Goal: Task Accomplishment & Management: Use online tool/utility

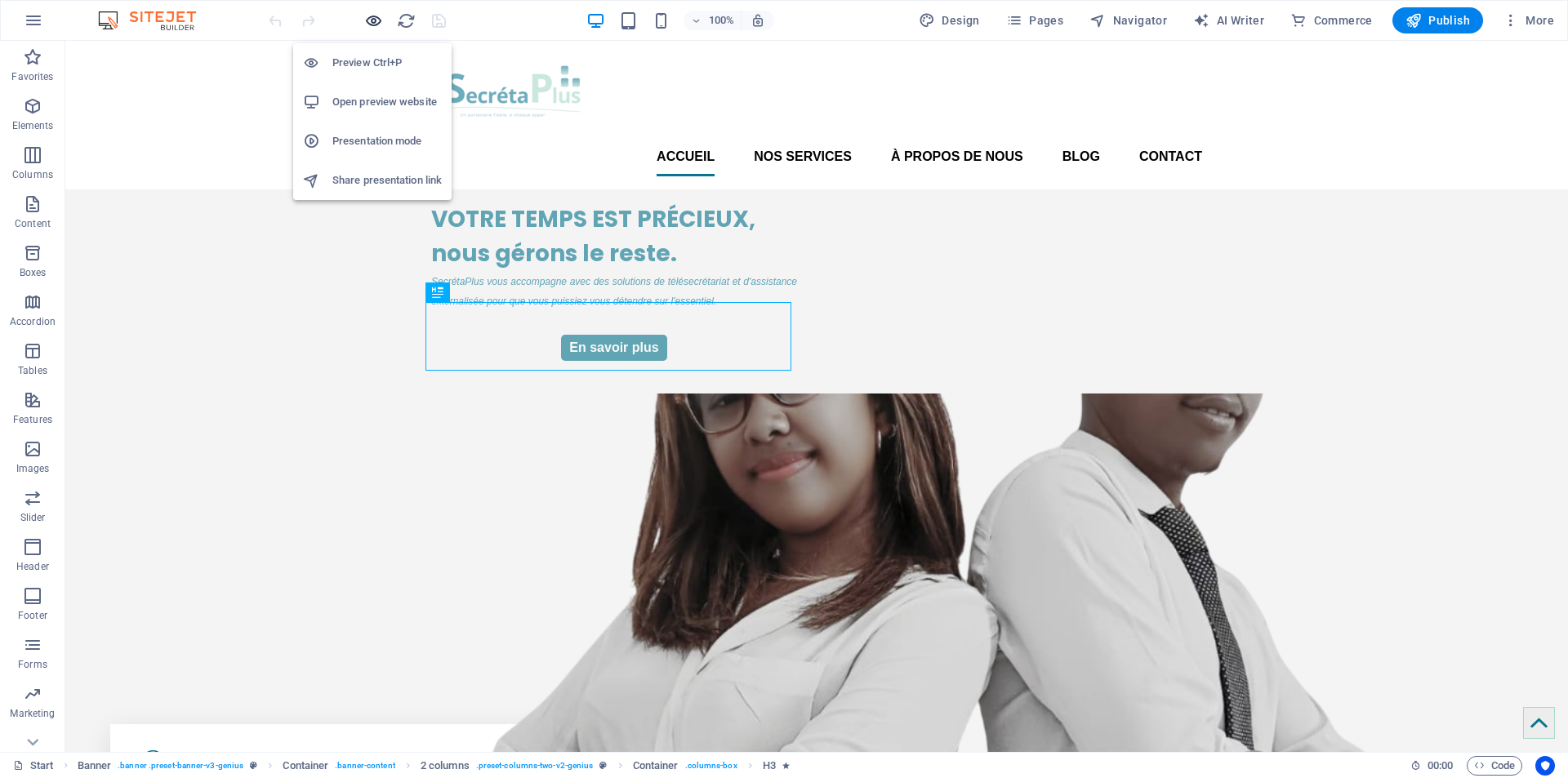
click at [373, 20] on icon "button" at bounding box center [373, 20] width 19 height 19
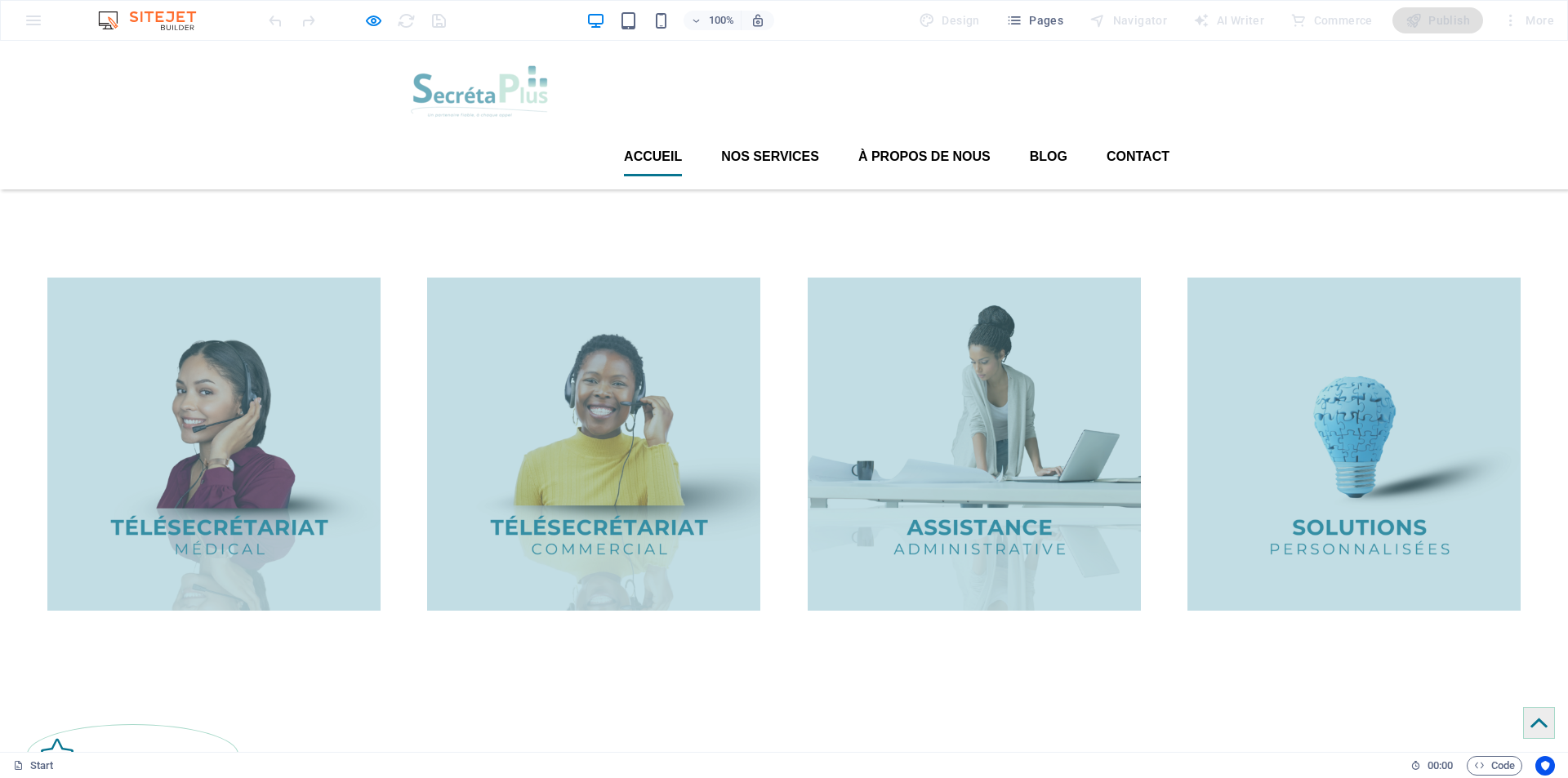
scroll to position [1610, 0]
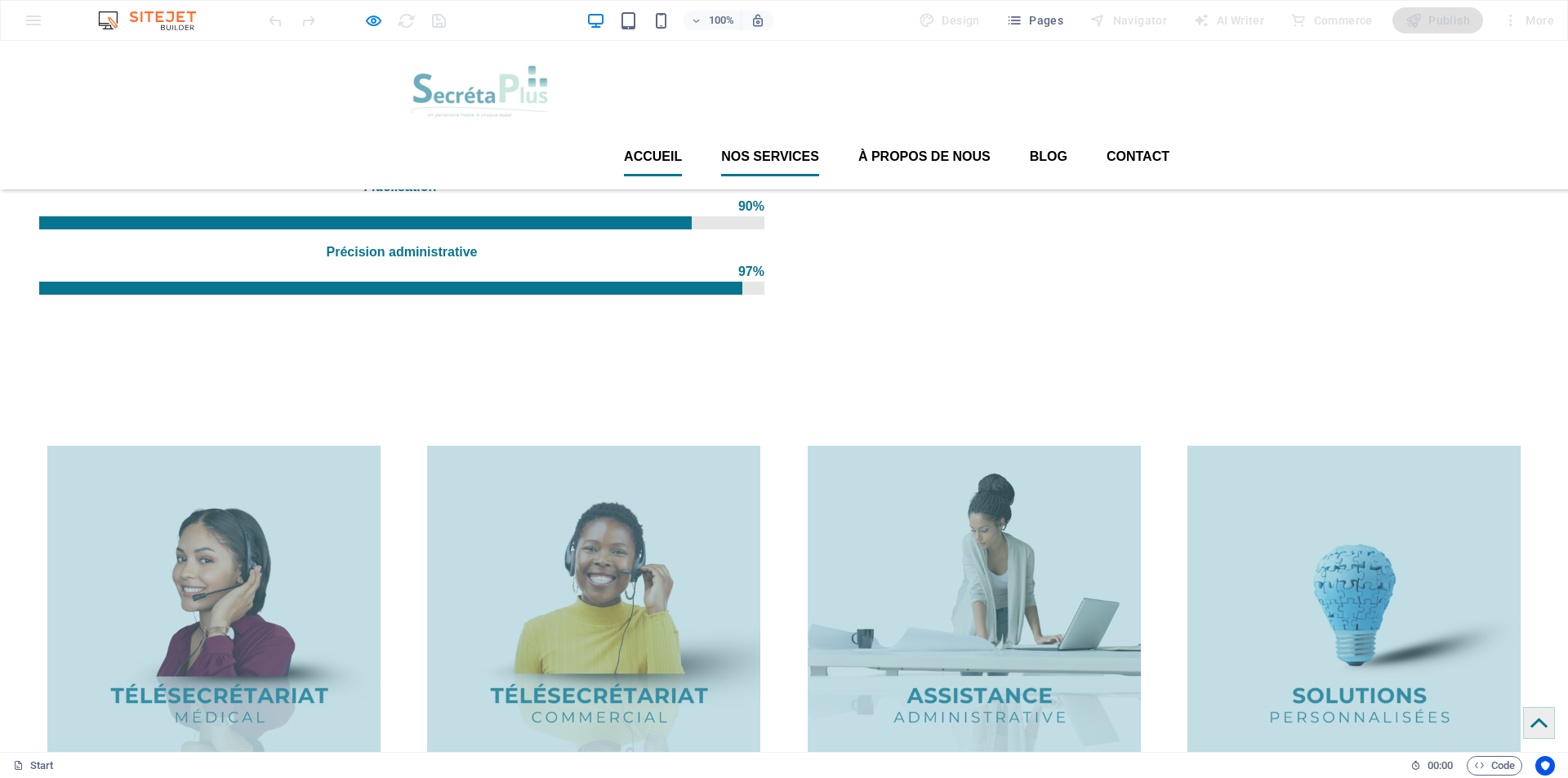
click at [746, 150] on font "Nos services" at bounding box center [770, 156] width 98 height 14
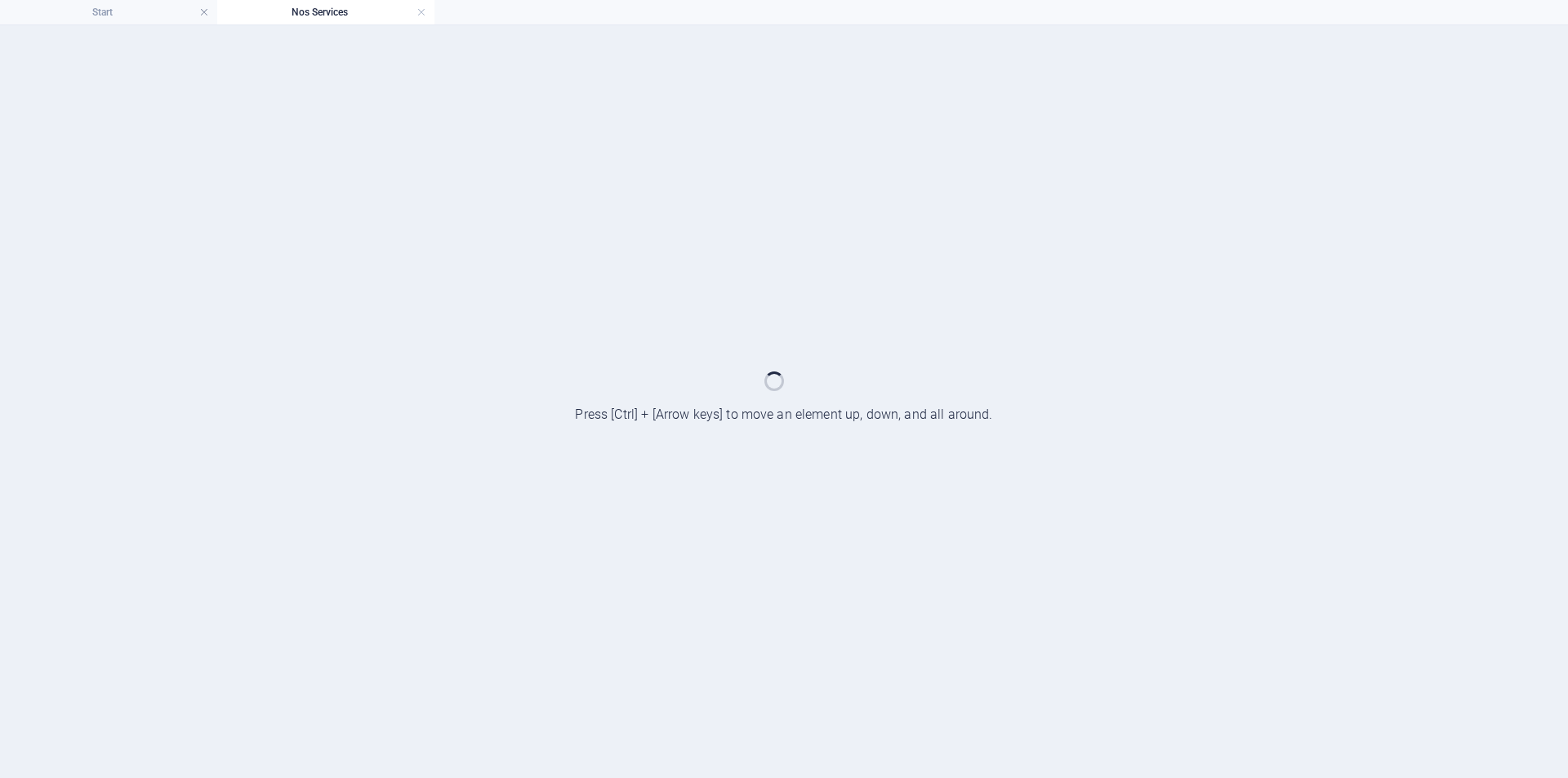
scroll to position [0, 0]
click at [98, 11] on h4 "Start" at bounding box center [109, 12] width 218 height 18
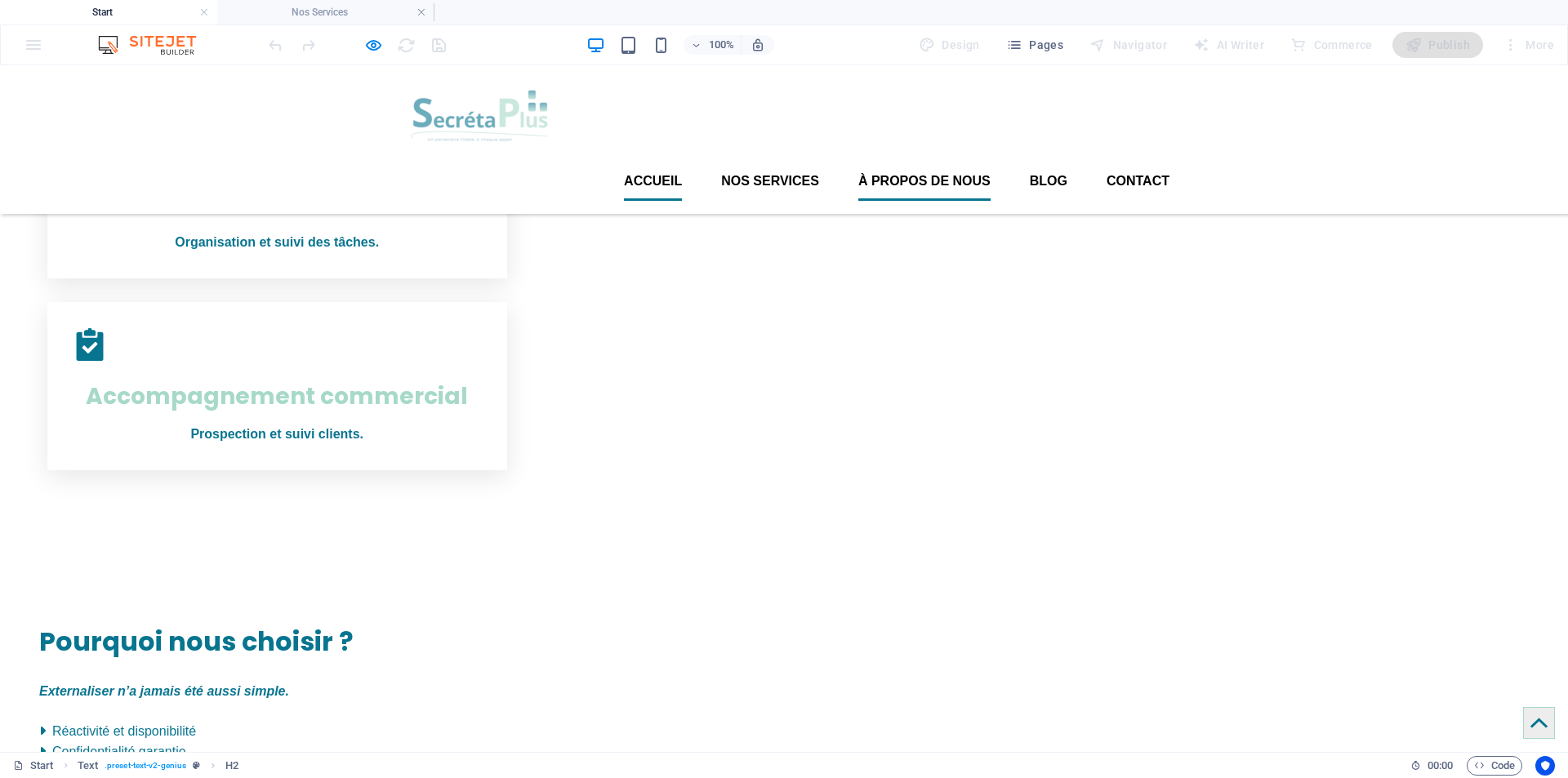
click at [910, 174] on font "À propos de nous" at bounding box center [924, 181] width 133 height 14
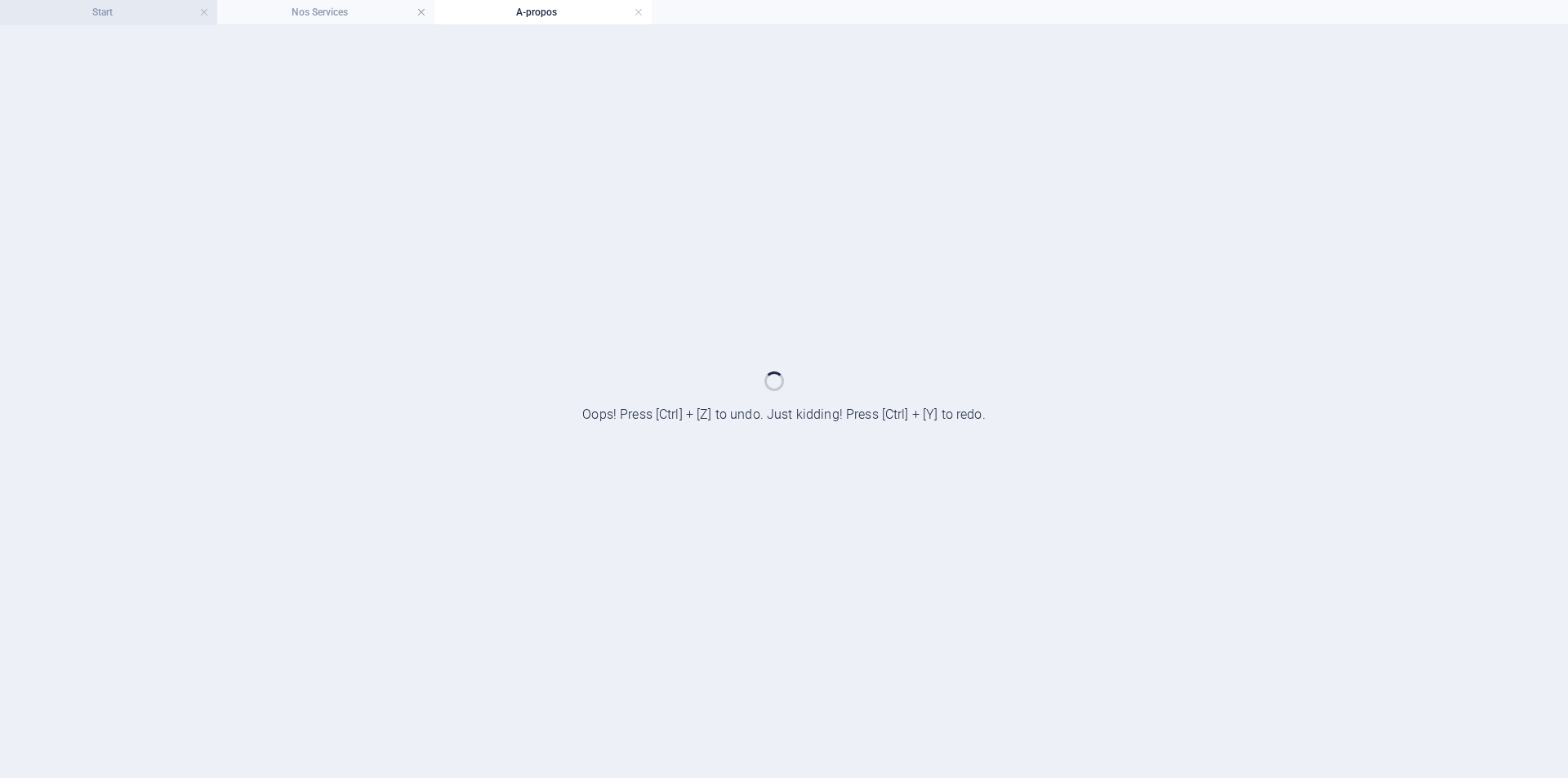
click at [101, 11] on h4 "Start" at bounding box center [109, 12] width 218 height 18
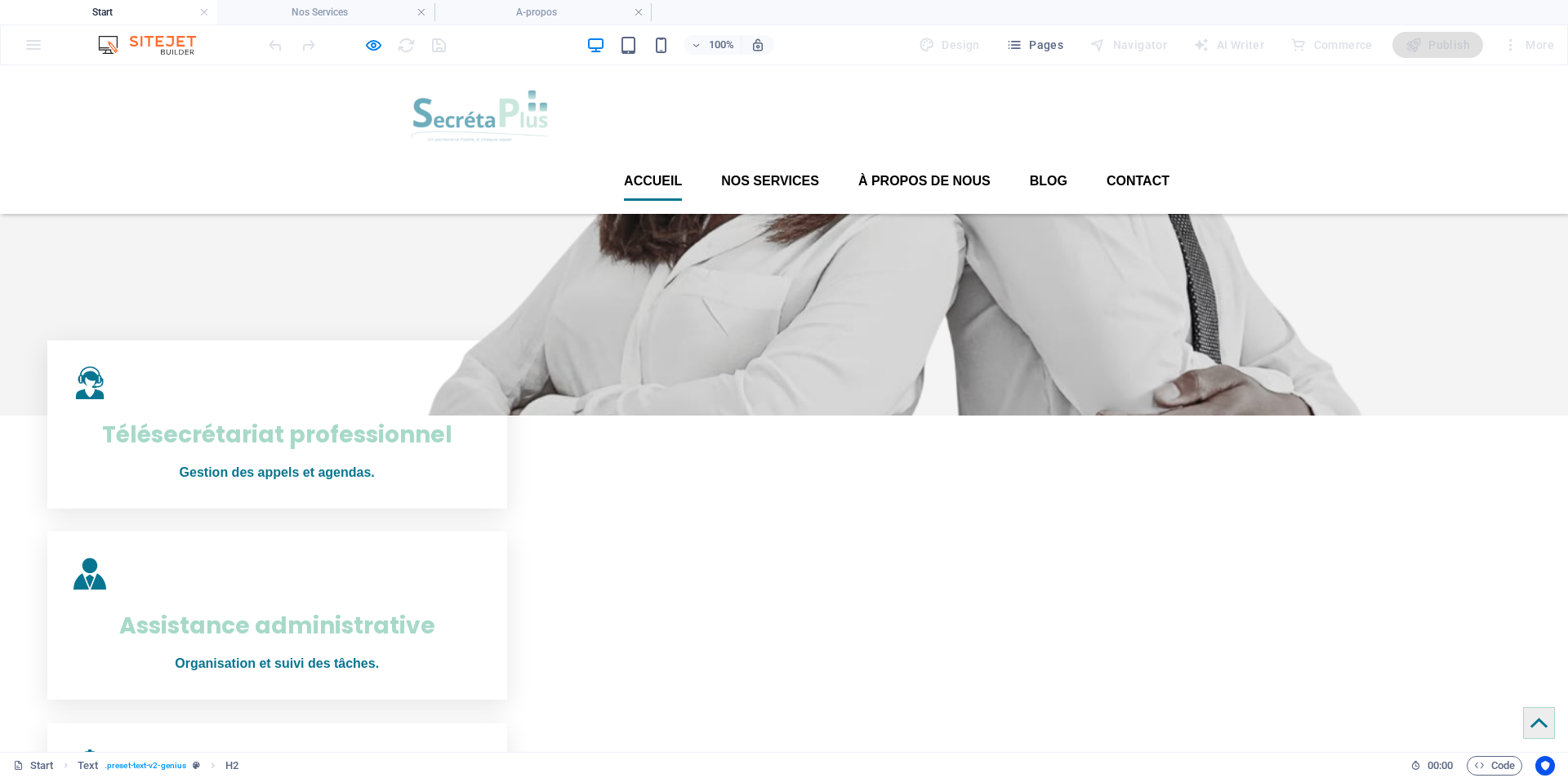
scroll to position [303, 0]
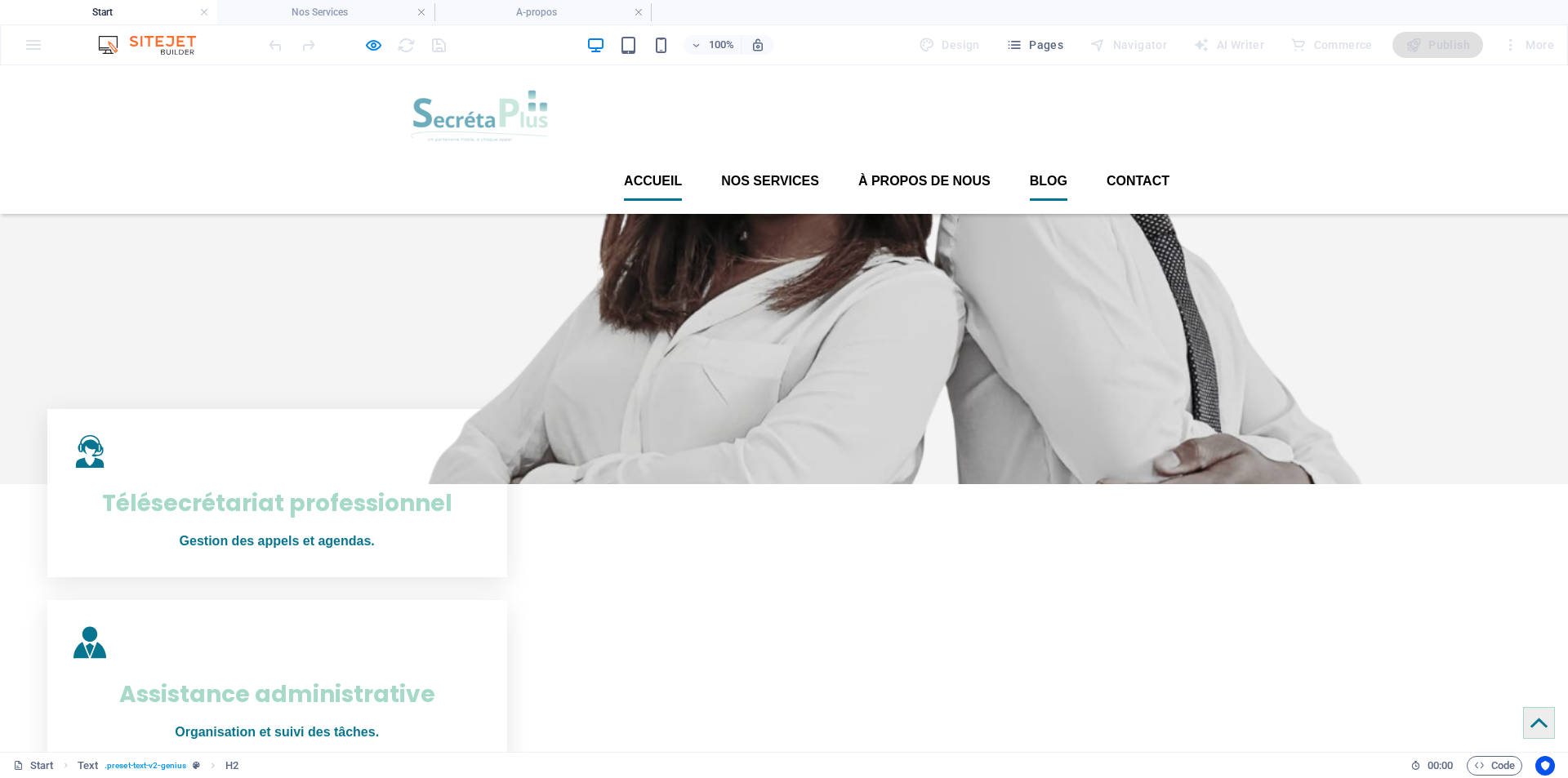
click at [1036, 174] on font "Blog" at bounding box center [1049, 181] width 38 height 14
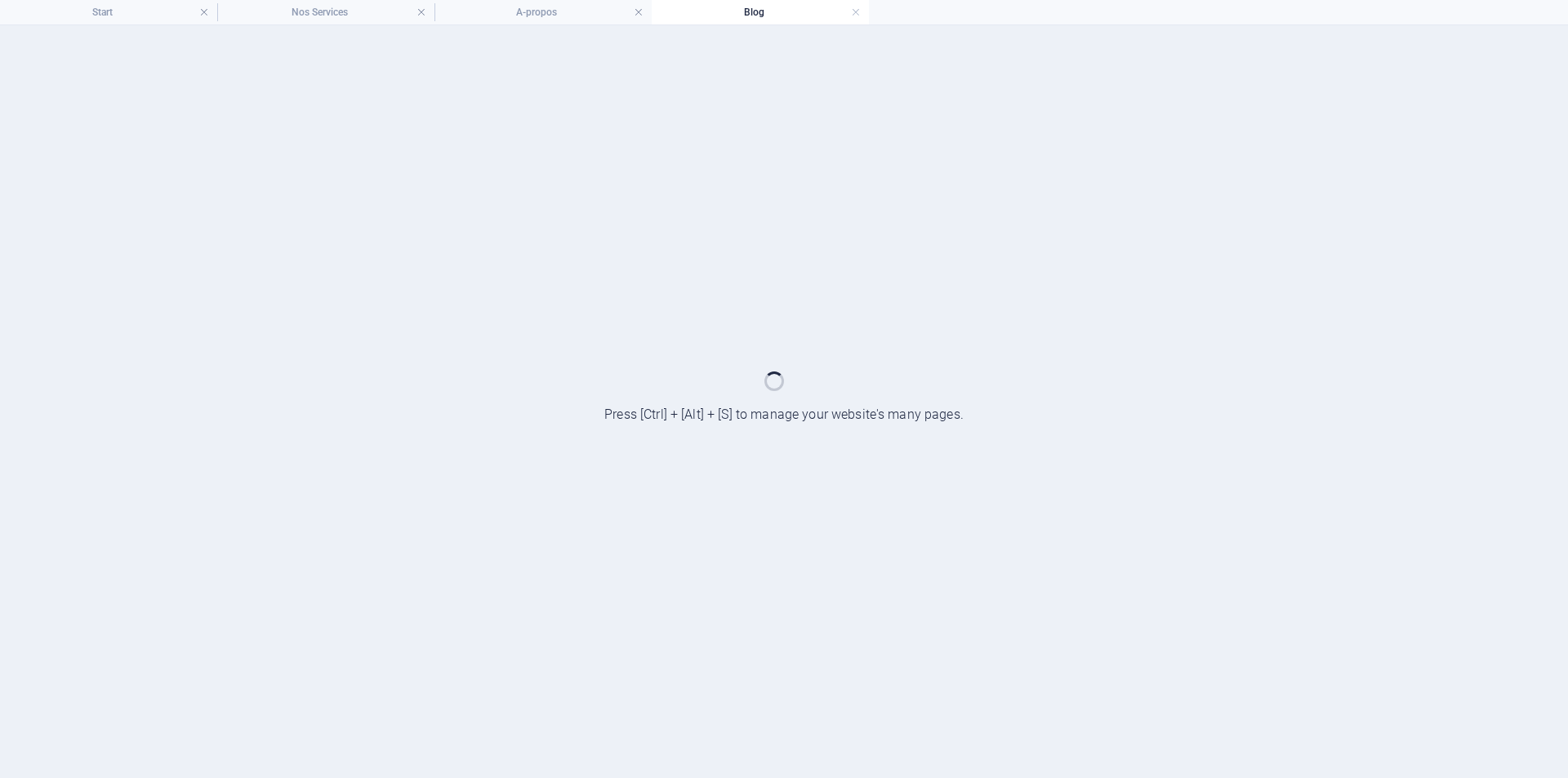
scroll to position [0, 0]
click at [123, 14] on h4 "Start" at bounding box center [109, 12] width 218 height 18
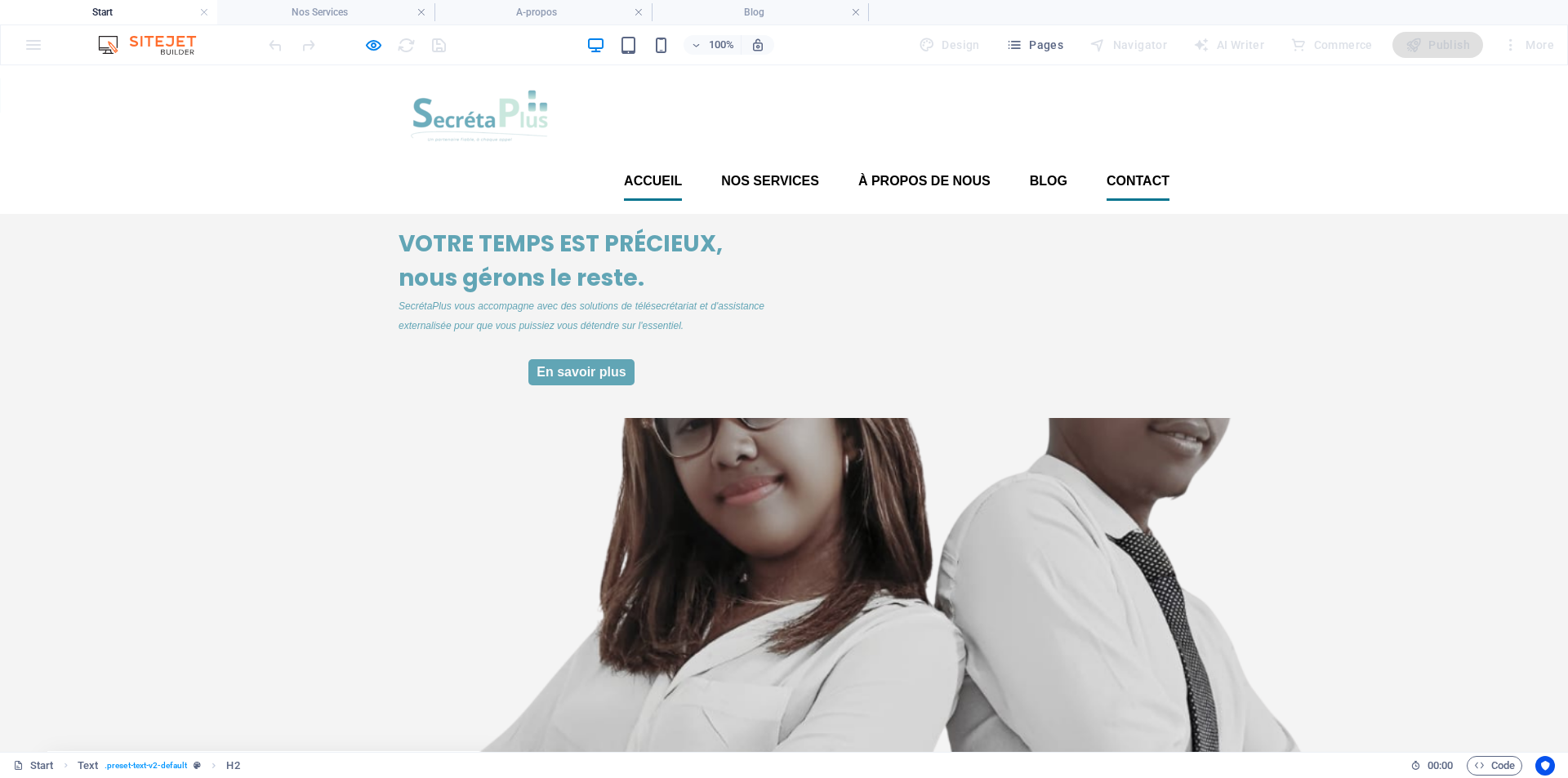
click at [1139, 174] on font "Contact" at bounding box center [1138, 181] width 63 height 14
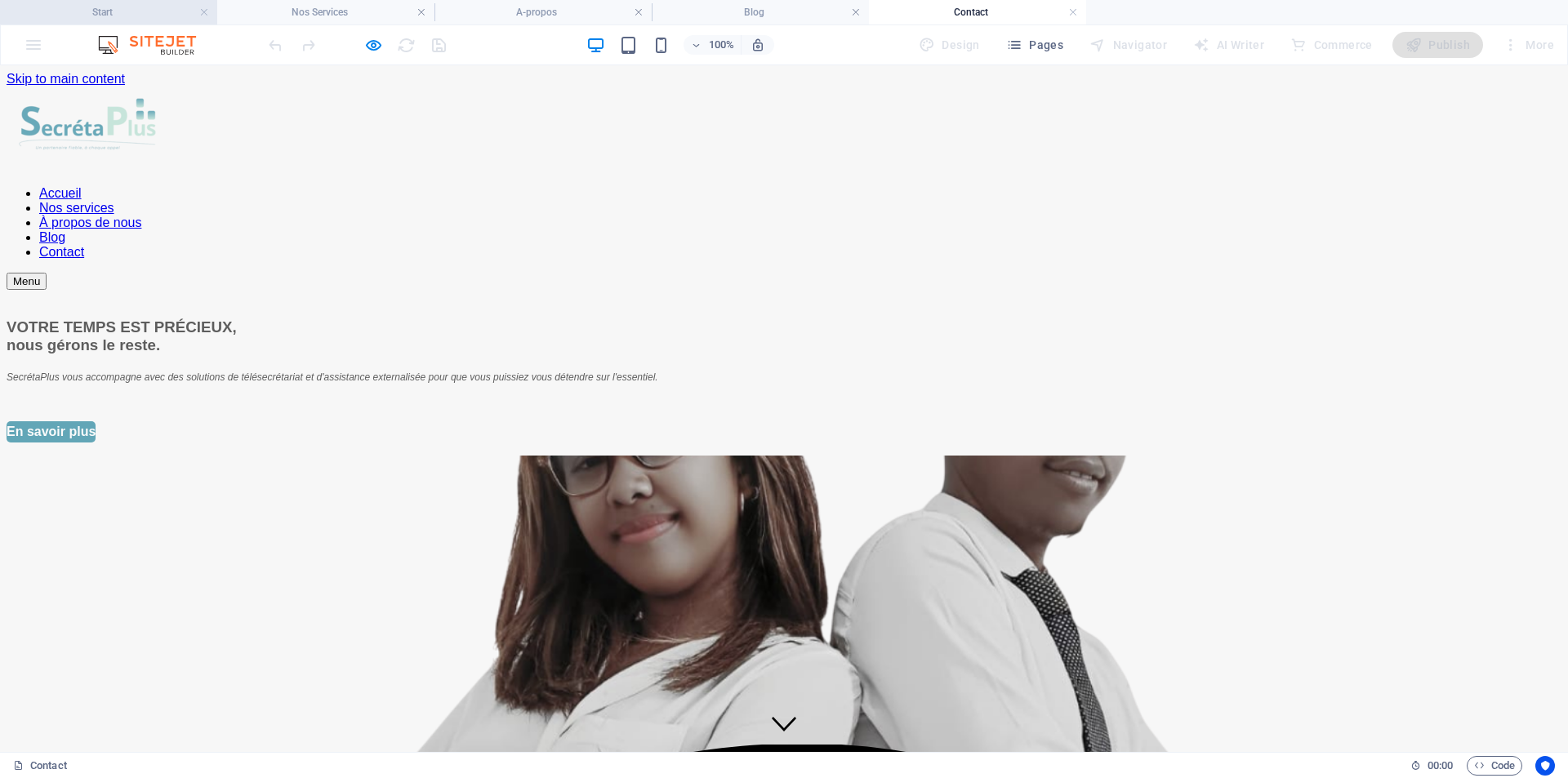
click at [101, 11] on h4 "Start" at bounding box center [109, 12] width 218 height 18
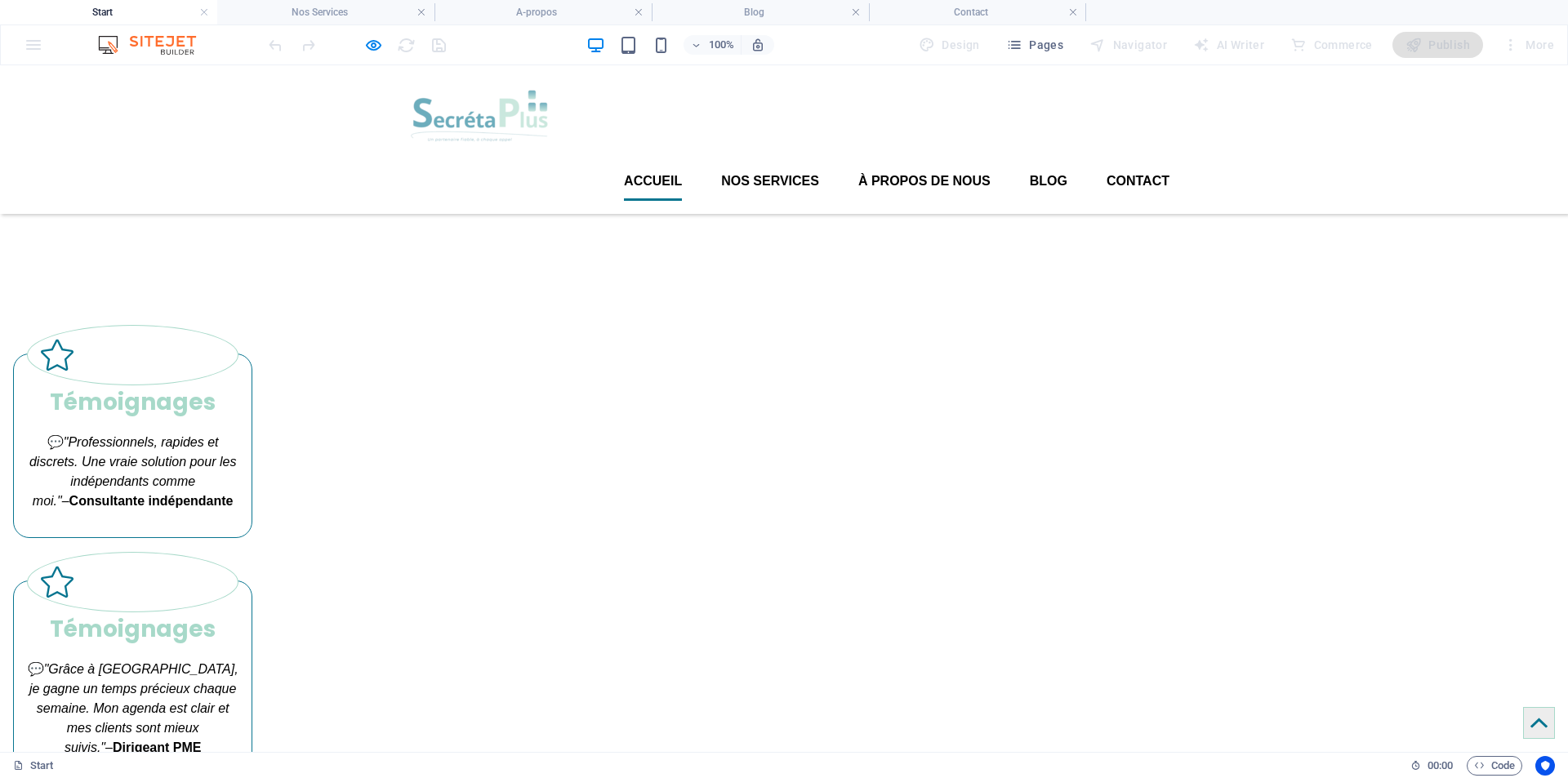
scroll to position [1961, 0]
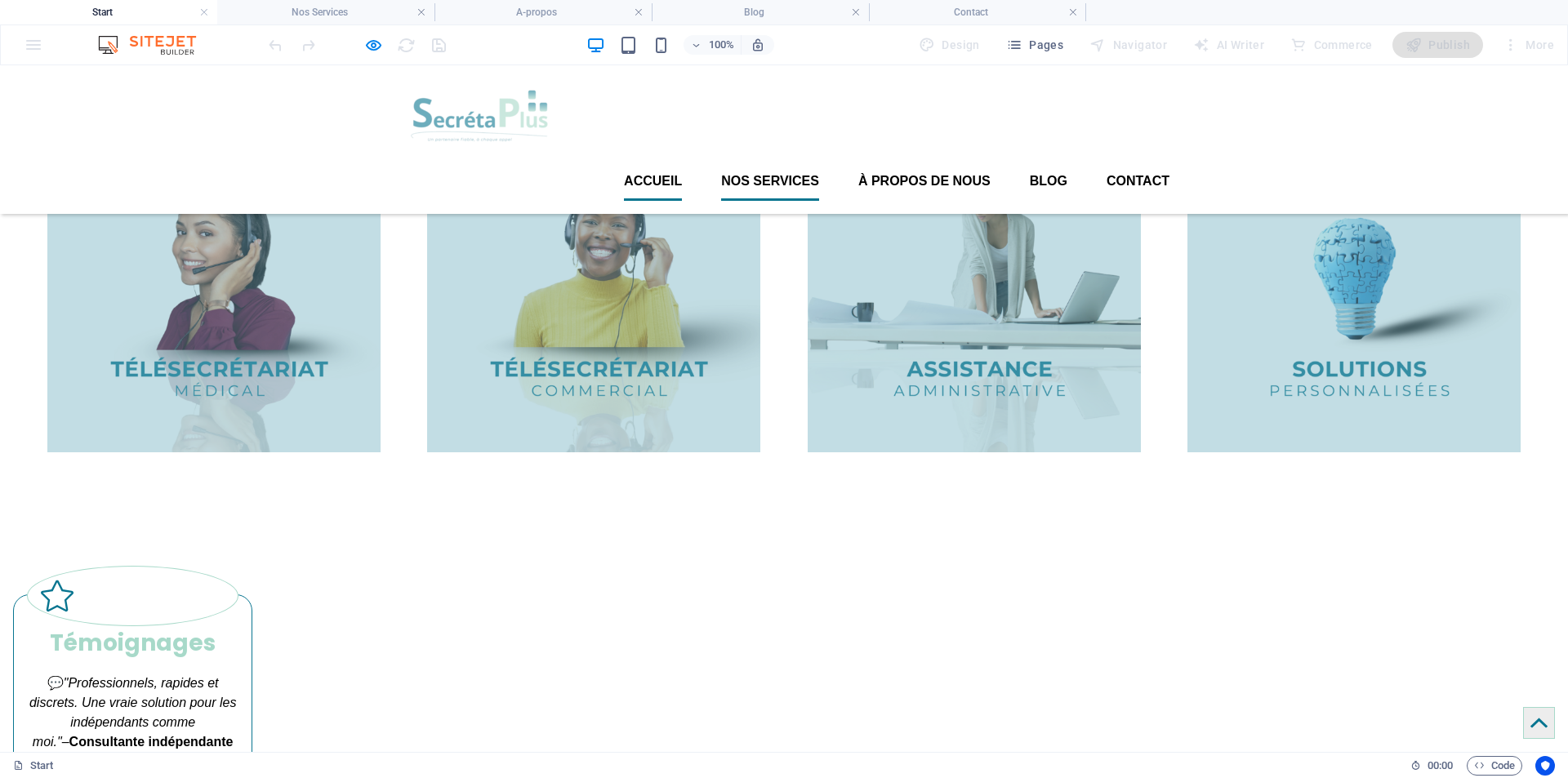
click at [768, 174] on font "Nos services" at bounding box center [770, 181] width 98 height 14
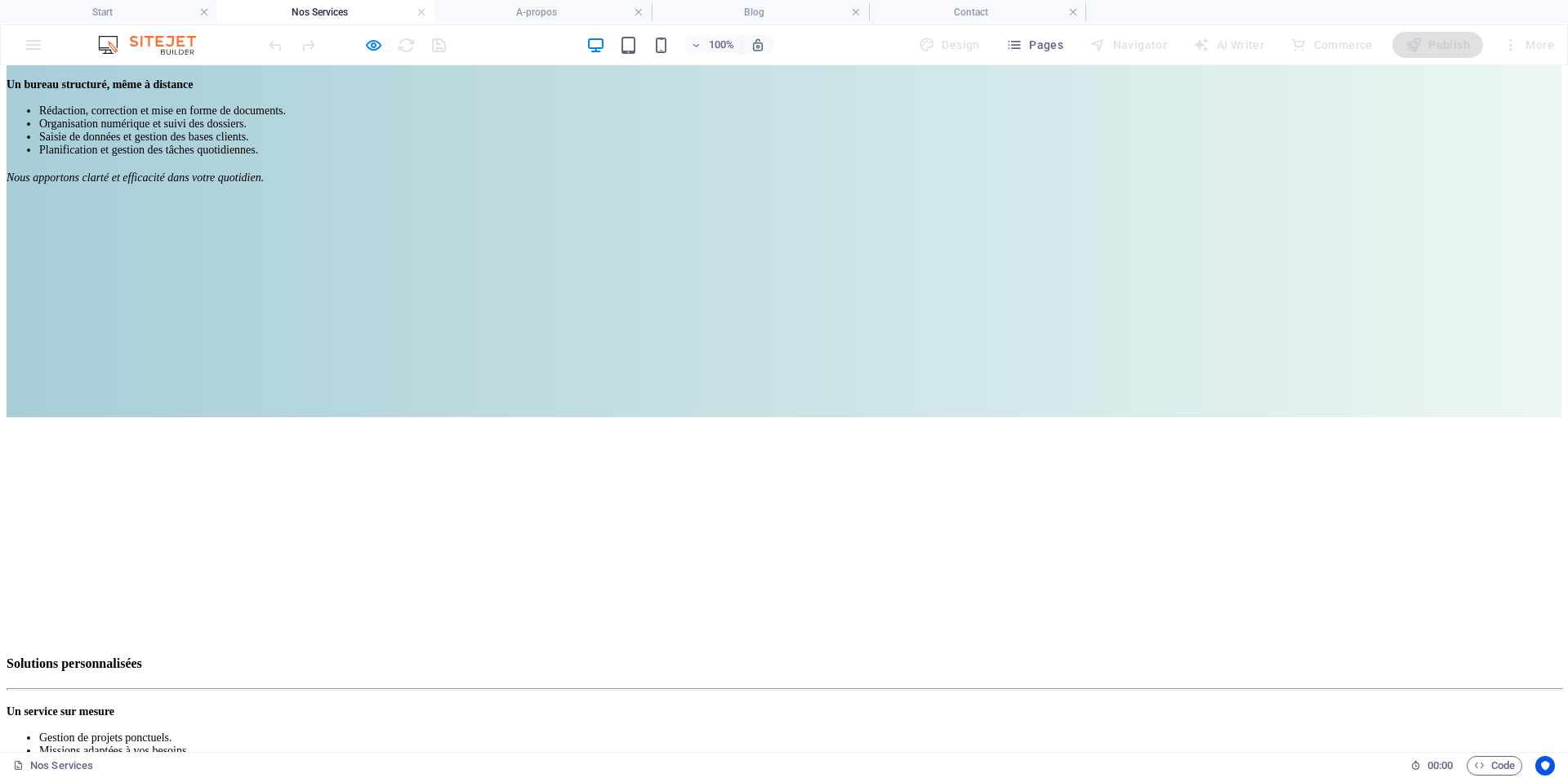
scroll to position [1558, 0]
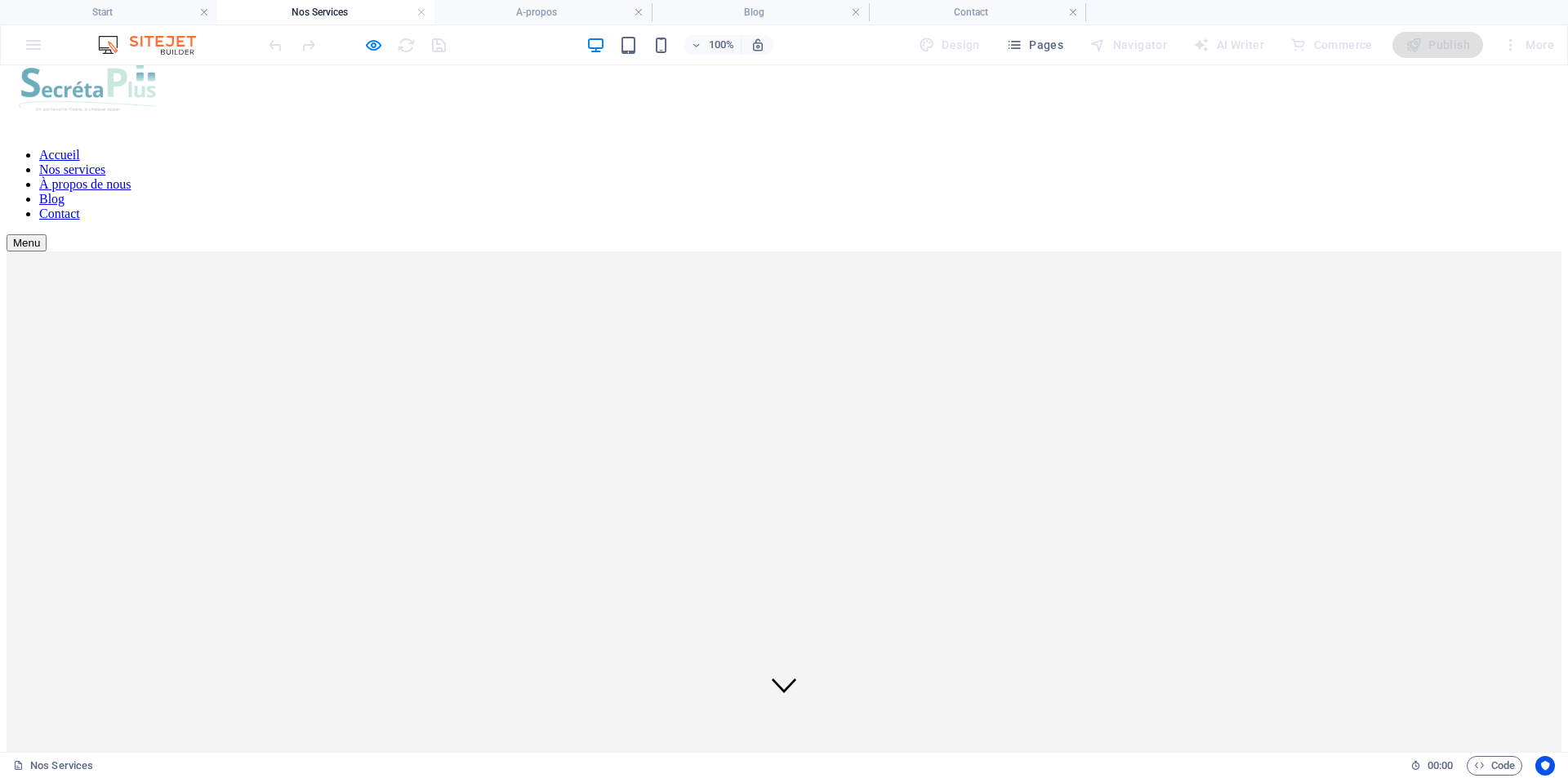
scroll to position [0, 0]
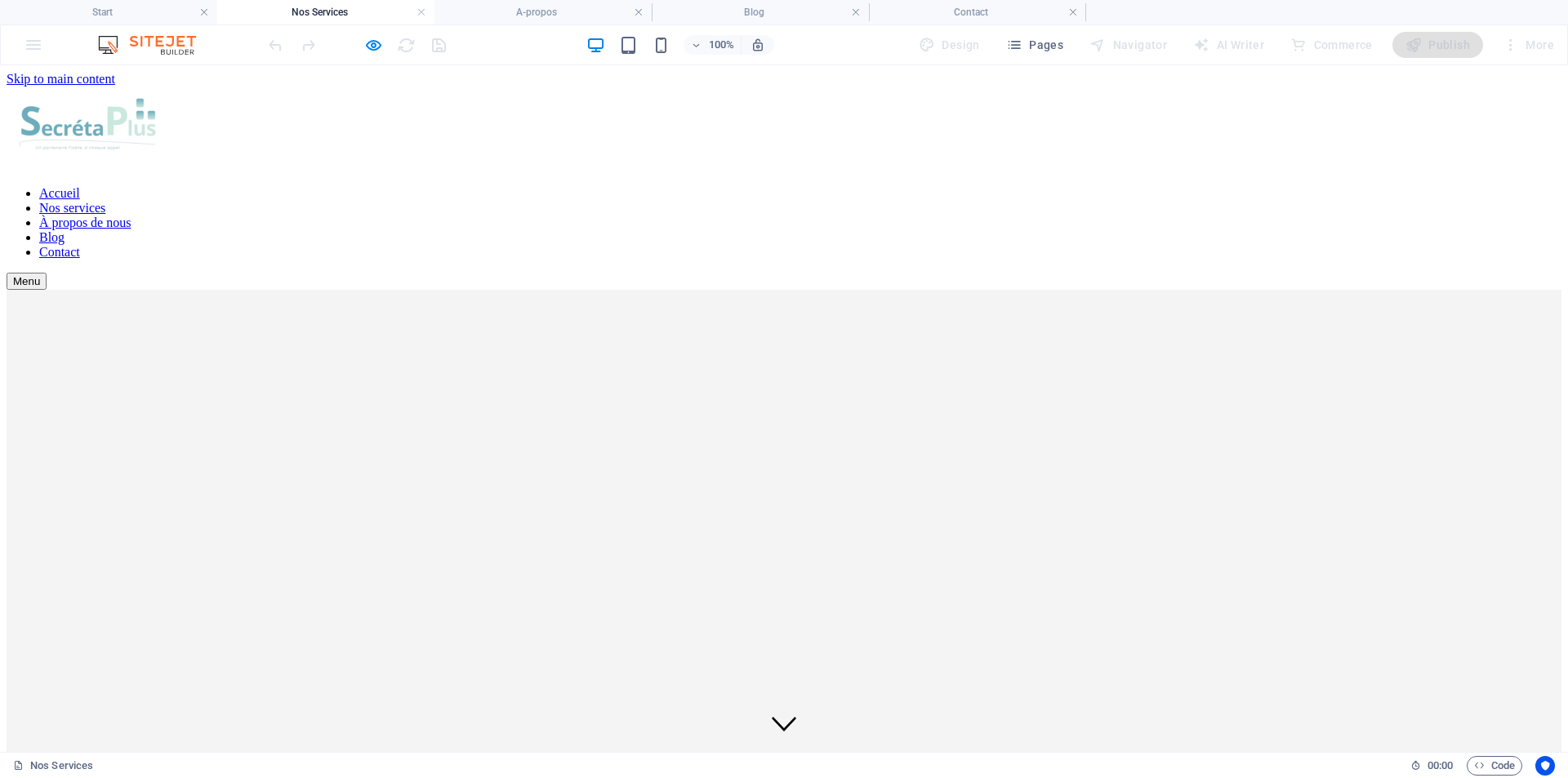
click at [896, 187] on nav "Accueil Nos services À propos de nous Blog Contact" at bounding box center [784, 223] width 1555 height 74
click at [652, 187] on nav "Accueil Nos services À propos de nous Blog Contact" at bounding box center [784, 223] width 1555 height 74
click at [923, 187] on nav "Accueil Nos services À propos de nous Blog Contact" at bounding box center [784, 223] width 1555 height 74
click at [947, 187] on nav "Accueil Nos services À propos de nous Blog Contact" at bounding box center [784, 223] width 1555 height 74
click at [374, 43] on icon "button" at bounding box center [373, 45] width 19 height 19
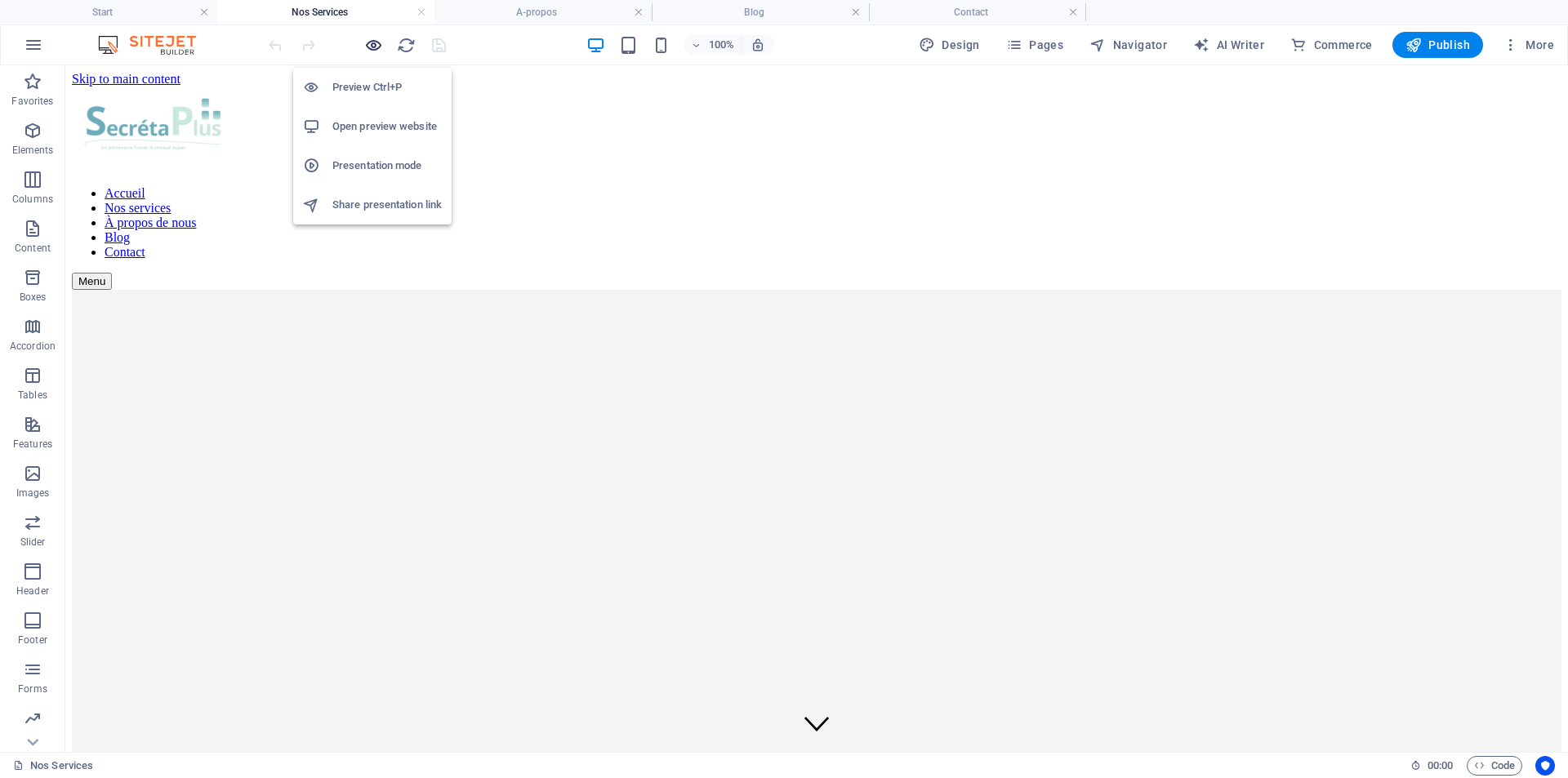
click at [373, 43] on icon "button" at bounding box center [373, 45] width 19 height 19
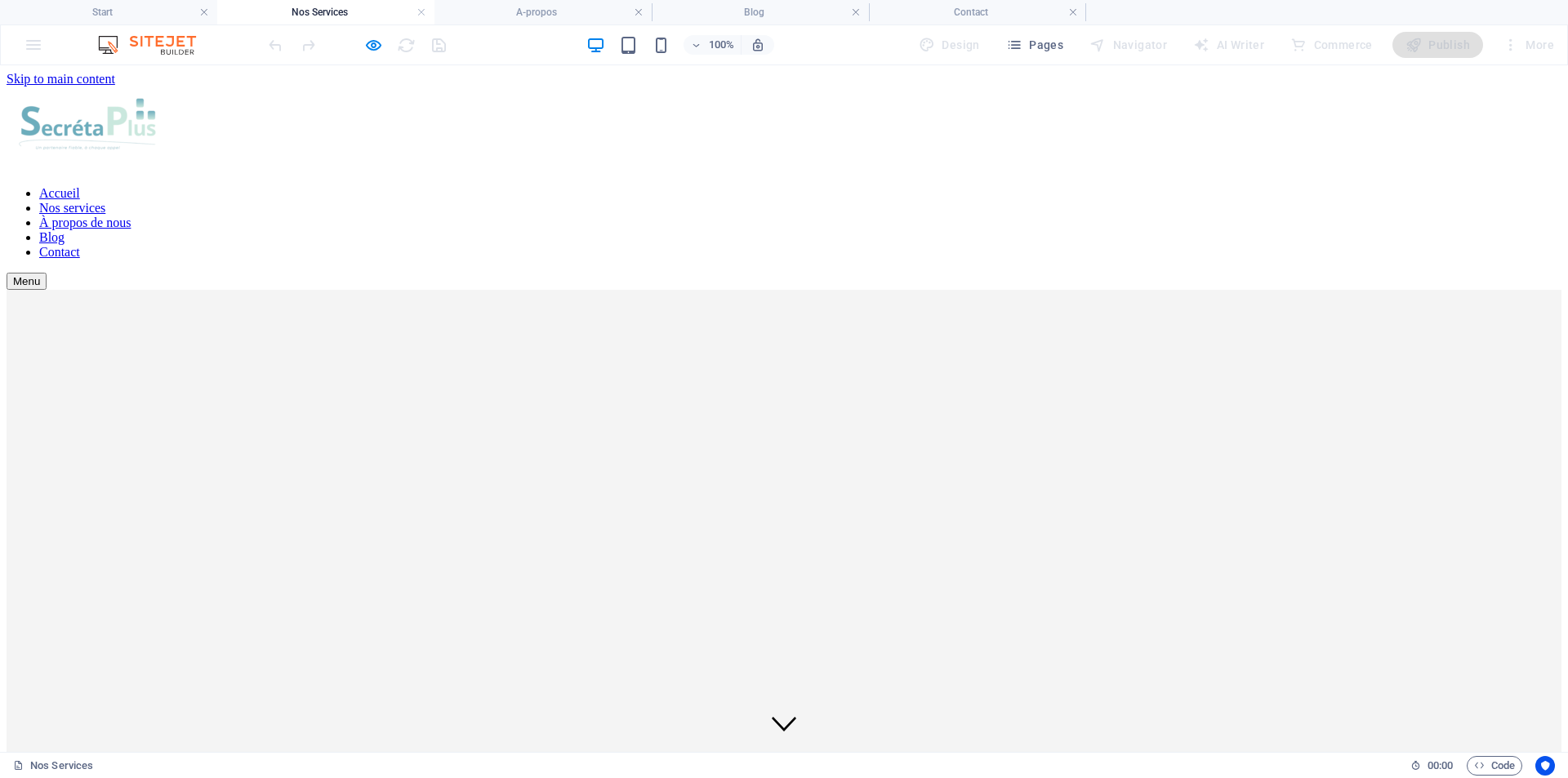
click at [131, 216] on font "À propos de nous" at bounding box center [85, 223] width 92 height 14
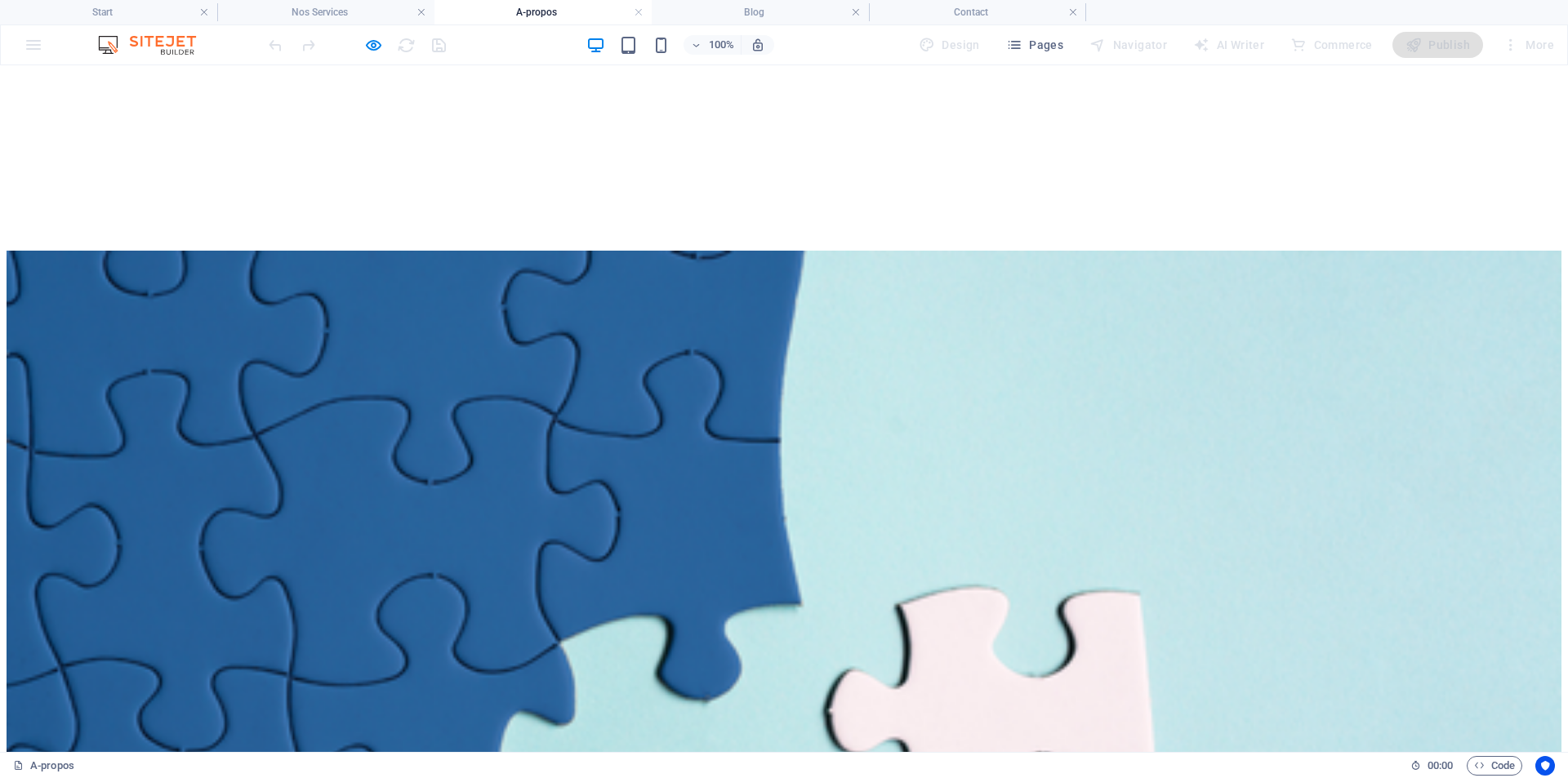
scroll to position [898, 0]
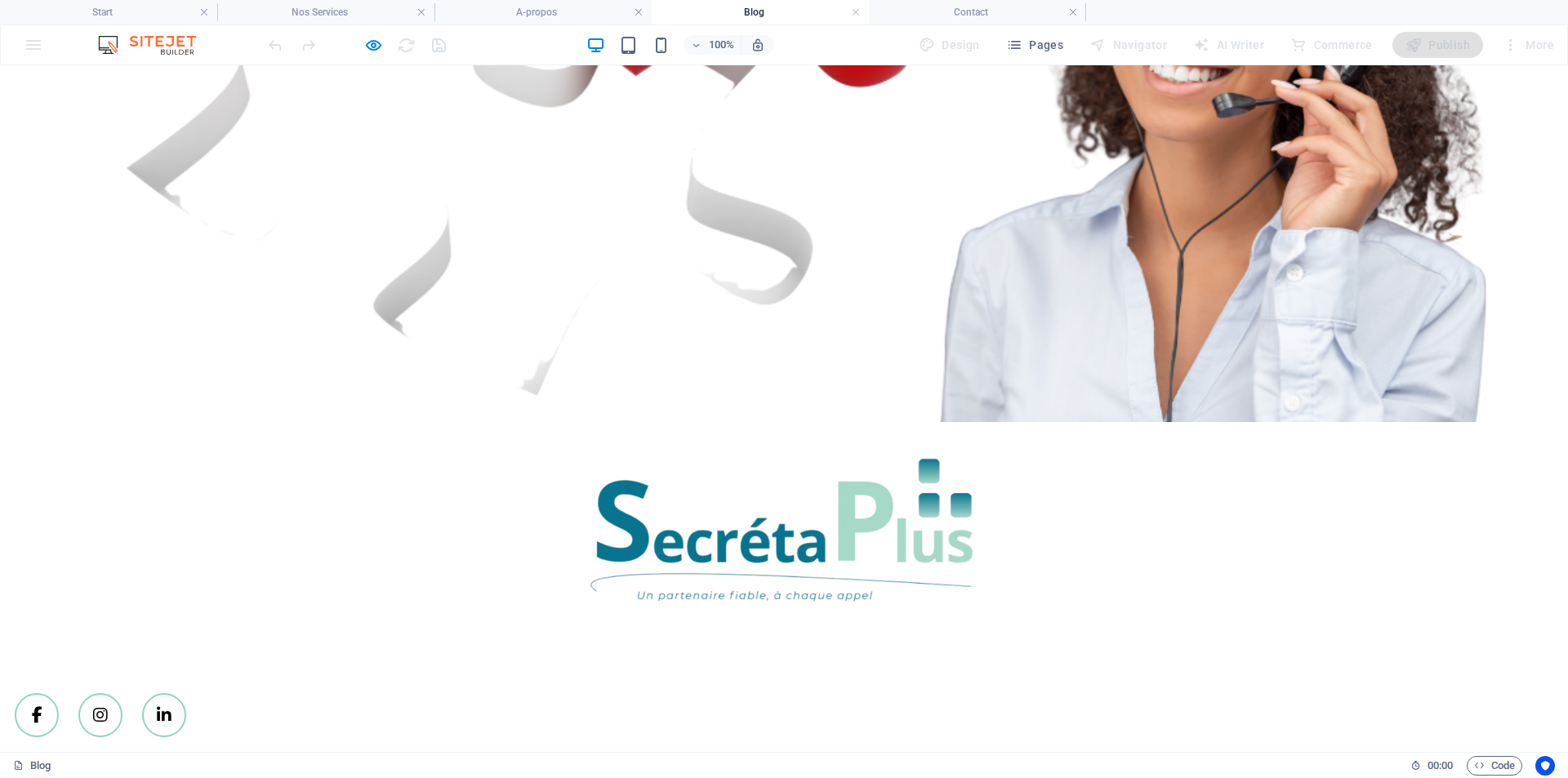
scroll to position [4501, 0]
click at [59, 694] on link at bounding box center [37, 716] width 44 height 44
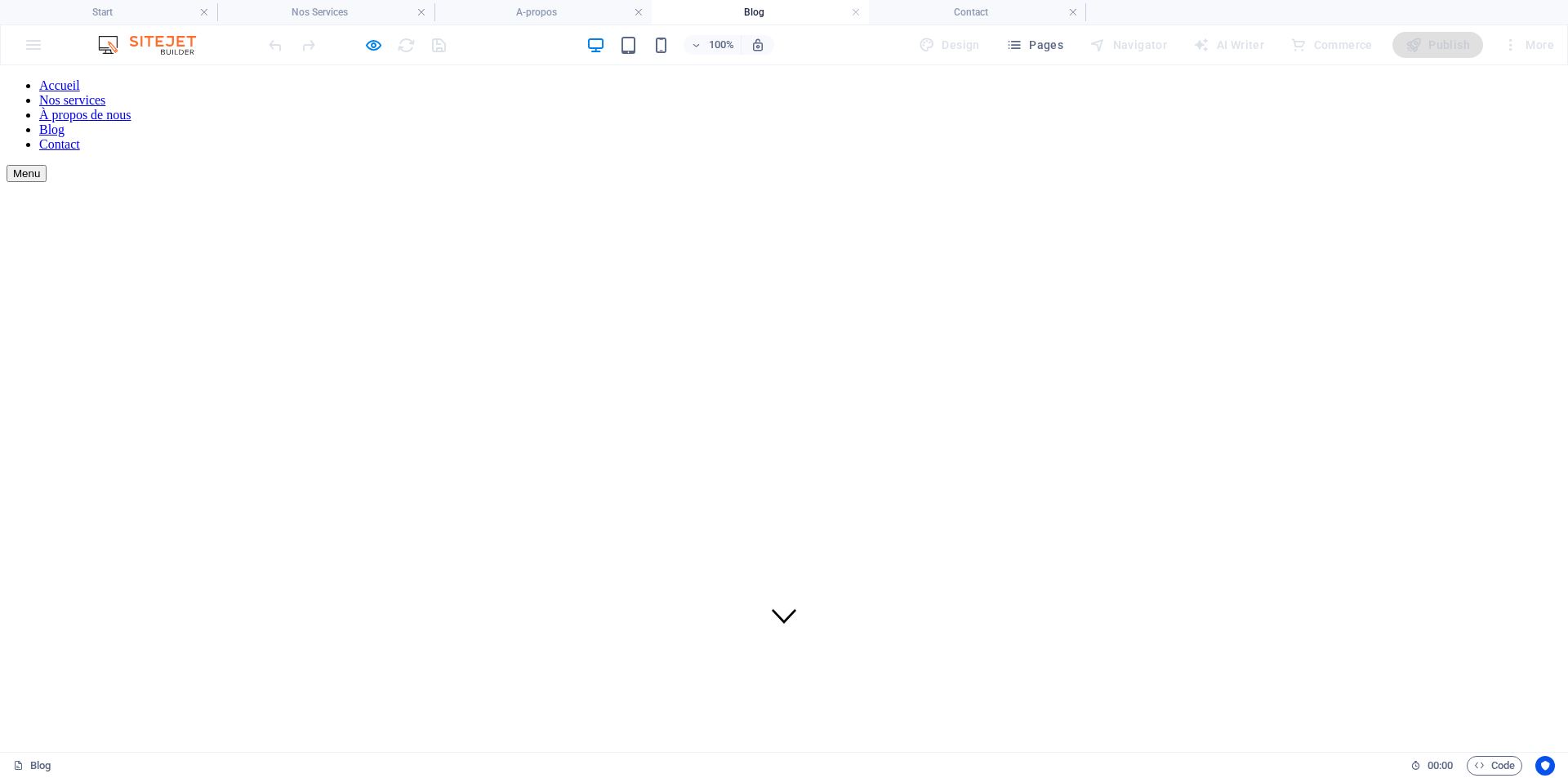
scroll to position [82, 0]
drag, startPoint x: 1156, startPoint y: 431, endPoint x: 855, endPoint y: 681, distance: 391.3
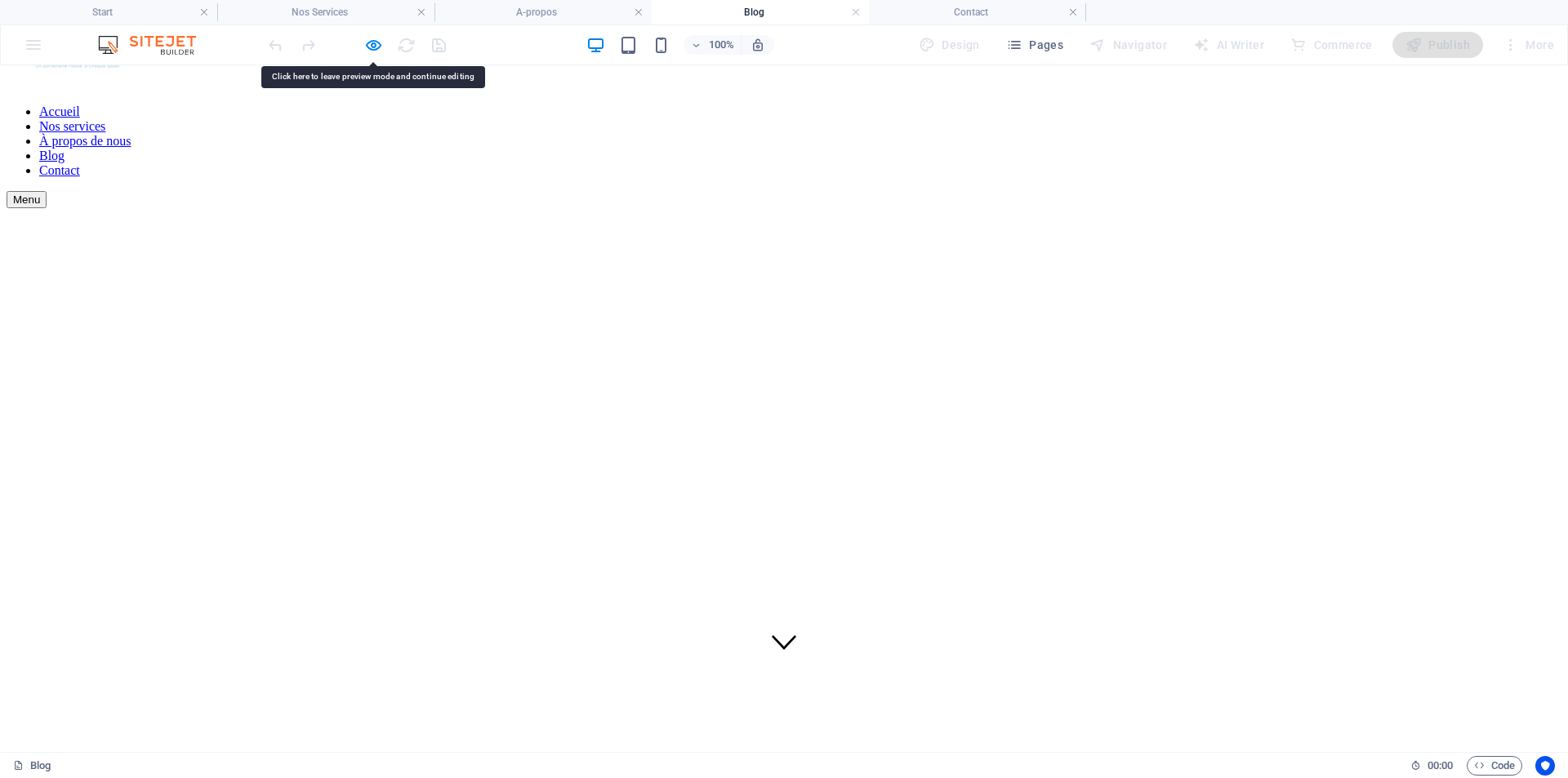
drag, startPoint x: 855, startPoint y: 681, endPoint x: 812, endPoint y: 476, distance: 209.5
click at [812, 477] on video at bounding box center [784, 597] width 1555 height 777
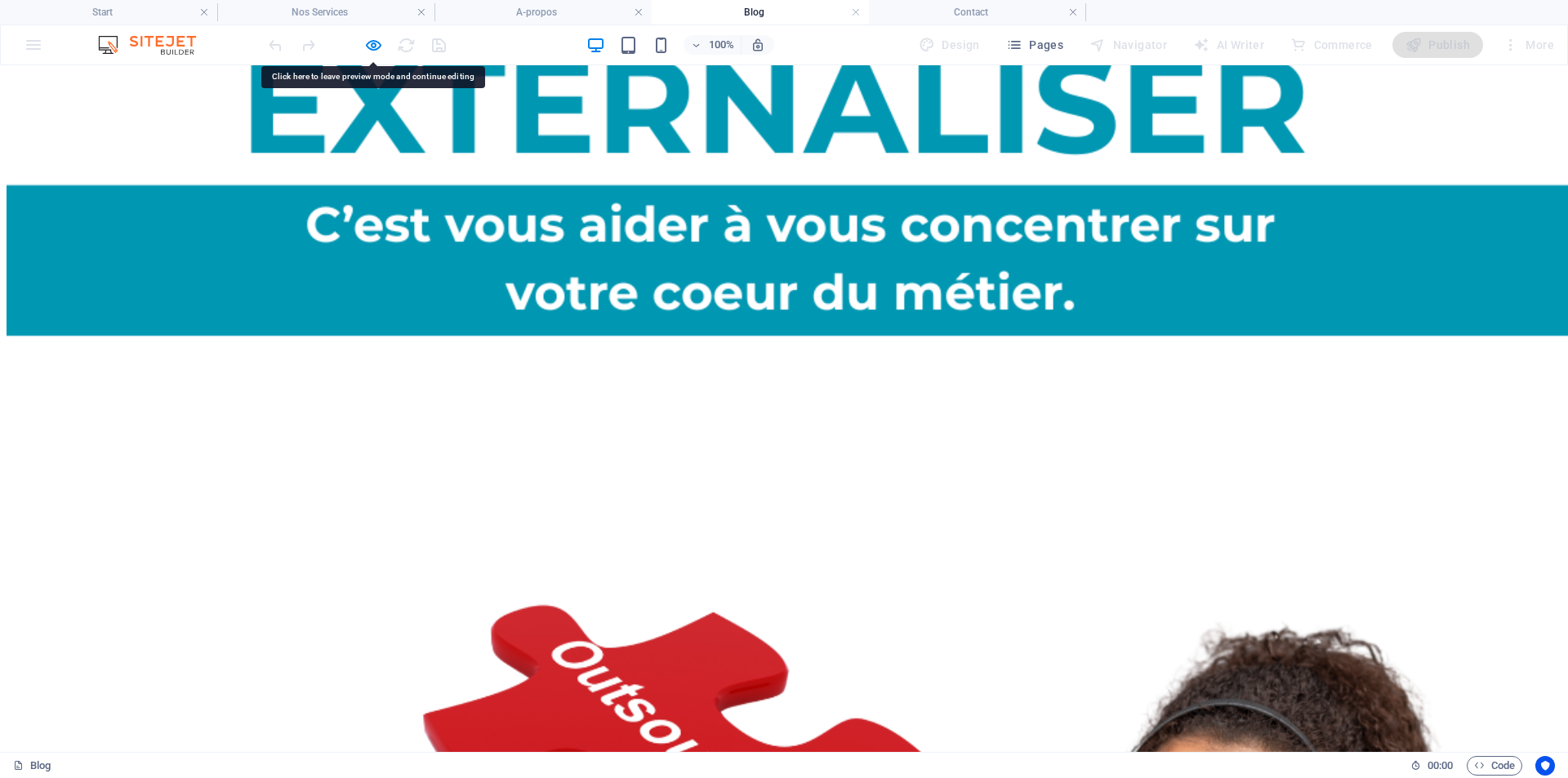
scroll to position [3593, 0]
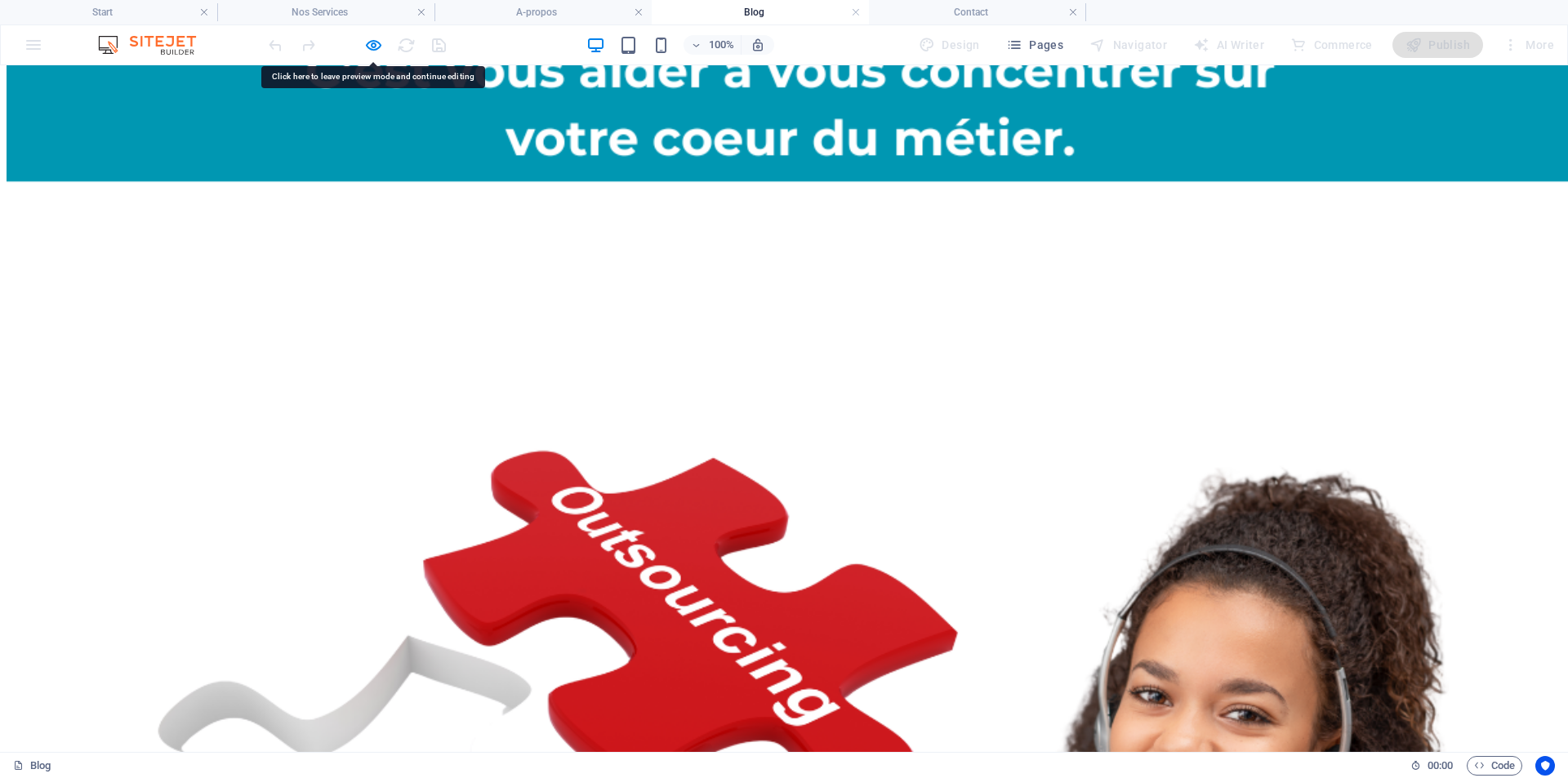
click at [746, 317] on img at bounding box center [790, 362] width 1568 height 1568
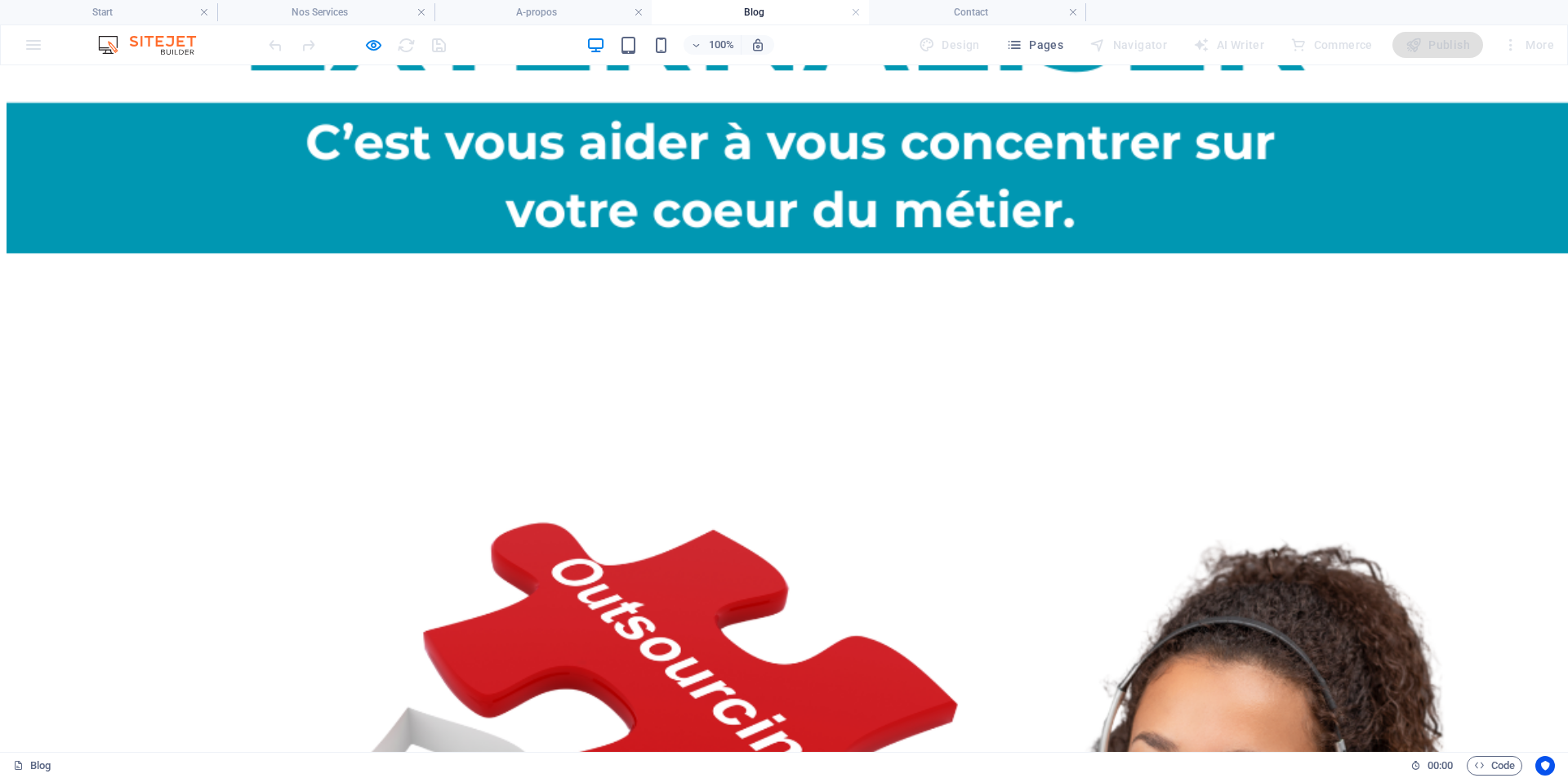
scroll to position [3512, 0]
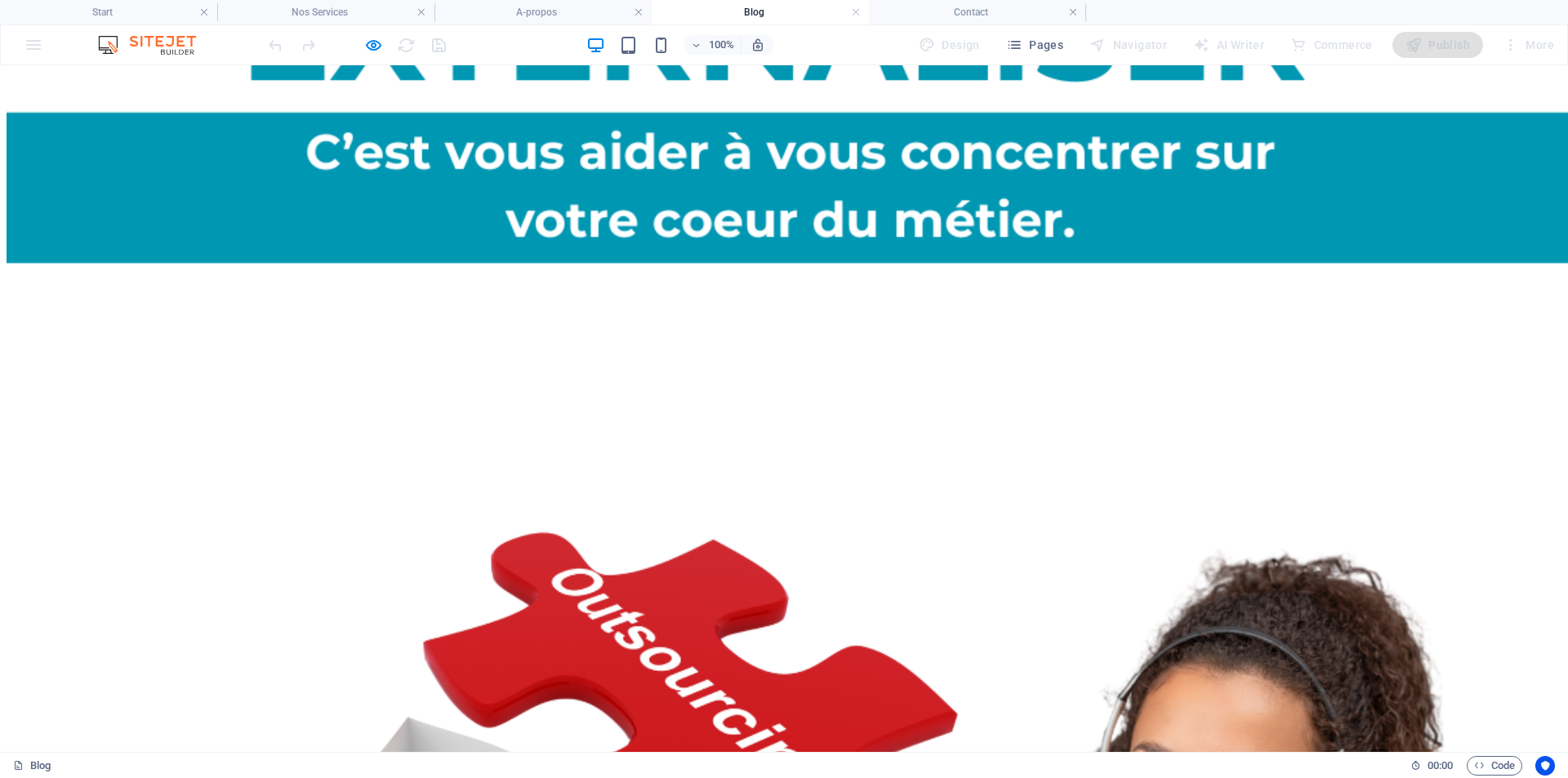
drag, startPoint x: 794, startPoint y: 120, endPoint x: 835, endPoint y: 124, distance: 41.2
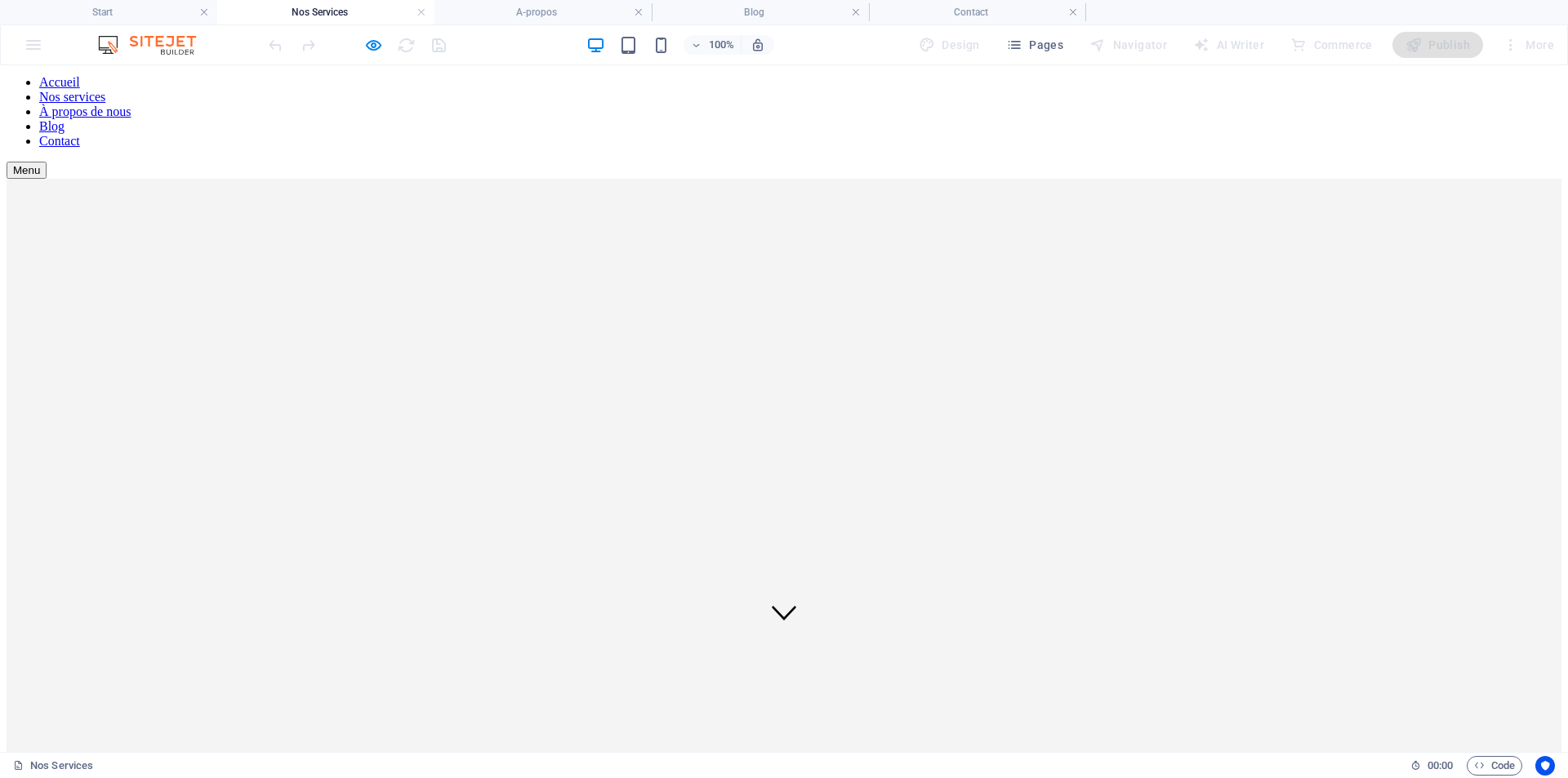
scroll to position [0, 0]
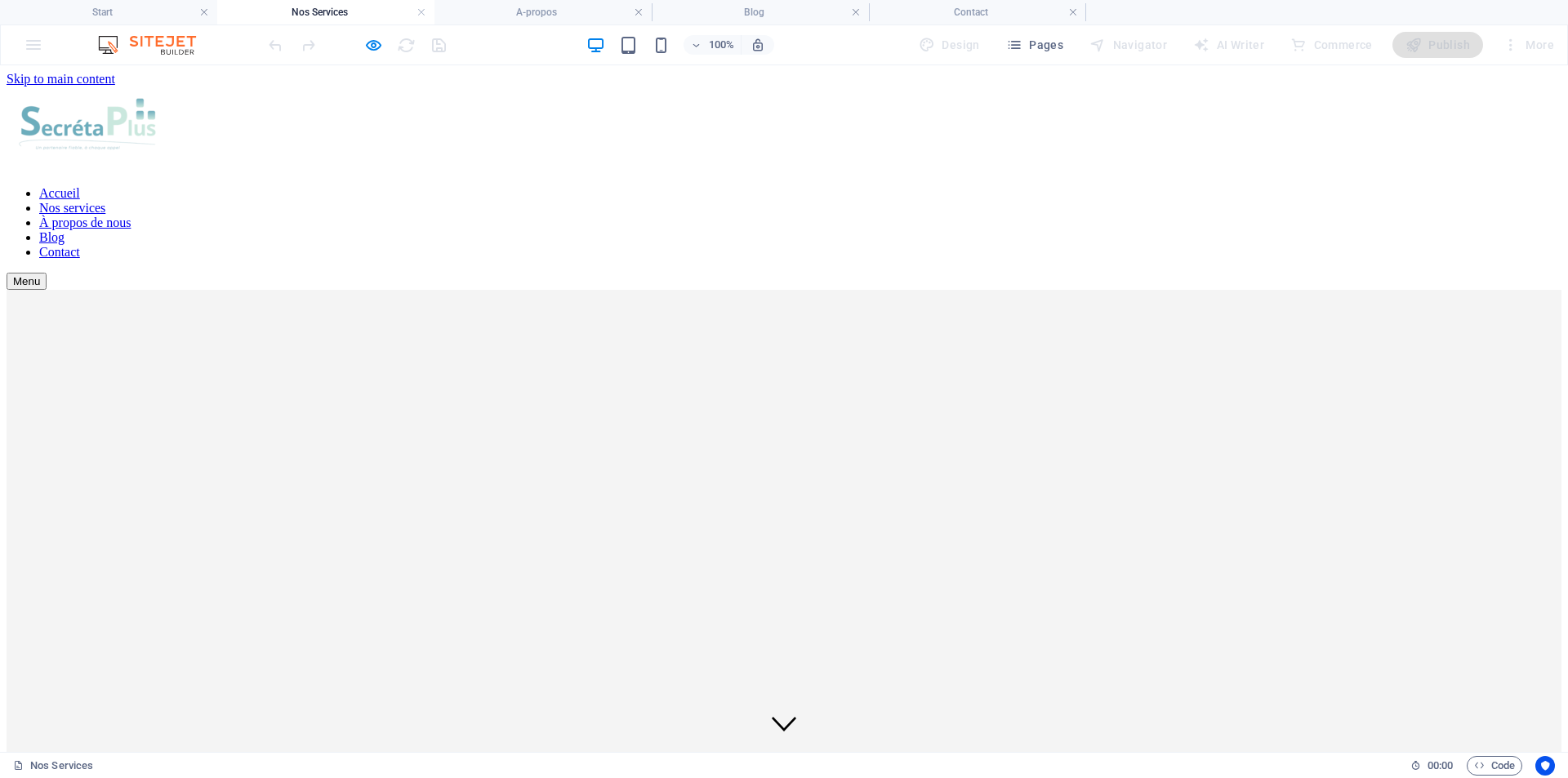
click at [131, 216] on font "À propos de nous" at bounding box center [85, 223] width 92 height 14
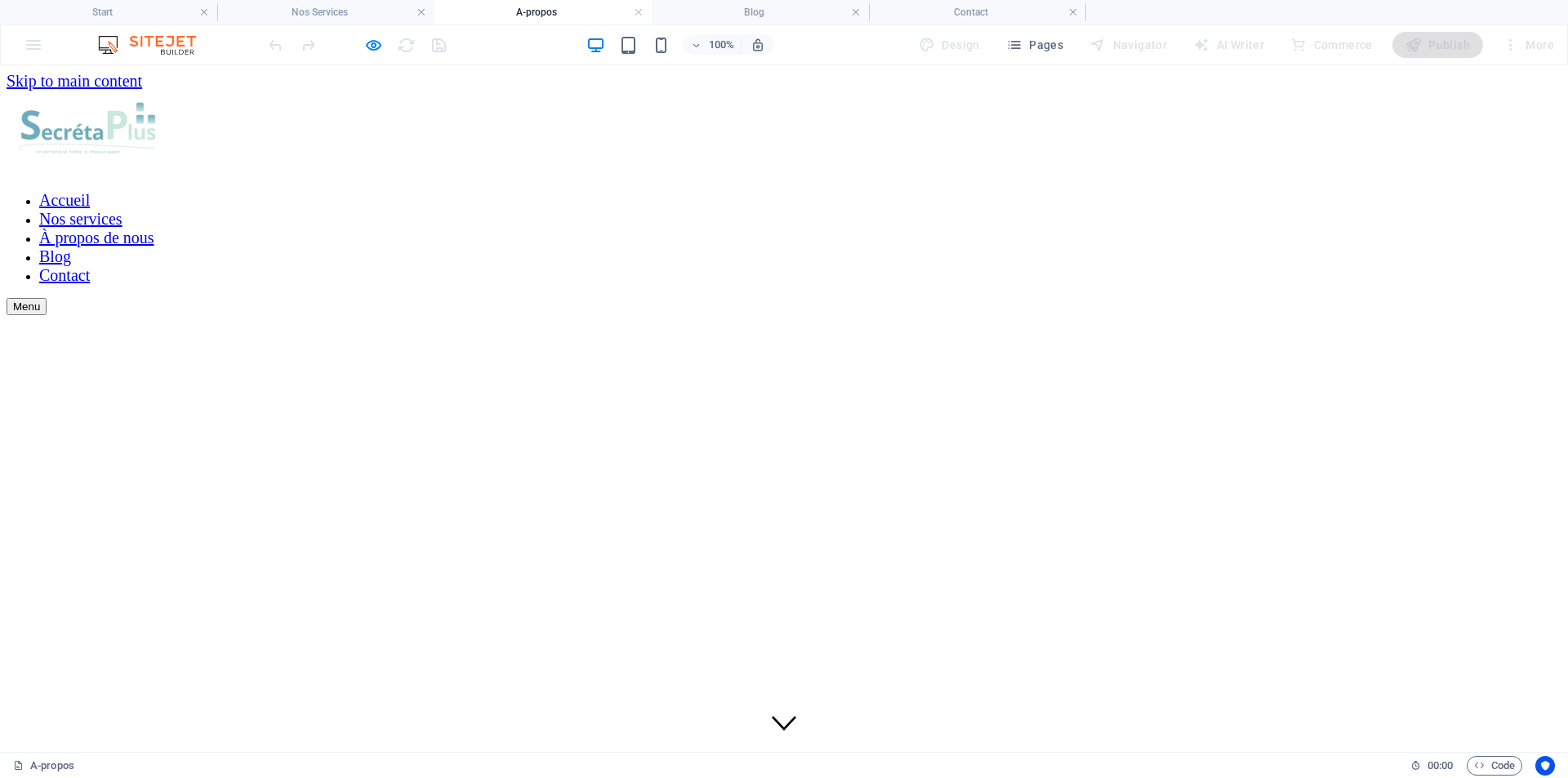
click at [71, 247] on font "Blog" at bounding box center [55, 256] width 32 height 18
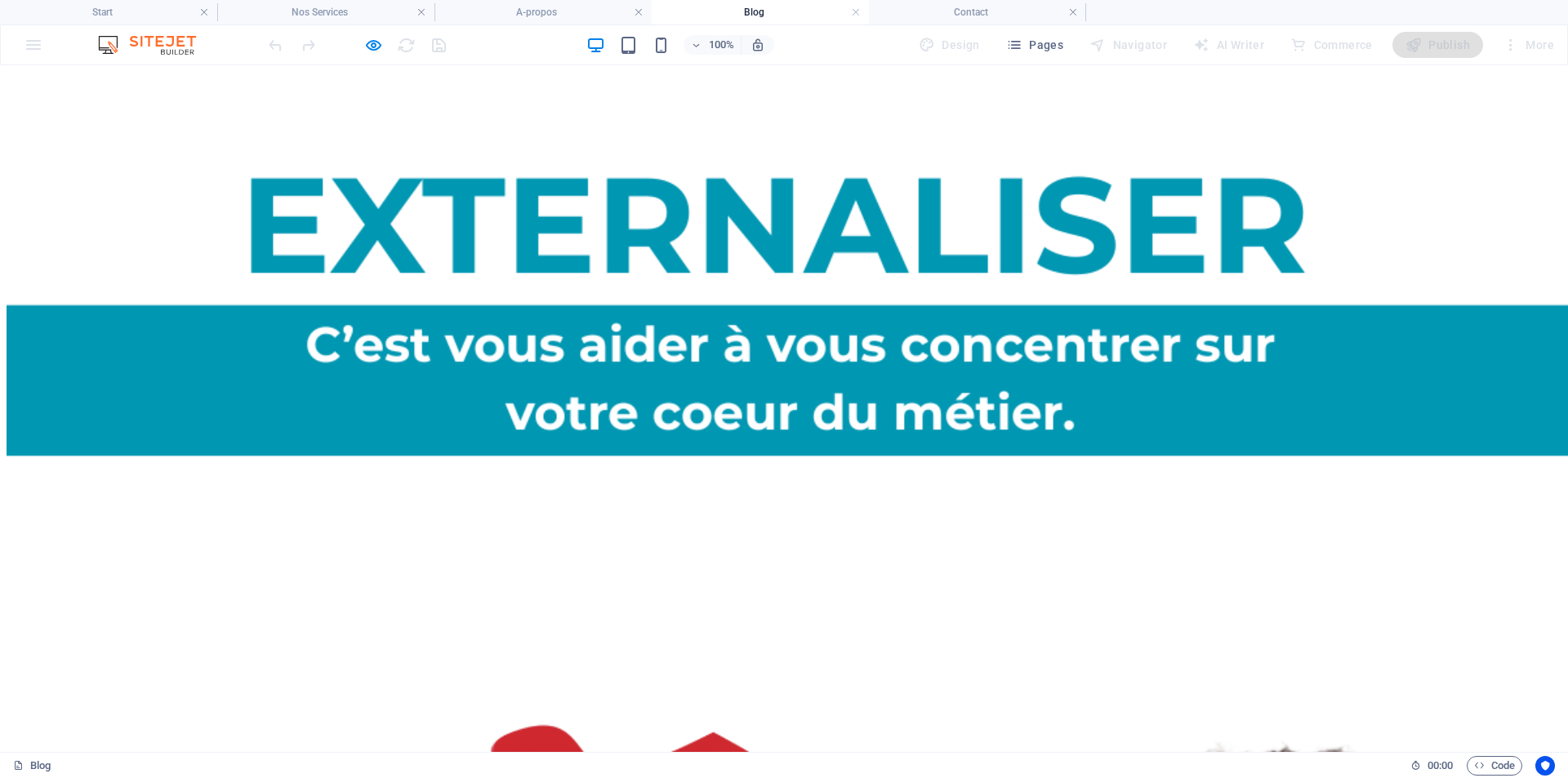
scroll to position [3185, 0]
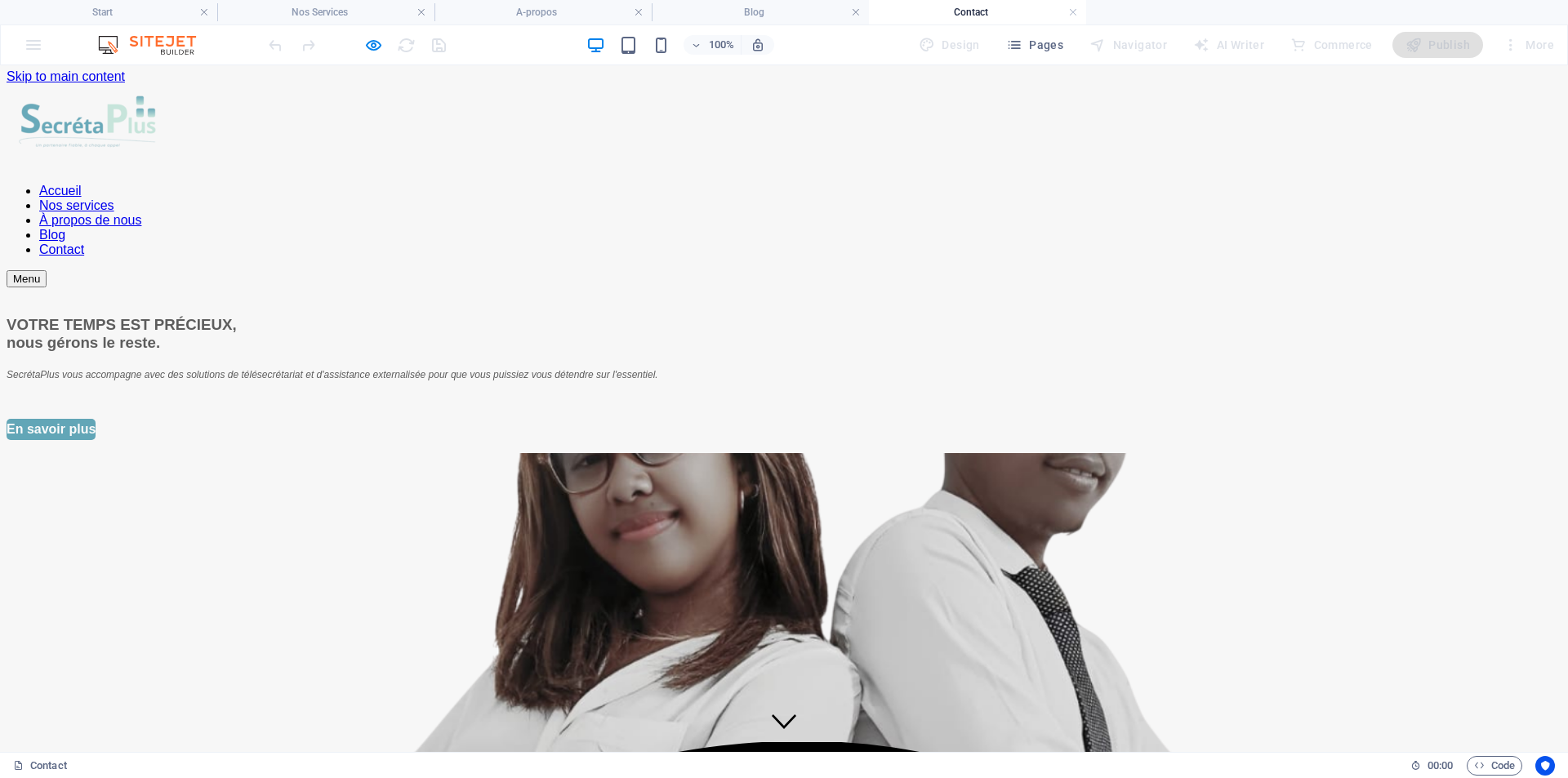
scroll to position [0, 0]
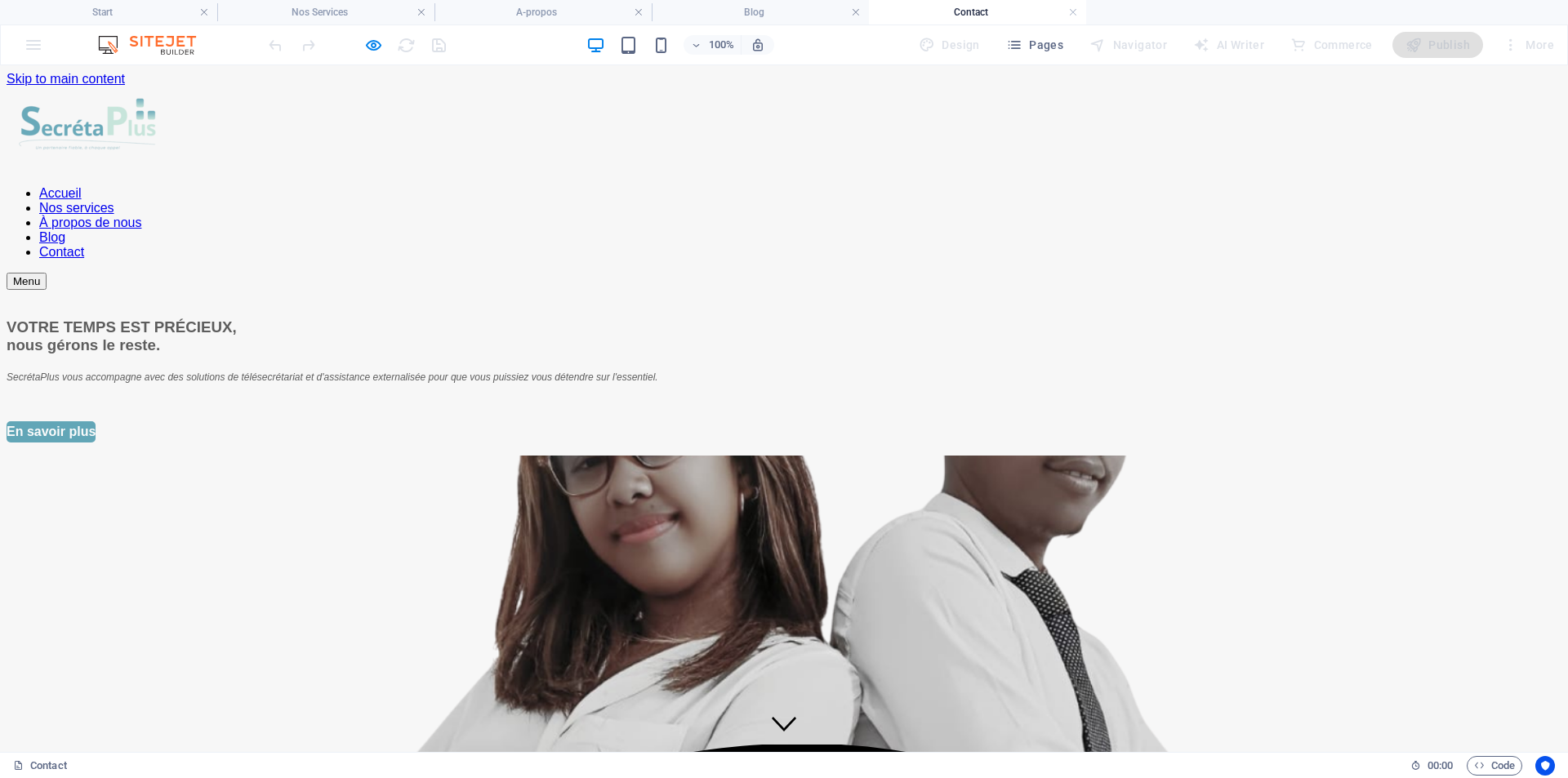
click at [65, 231] on font "Blog" at bounding box center [52, 237] width 26 height 14
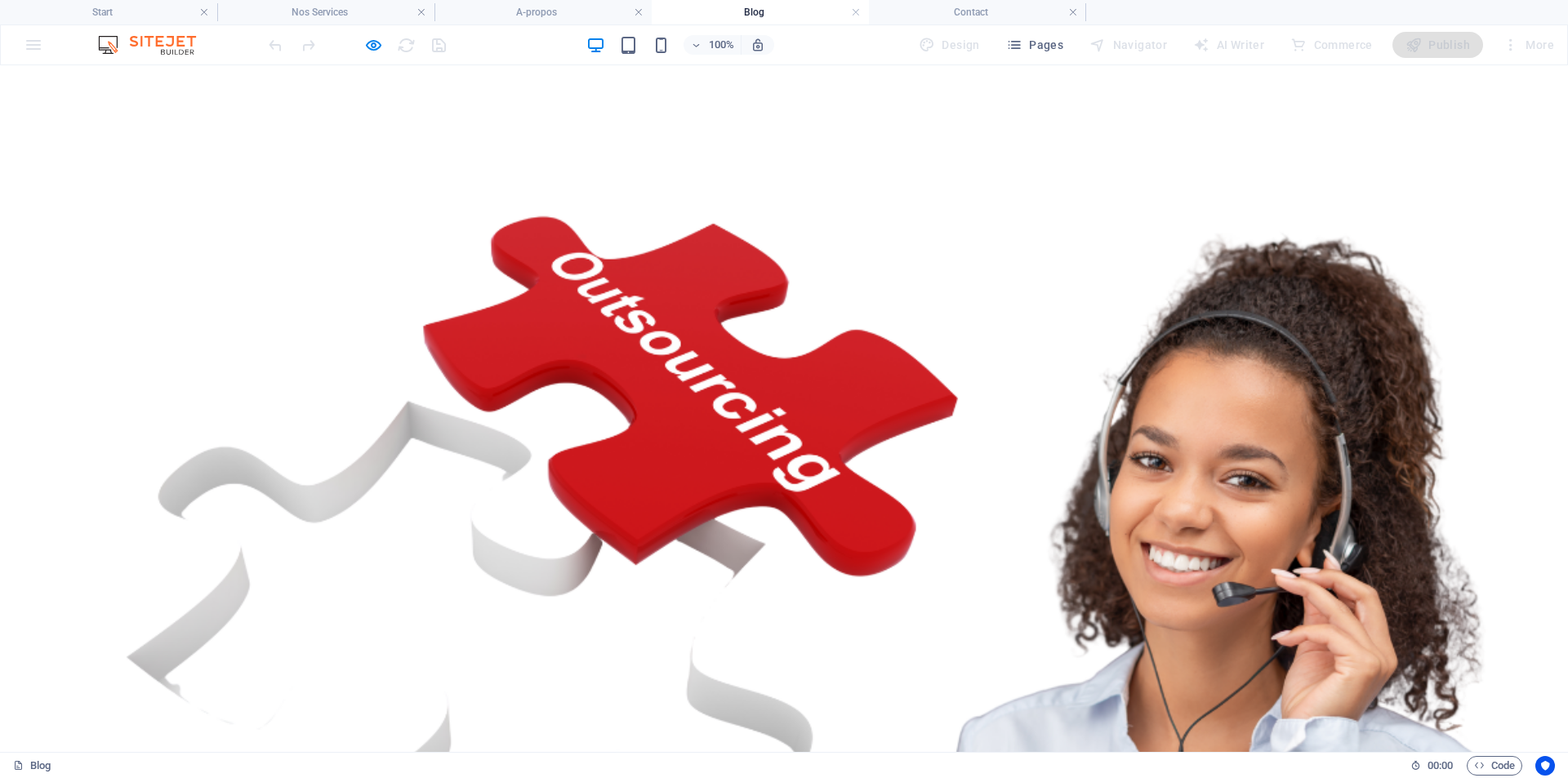
scroll to position [3929, 0]
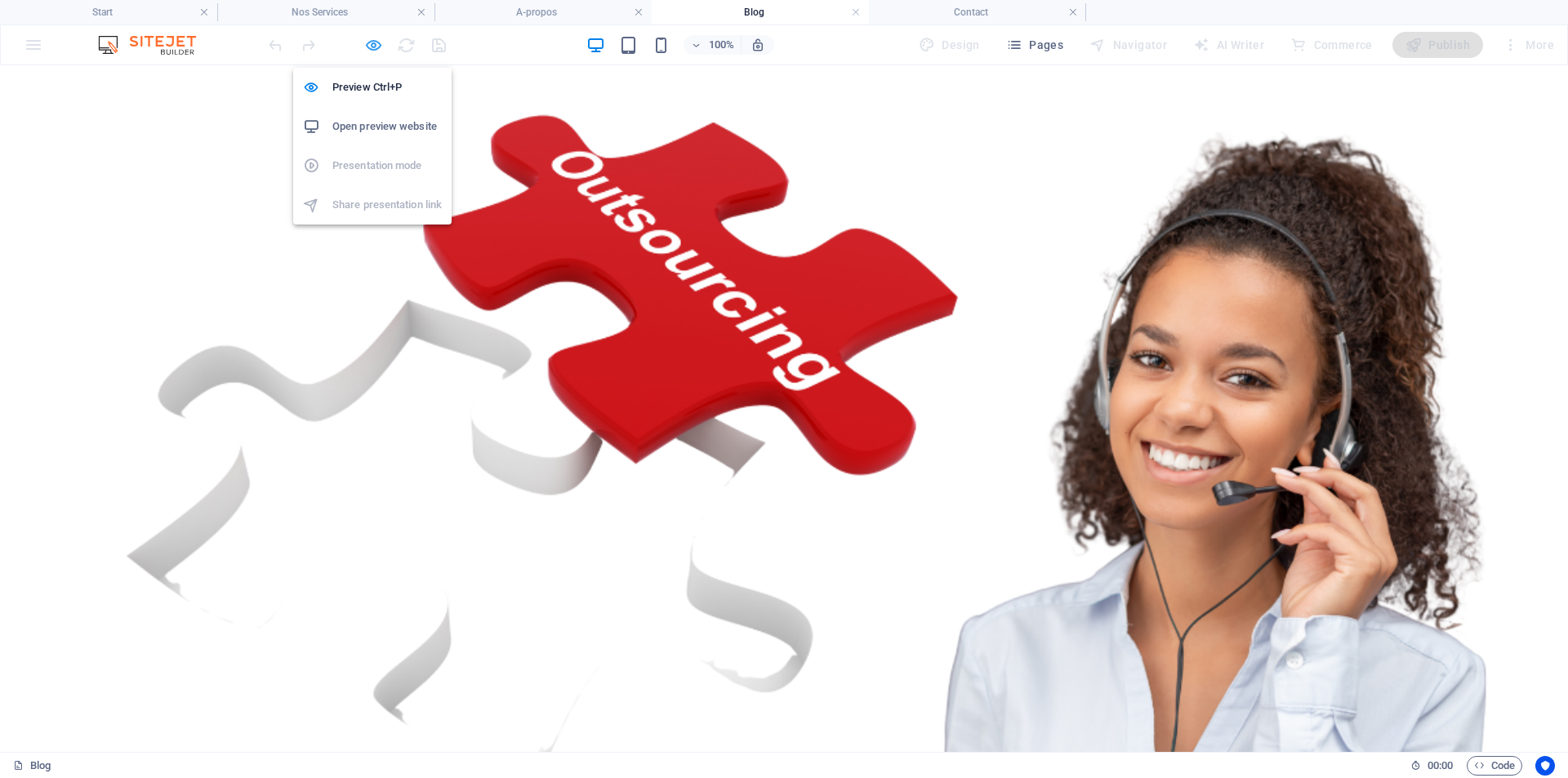
click at [372, 44] on icon "button" at bounding box center [373, 45] width 19 height 19
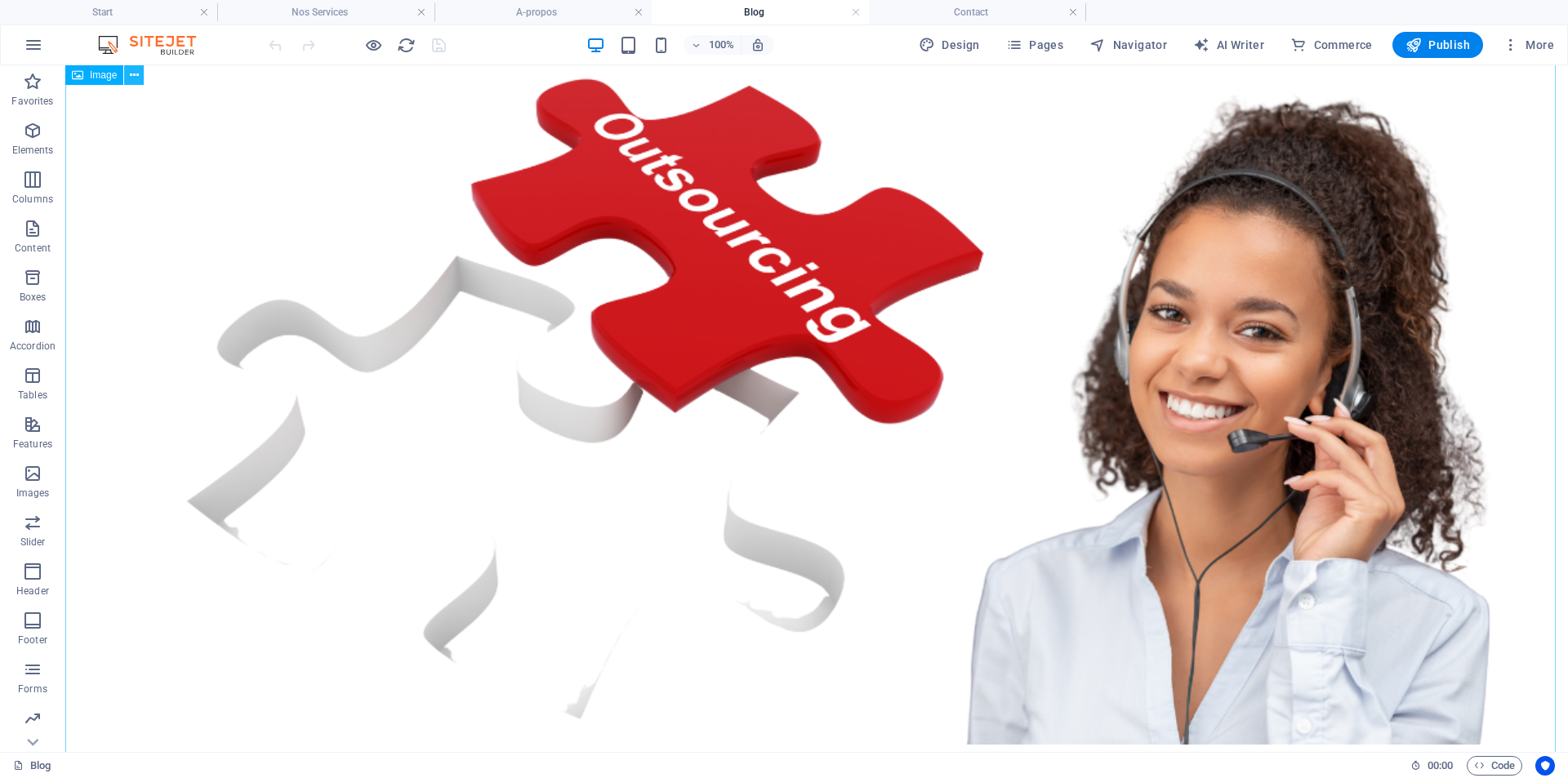
click at [136, 74] on icon at bounding box center [134, 75] width 9 height 17
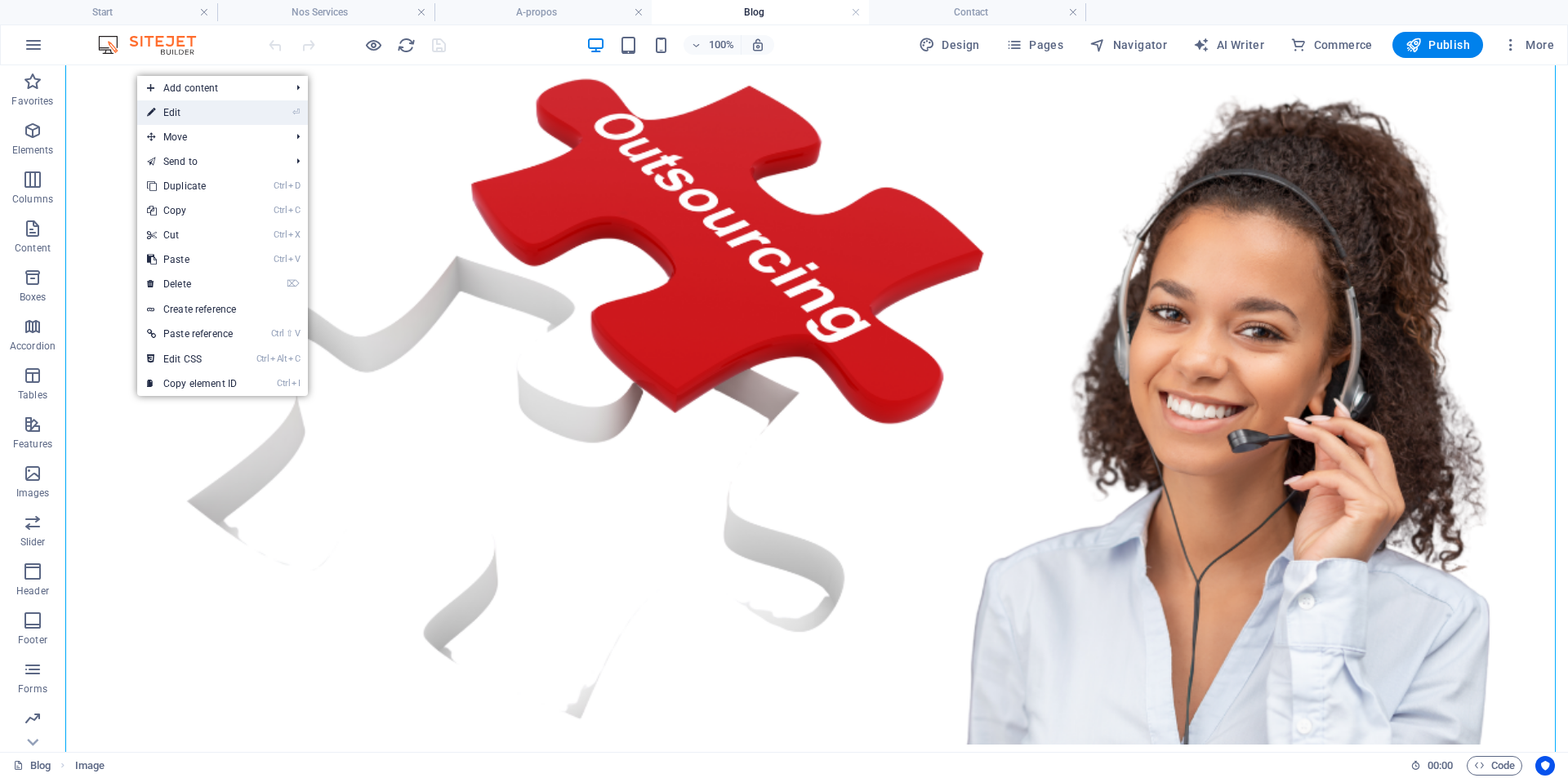
click at [177, 114] on link "⏎ Edit" at bounding box center [192, 113] width 110 height 25
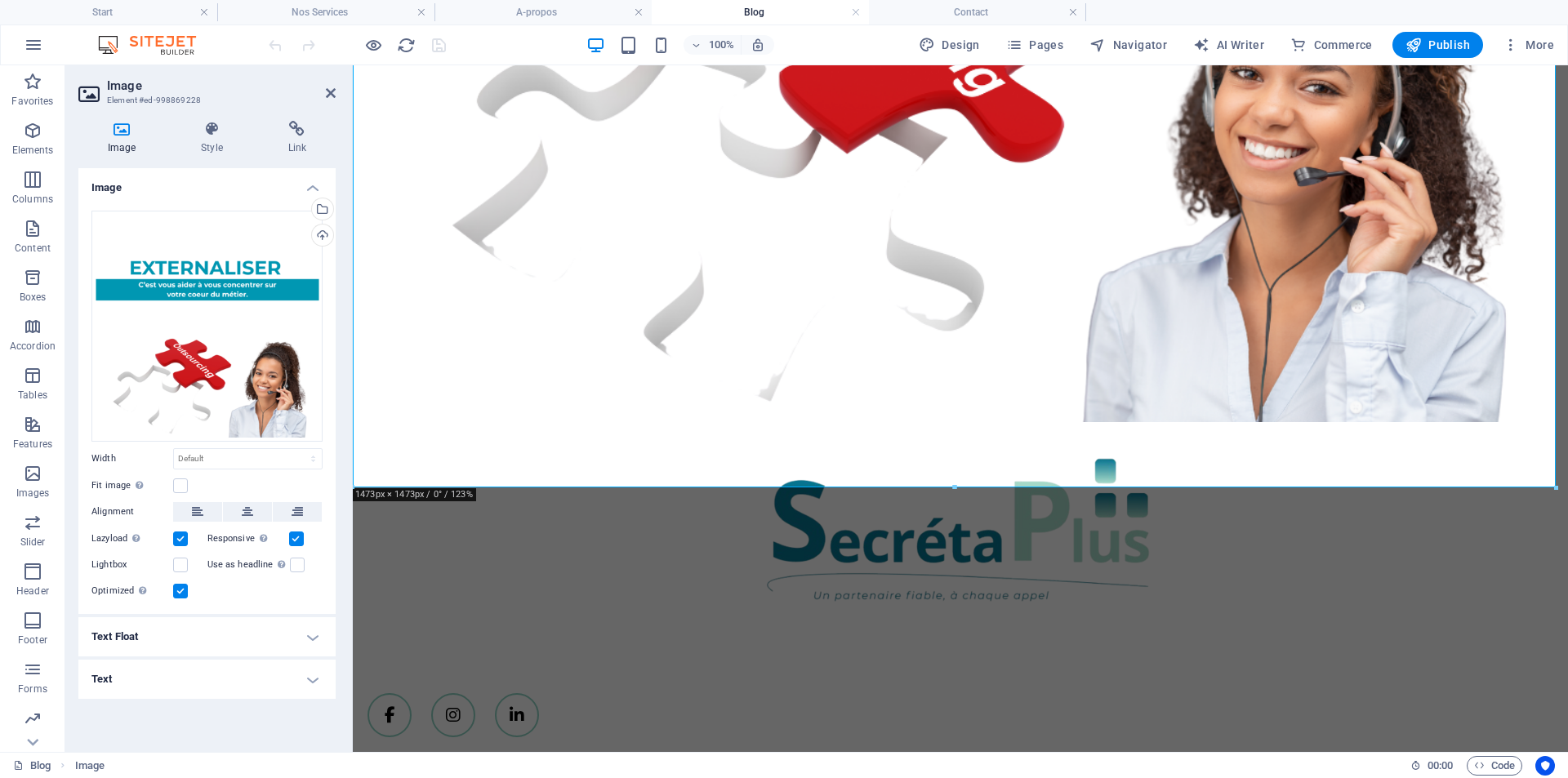
scroll to position [3753, 0]
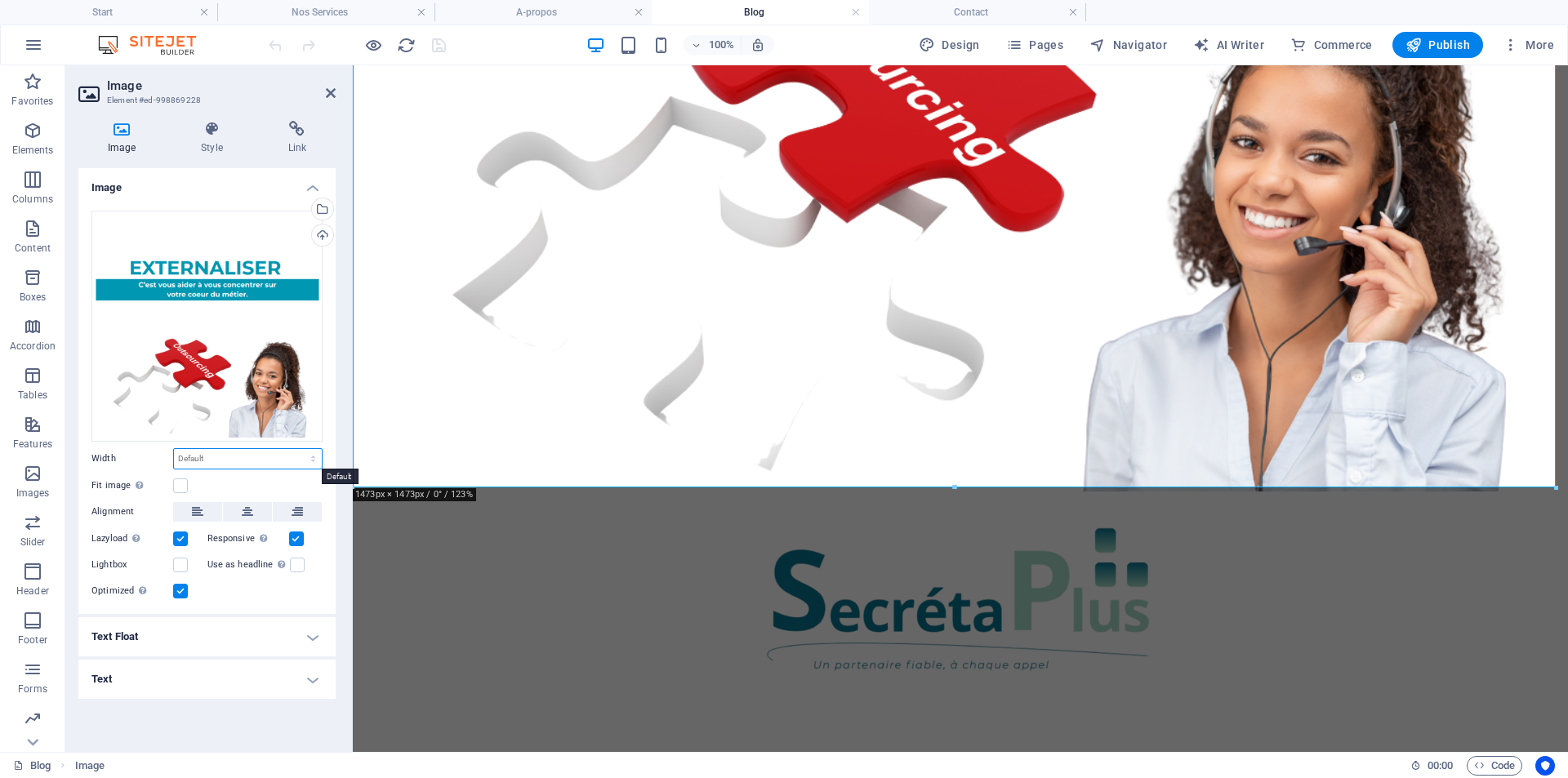
click at [249, 461] on select "Default auto px rem % em vh vw" at bounding box center [248, 459] width 148 height 20
select select "px"
click at [299, 449] on select "Default auto px rem % em vh vw" at bounding box center [248, 459] width 148 height 20
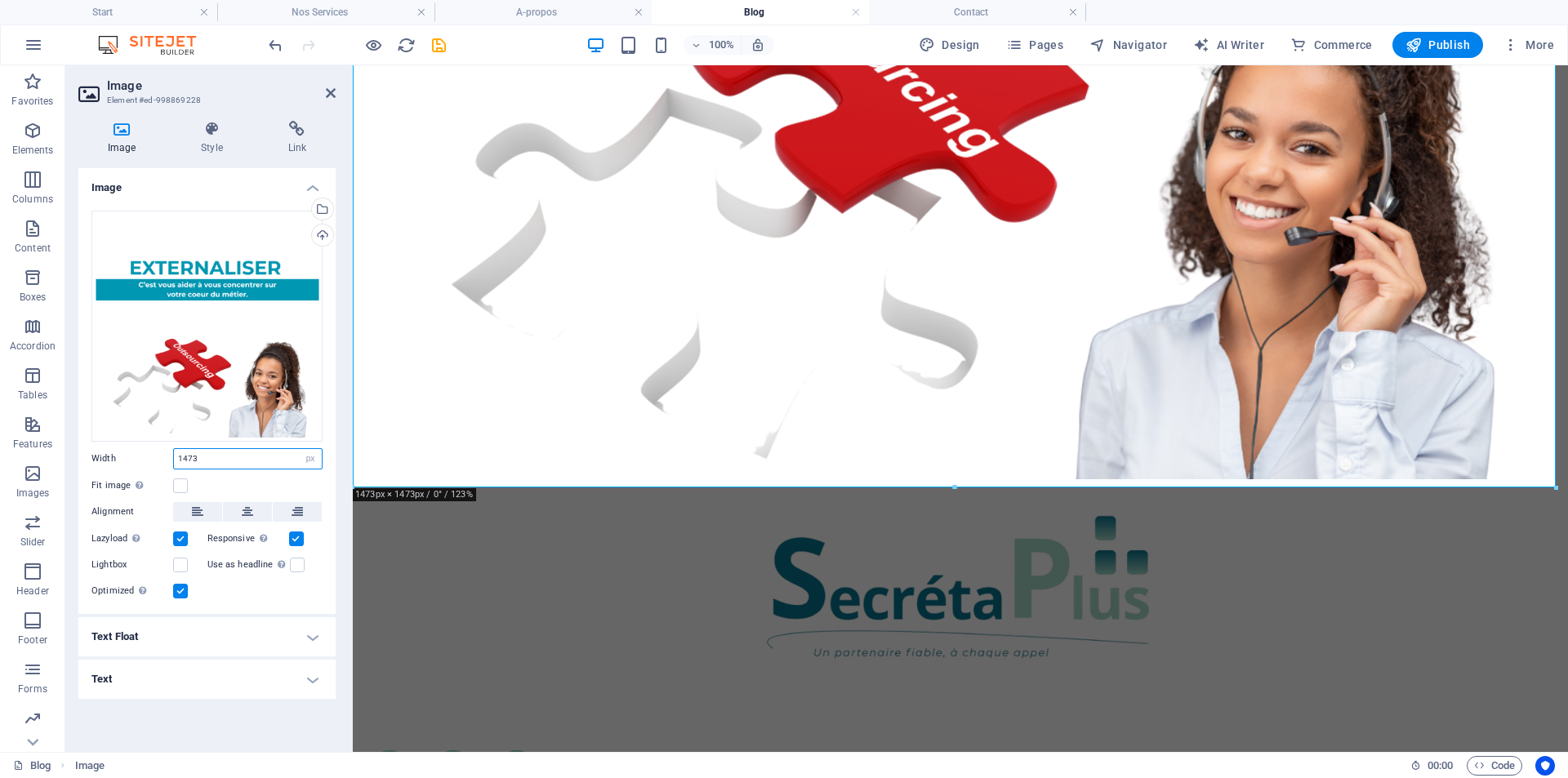
click at [204, 460] on input "1473" at bounding box center [248, 459] width 148 height 20
type input "1"
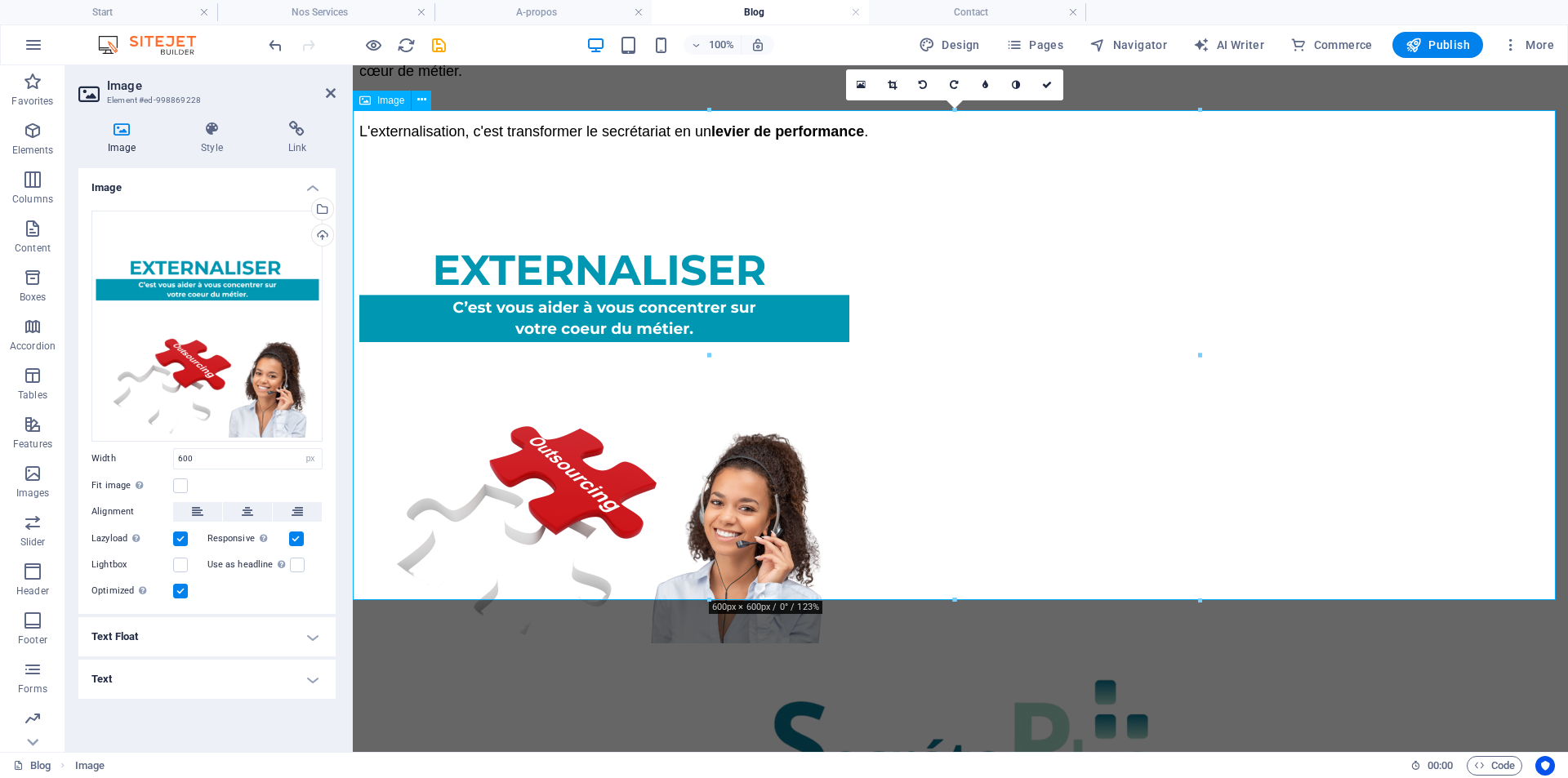
scroll to position [2850, 0]
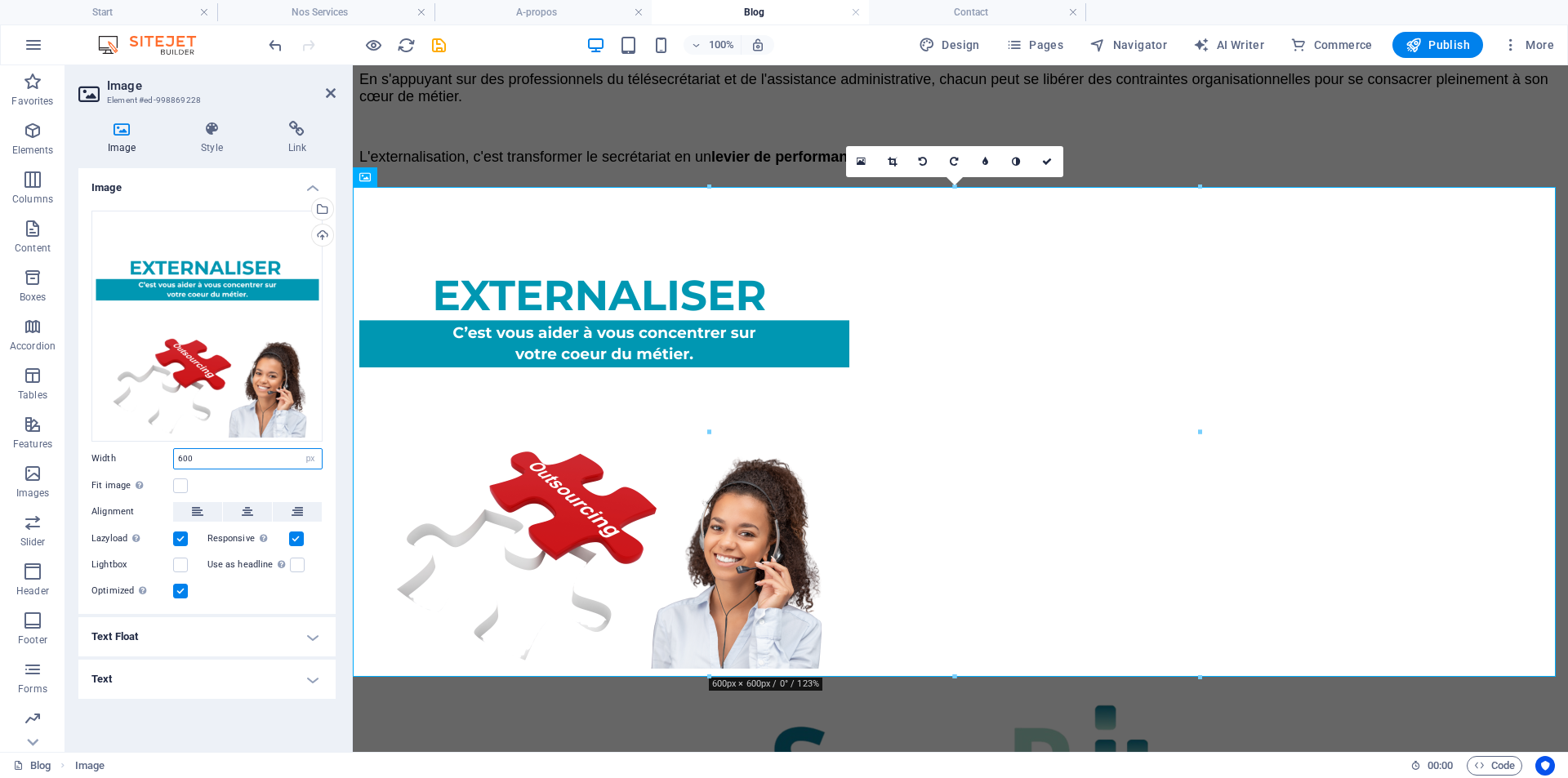
click at [181, 455] on input "600" at bounding box center [248, 459] width 148 height 20
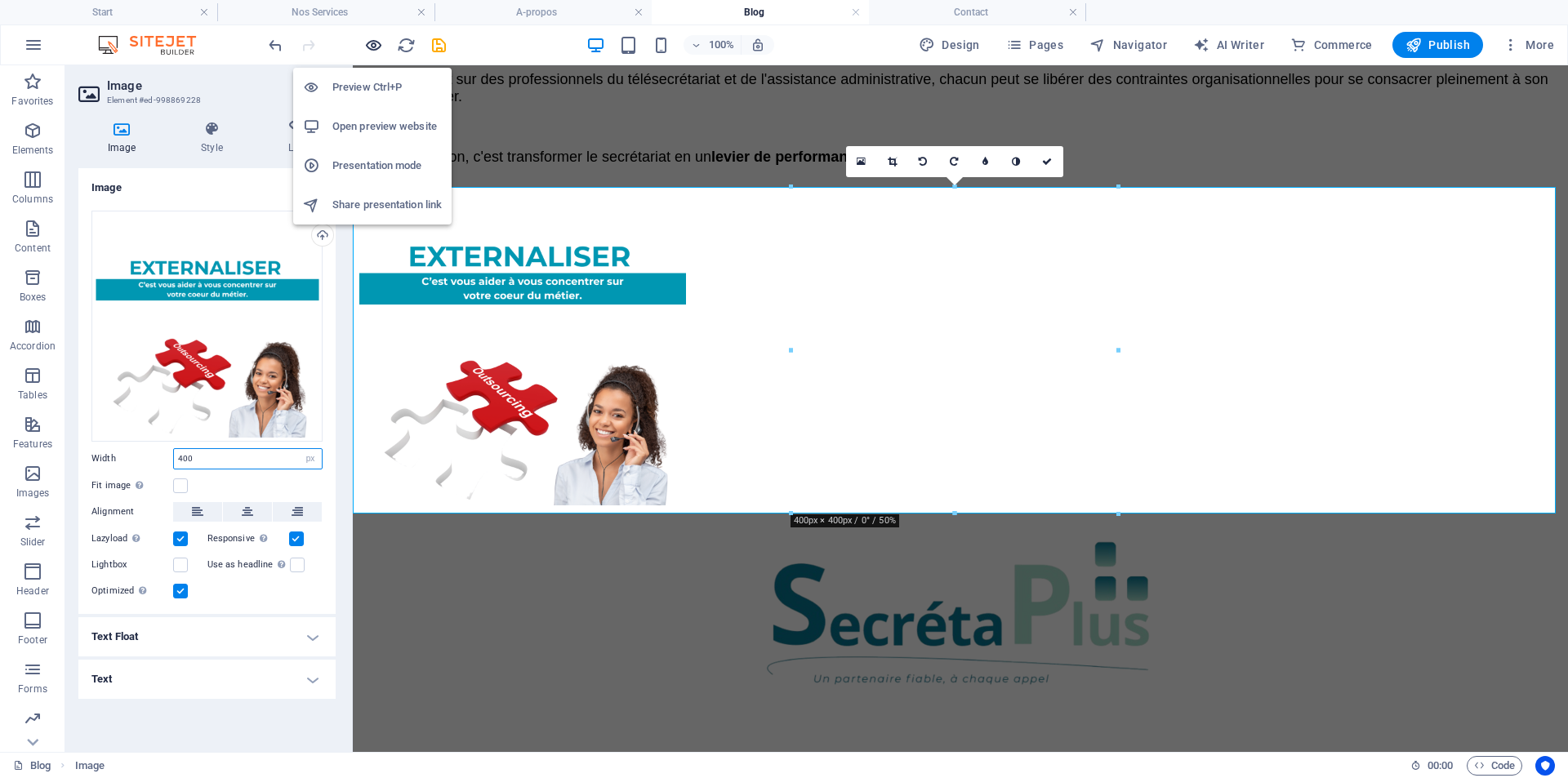
type input "400"
click at [372, 42] on icon "button" at bounding box center [373, 45] width 19 height 19
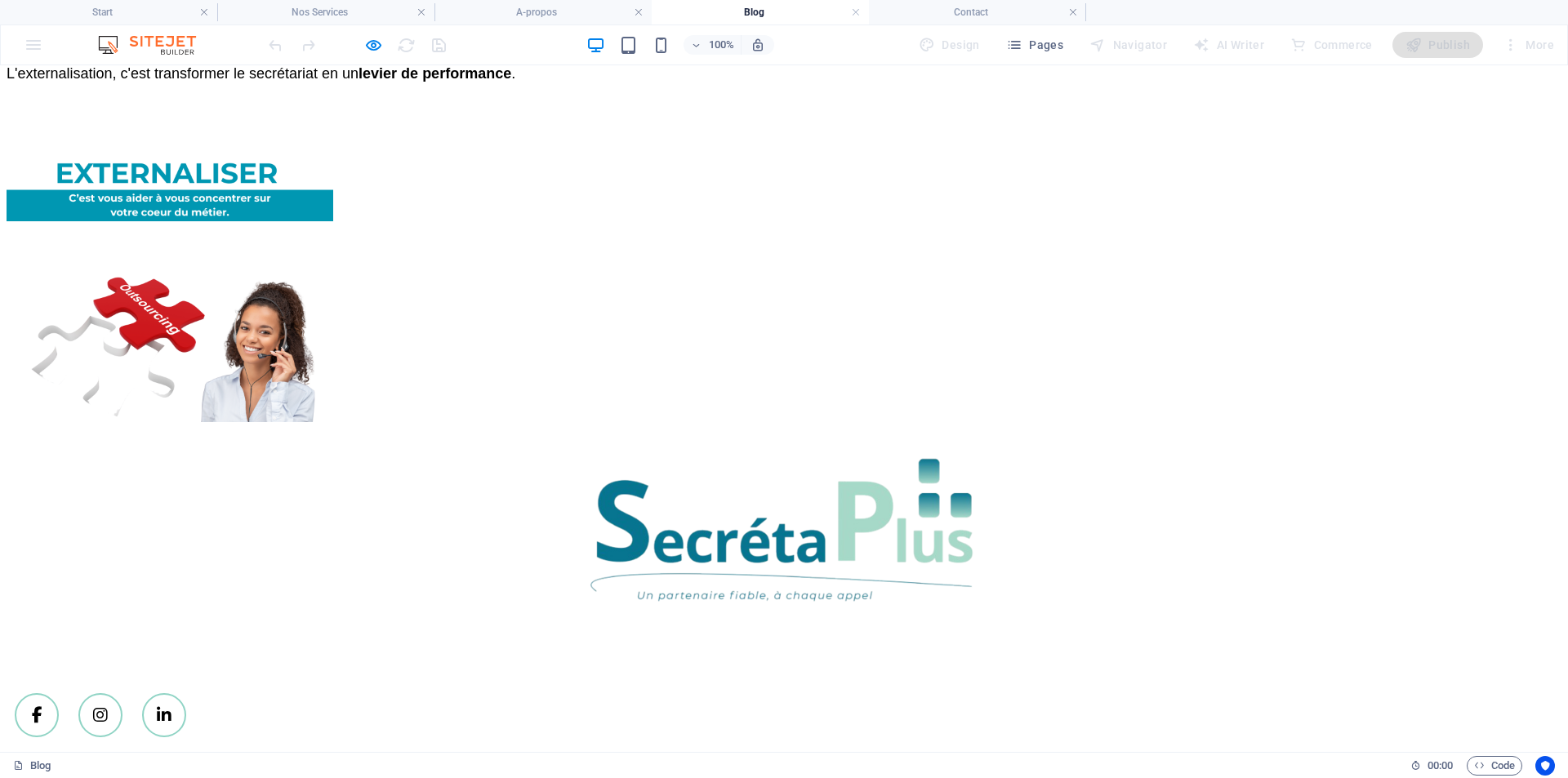
scroll to position [2940, 0]
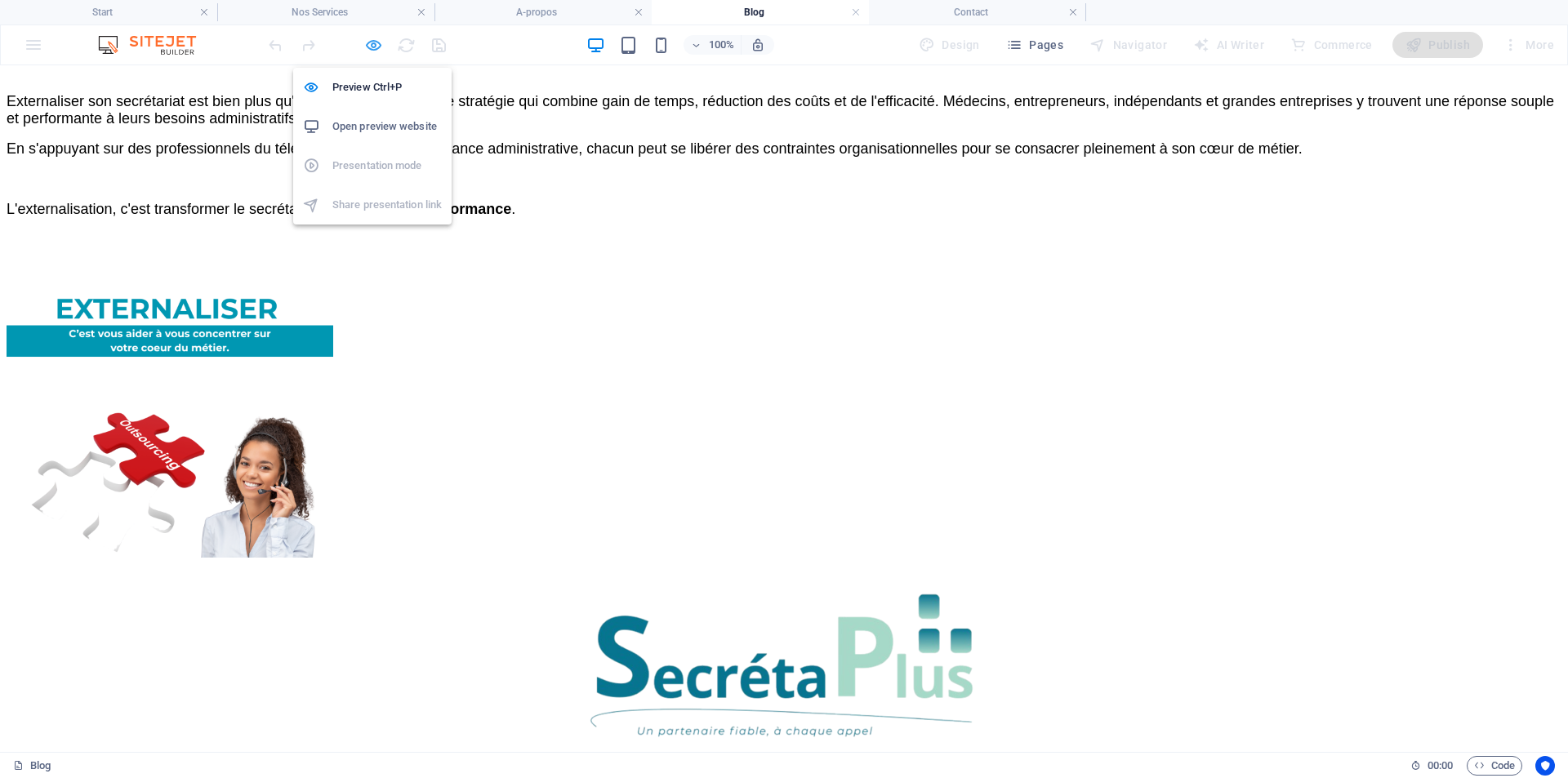
click at [374, 45] on icon "button" at bounding box center [373, 45] width 19 height 19
select select "px"
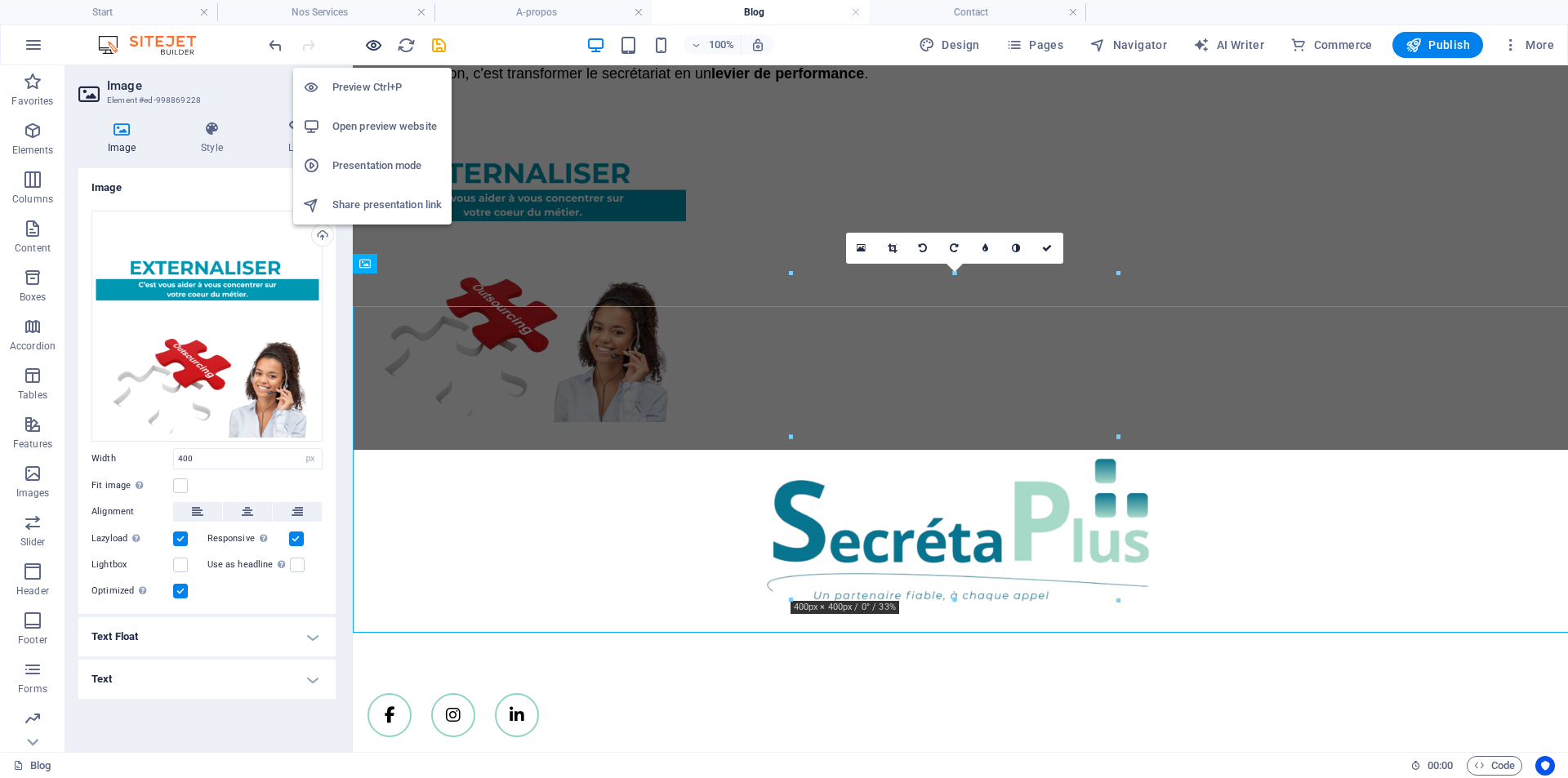
scroll to position [2763, 0]
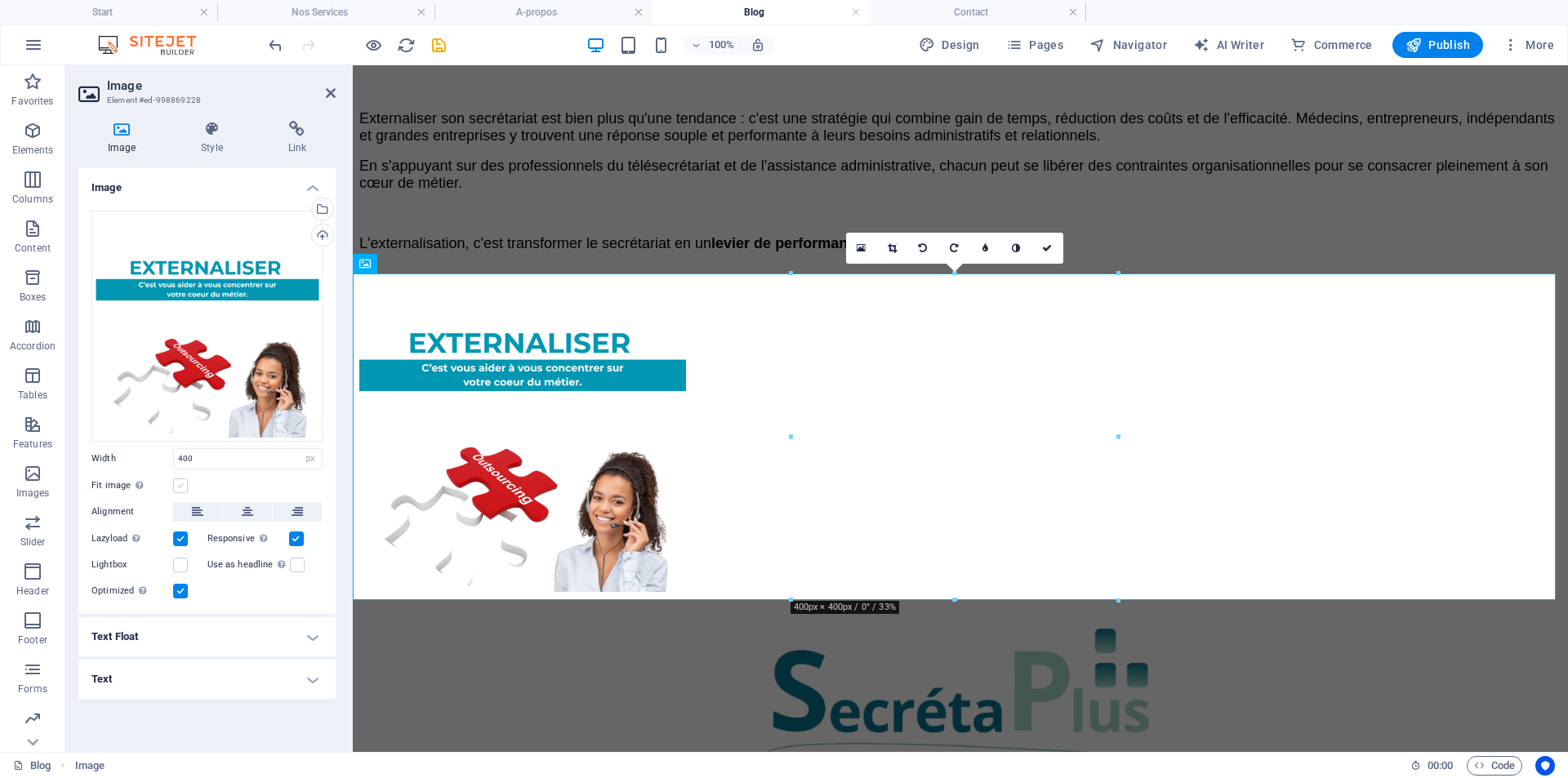
click at [182, 483] on label at bounding box center [181, 486] width 15 height 15
click at [0, 0] on input "Fit image Automatically fit image to a fixed width and height" at bounding box center [0, 0] width 0 height 0
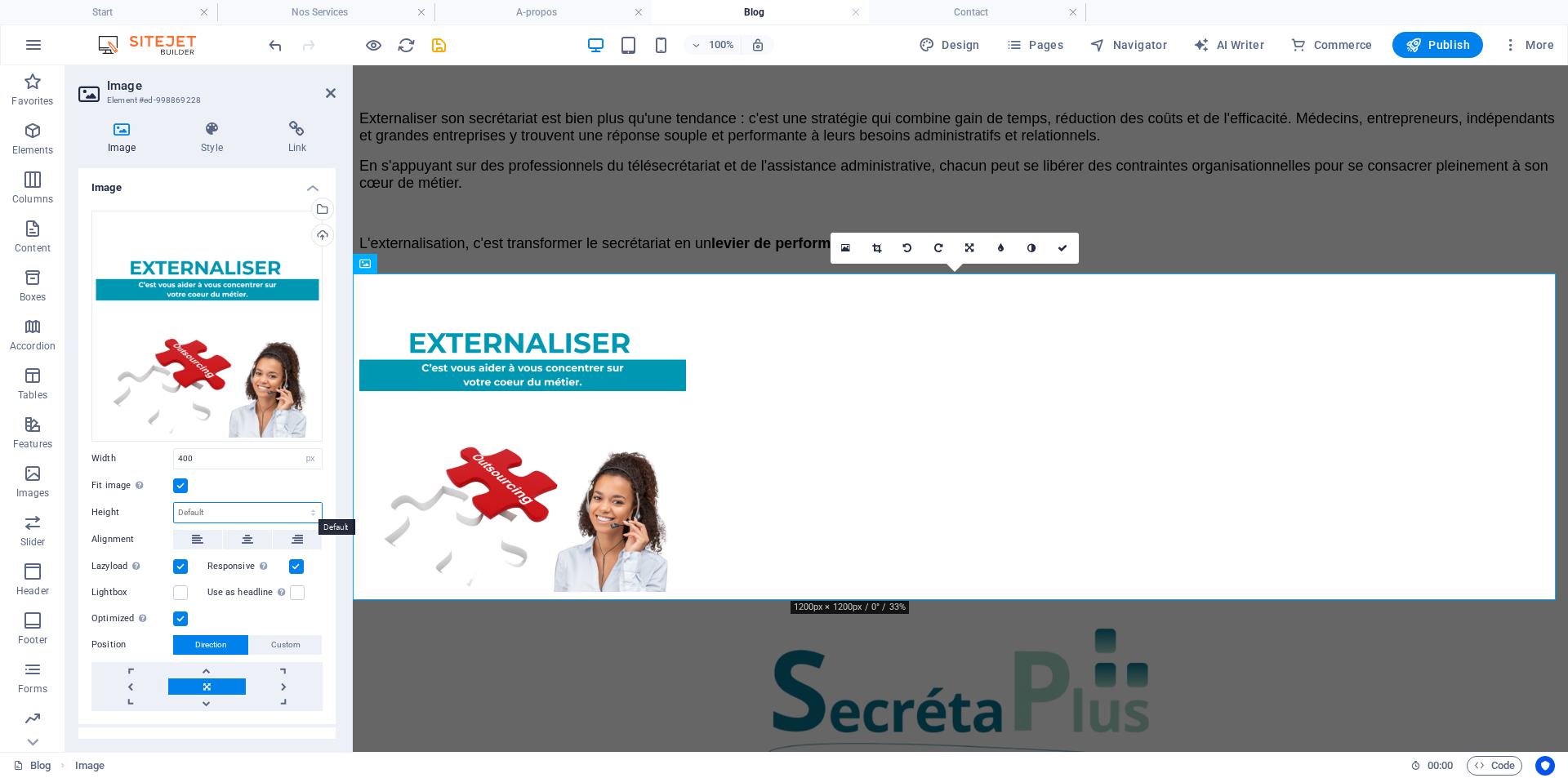
click at [211, 506] on select "Default auto px" at bounding box center [248, 513] width 148 height 20
select select "px"
click at [295, 503] on select "Default auto px" at bounding box center [248, 513] width 148 height 20
click at [202, 510] on input "400" at bounding box center [248, 513] width 148 height 20
type input "4"
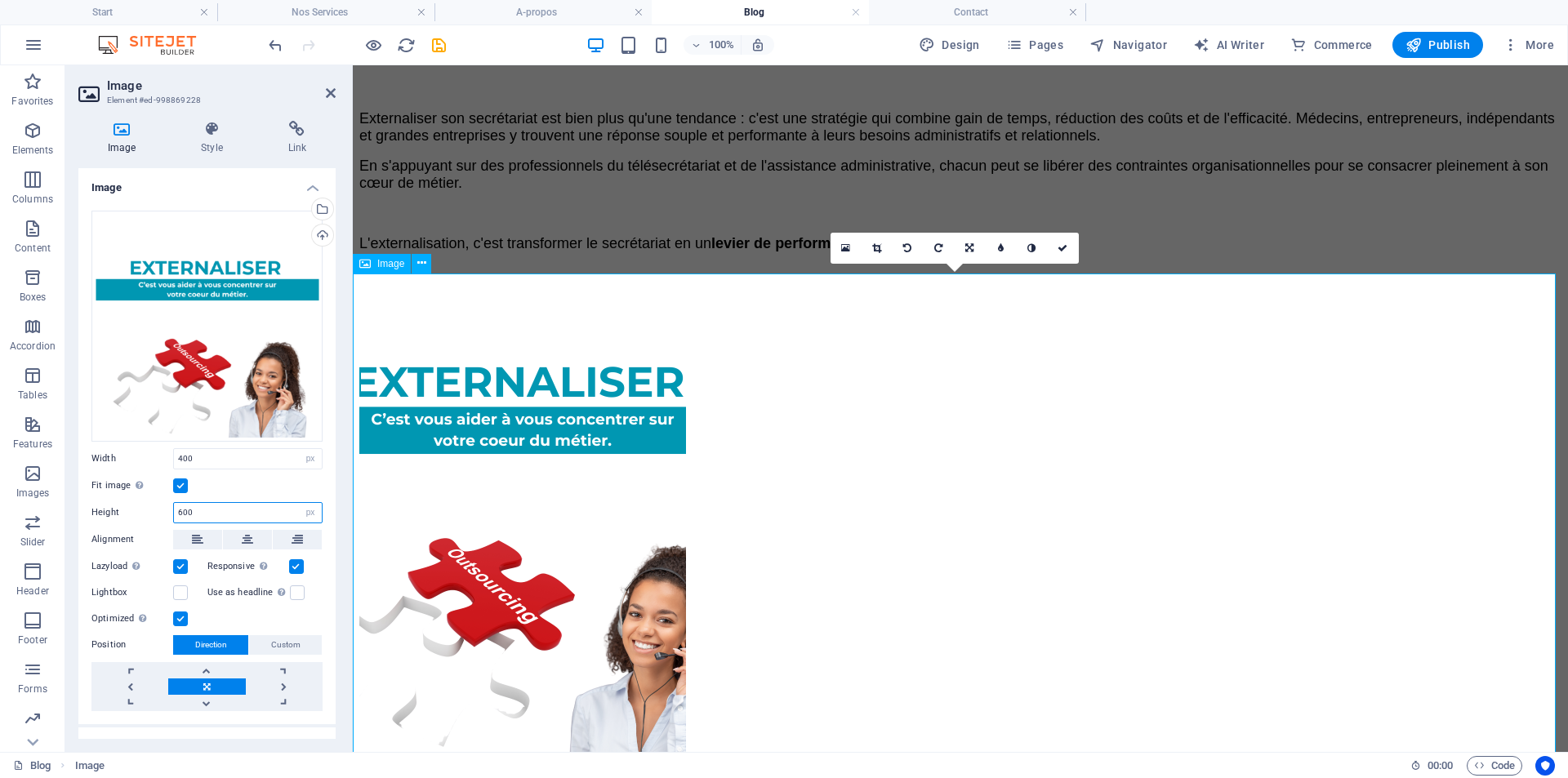
type input "600"
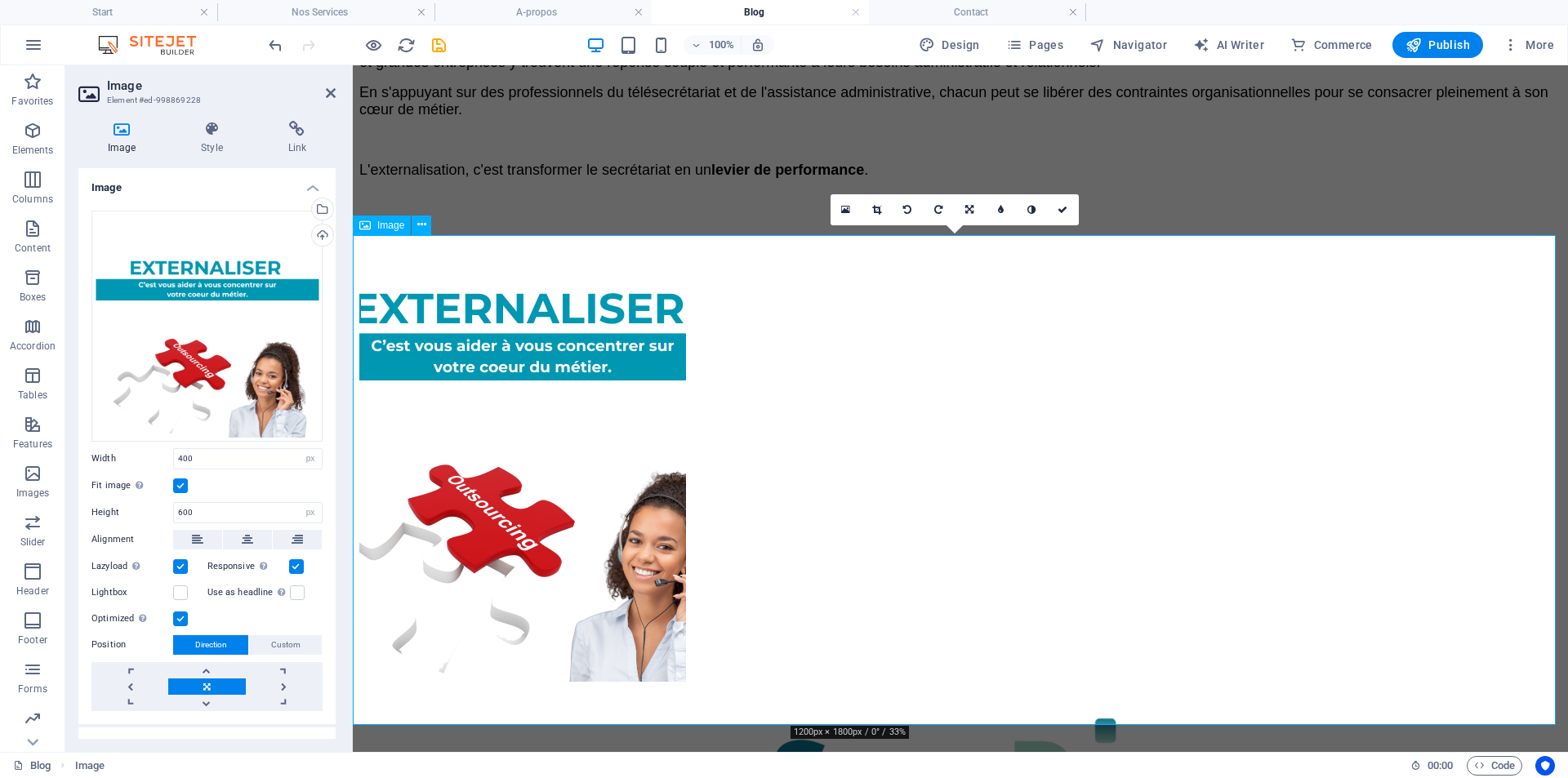
scroll to position [2845, 0]
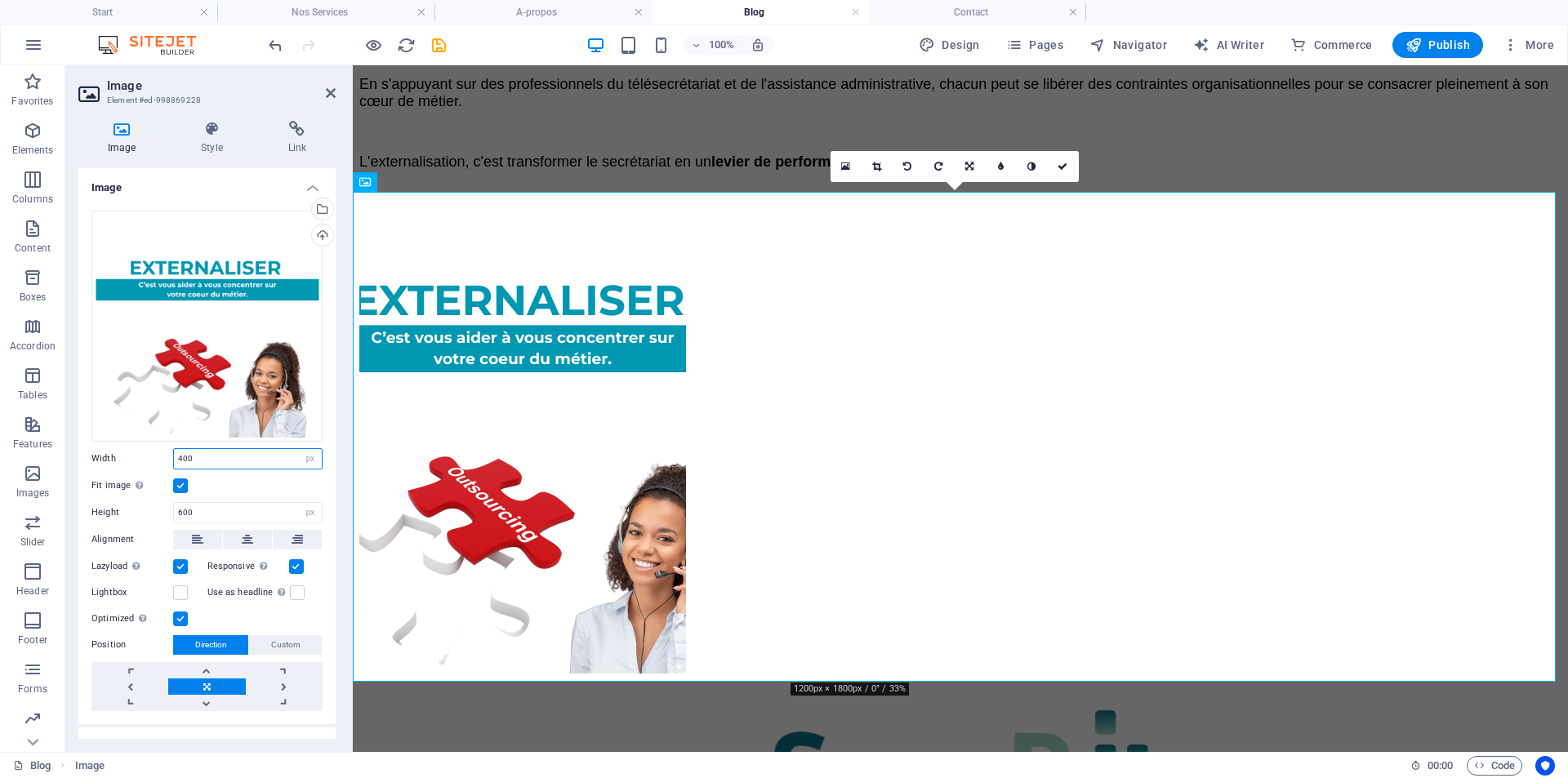
click at [198, 452] on input "400" at bounding box center [248, 459] width 148 height 20
type input "4"
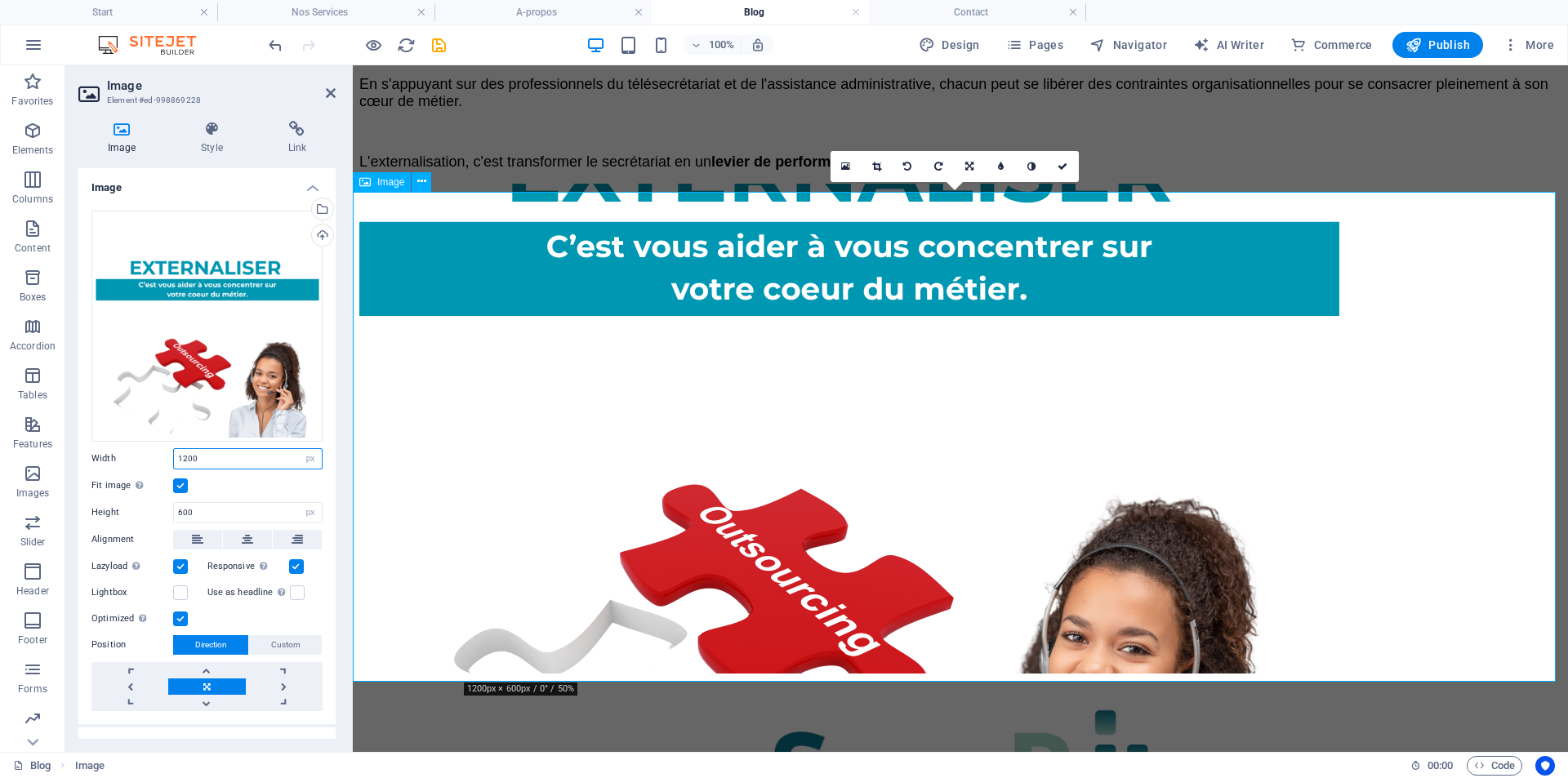
type input "1200"
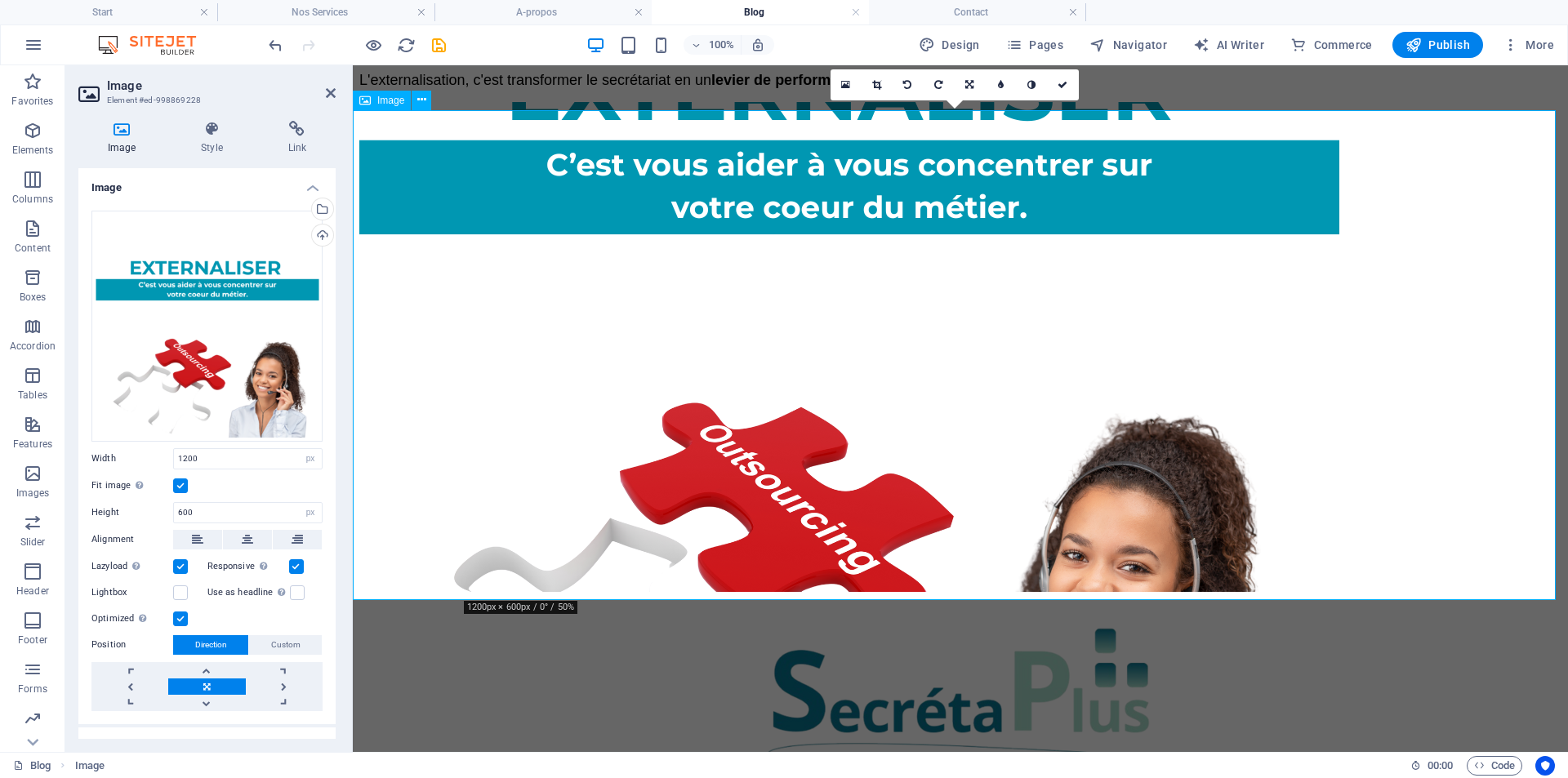
scroll to position [2682, 0]
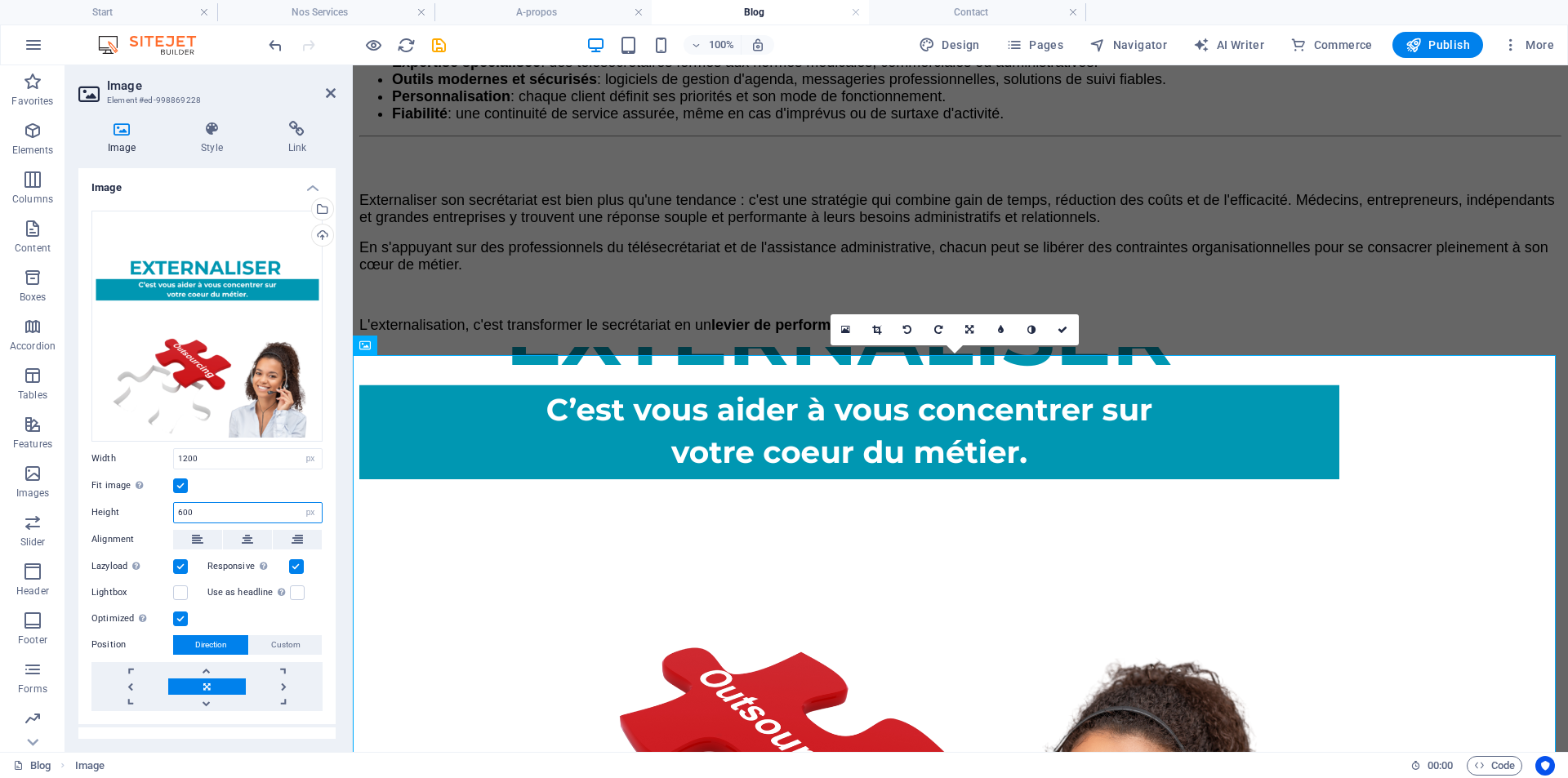
drag, startPoint x: 198, startPoint y: 509, endPoint x: 179, endPoint y: 512, distance: 19.2
click at [179, 512] on input "600" at bounding box center [248, 513] width 148 height 20
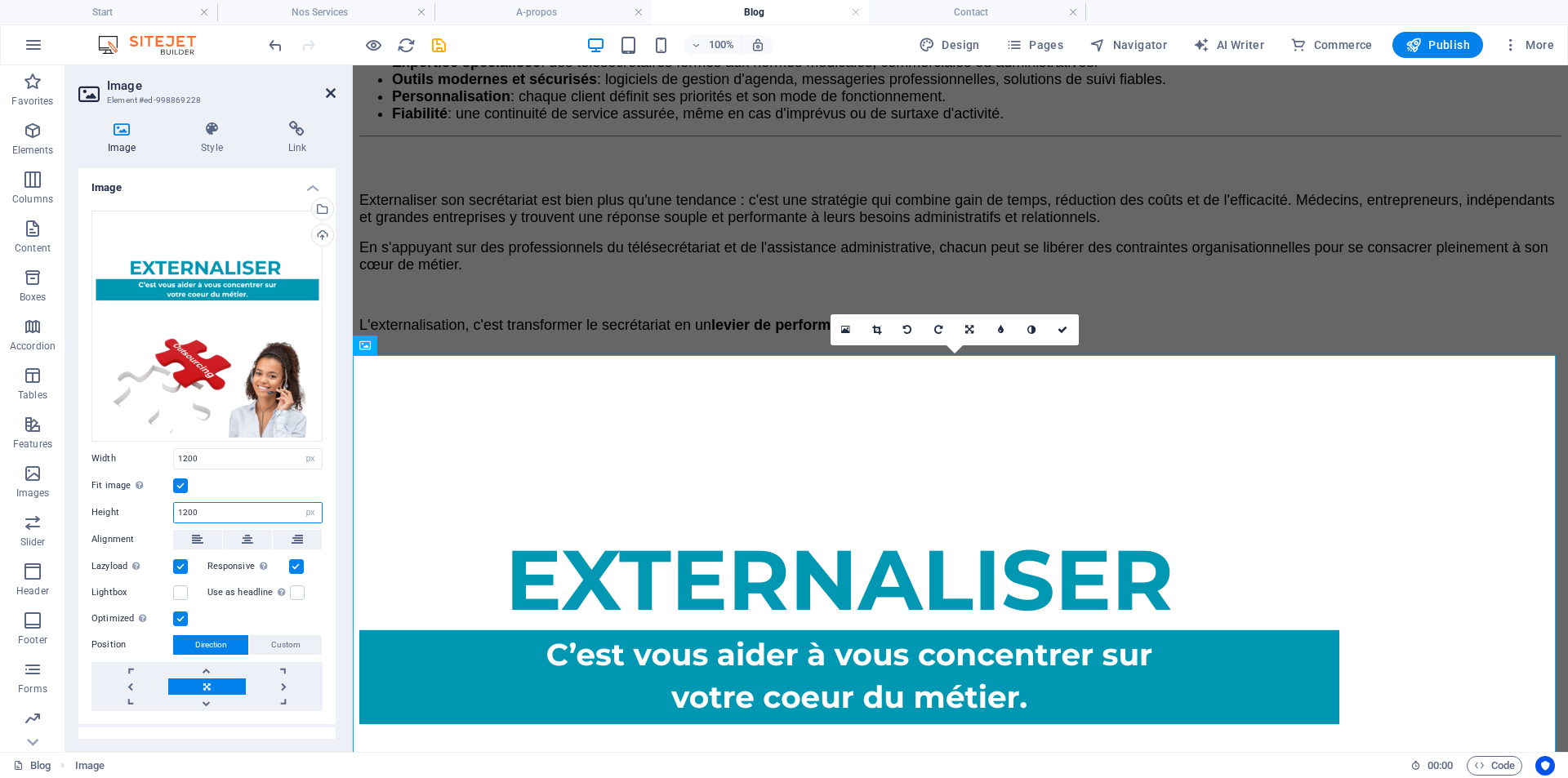
type input "1200"
click at [330, 92] on icon at bounding box center [330, 93] width 10 height 13
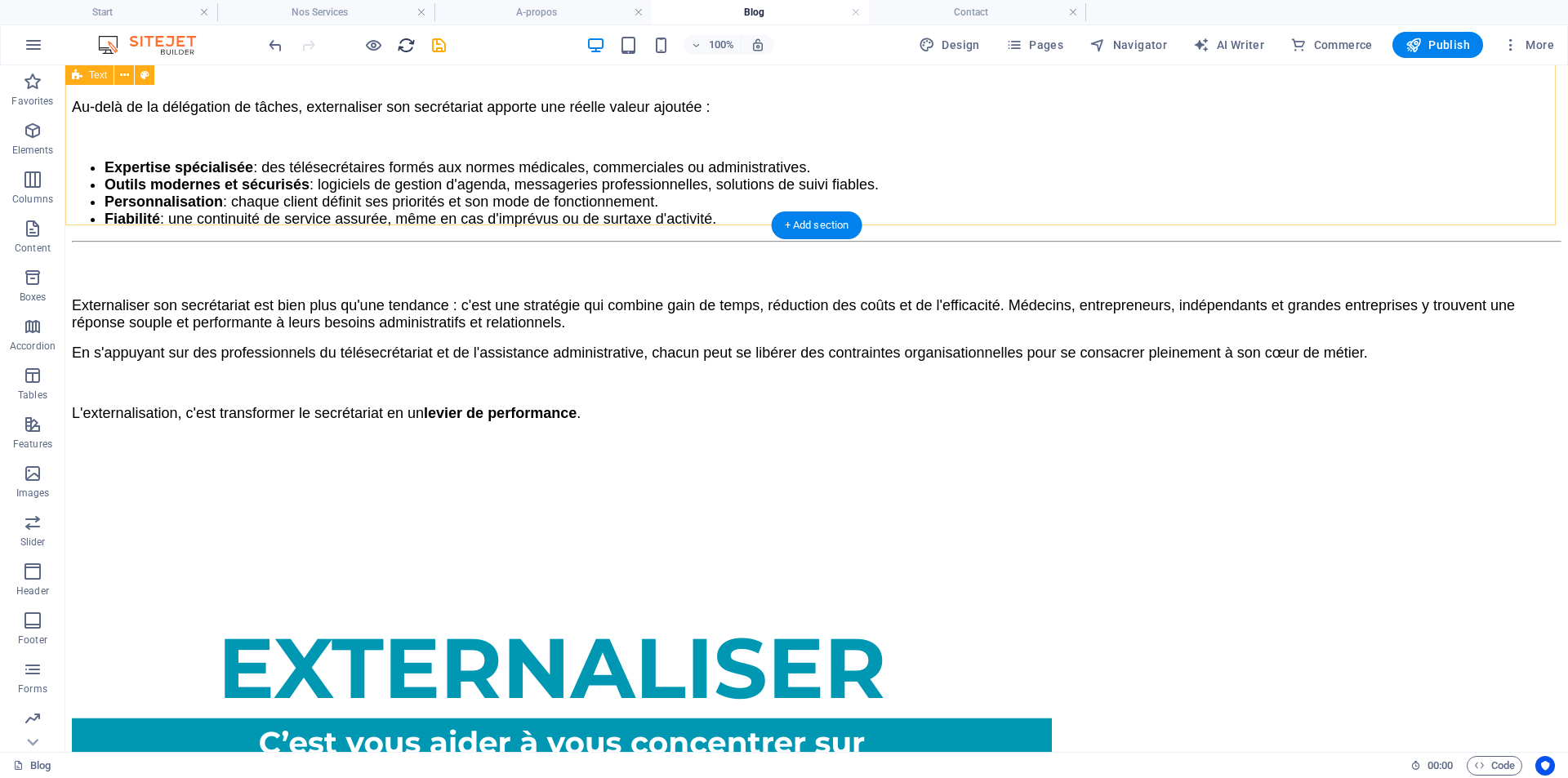
scroll to position [2662, 0]
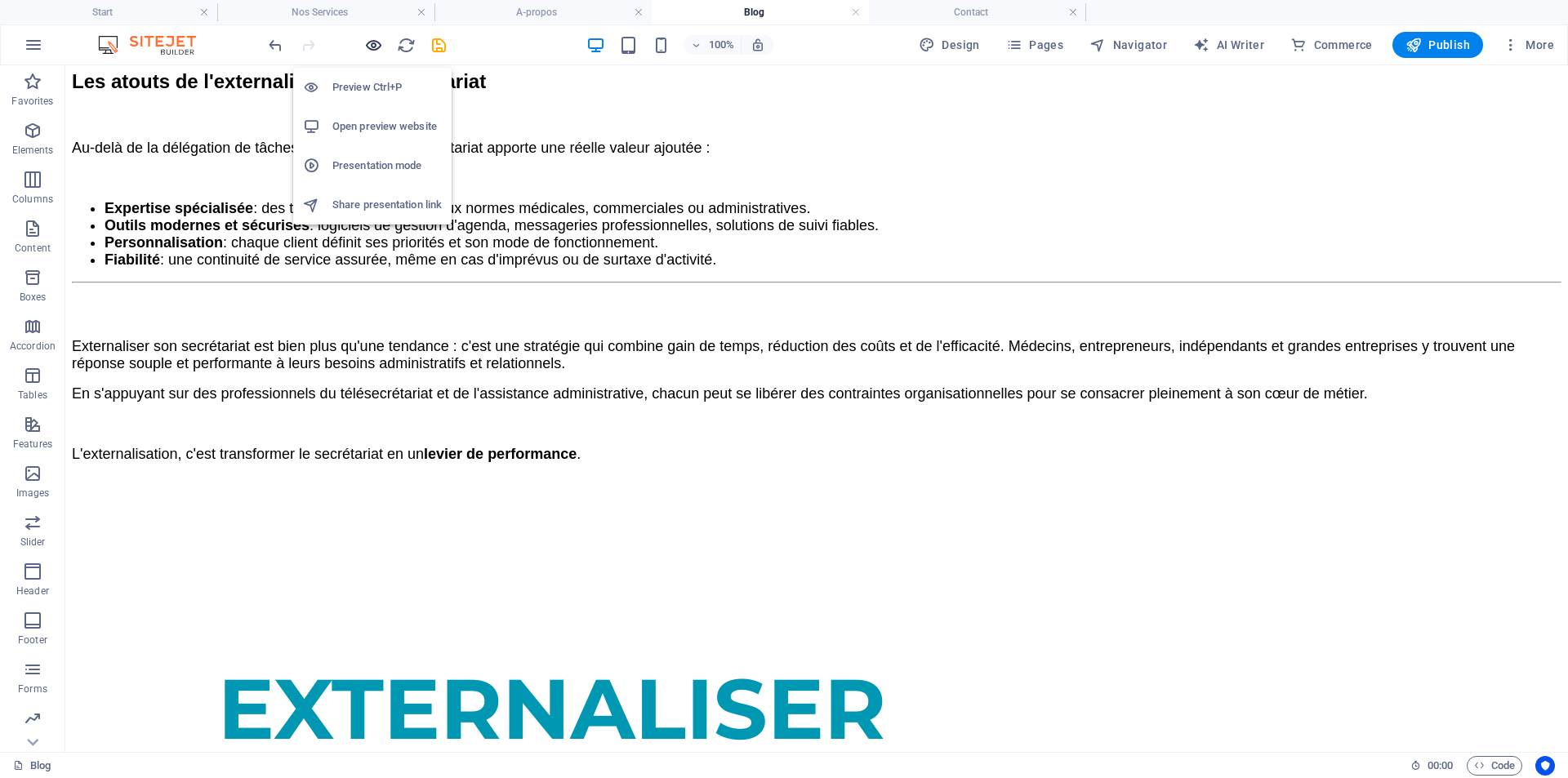
click at [375, 45] on icon "button" at bounding box center [373, 45] width 19 height 19
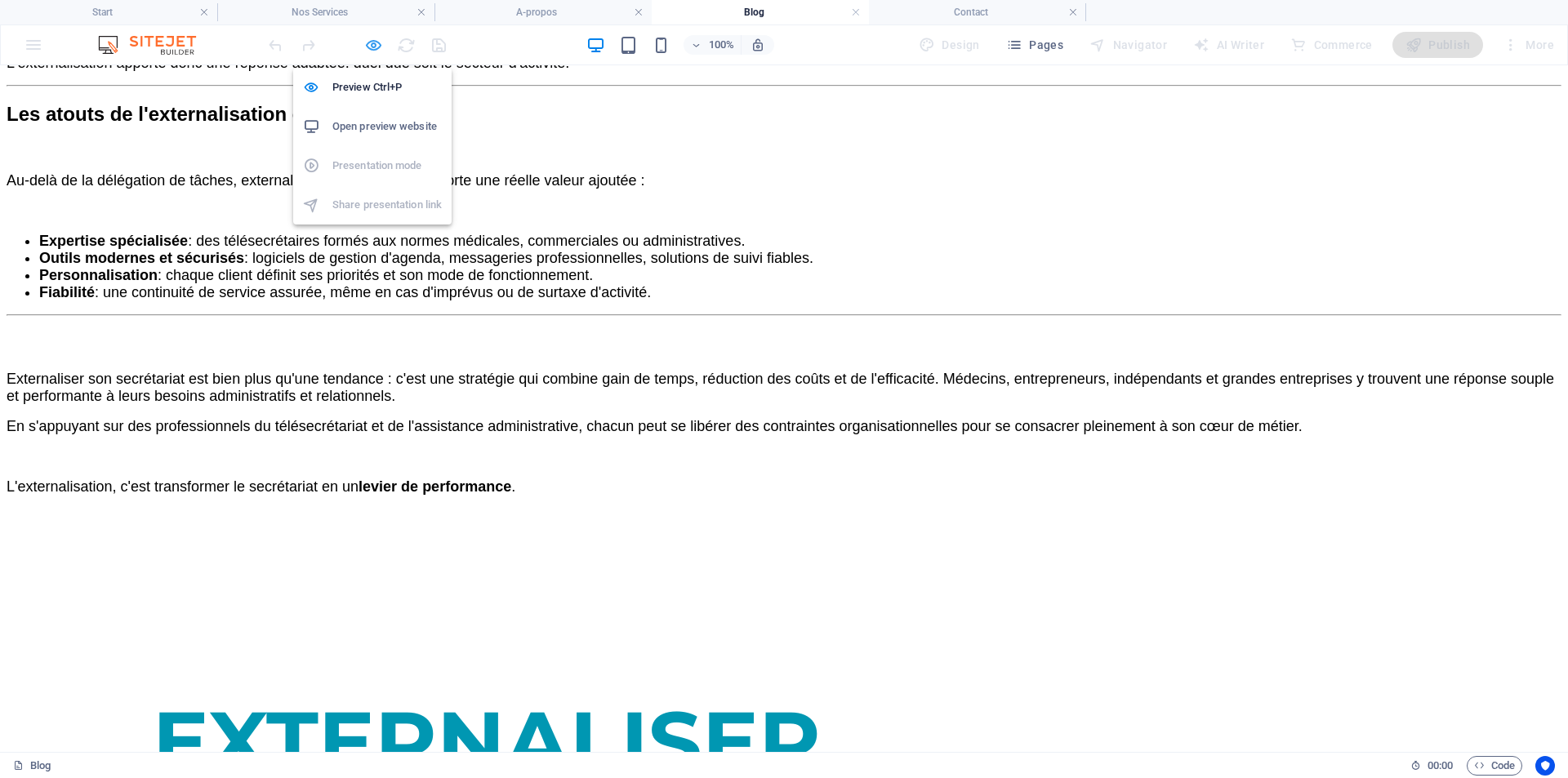
scroll to position [2695, 0]
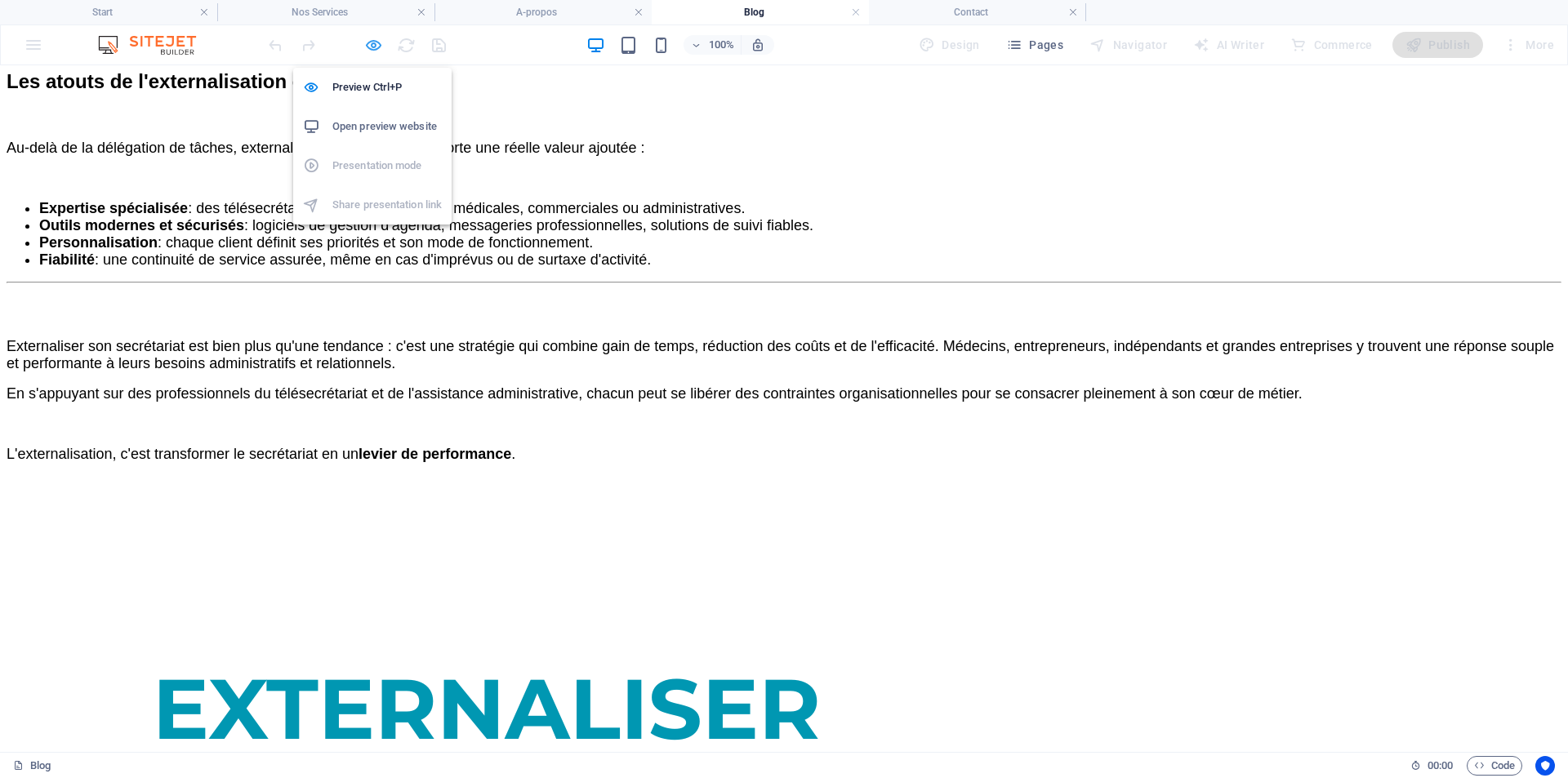
click at [377, 41] on icon "button" at bounding box center [373, 45] width 19 height 19
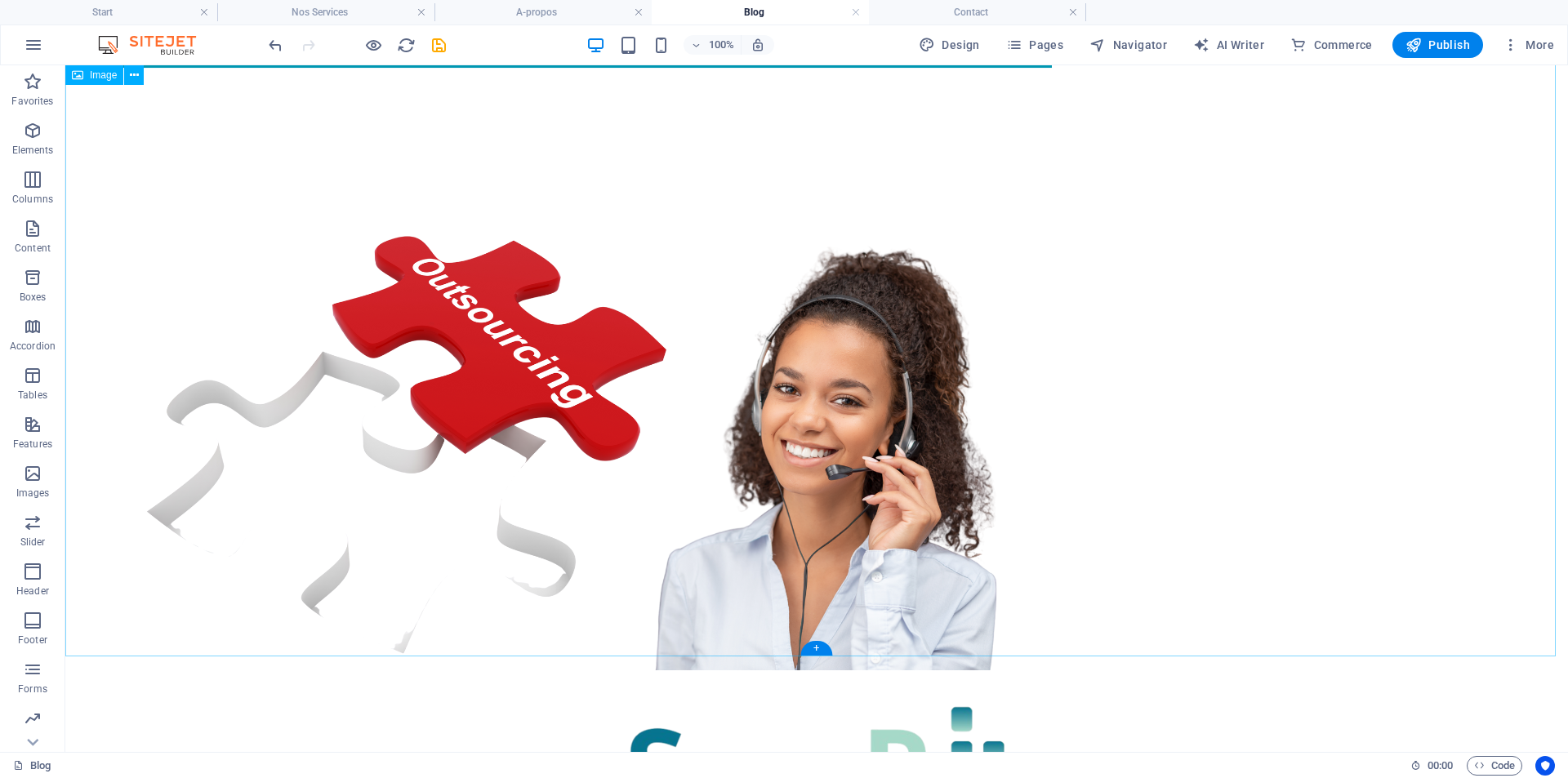
scroll to position [3402, 0]
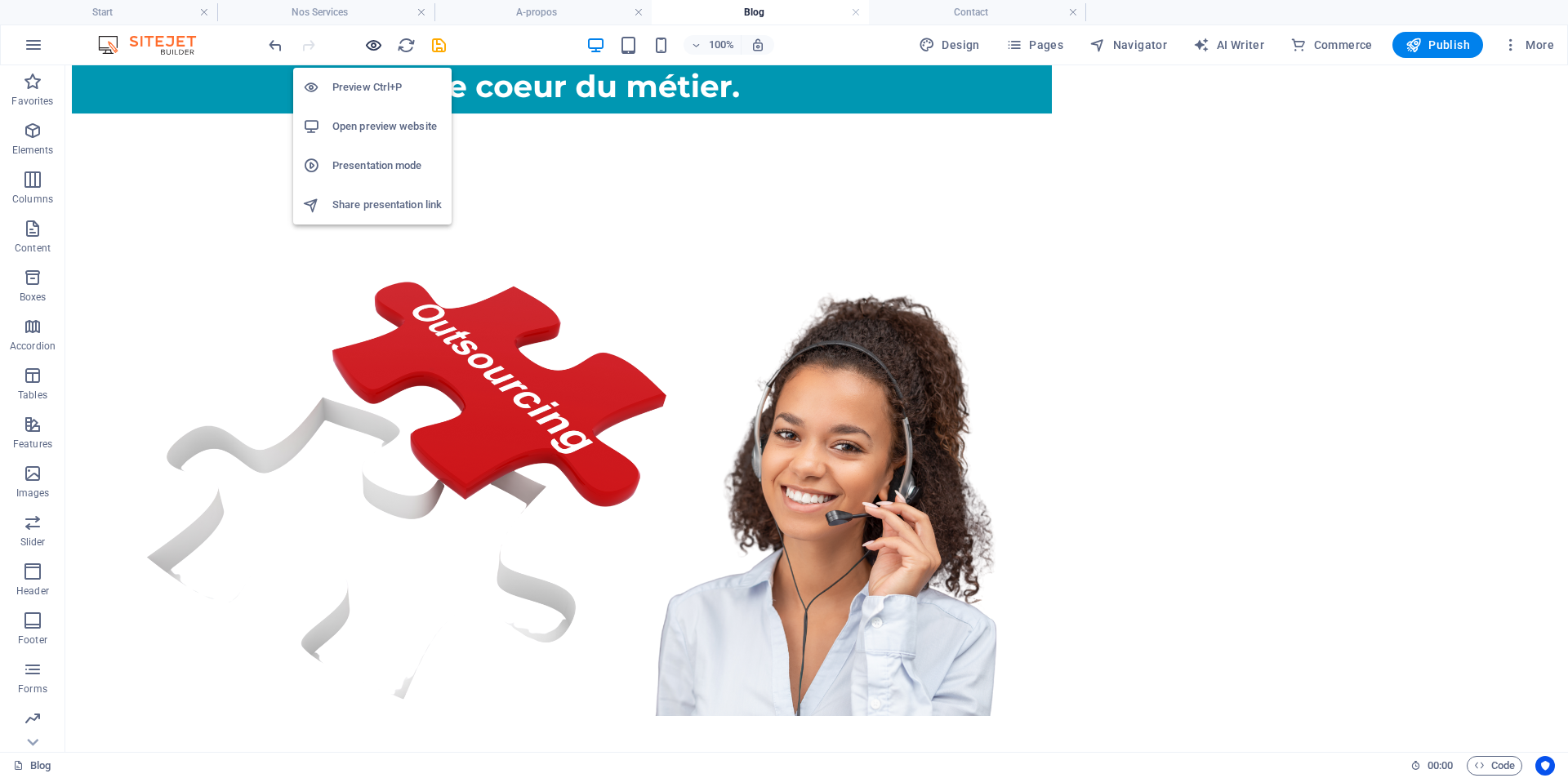
click at [375, 43] on icon "button" at bounding box center [373, 45] width 19 height 19
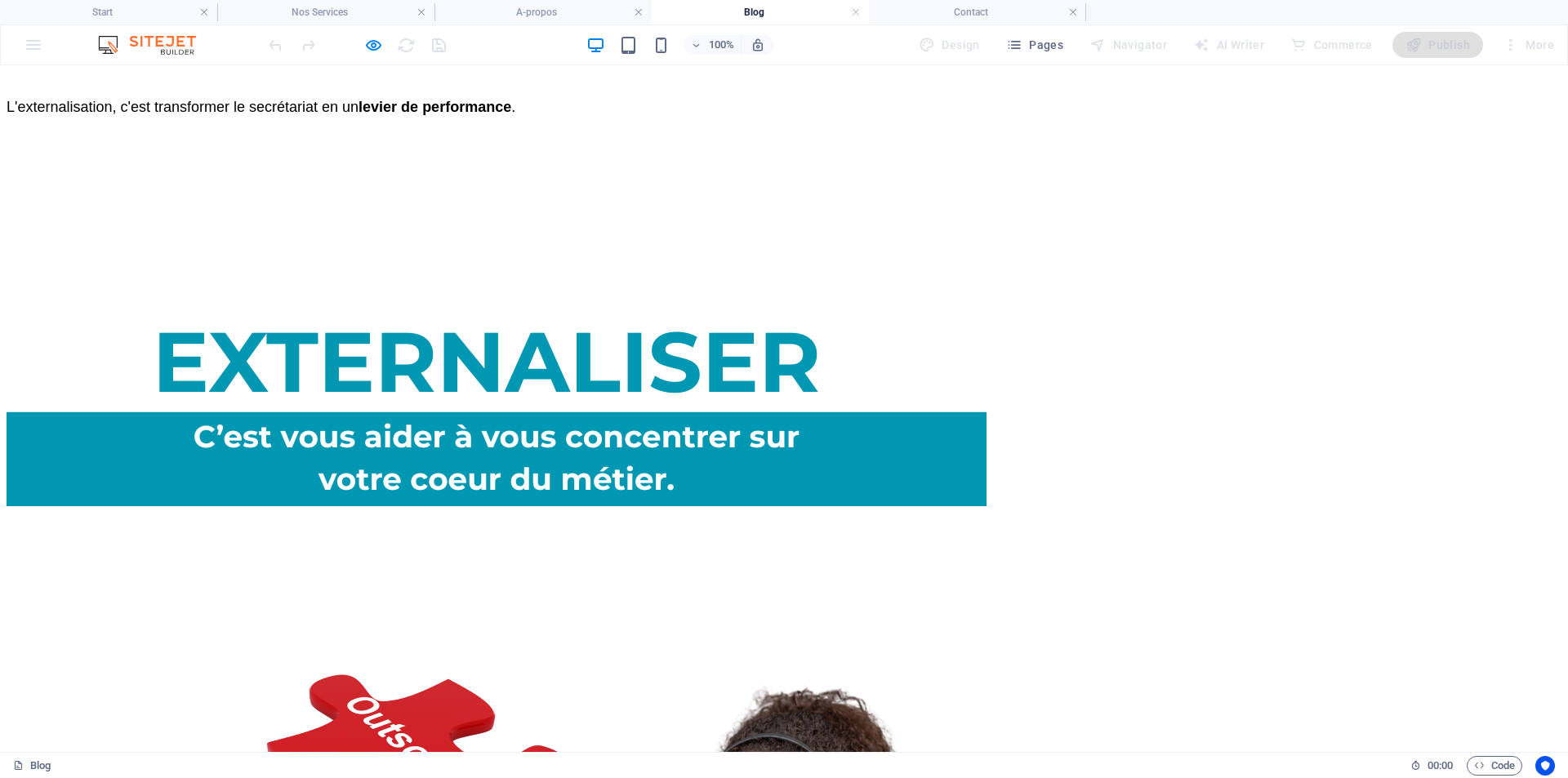
scroll to position [3027, 0]
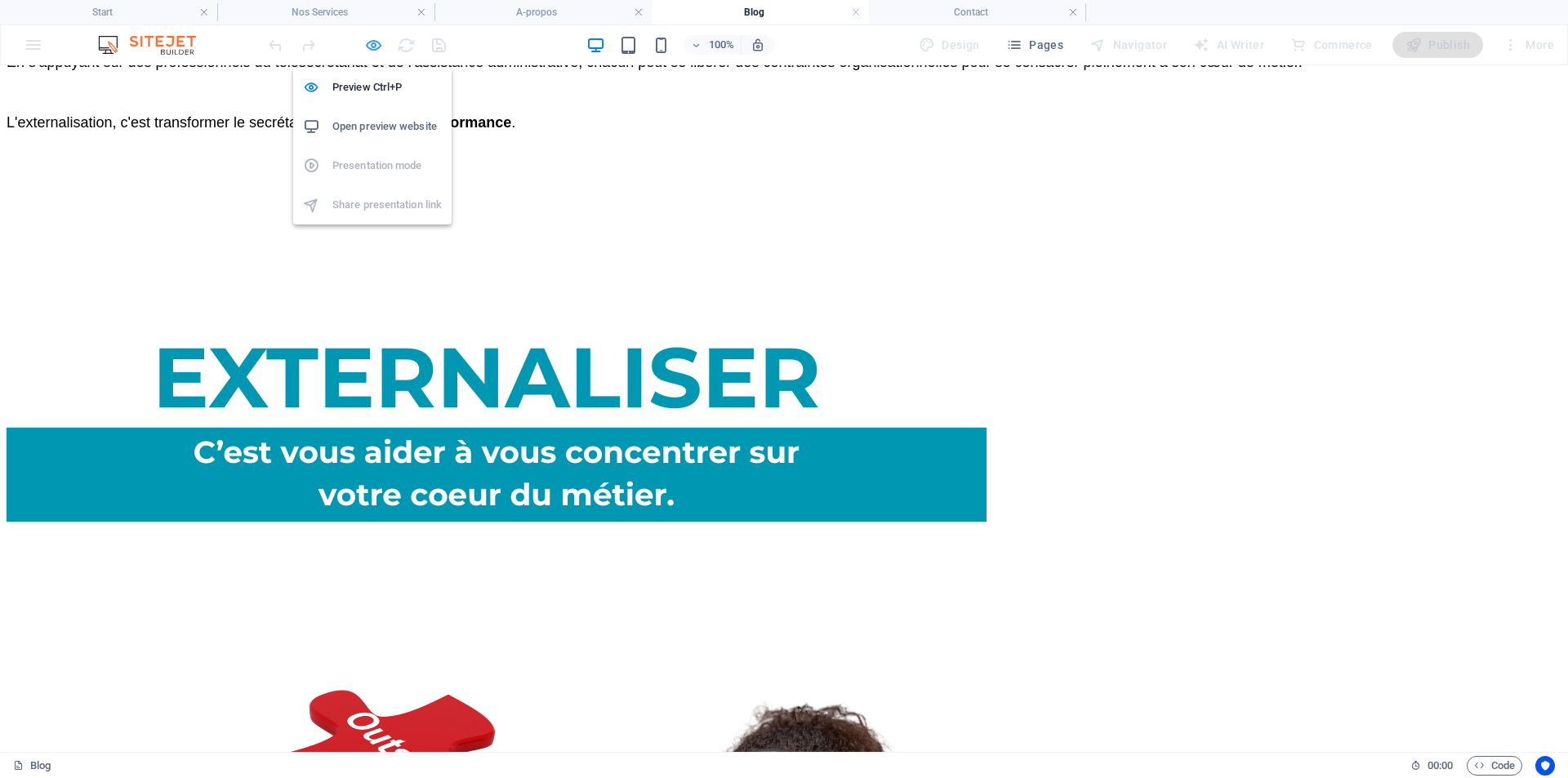
click at [375, 42] on icon "button" at bounding box center [373, 45] width 19 height 19
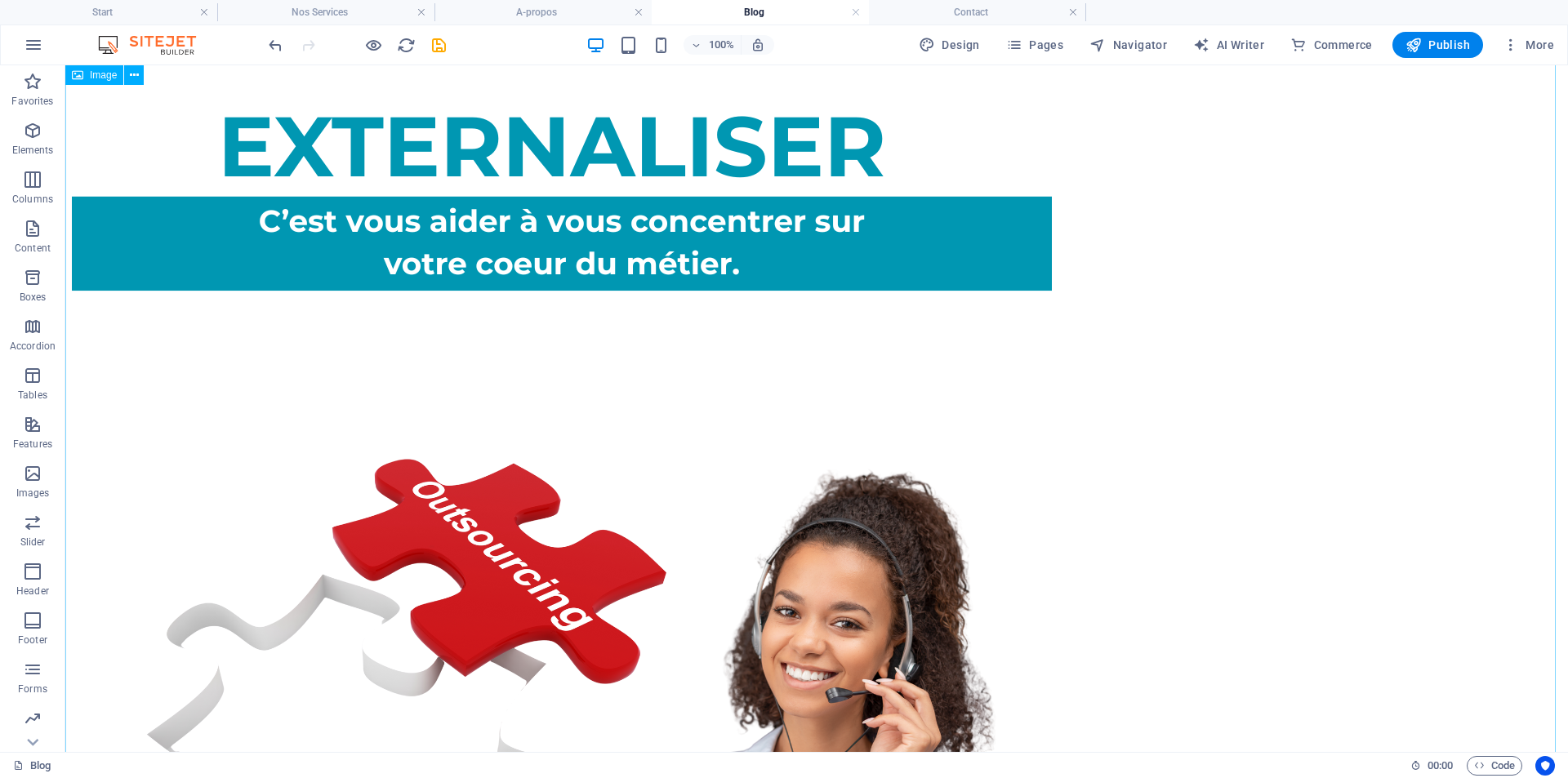
scroll to position [3239, 0]
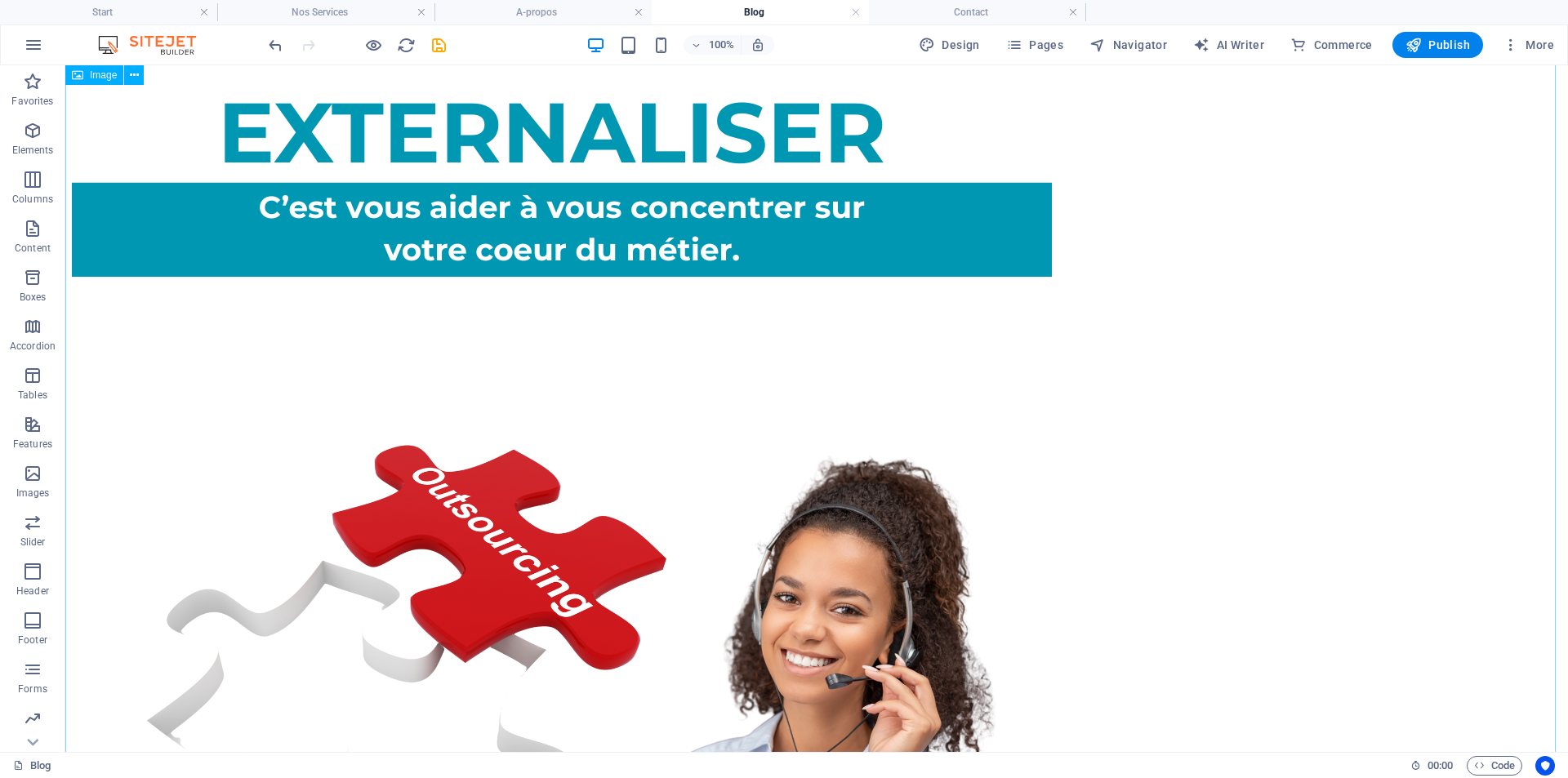
click at [195, 236] on figure at bounding box center [816, 391] width 1489 height 983
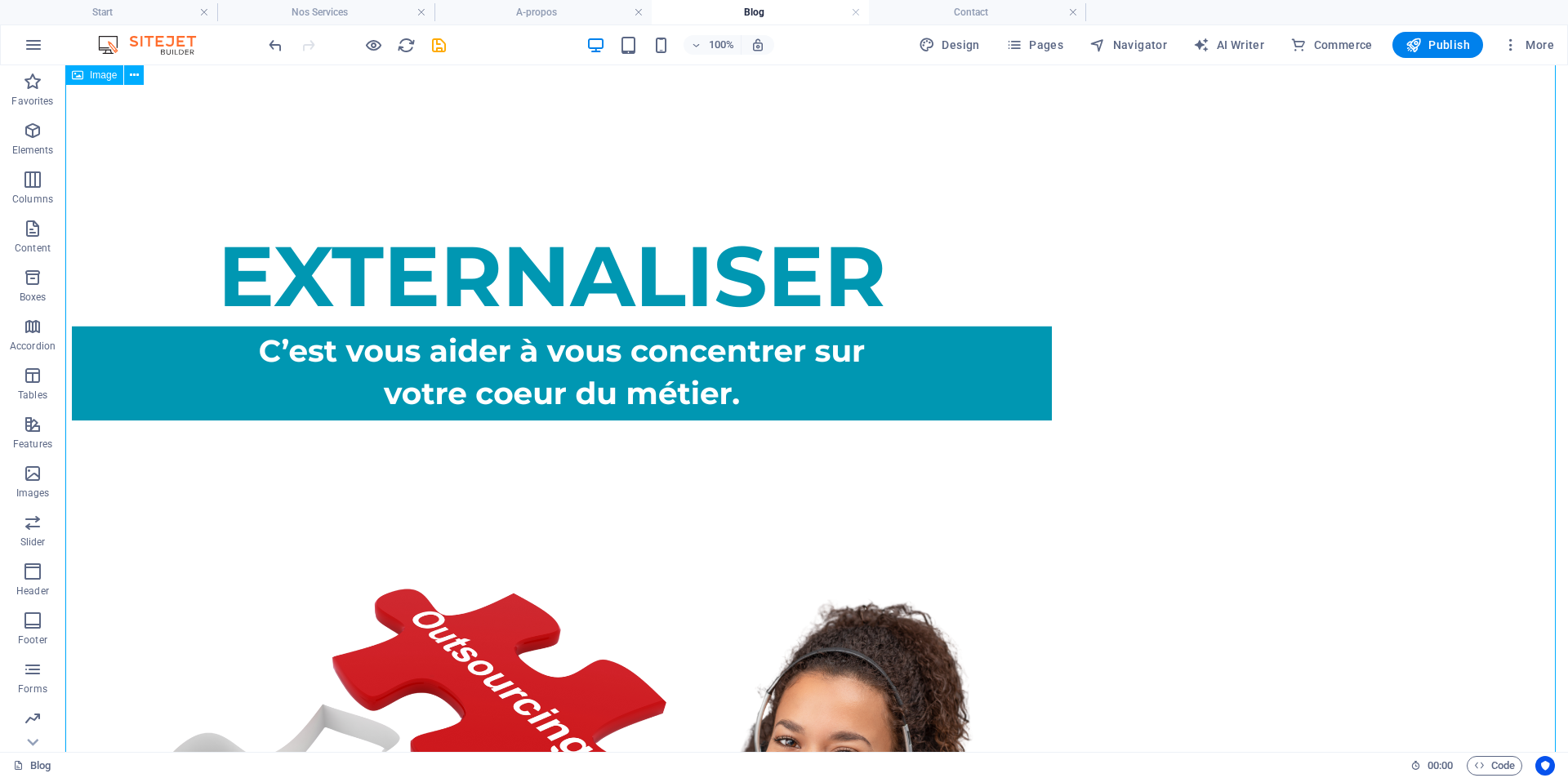
select select "px"
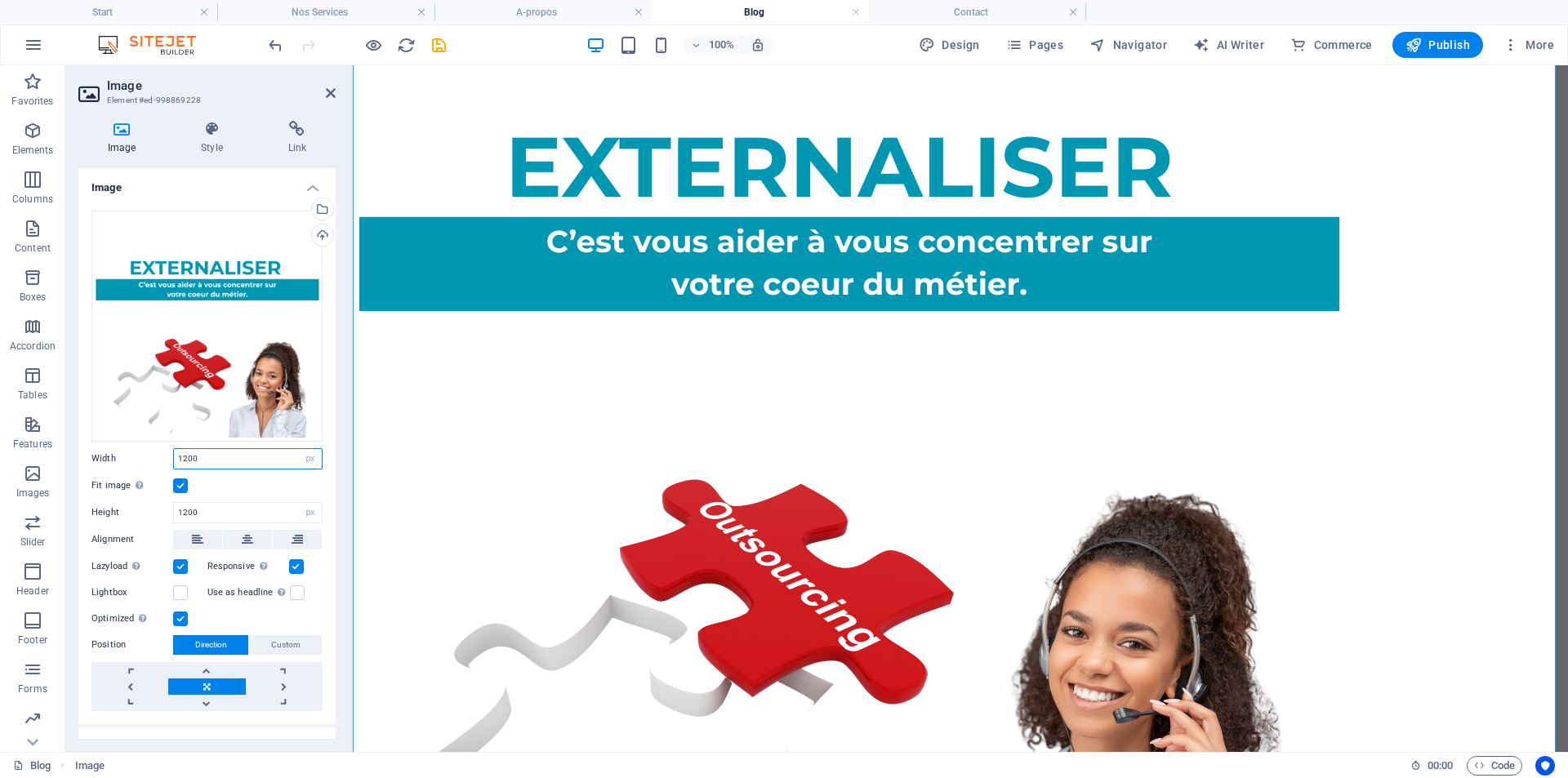
drag, startPoint x: 207, startPoint y: 454, endPoint x: 175, endPoint y: 455, distance: 32.0
click at [175, 455] on input "1200" at bounding box center [248, 459] width 148 height 20
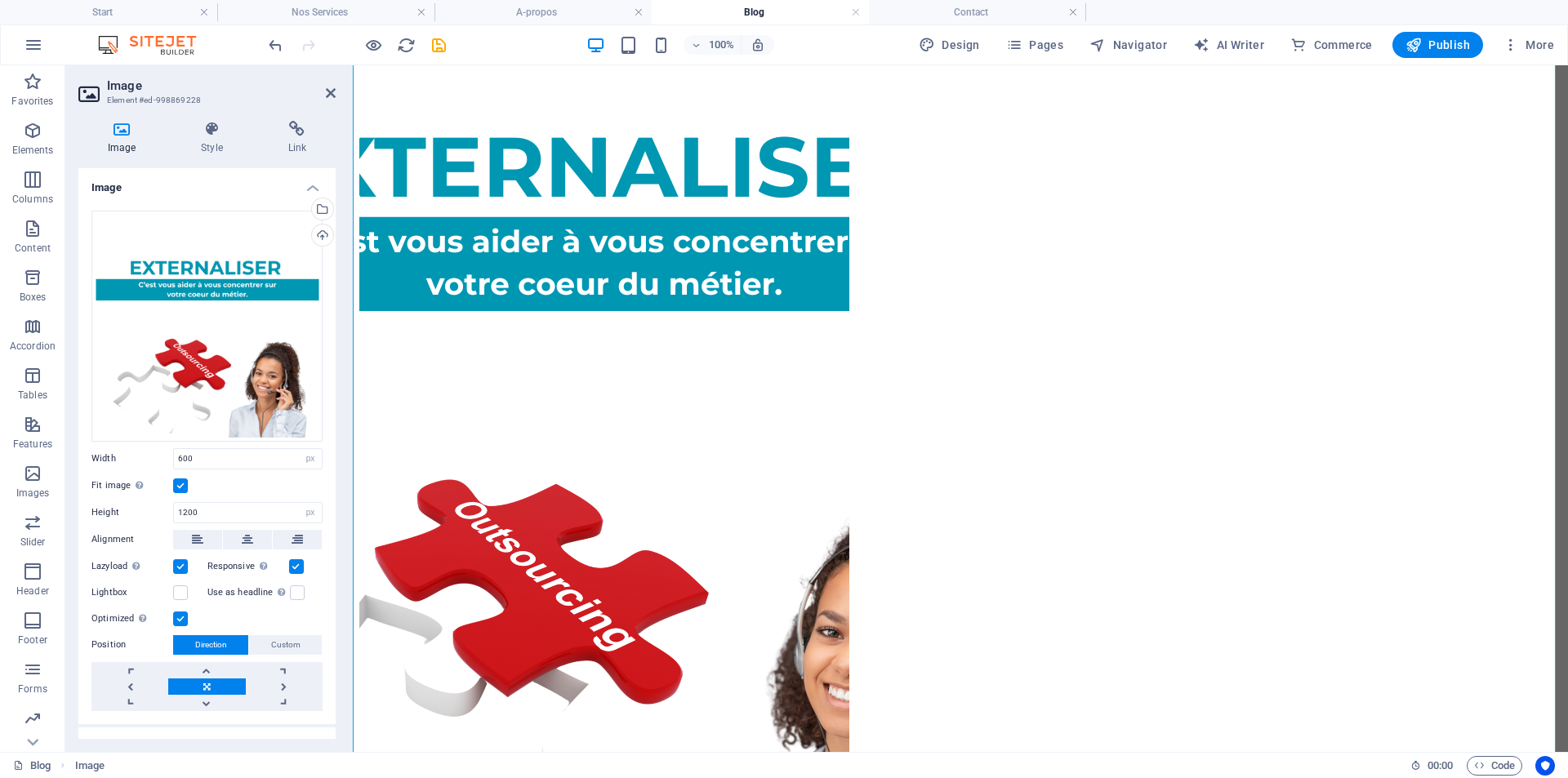
click at [181, 483] on label at bounding box center [181, 486] width 15 height 15
click at [0, 0] on input "Fit image Automatically fit image to a fixed width and height" at bounding box center [0, 0] width 0 height 0
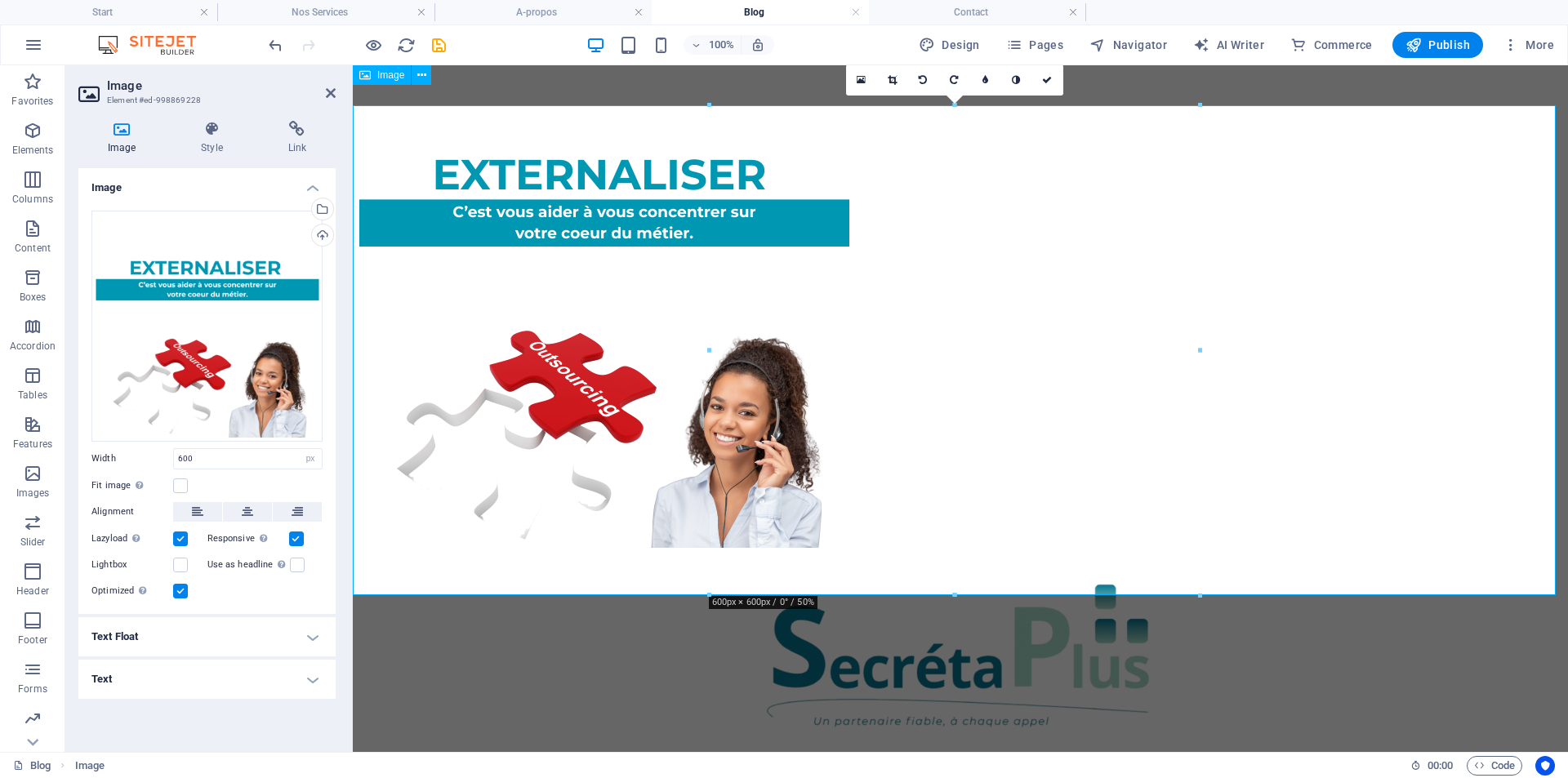
scroll to position [2932, 0]
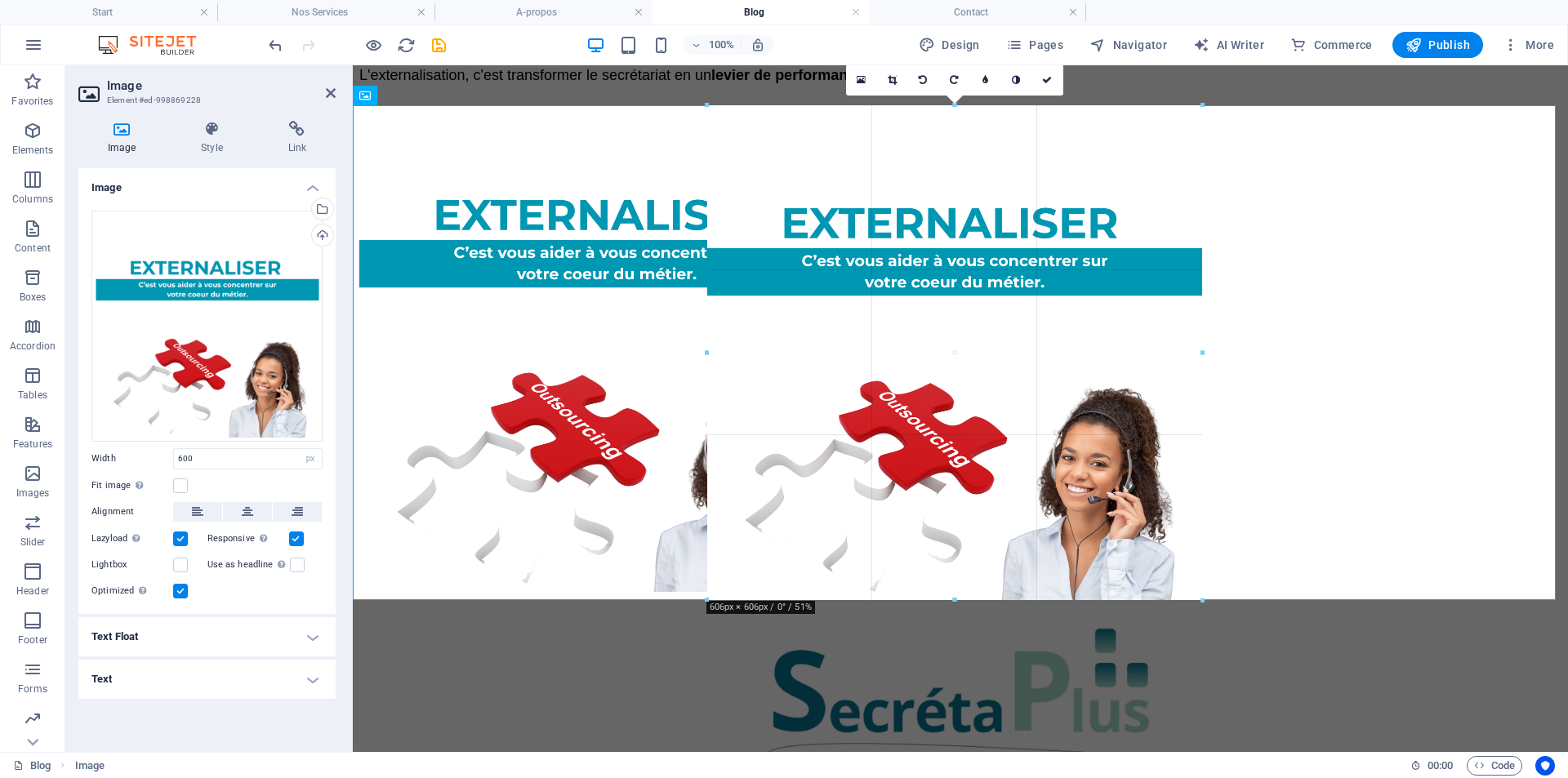
drag, startPoint x: 1199, startPoint y: 351, endPoint x: 1204, endPoint y: 343, distance: 9.4
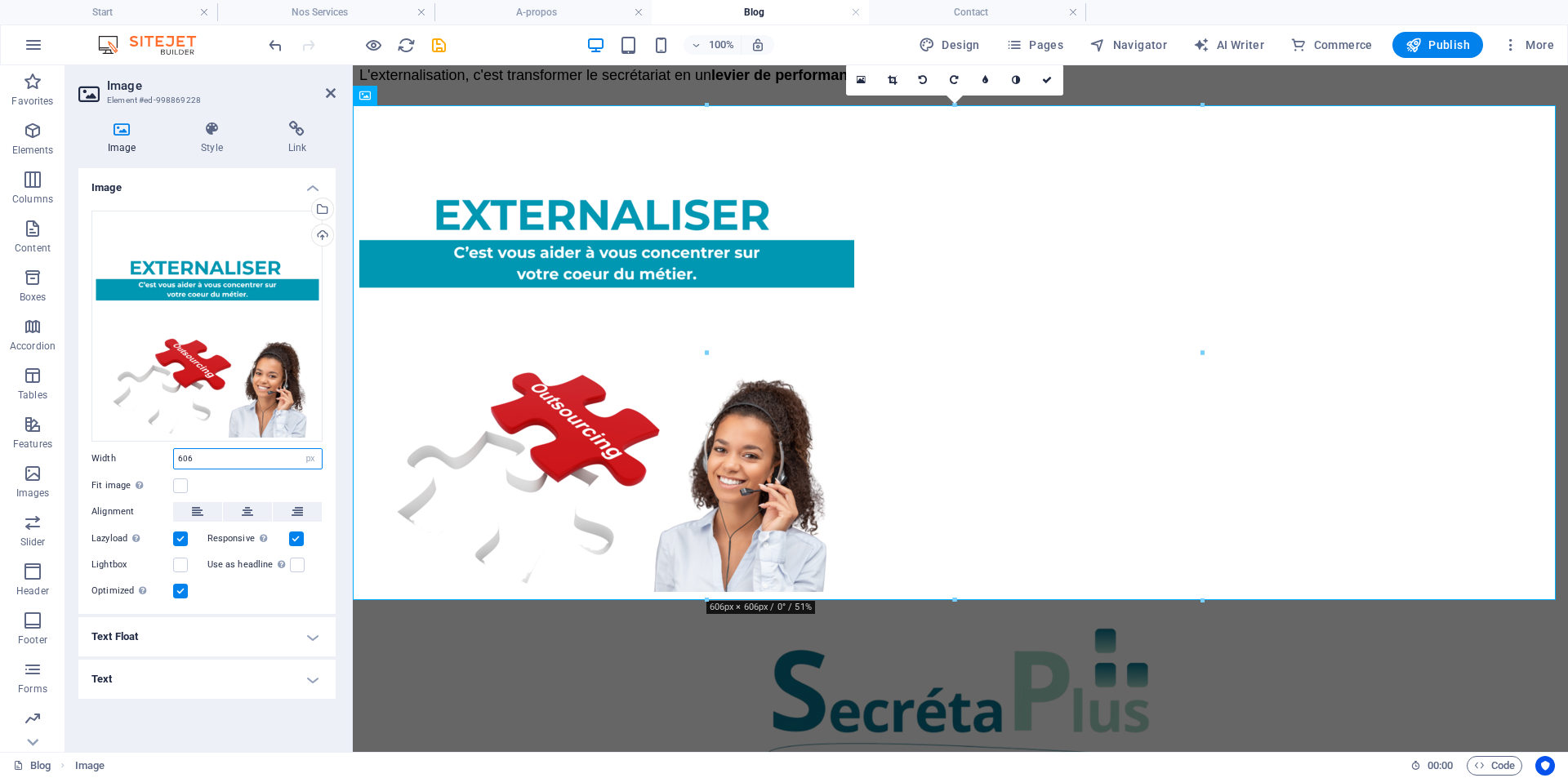
click at [201, 458] on input "606" at bounding box center [248, 459] width 148 height 20
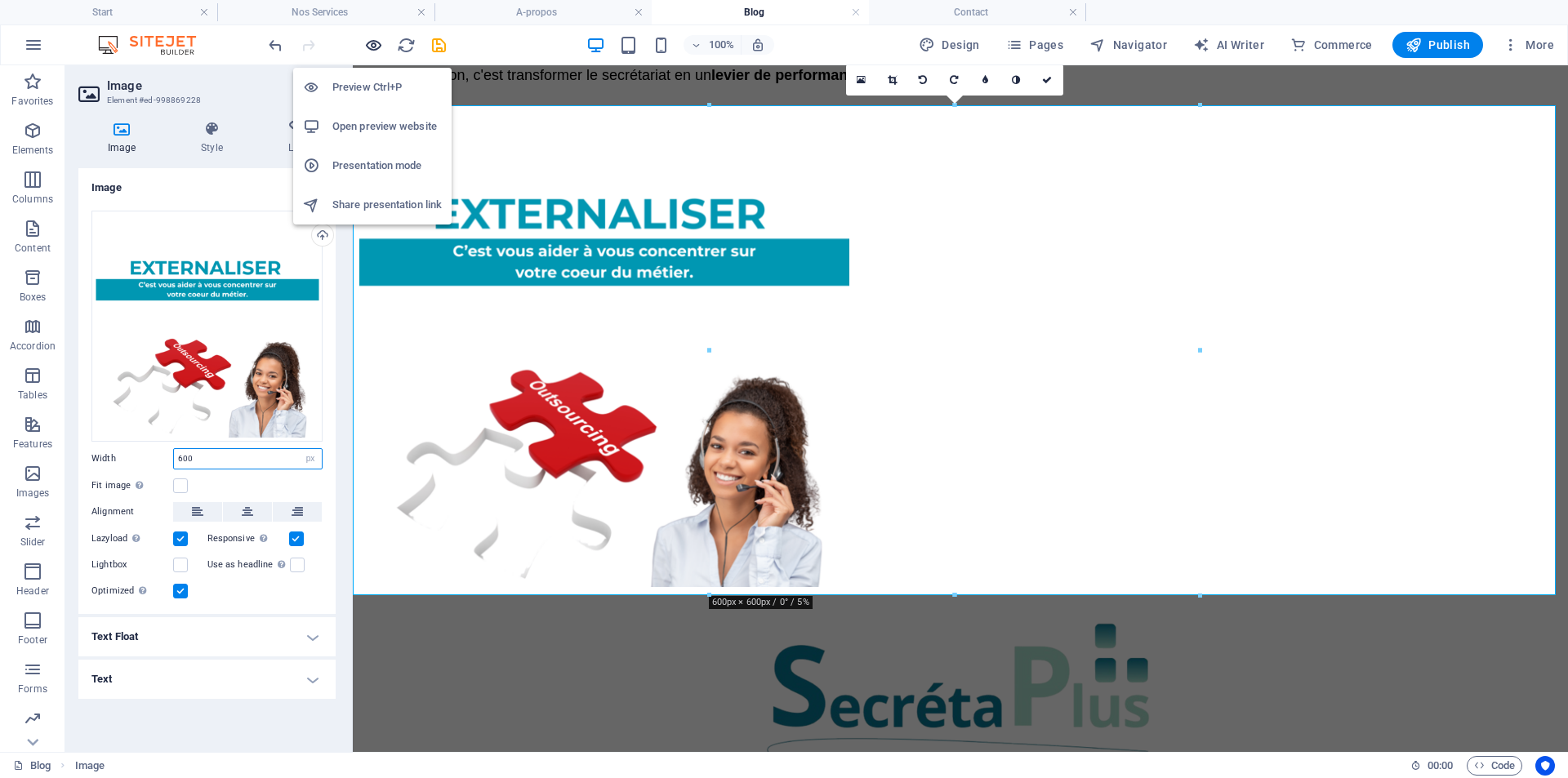
type input "600"
click at [372, 42] on icon "button" at bounding box center [373, 45] width 19 height 19
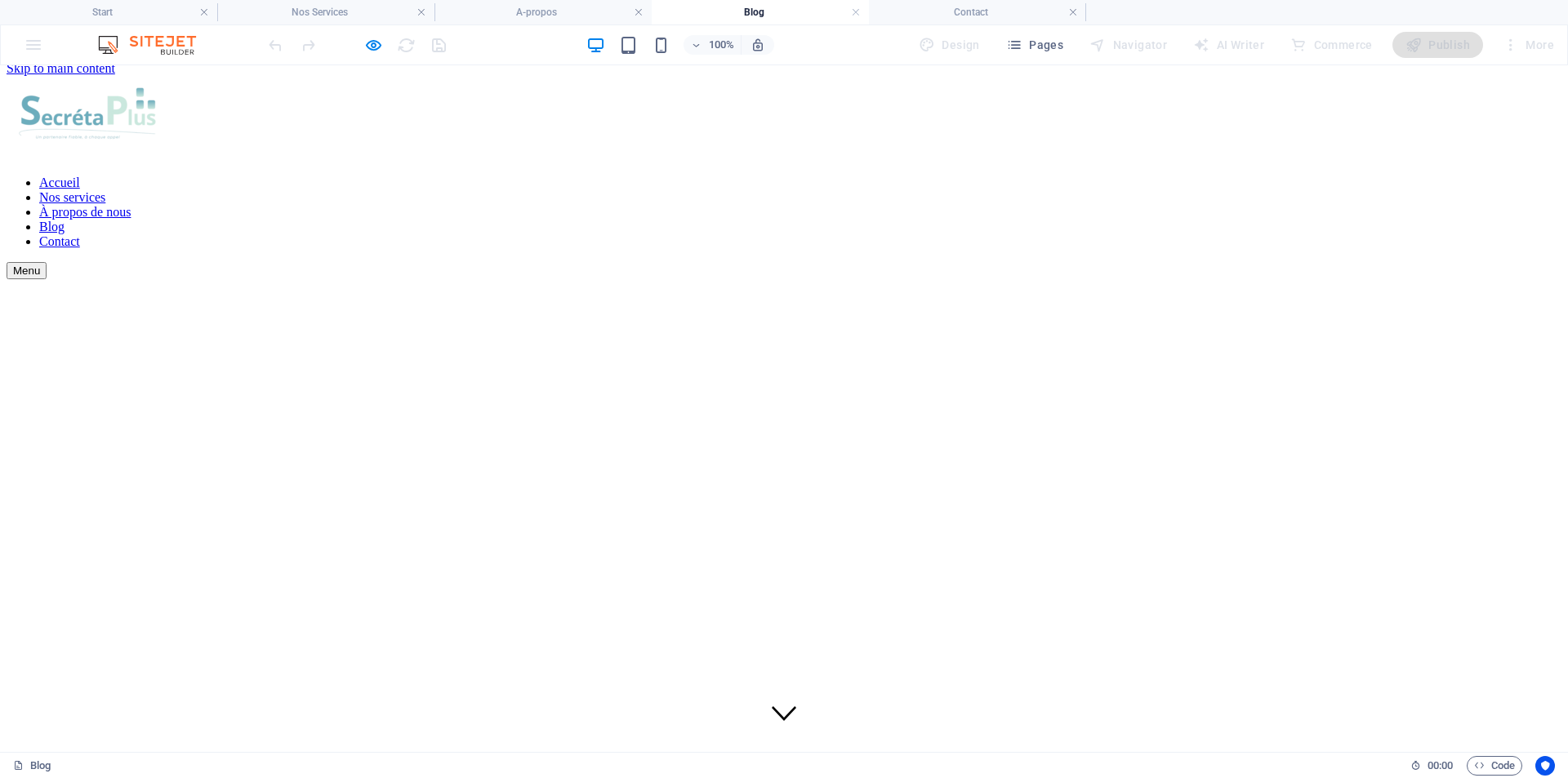
scroll to position [0, 0]
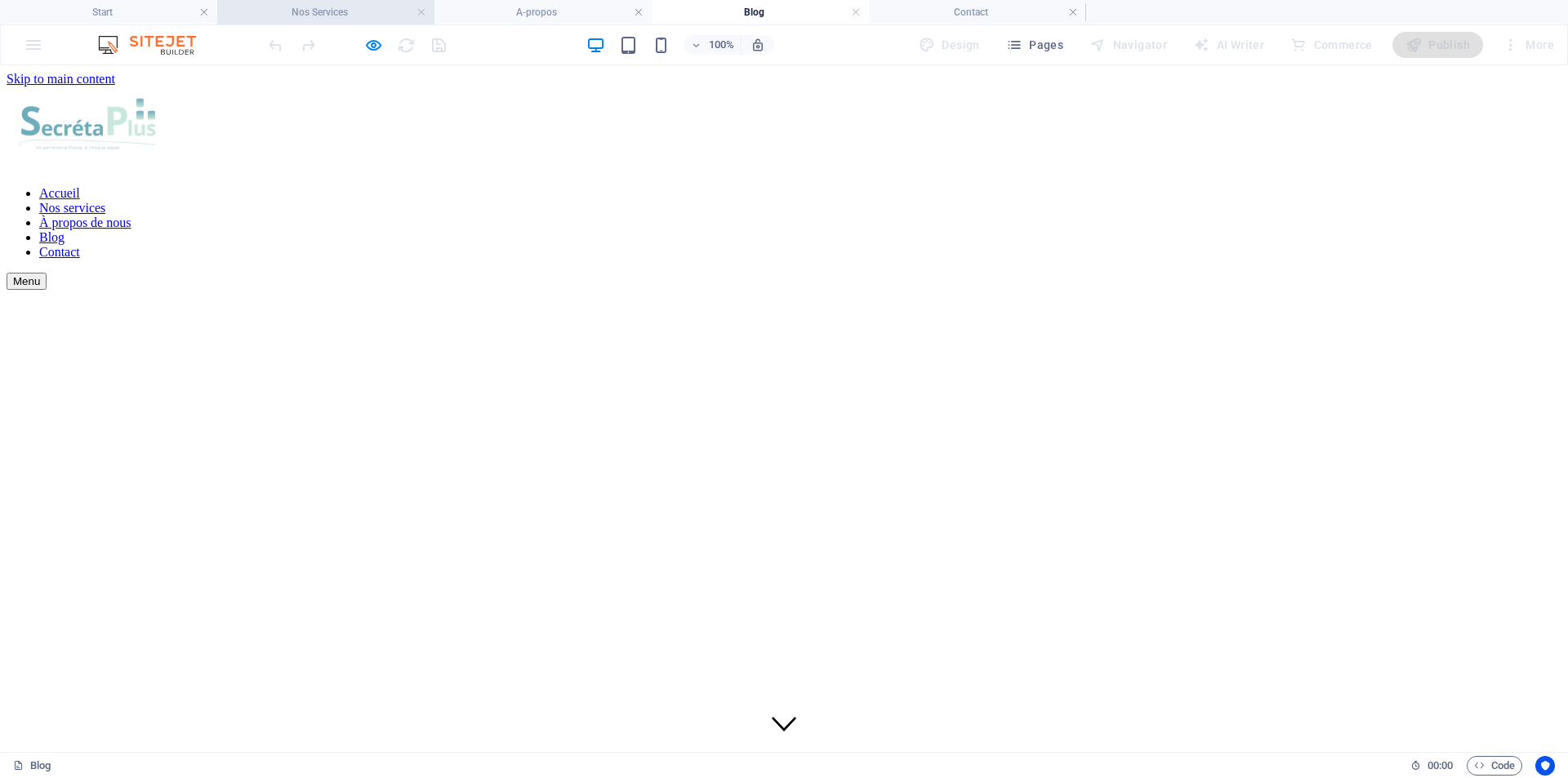
click at [308, 11] on h4 "Nos Services" at bounding box center [326, 12] width 218 height 18
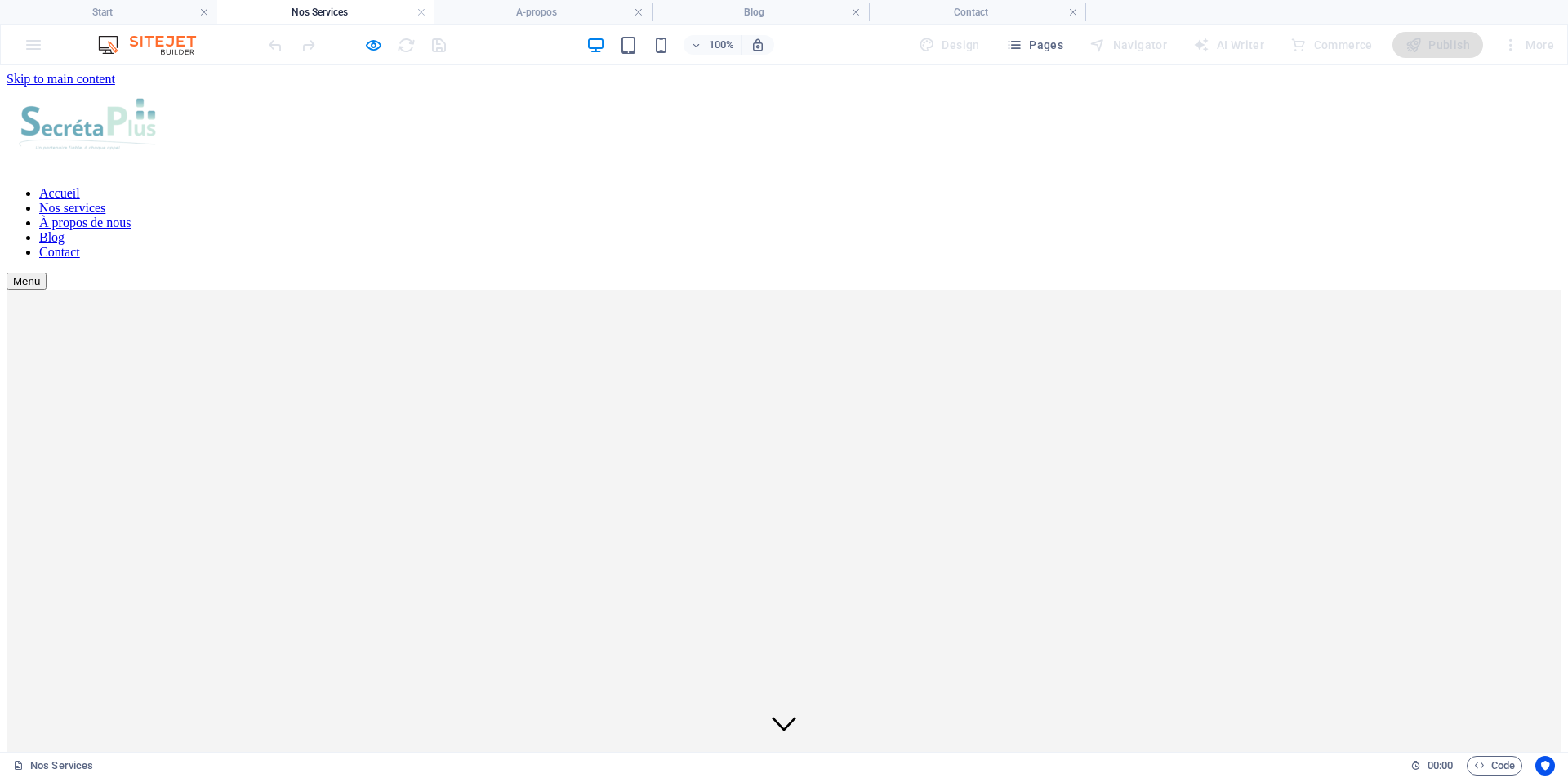
click at [80, 187] on font "Accueil" at bounding box center [60, 193] width 41 height 14
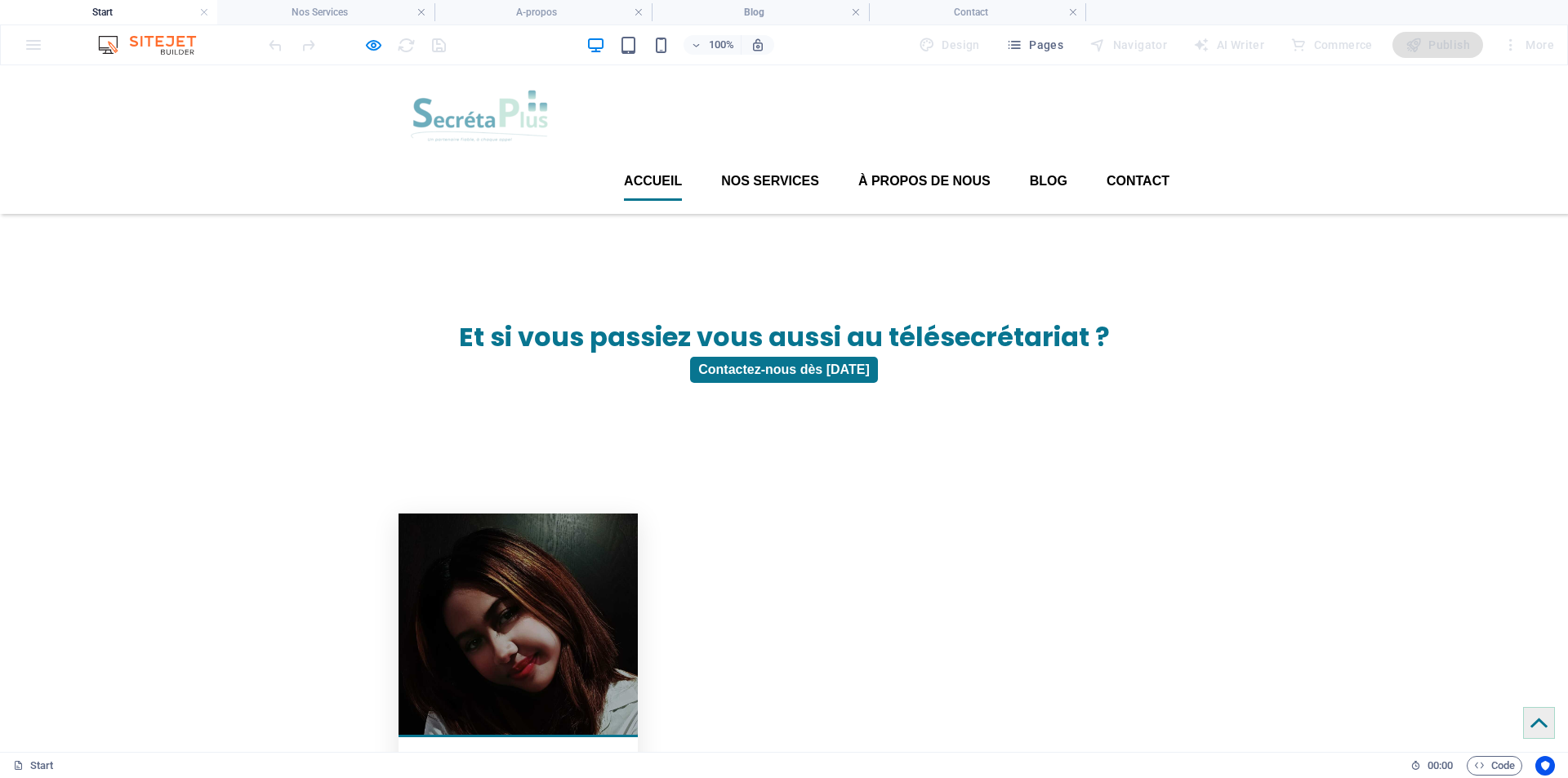
scroll to position [3022, 0]
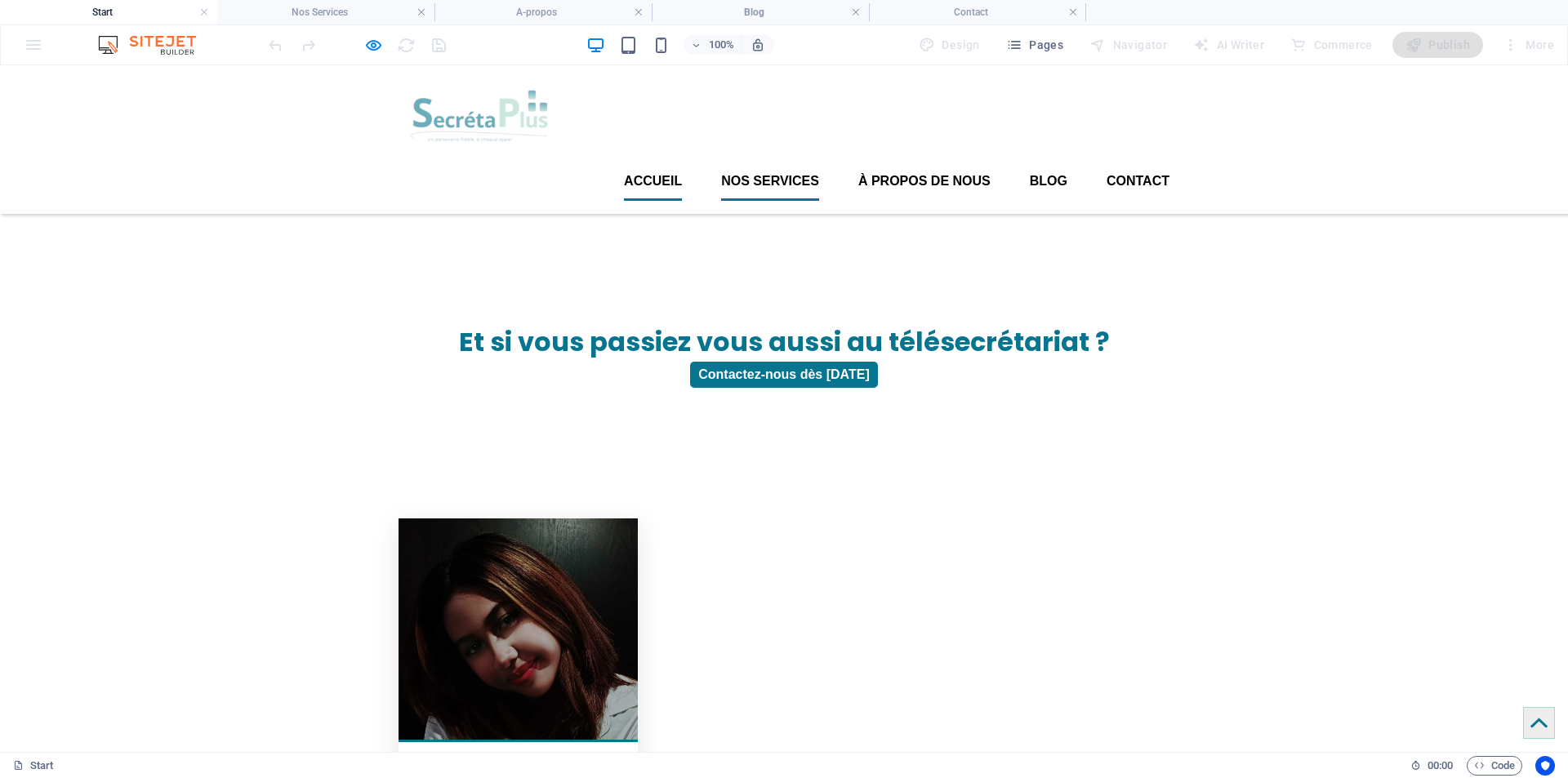
click at [776, 174] on font "Nos services" at bounding box center [770, 181] width 98 height 14
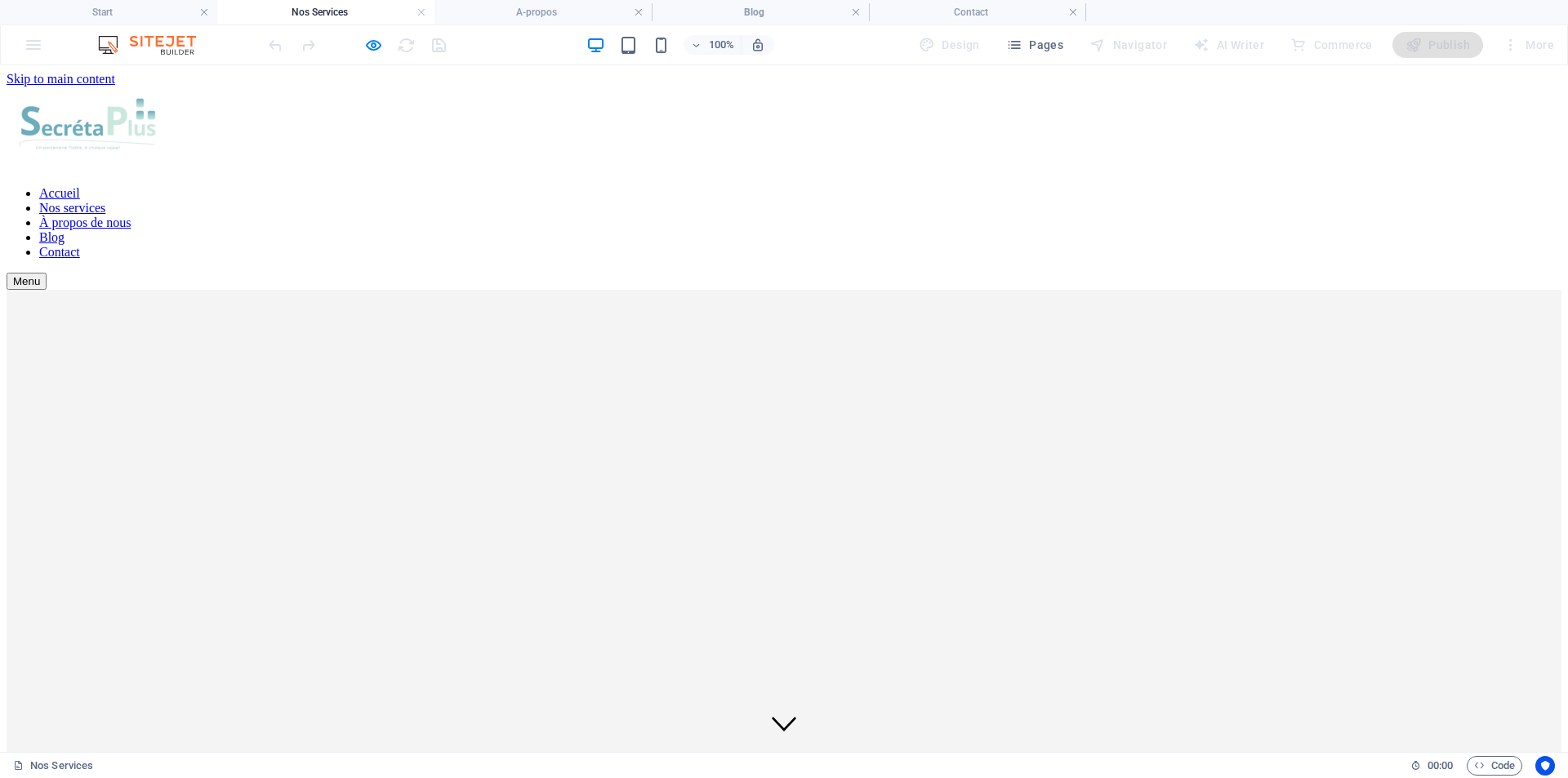
click at [131, 216] on font "À propos de nous" at bounding box center [85, 223] width 92 height 14
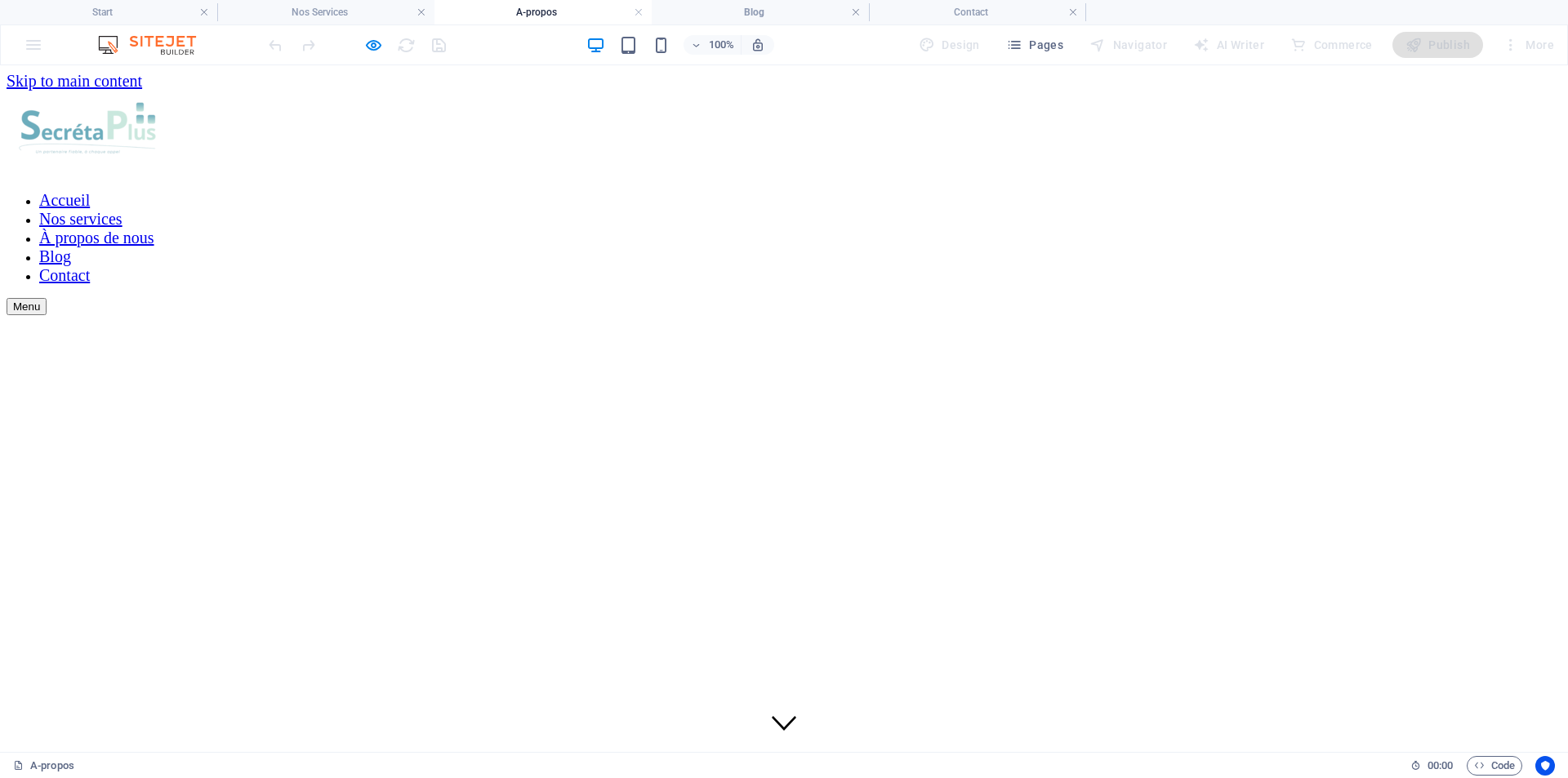
click at [71, 247] on font "Blog" at bounding box center [55, 256] width 32 height 18
click at [80, 245] on font "Contact" at bounding box center [60, 251] width 41 height 14
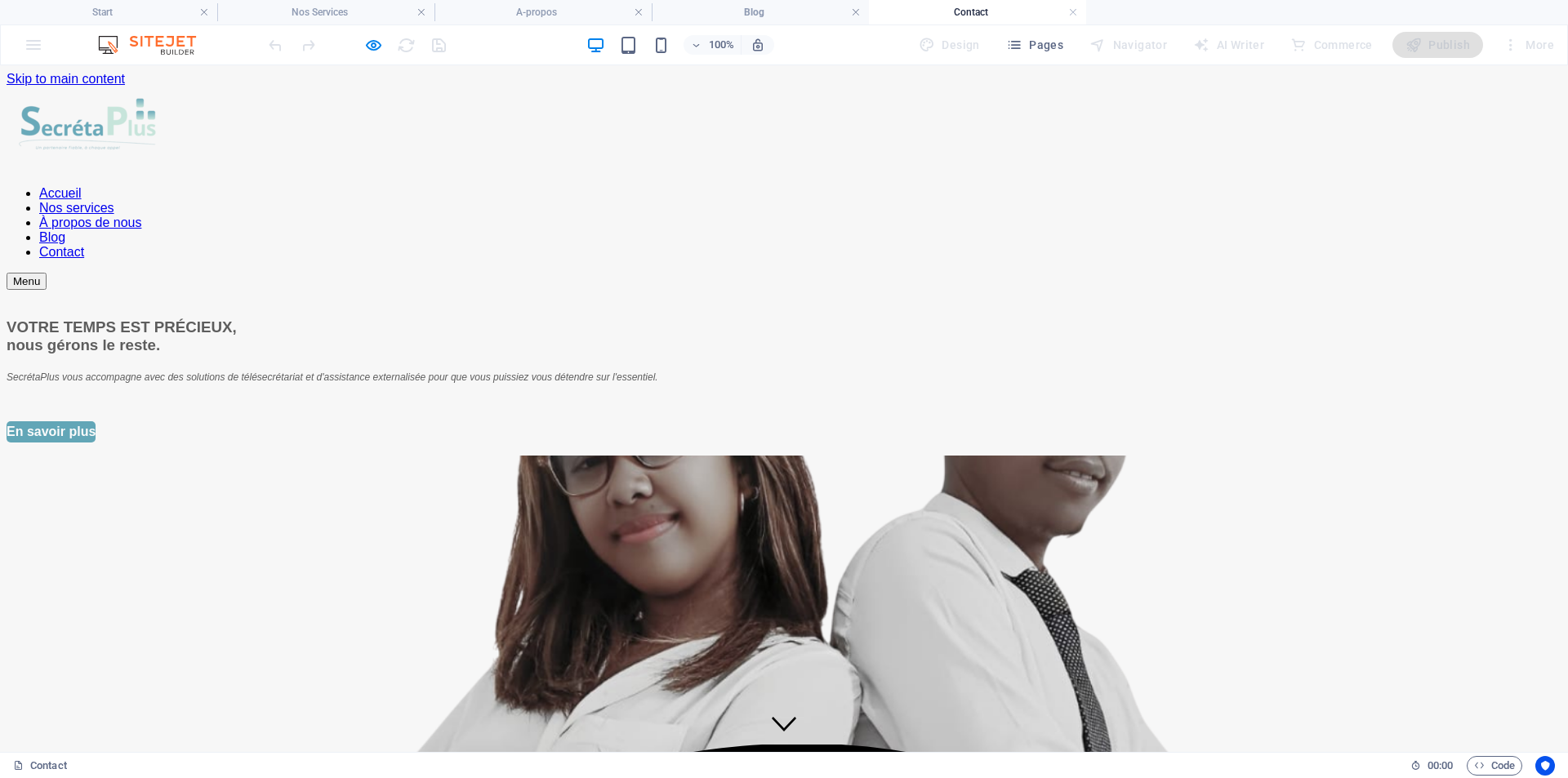
click at [115, 201] on font "Nos services" at bounding box center [77, 208] width 75 height 14
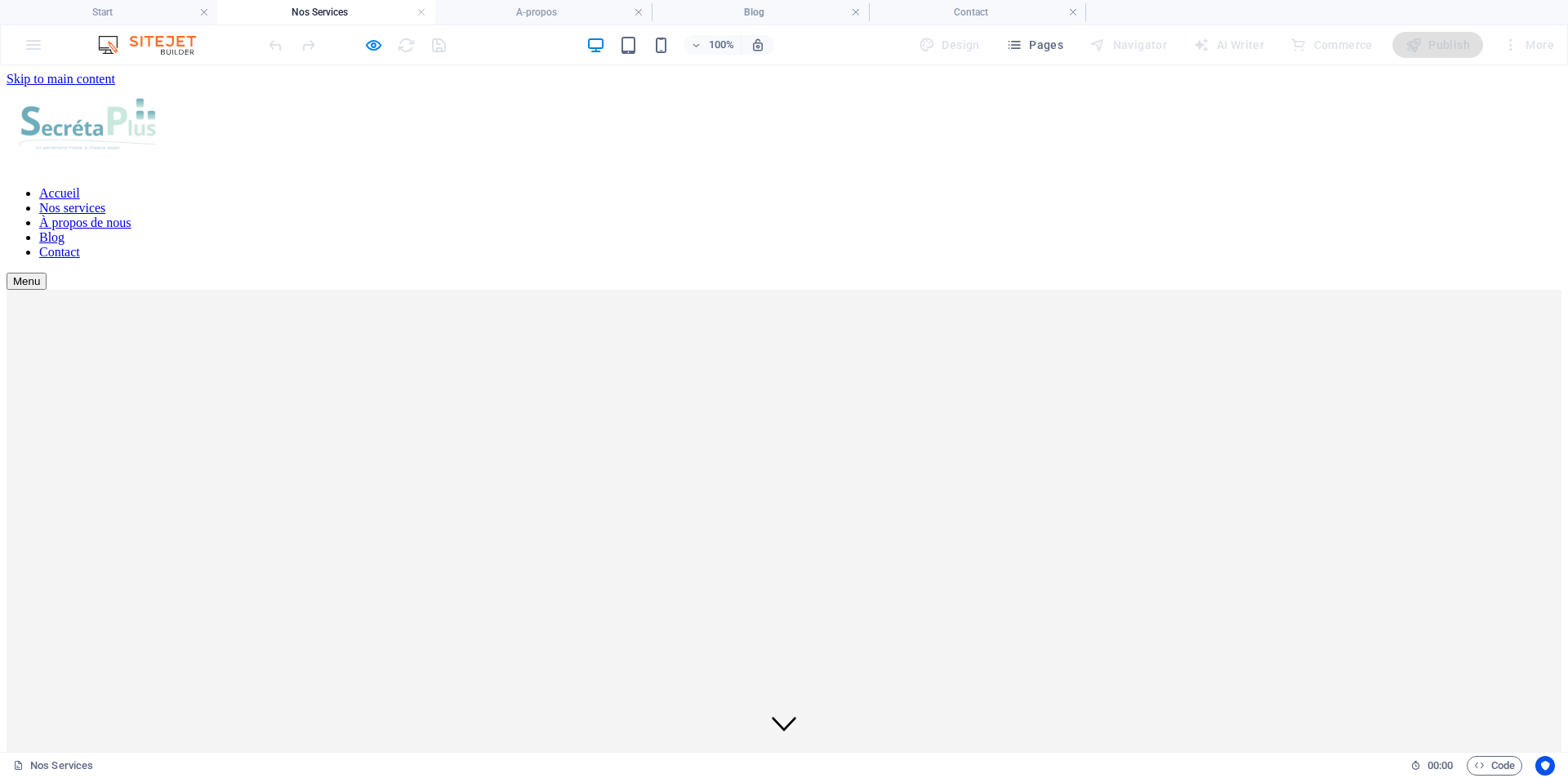
click at [131, 216] on link "À propos de nous" at bounding box center [85, 223] width 92 height 14
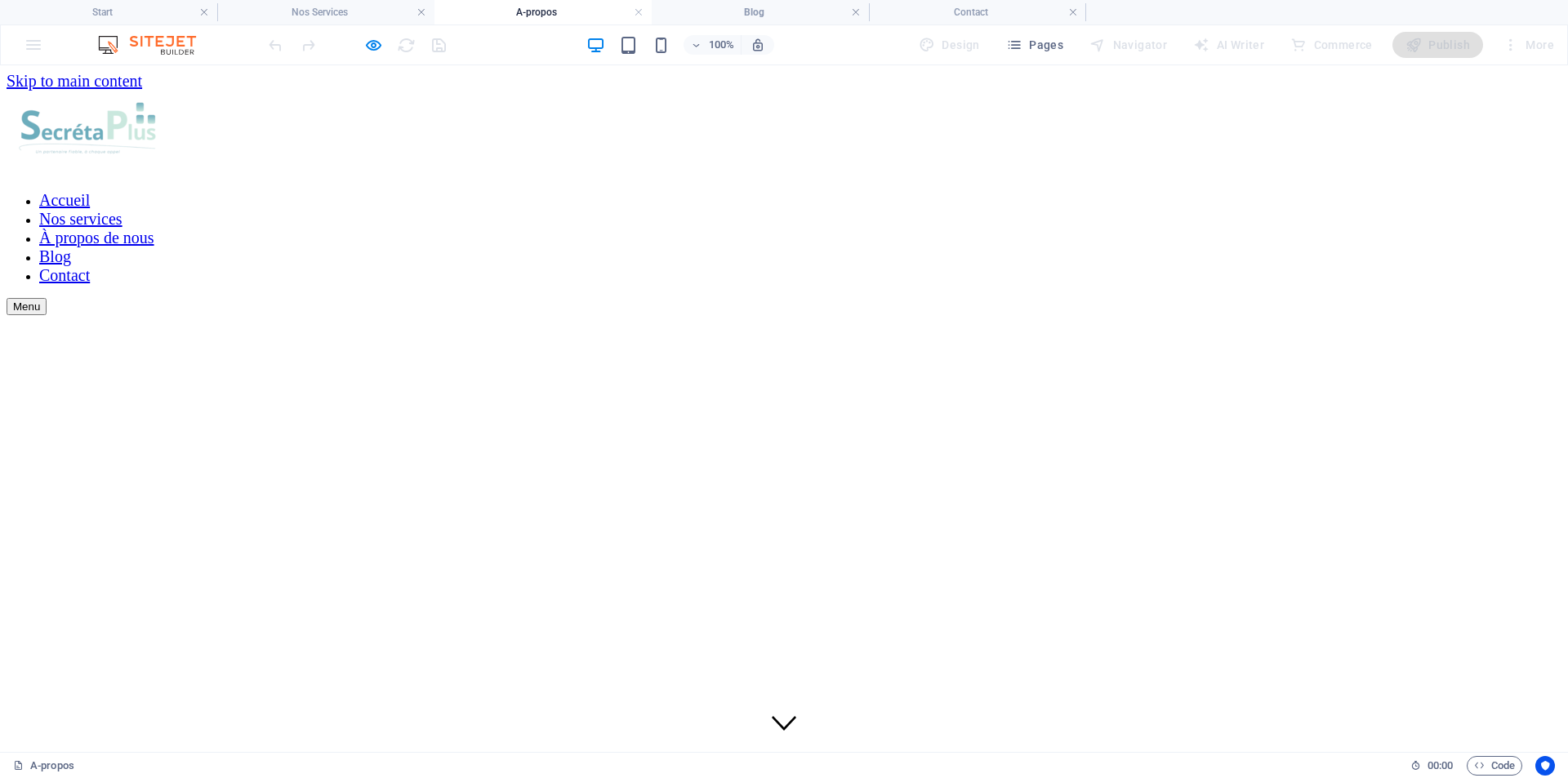
click at [71, 247] on font "Blog" at bounding box center [55, 256] width 32 height 18
click at [80, 245] on font "Contact" at bounding box center [60, 251] width 41 height 14
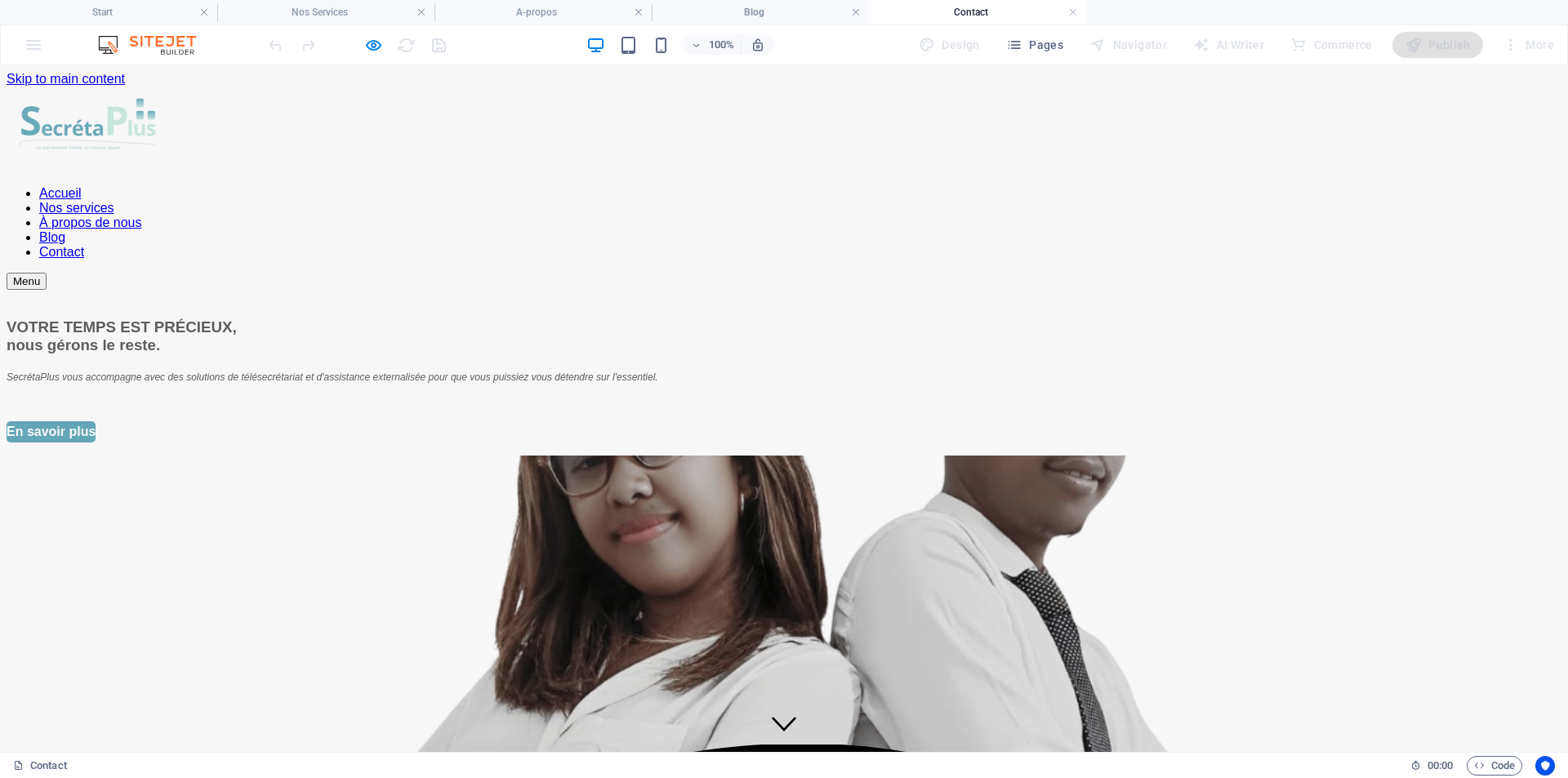
click at [65, 231] on font "Blog" at bounding box center [52, 237] width 26 height 14
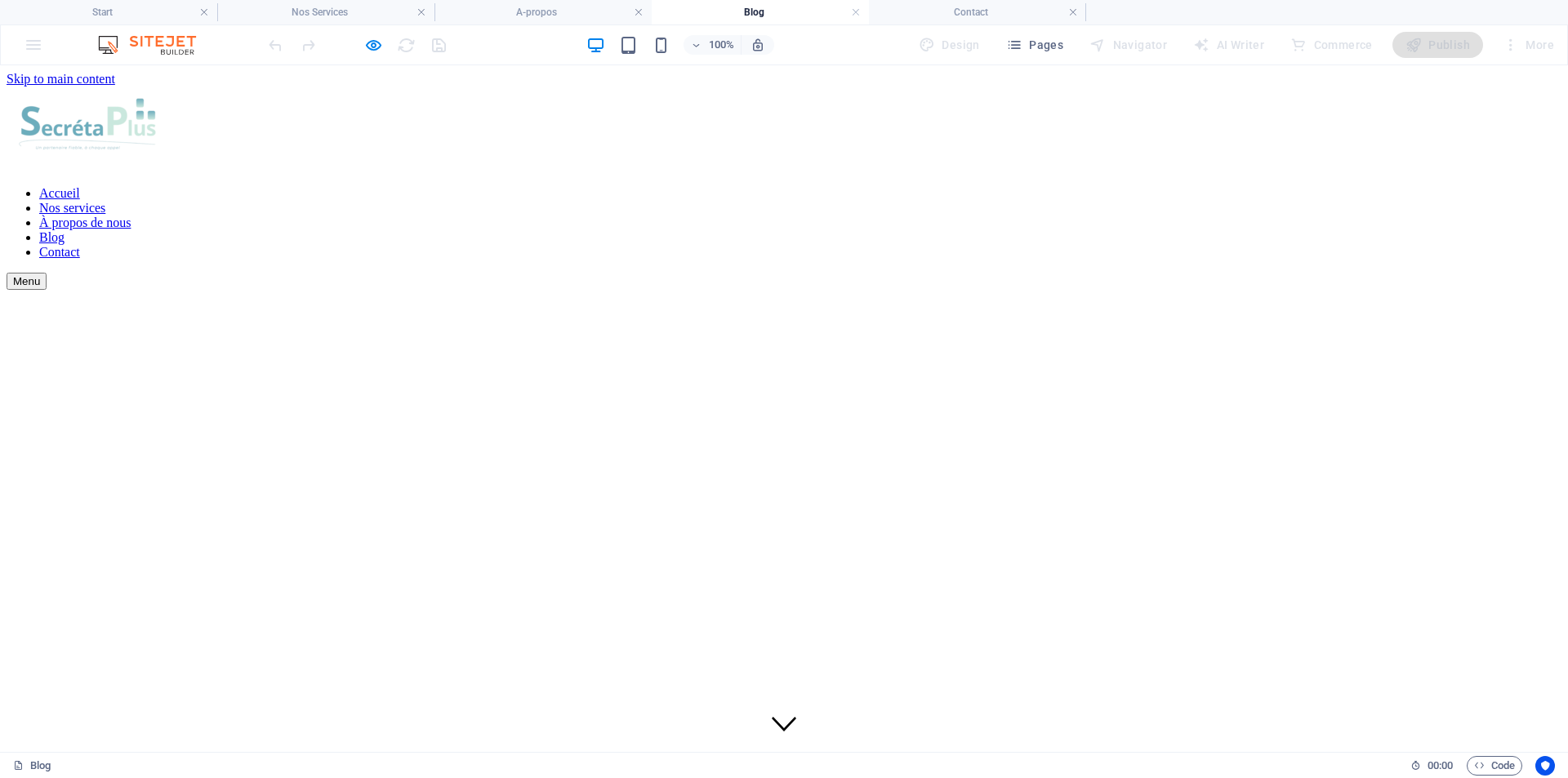
click at [131, 216] on font "À propos de nous" at bounding box center [85, 223] width 92 height 14
click at [123, 210] on font "Nos services" at bounding box center [81, 219] width 83 height 18
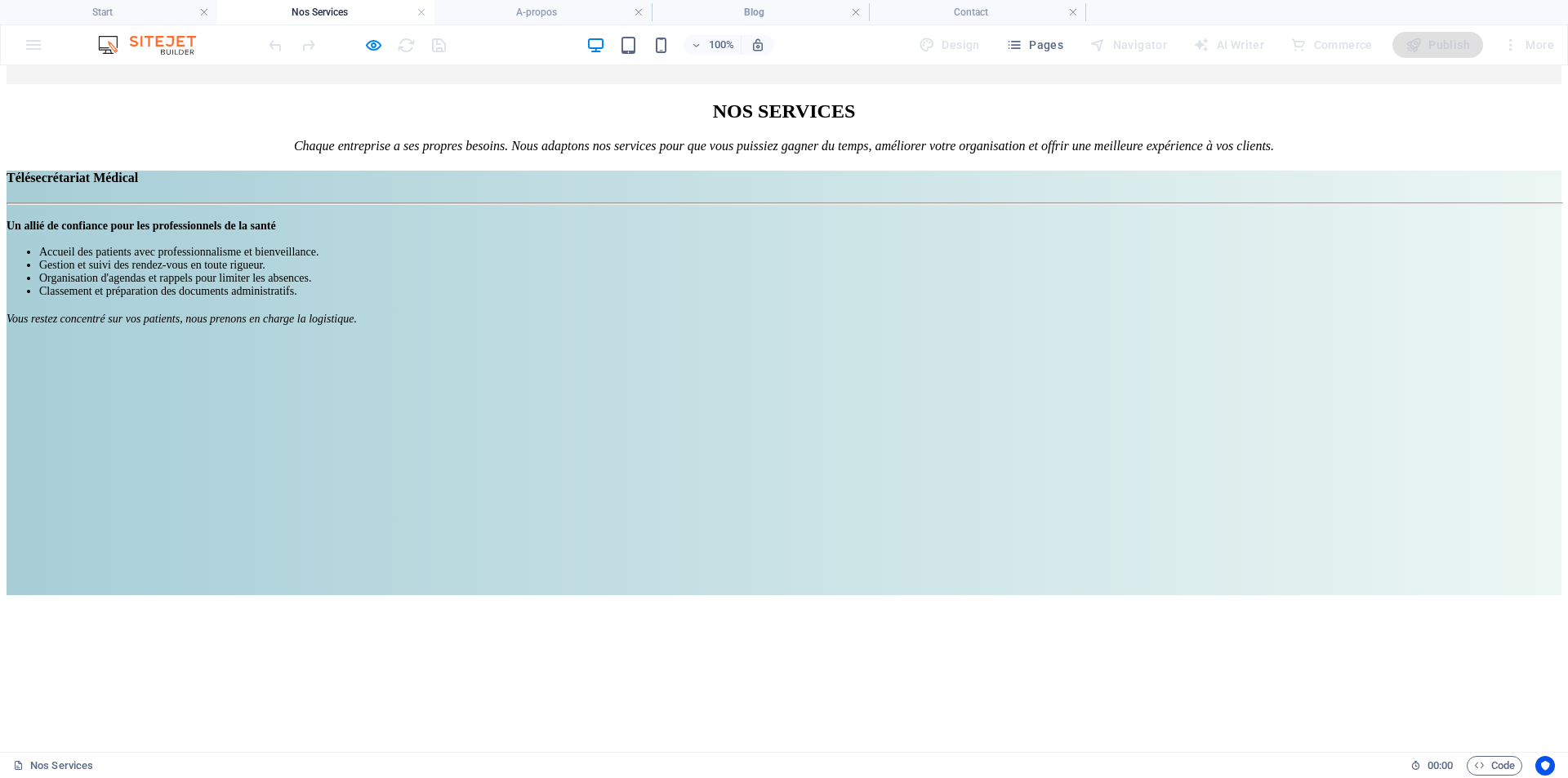
scroll to position [816, 0]
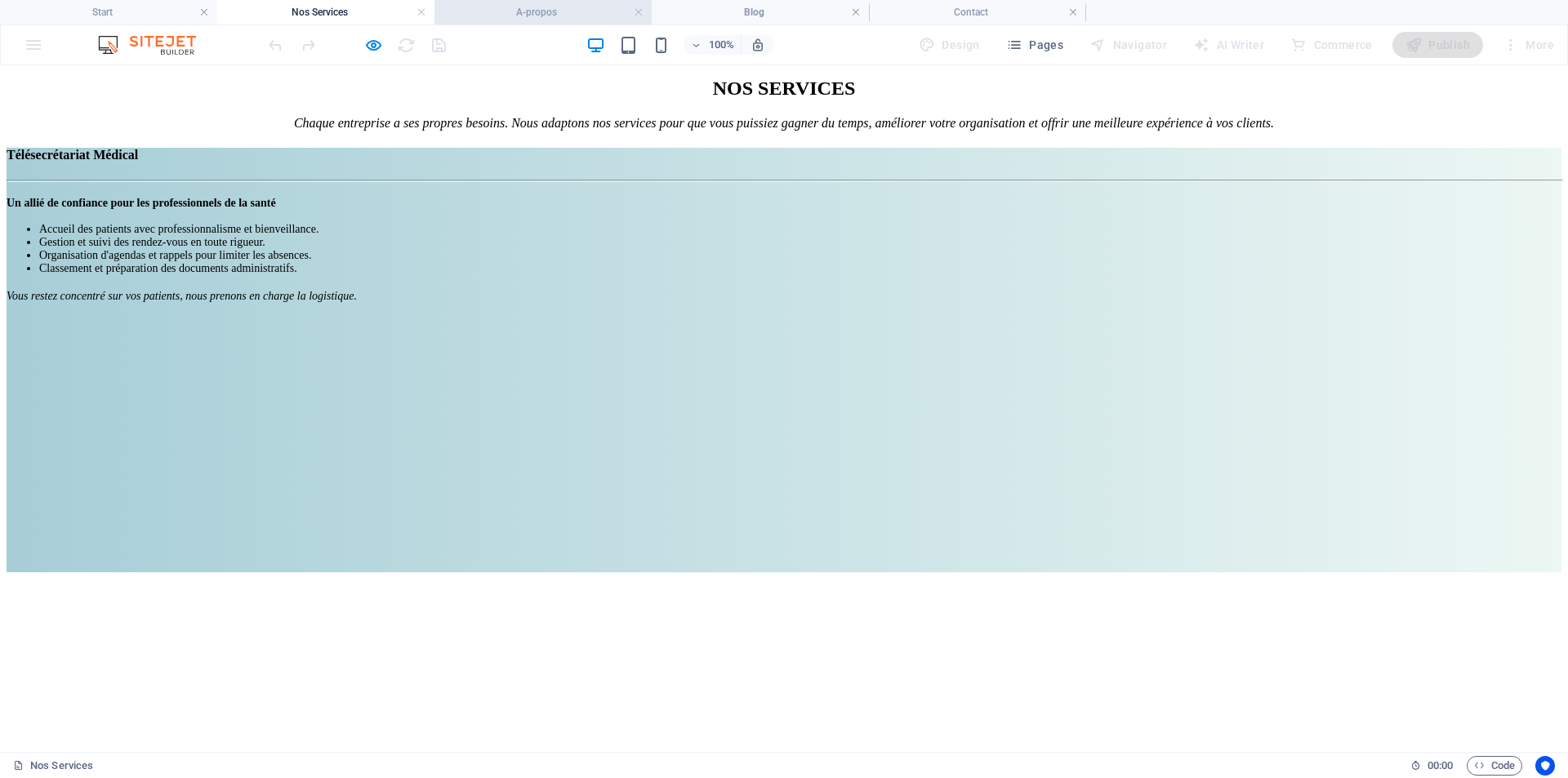
click at [537, 11] on h4 "A-propos" at bounding box center [543, 12] width 218 height 18
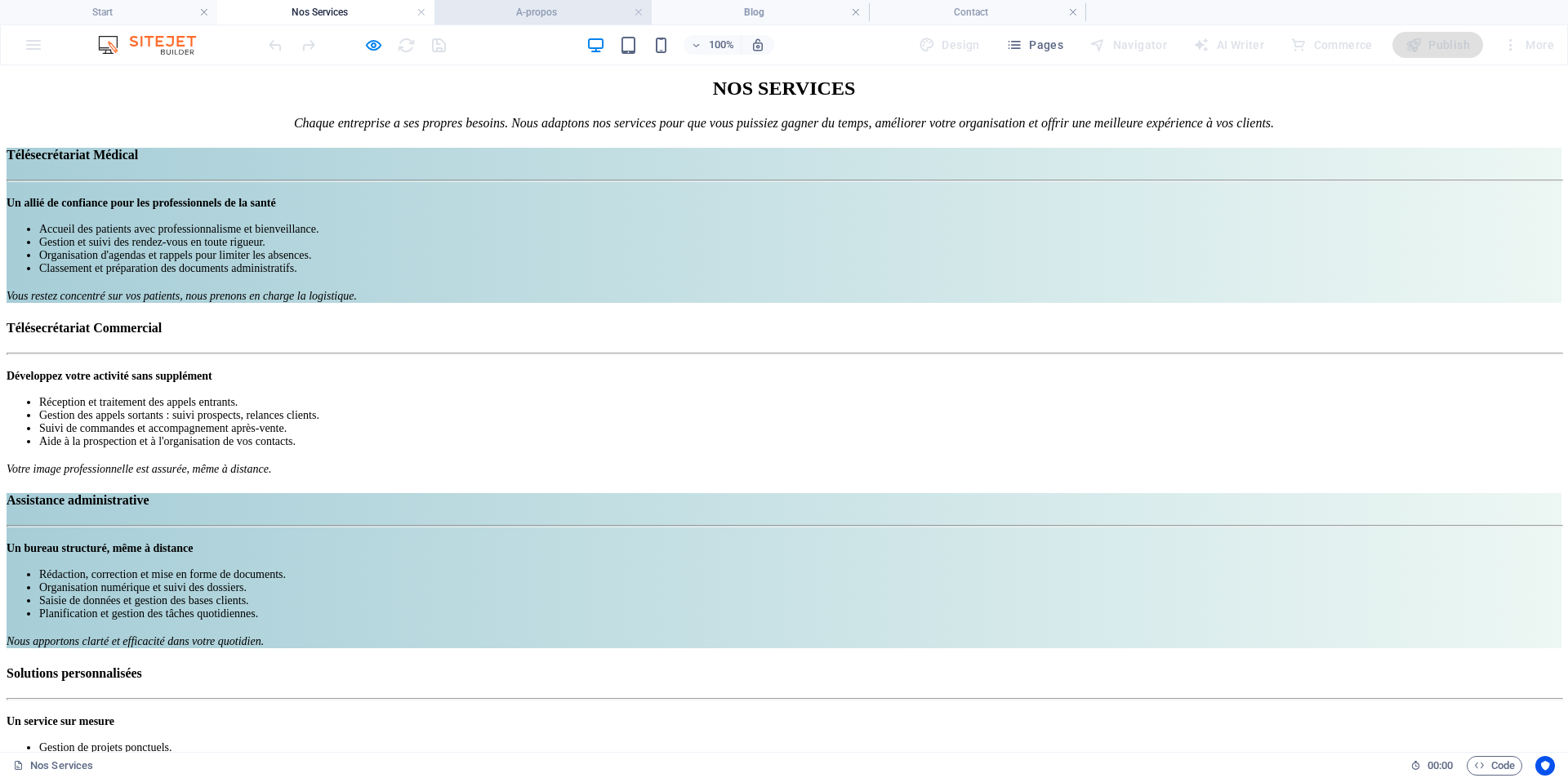
scroll to position [0, 0]
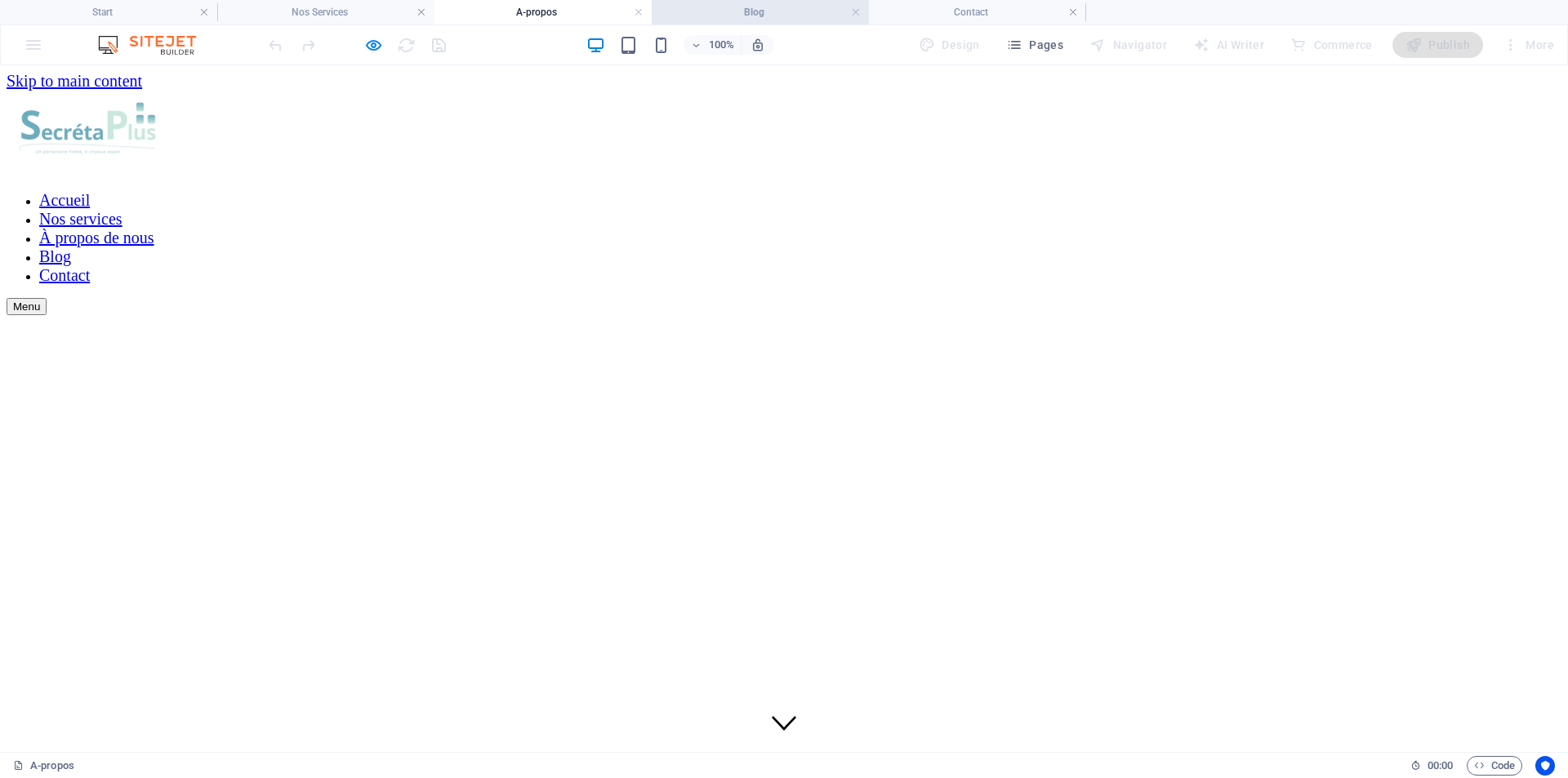
click at [769, 16] on h4 "Blog" at bounding box center [761, 12] width 218 height 18
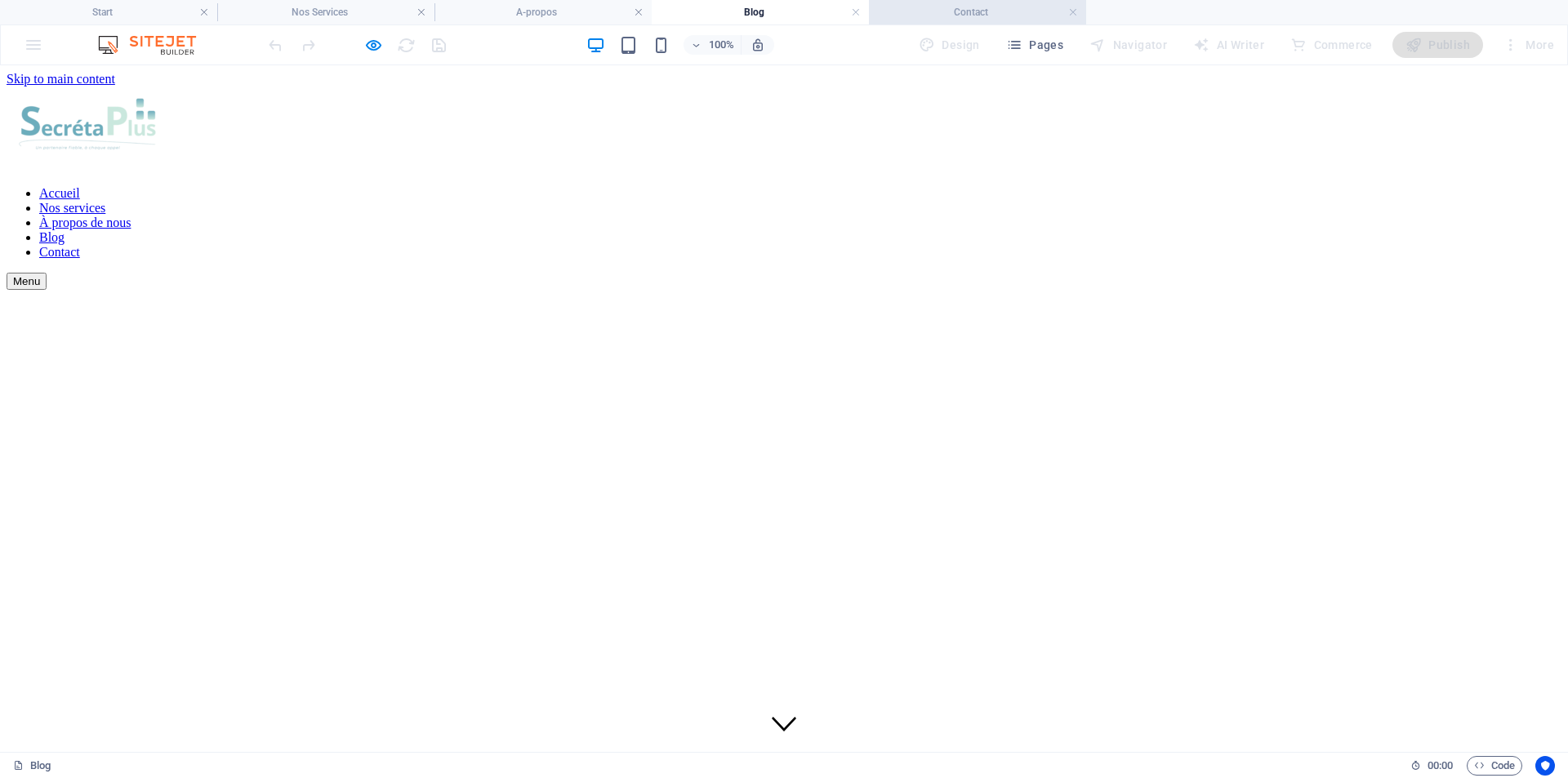
click at [973, 13] on h4 "Contact" at bounding box center [977, 12] width 218 height 18
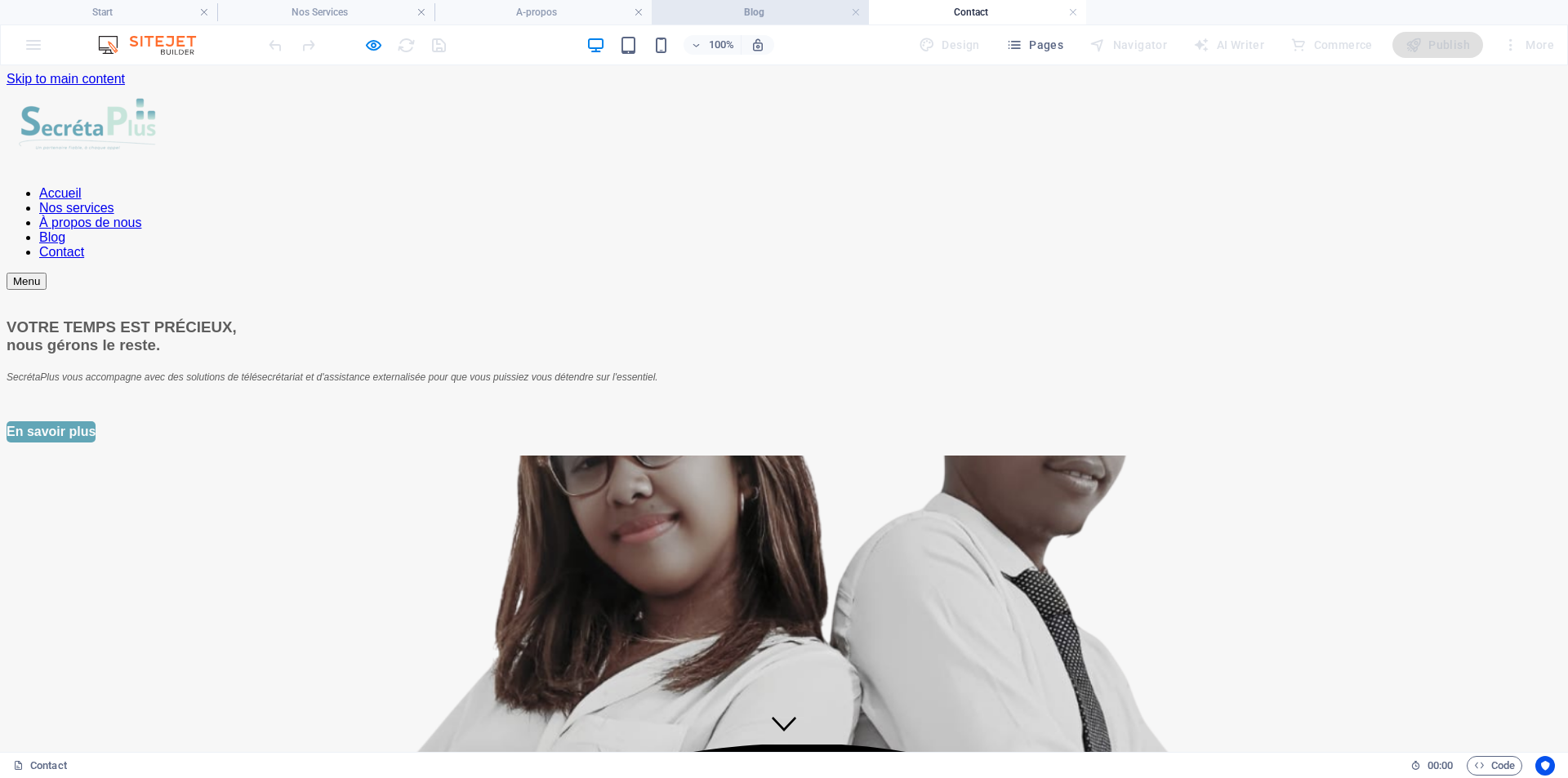
click at [763, 12] on h4 "Blog" at bounding box center [761, 12] width 218 height 18
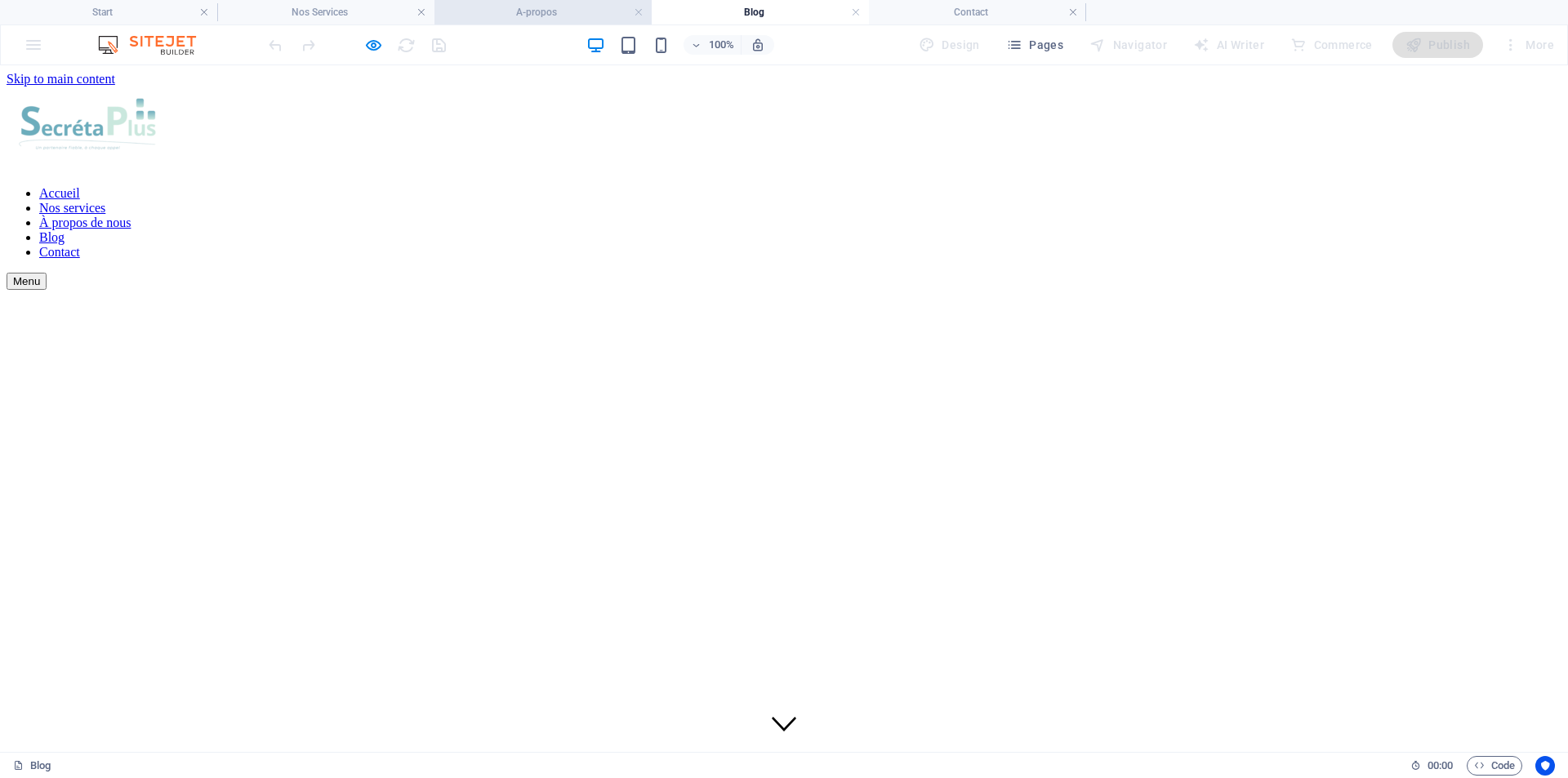
click at [551, 14] on h4 "A-propos" at bounding box center [543, 12] width 218 height 18
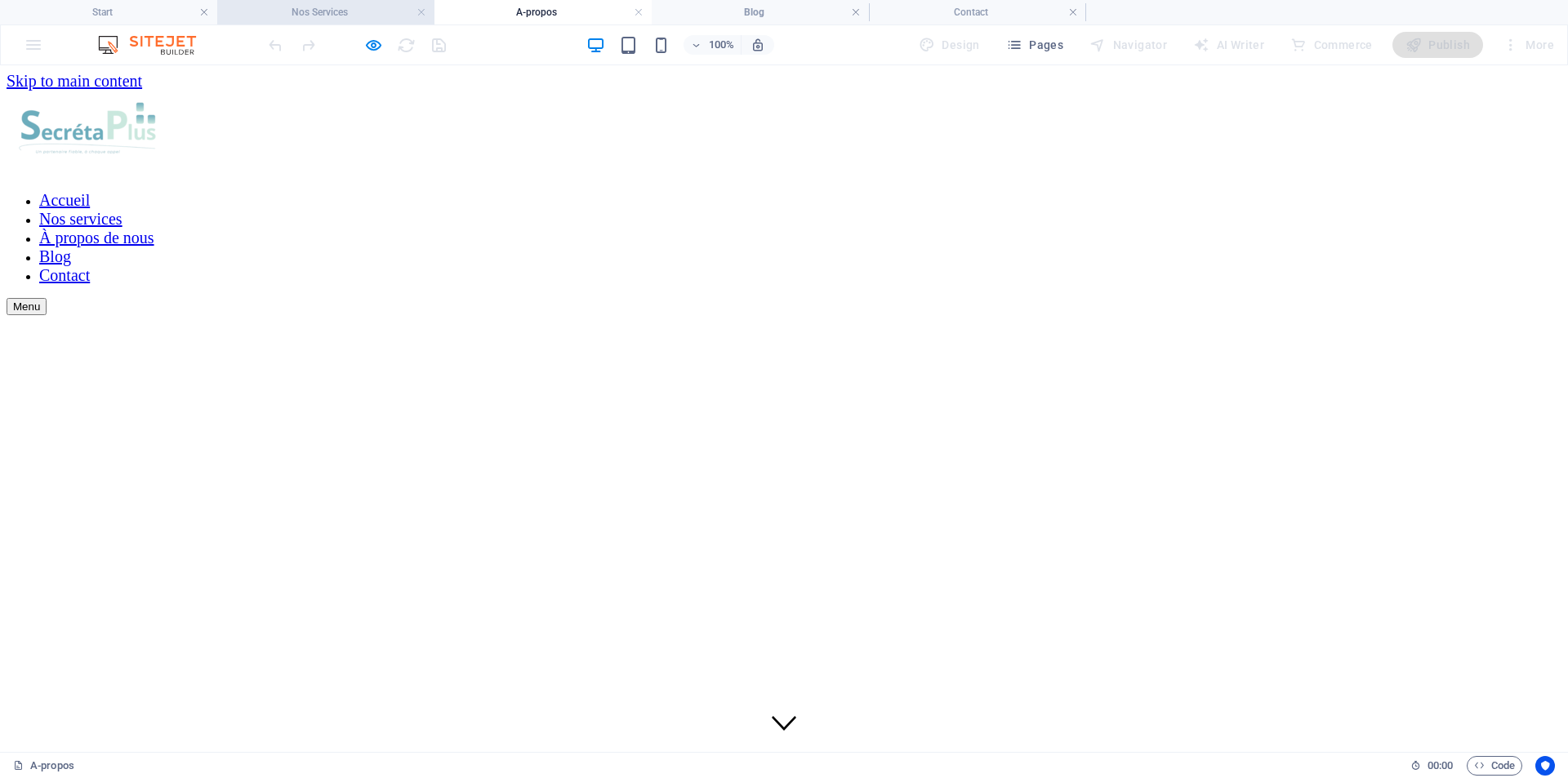
click at [312, 11] on h4 "Nos Services" at bounding box center [326, 12] width 218 height 18
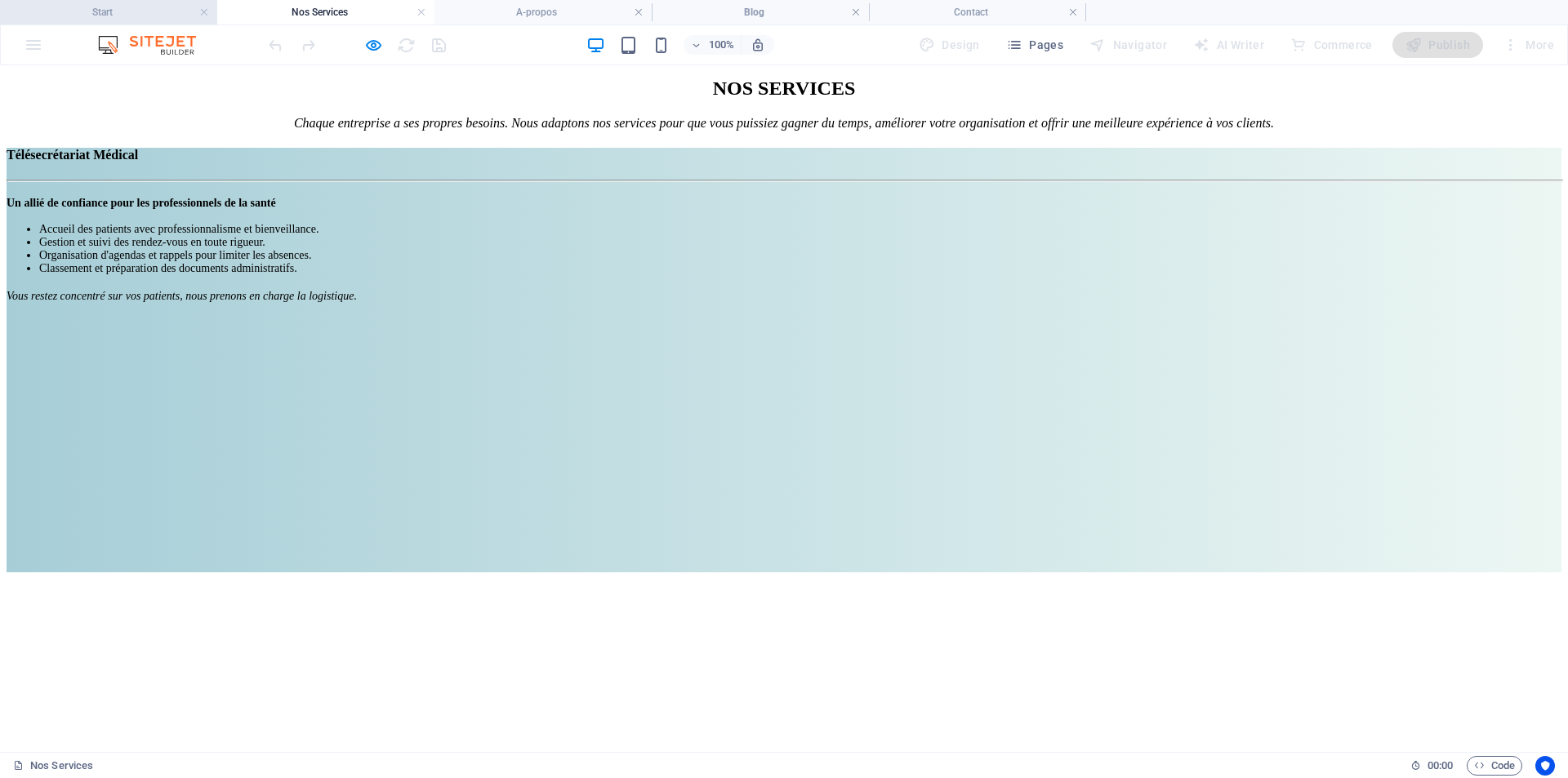
click at [159, 11] on h4 "Start" at bounding box center [109, 12] width 218 height 18
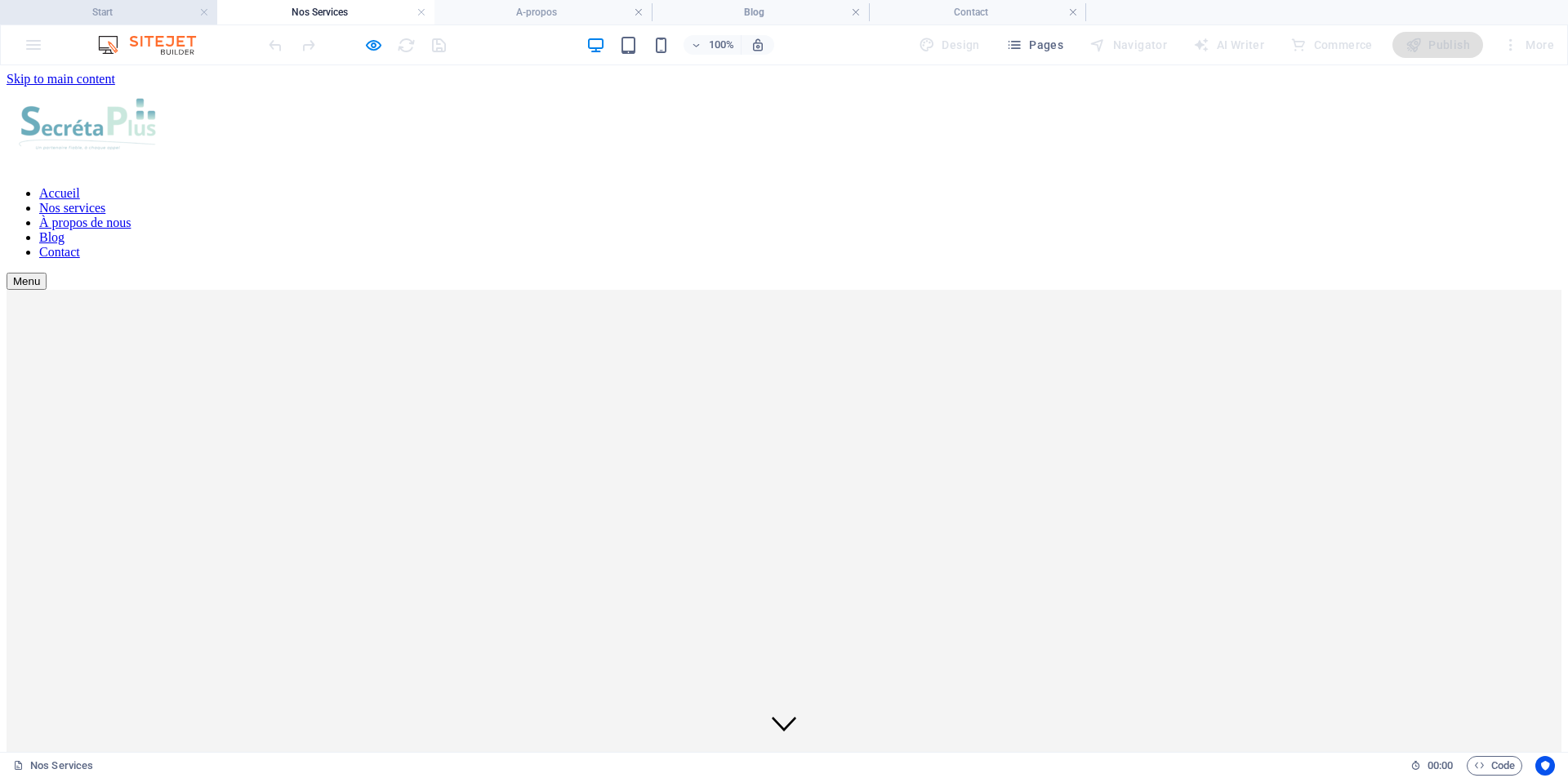
scroll to position [3022, 0]
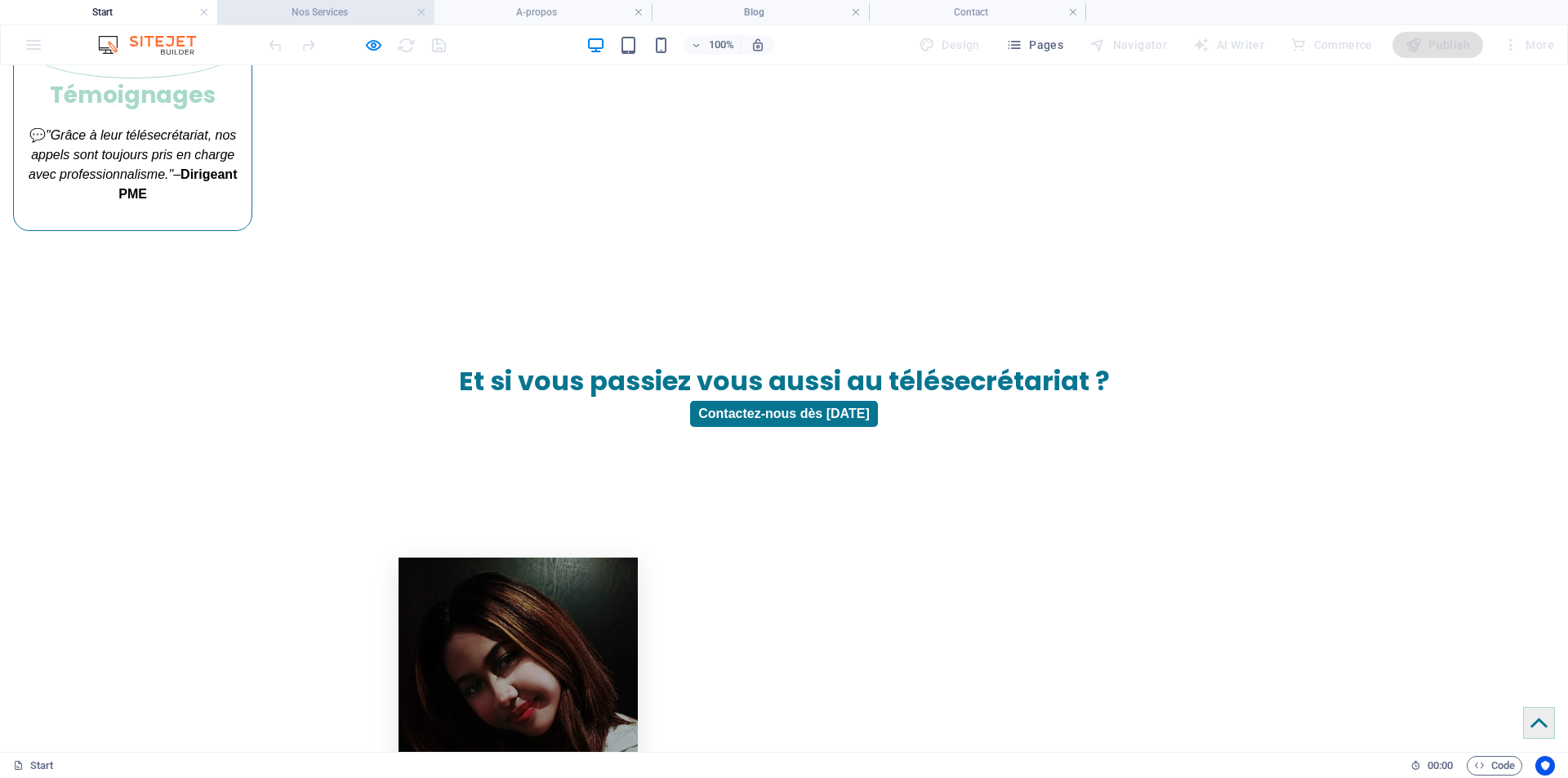
click at [336, 16] on h4 "Nos Services" at bounding box center [326, 12] width 218 height 18
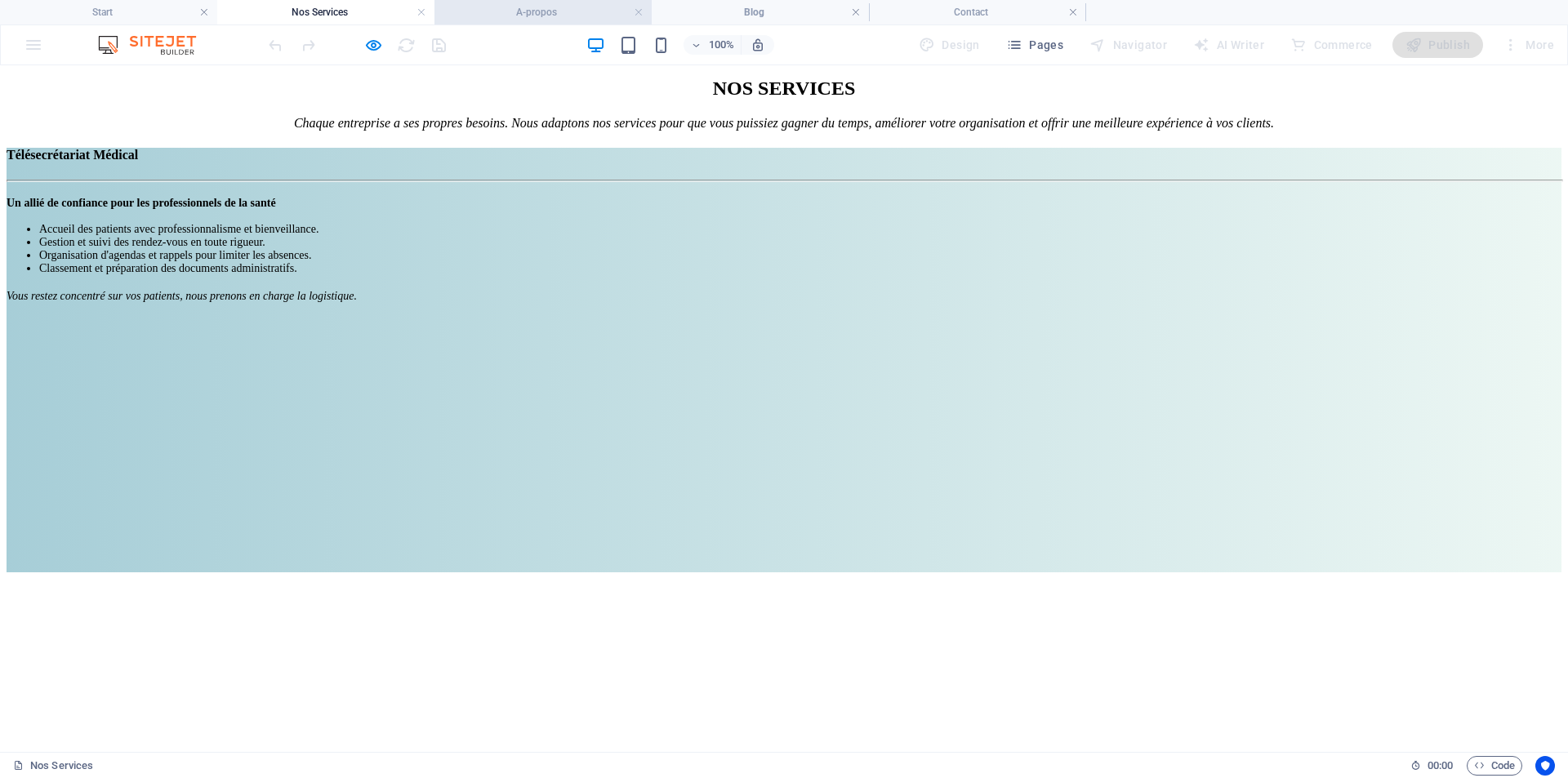
click at [541, 9] on h4 "A-propos" at bounding box center [543, 12] width 218 height 18
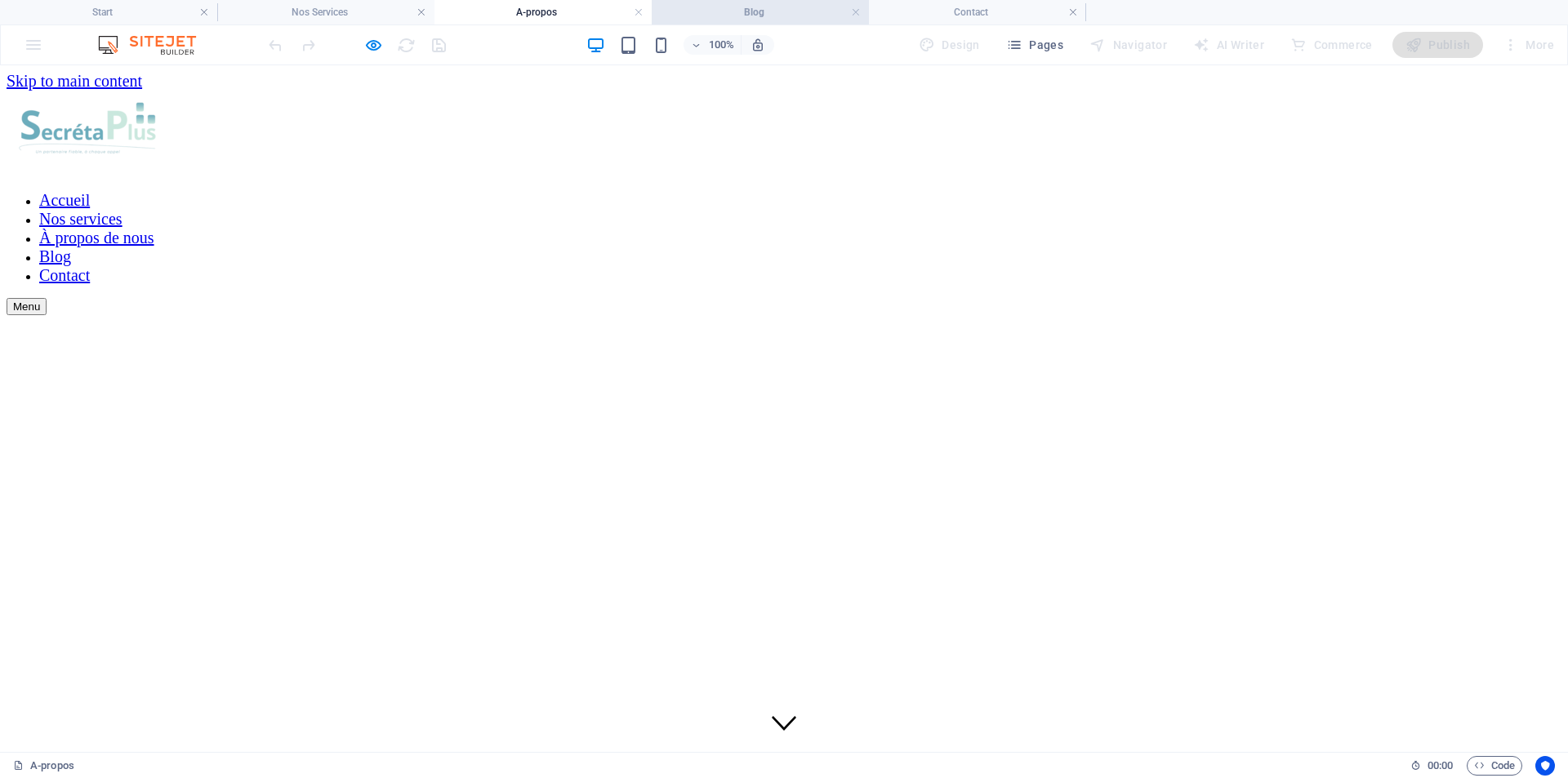
click at [777, 8] on h4 "Blog" at bounding box center [761, 12] width 218 height 18
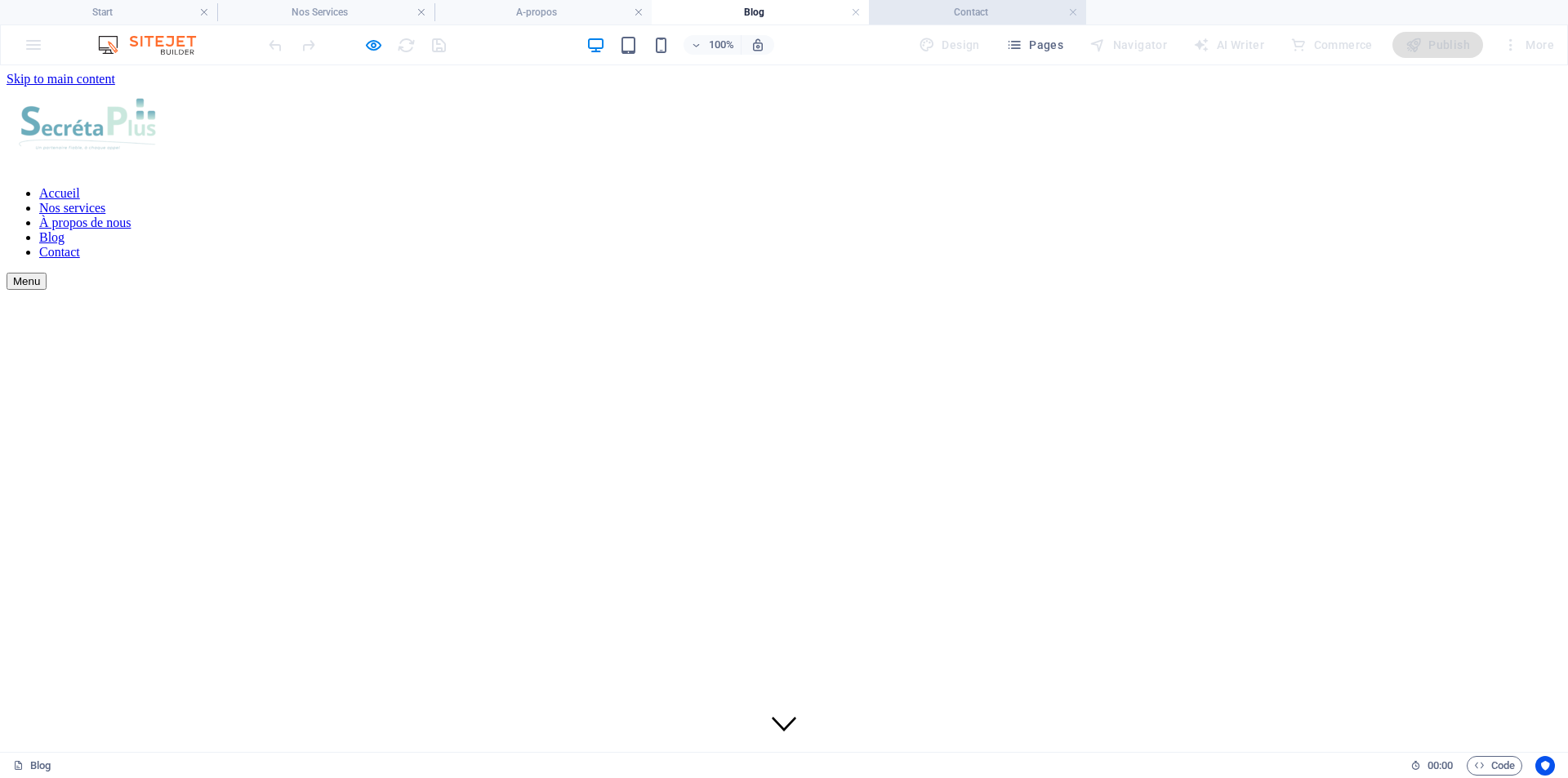
click at [986, 12] on h4 "Contact" at bounding box center [977, 12] width 218 height 18
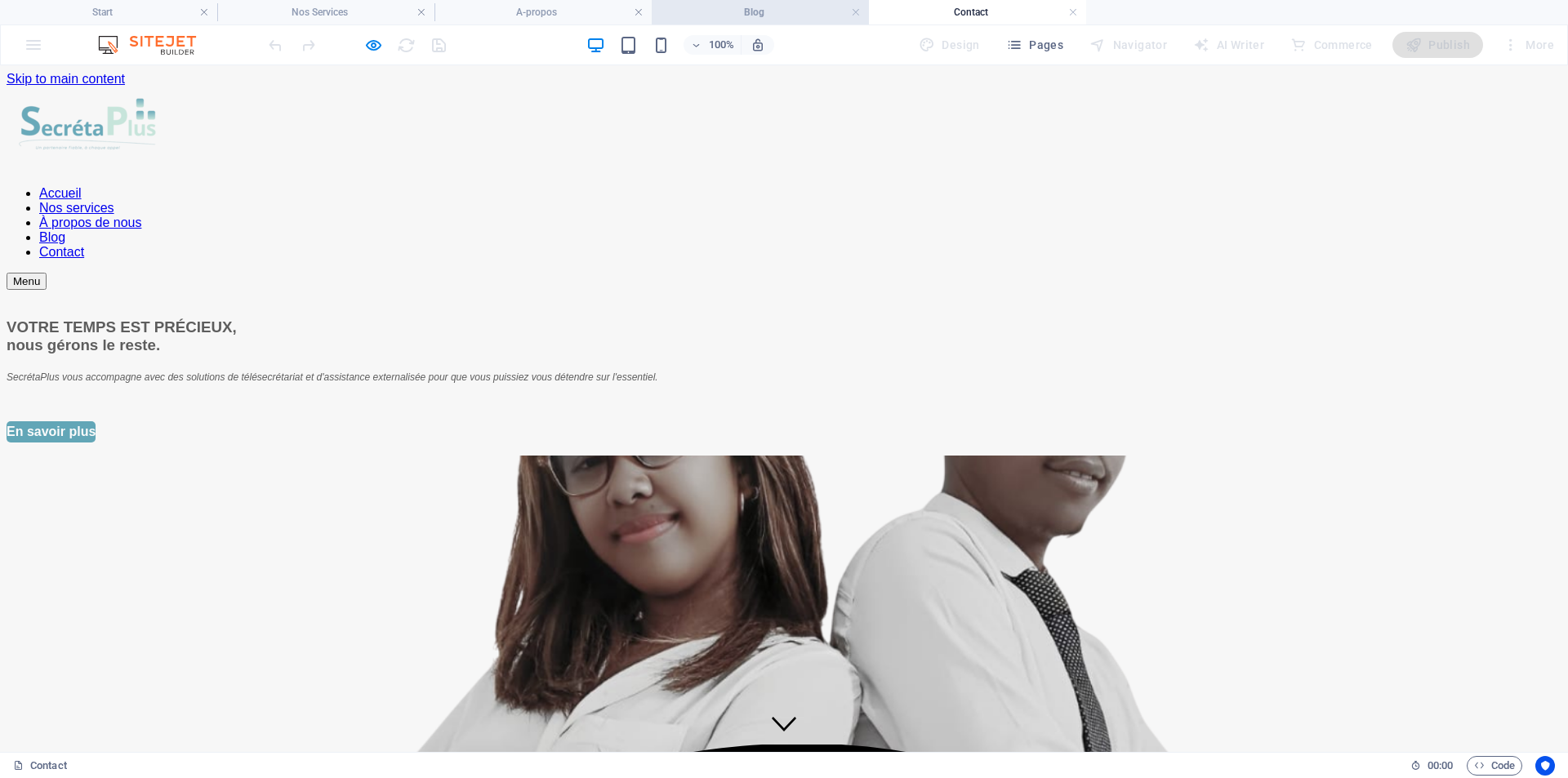
click at [771, 14] on h4 "Blog" at bounding box center [761, 12] width 218 height 18
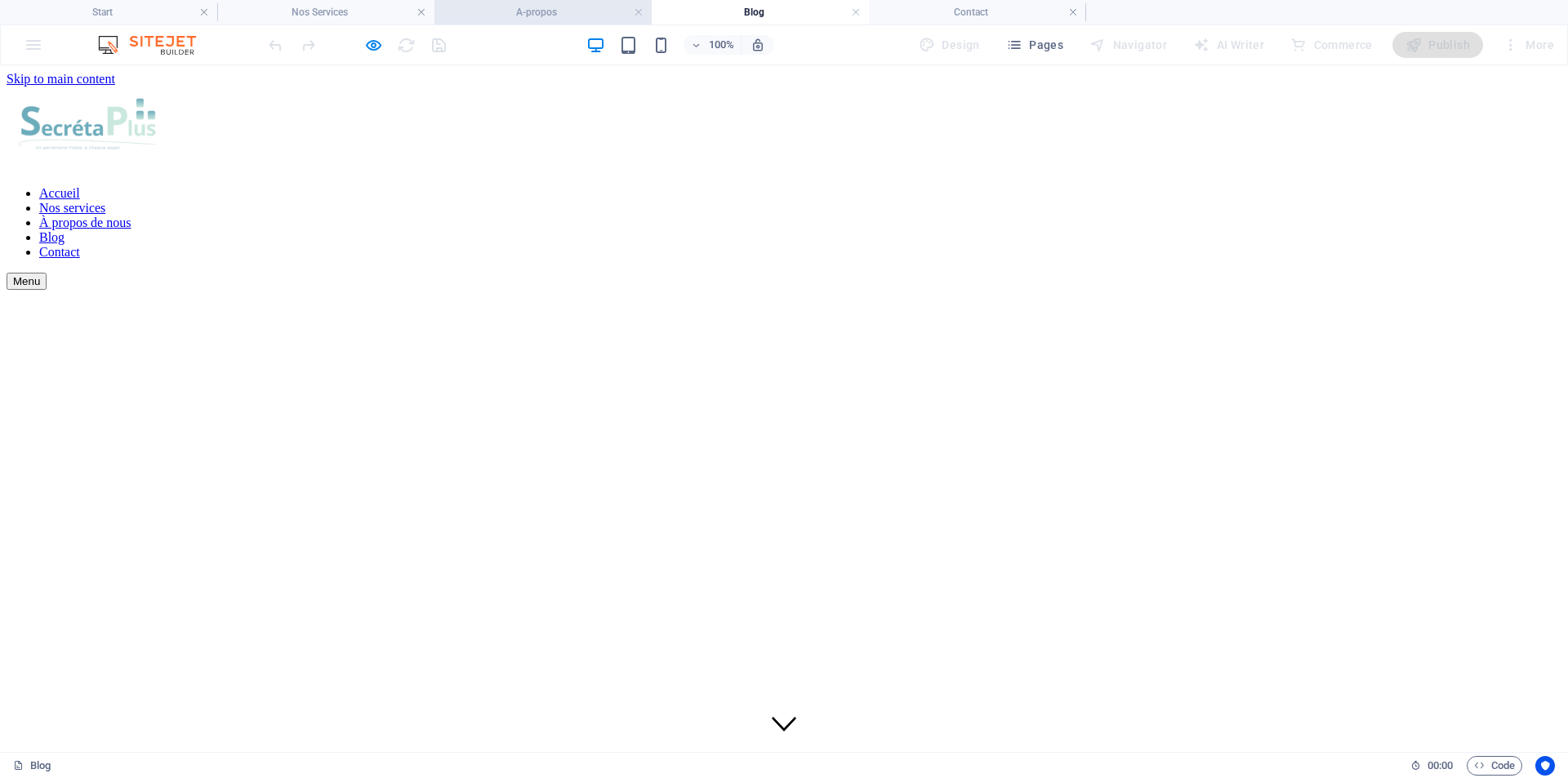
click at [553, 9] on h4 "A-propos" at bounding box center [543, 12] width 218 height 18
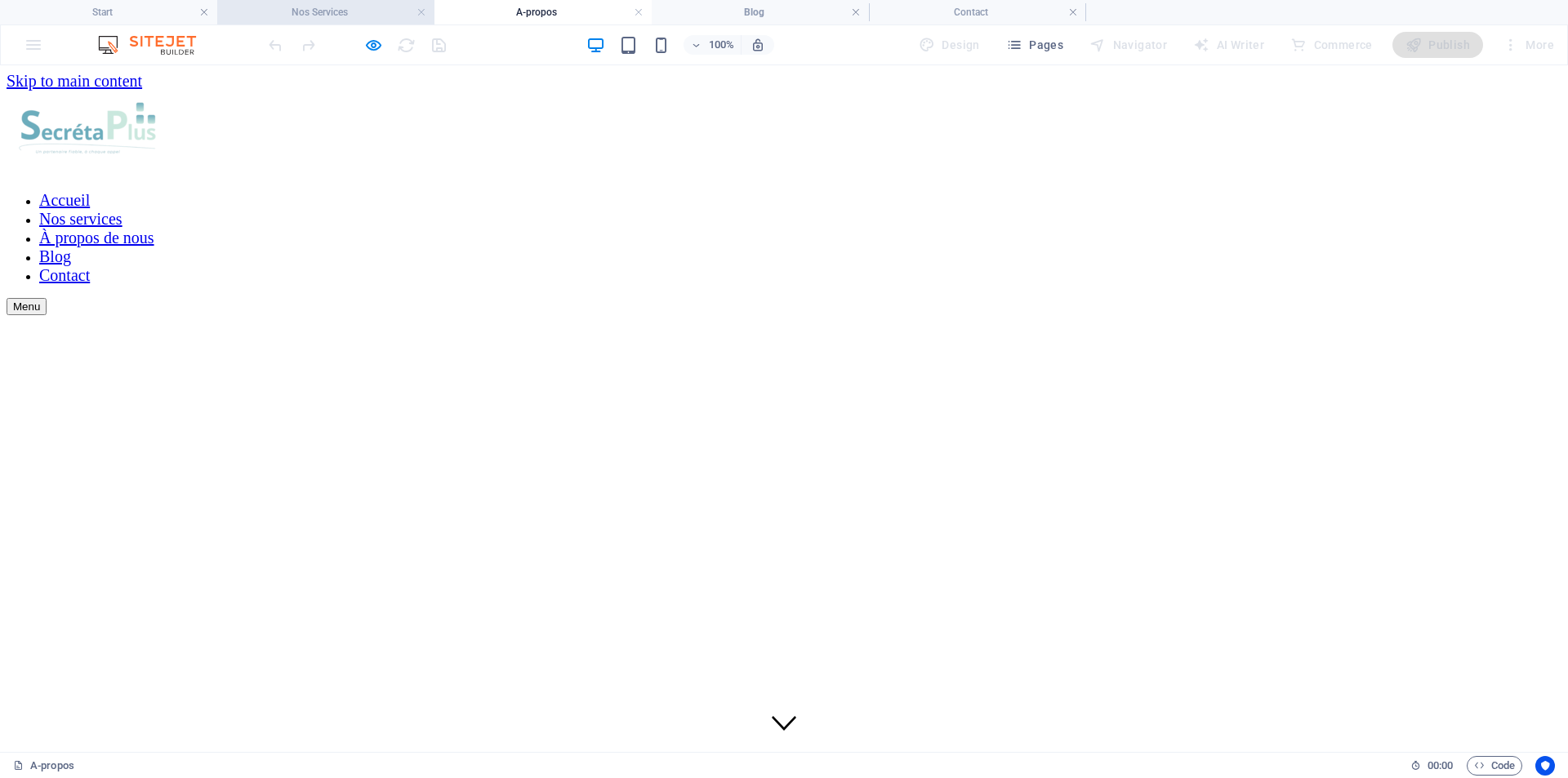
click at [308, 9] on h4 "Nos Services" at bounding box center [326, 12] width 218 height 18
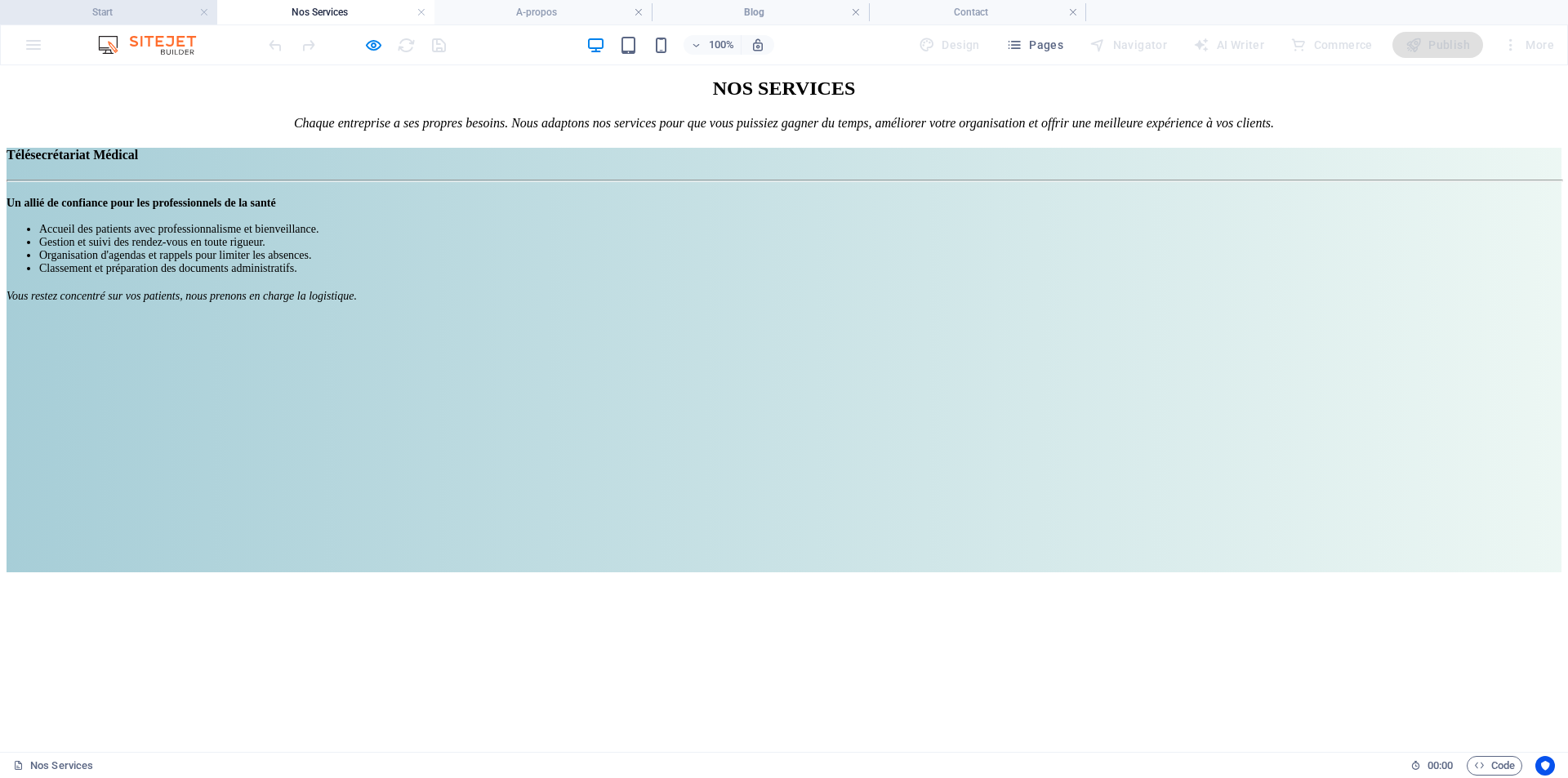
click at [103, 11] on h4 "Start" at bounding box center [109, 12] width 218 height 18
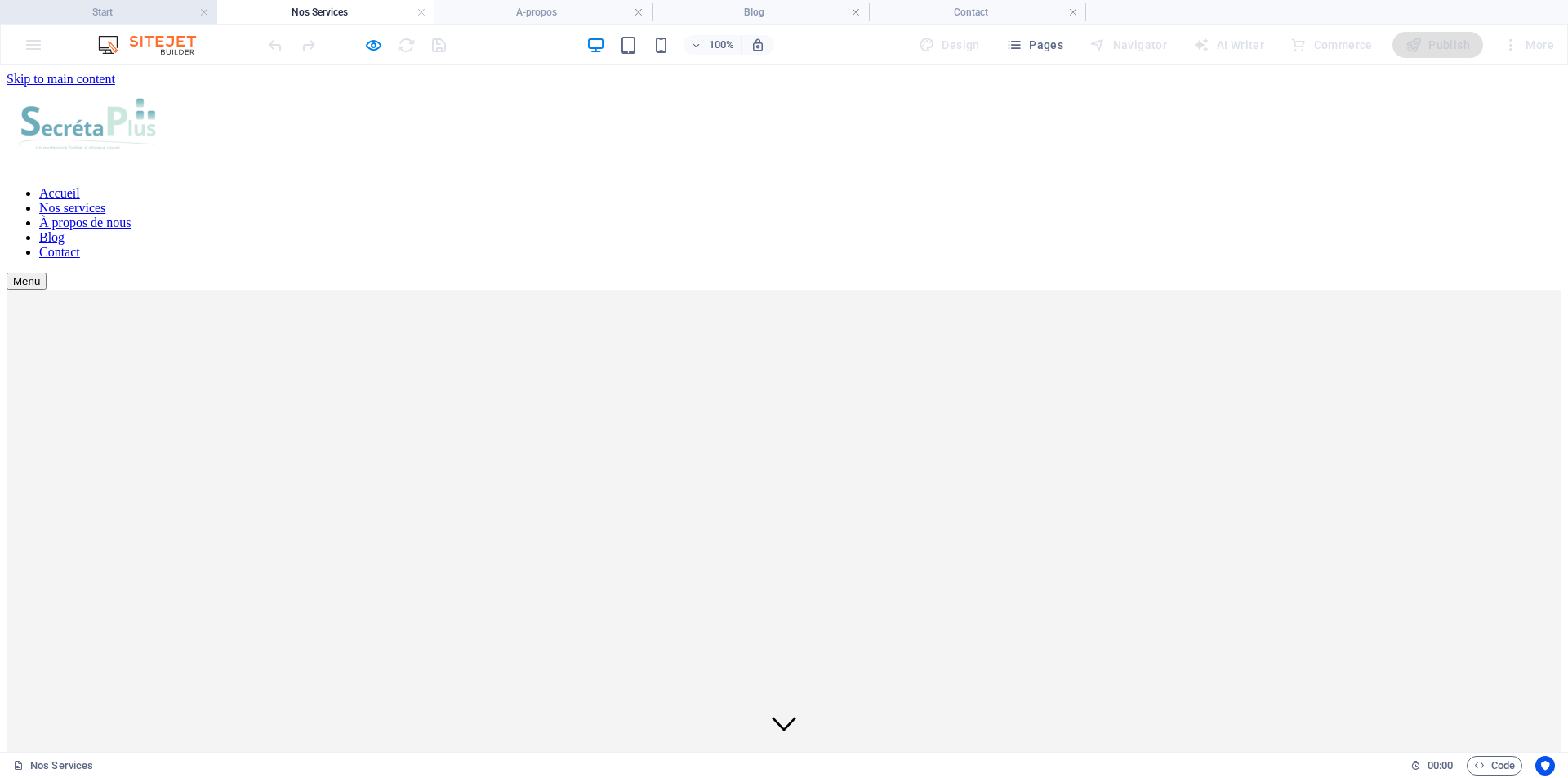
scroll to position [3022, 0]
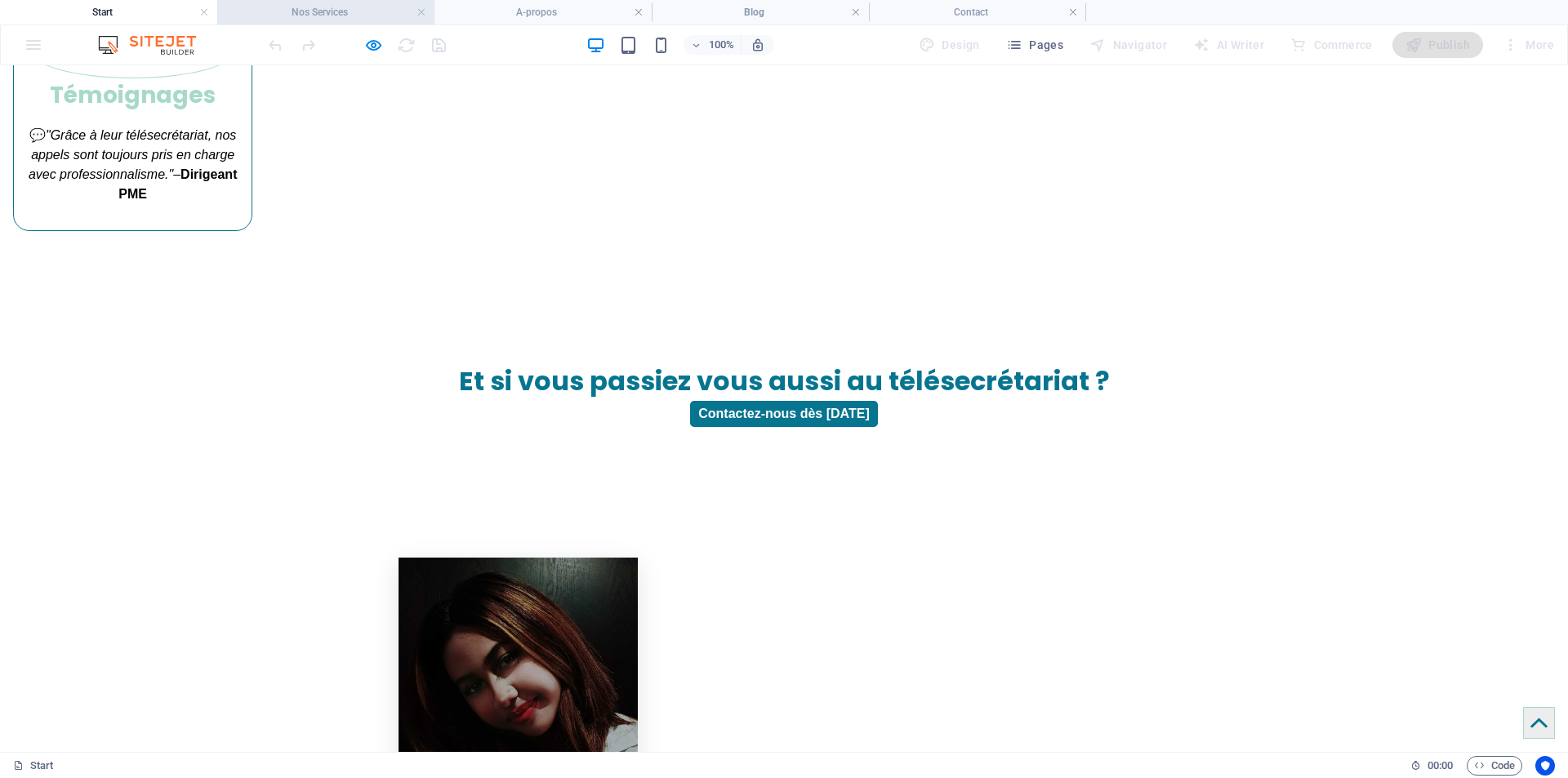
click at [326, 7] on h4 "Nos Services" at bounding box center [326, 12] width 218 height 18
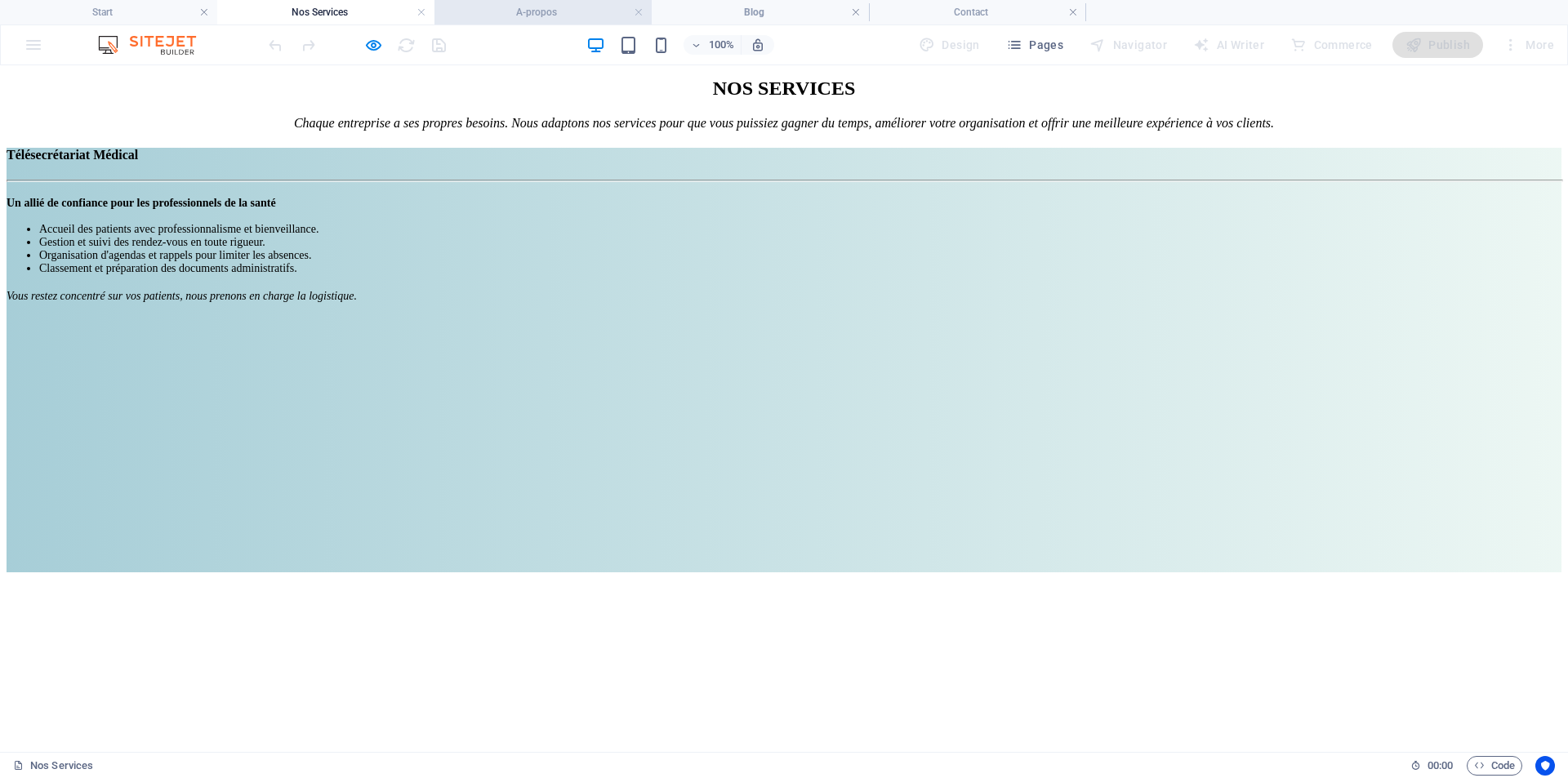
click at [546, 11] on h4 "A-propos" at bounding box center [543, 12] width 218 height 18
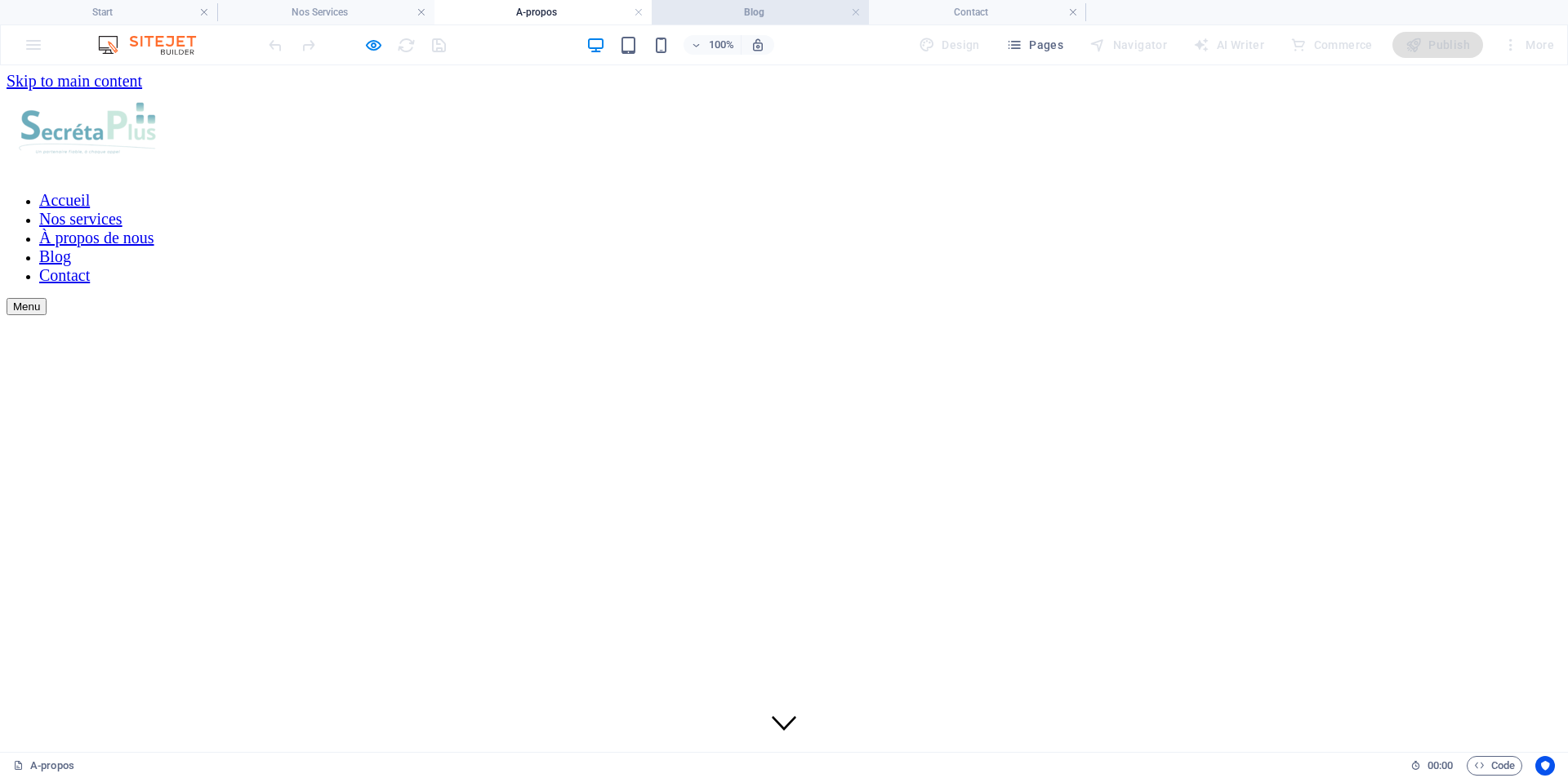
click at [761, 9] on h4 "Blog" at bounding box center [761, 12] width 218 height 18
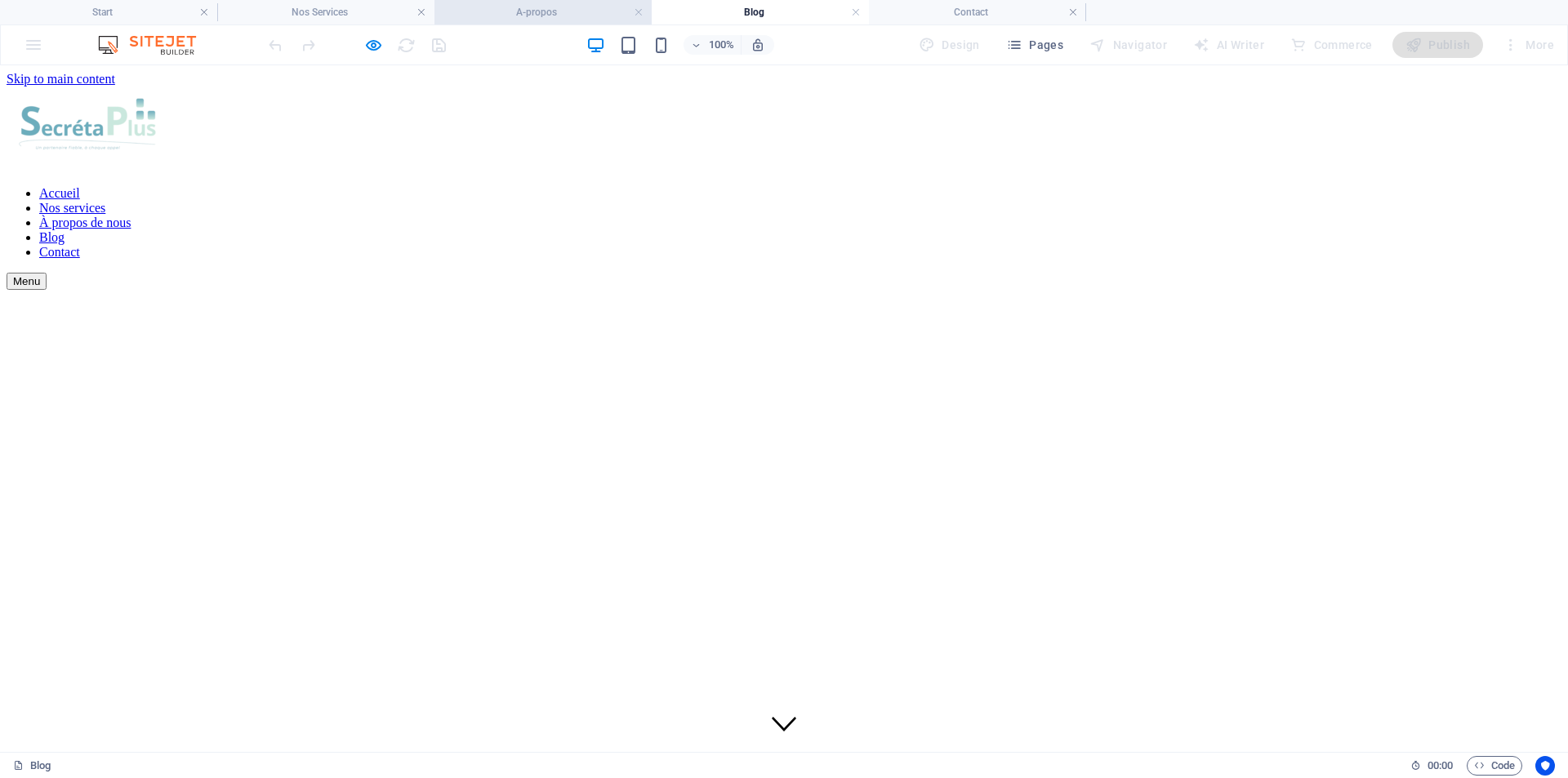
click at [549, 12] on h4 "A-propos" at bounding box center [543, 12] width 218 height 18
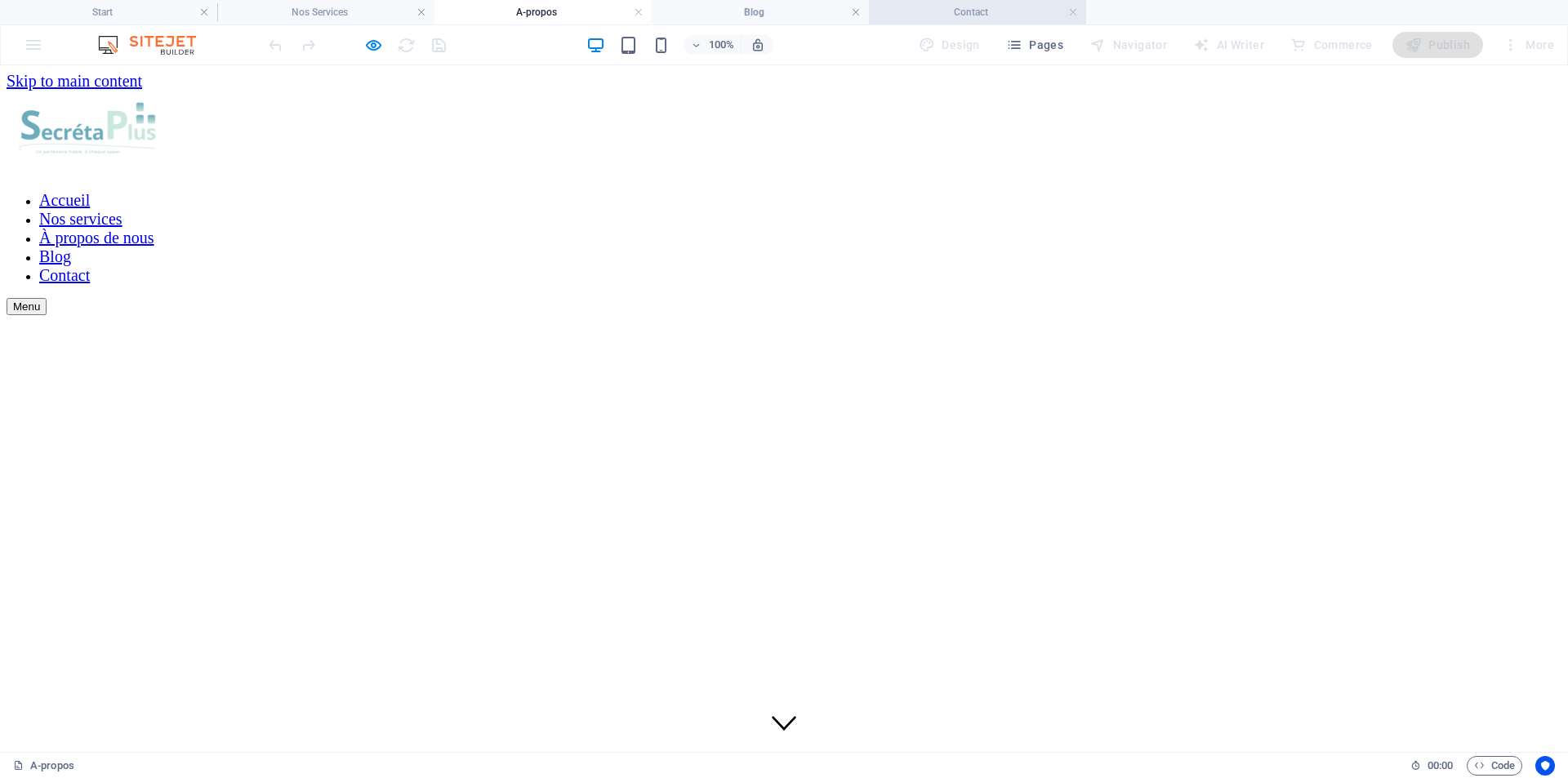
click at [957, 12] on h4 "Contact" at bounding box center [977, 12] width 218 height 18
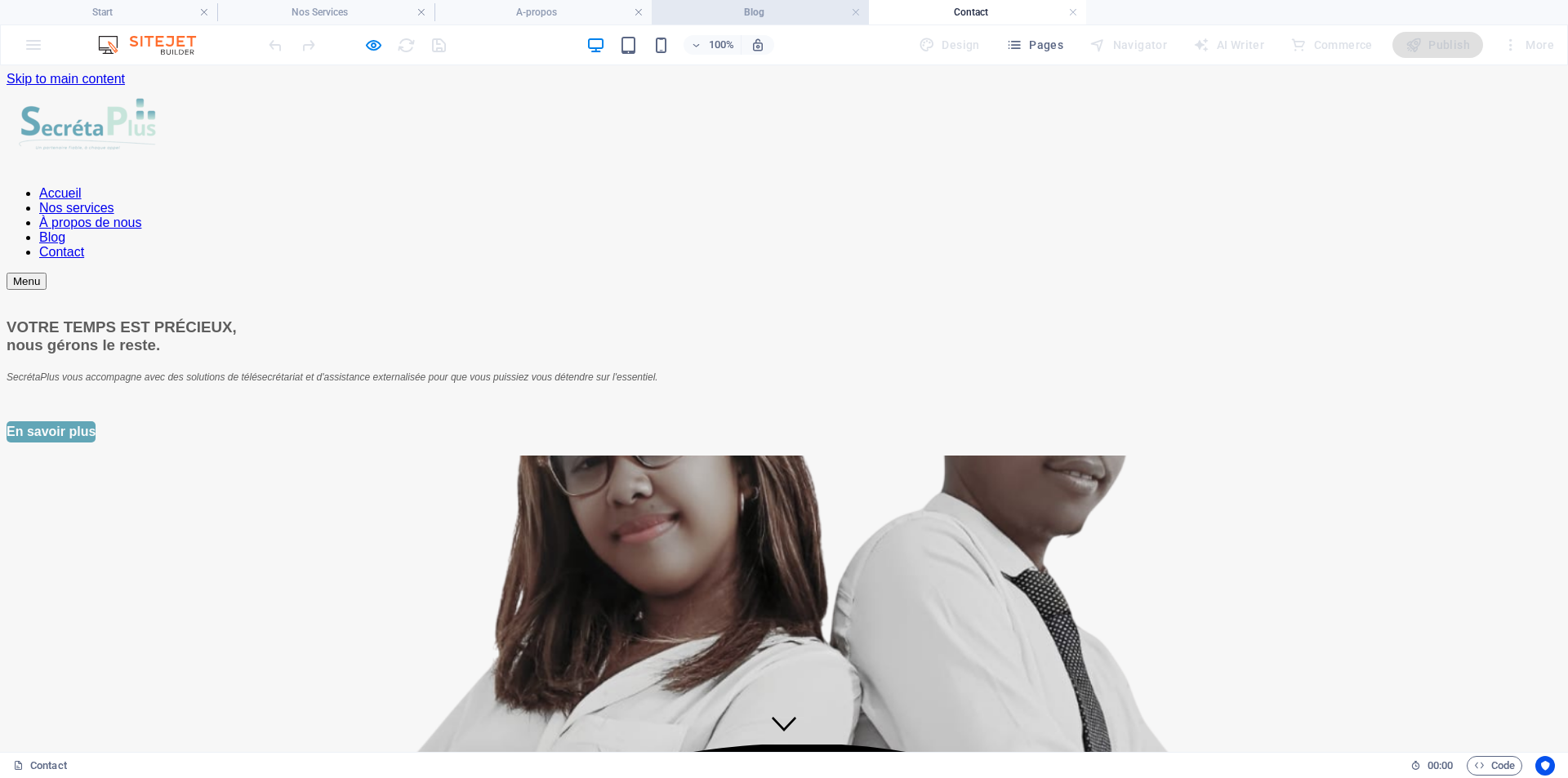
click at [764, 12] on h4 "Blog" at bounding box center [761, 12] width 218 height 18
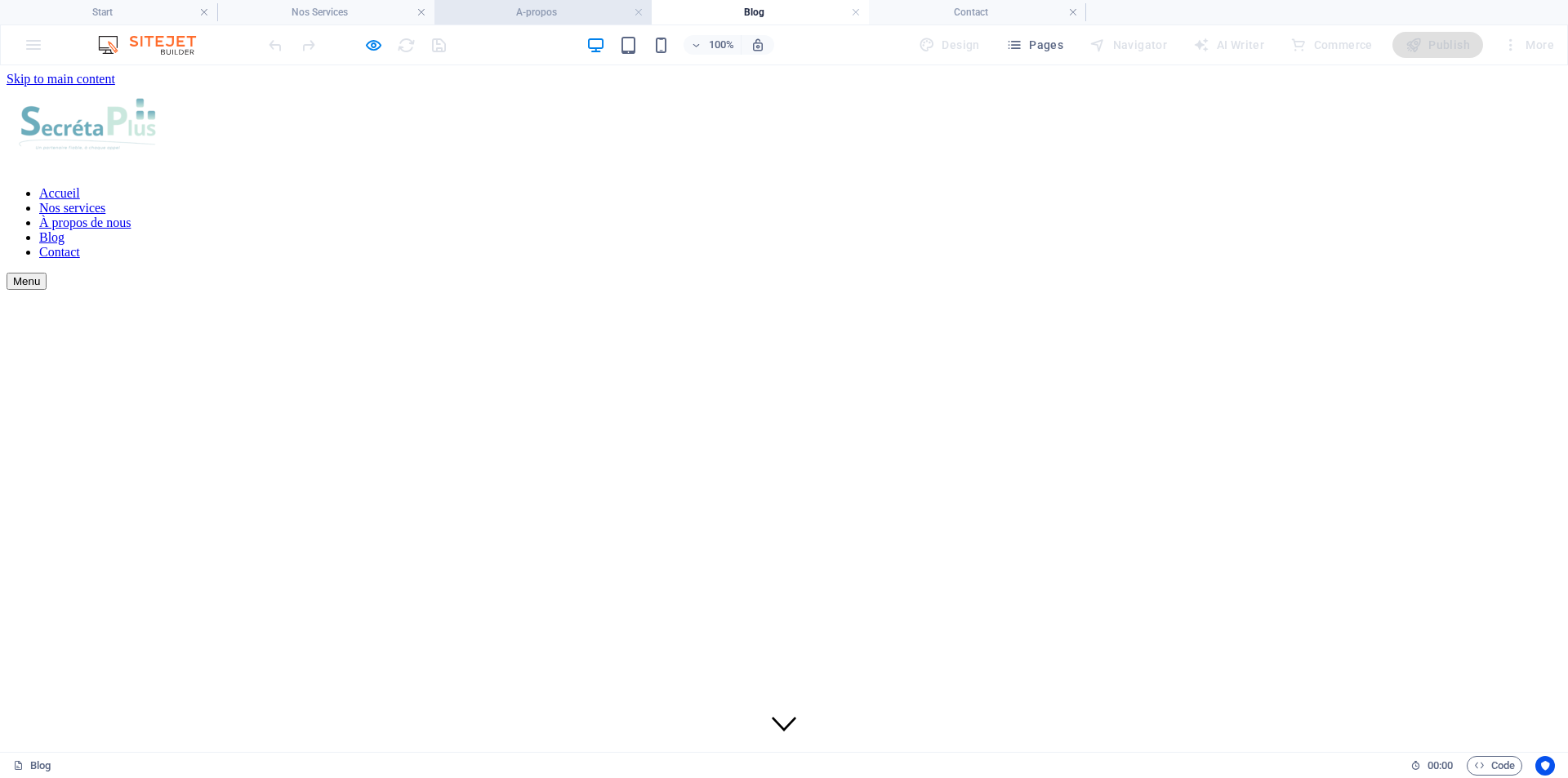
click at [556, 13] on h4 "A-propos" at bounding box center [543, 12] width 218 height 18
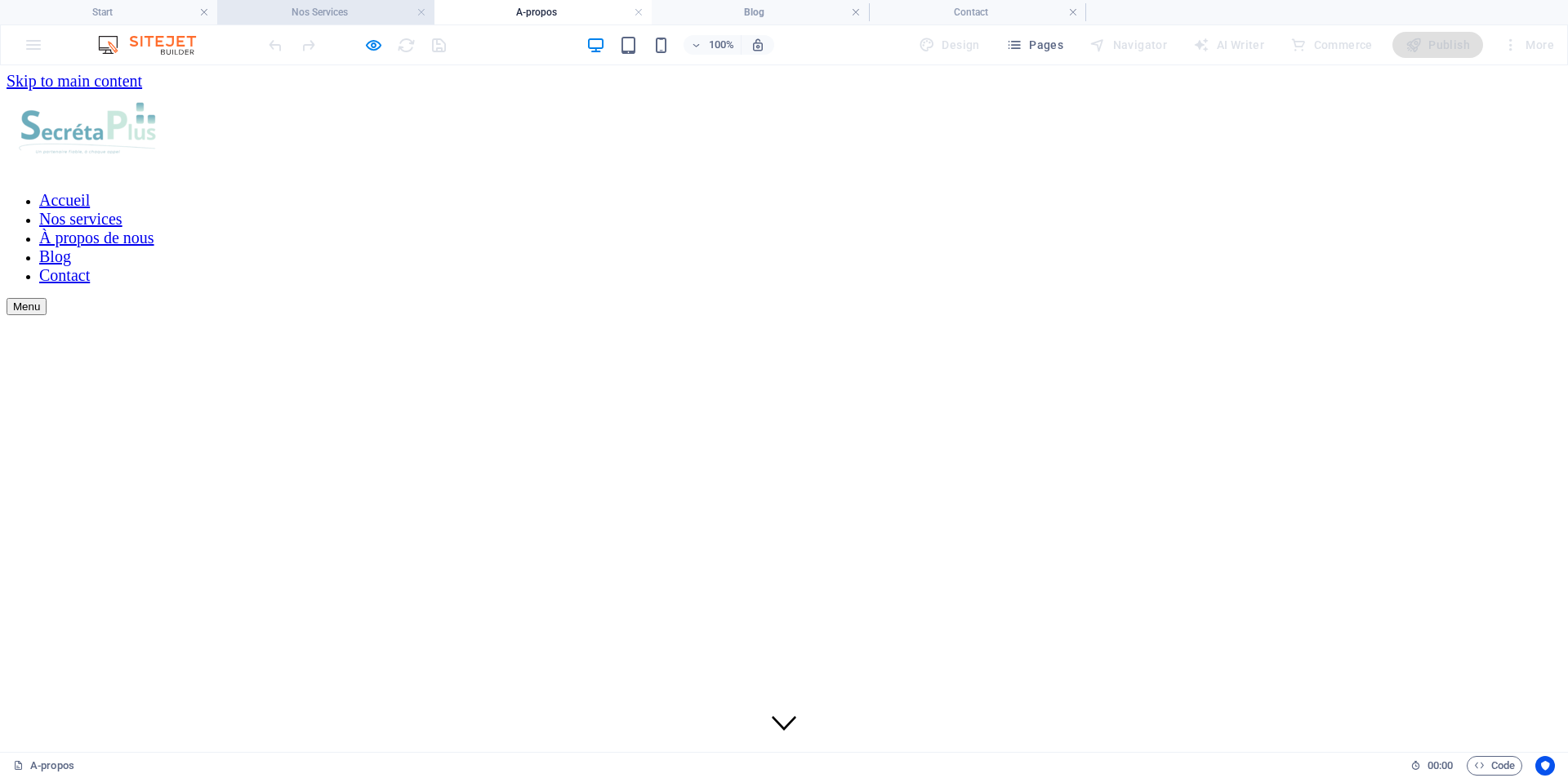
click at [321, 11] on h4 "Nos Services" at bounding box center [326, 12] width 218 height 18
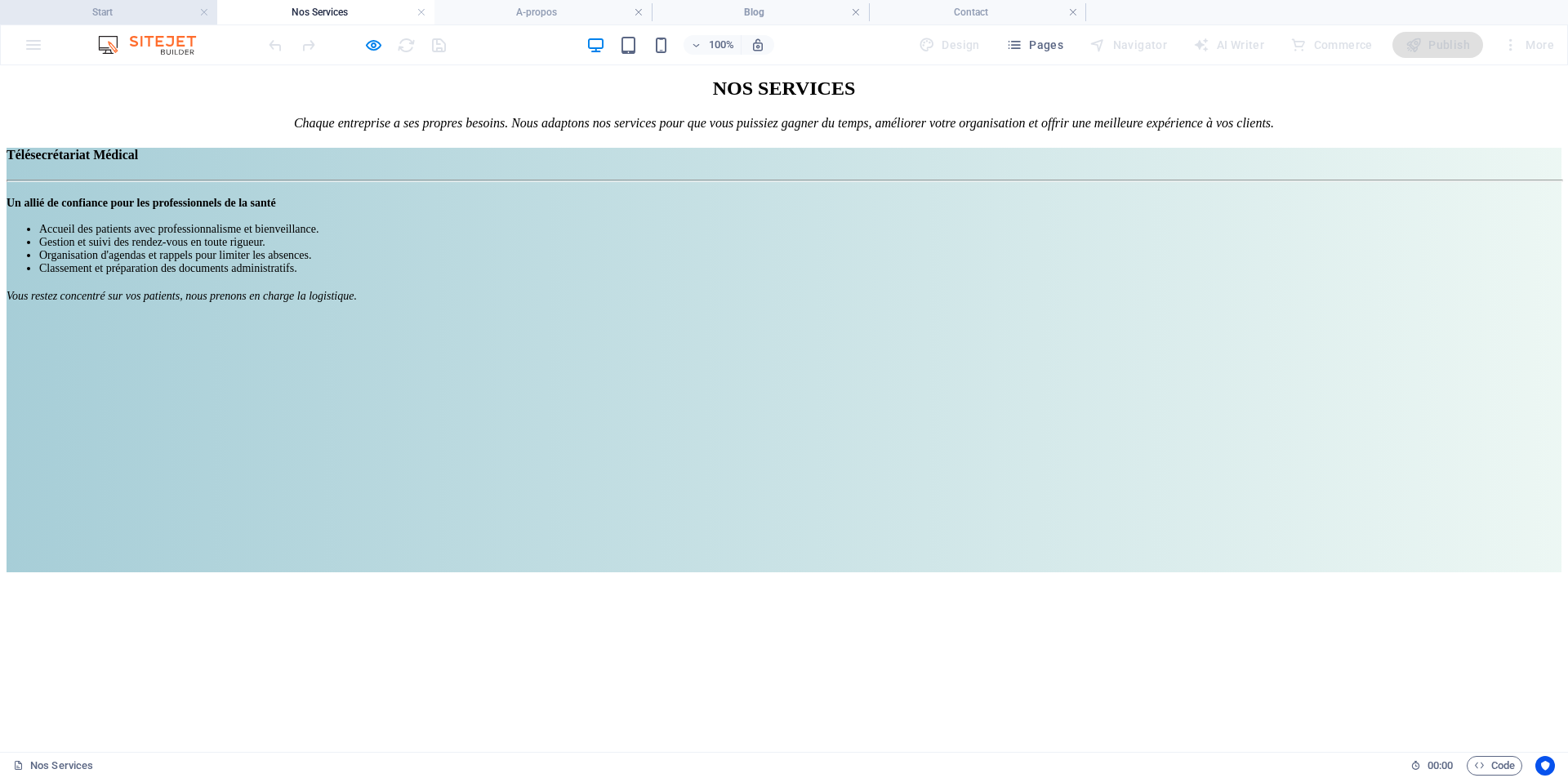
click at [131, 10] on h4 "Start" at bounding box center [109, 12] width 218 height 18
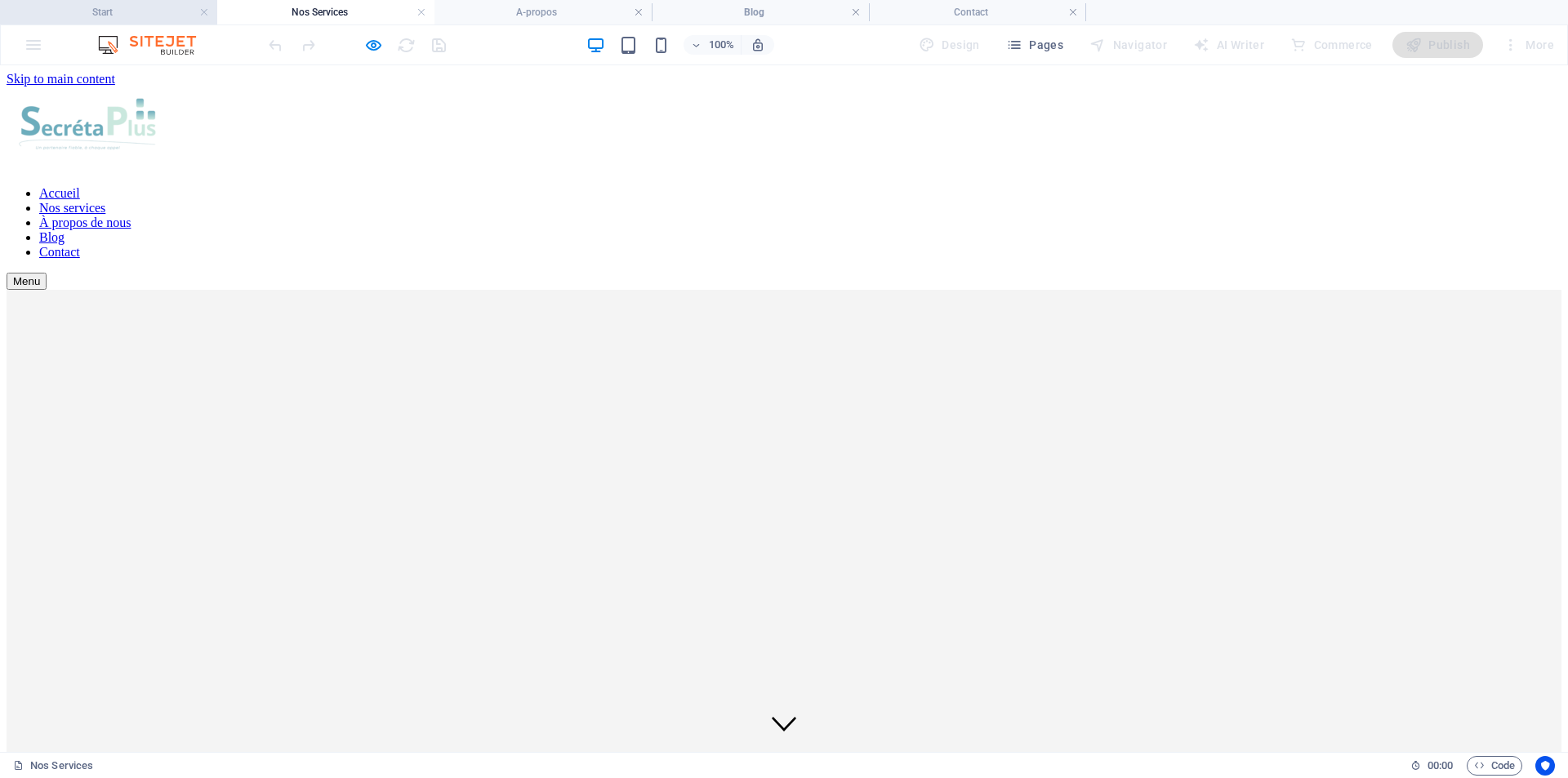
scroll to position [3022, 0]
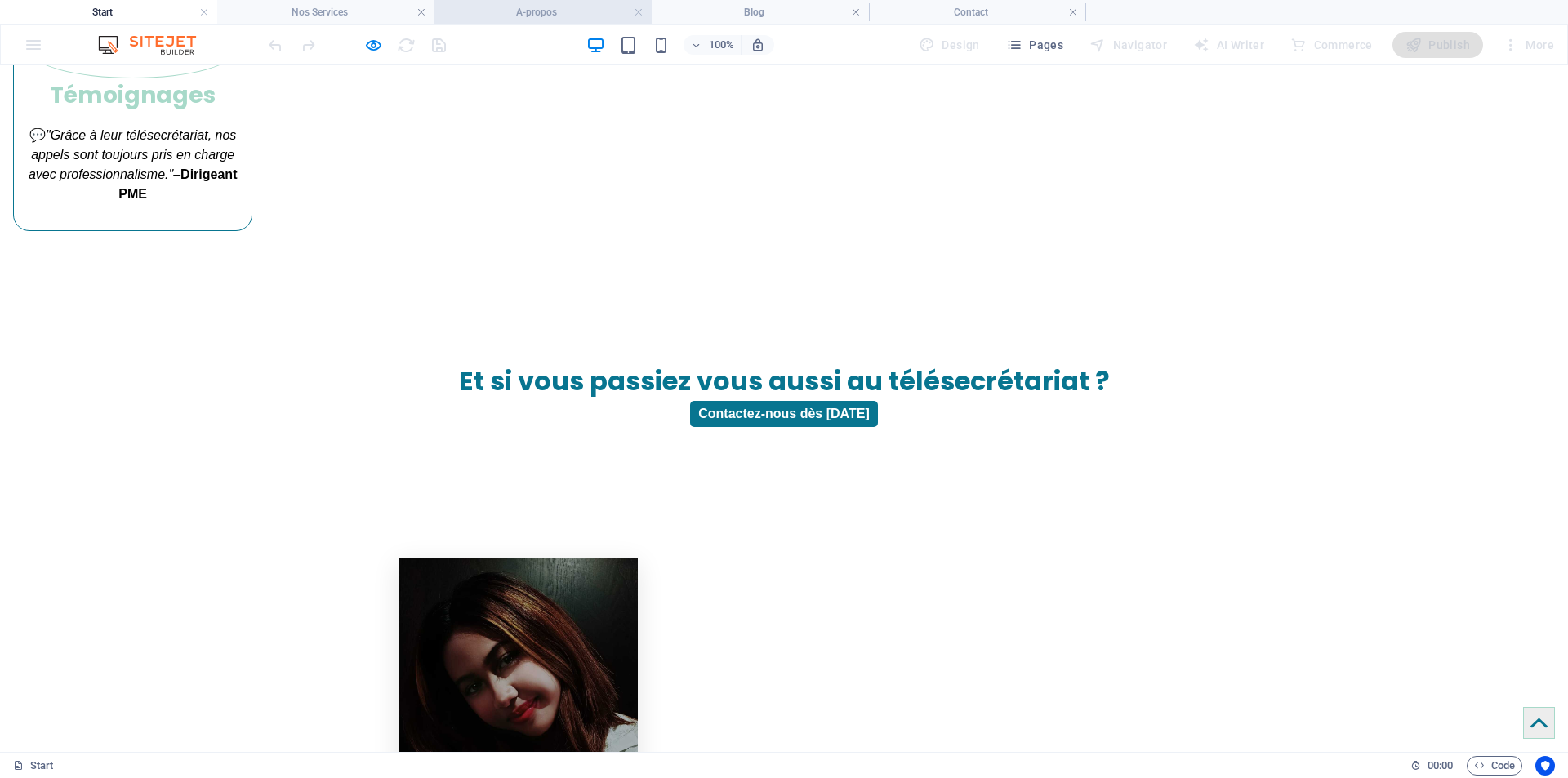
click at [534, 11] on h4 "A-propos" at bounding box center [543, 12] width 218 height 18
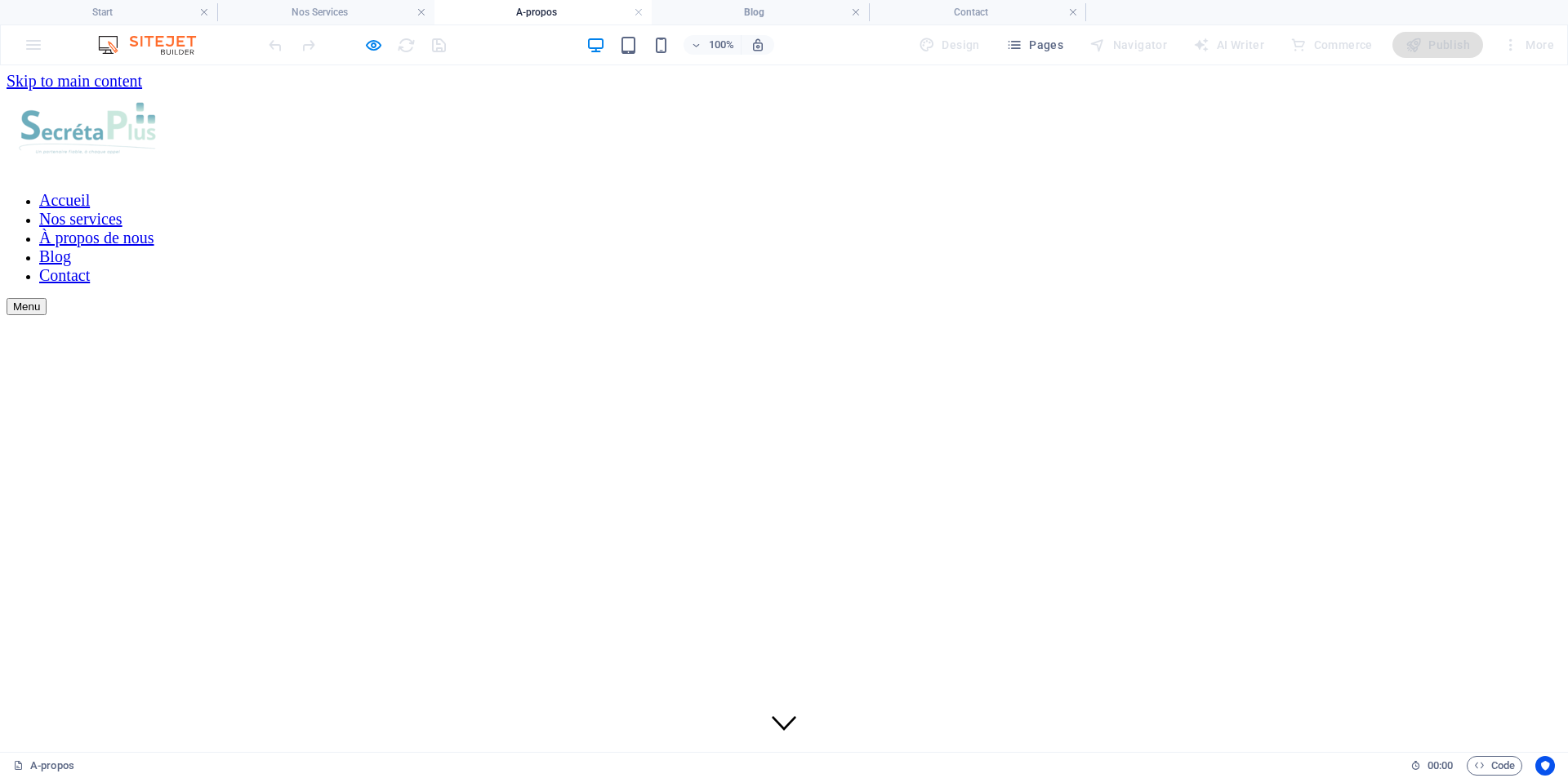
scroll to position [0, 0]
click at [340, 15] on h4 "Nos Services" at bounding box center [326, 12] width 218 height 18
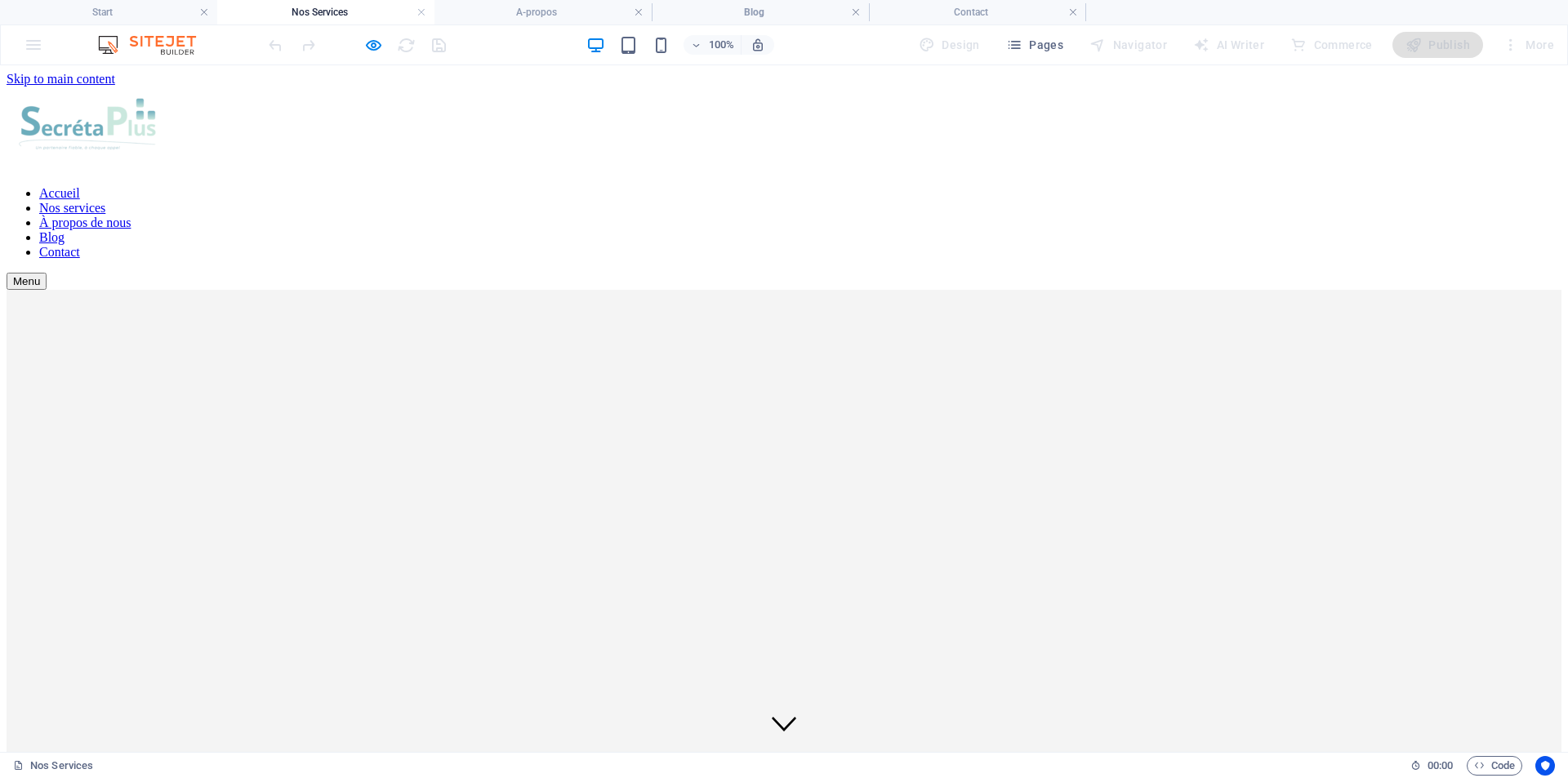
click at [131, 216] on font "À propos de nous" at bounding box center [85, 223] width 92 height 14
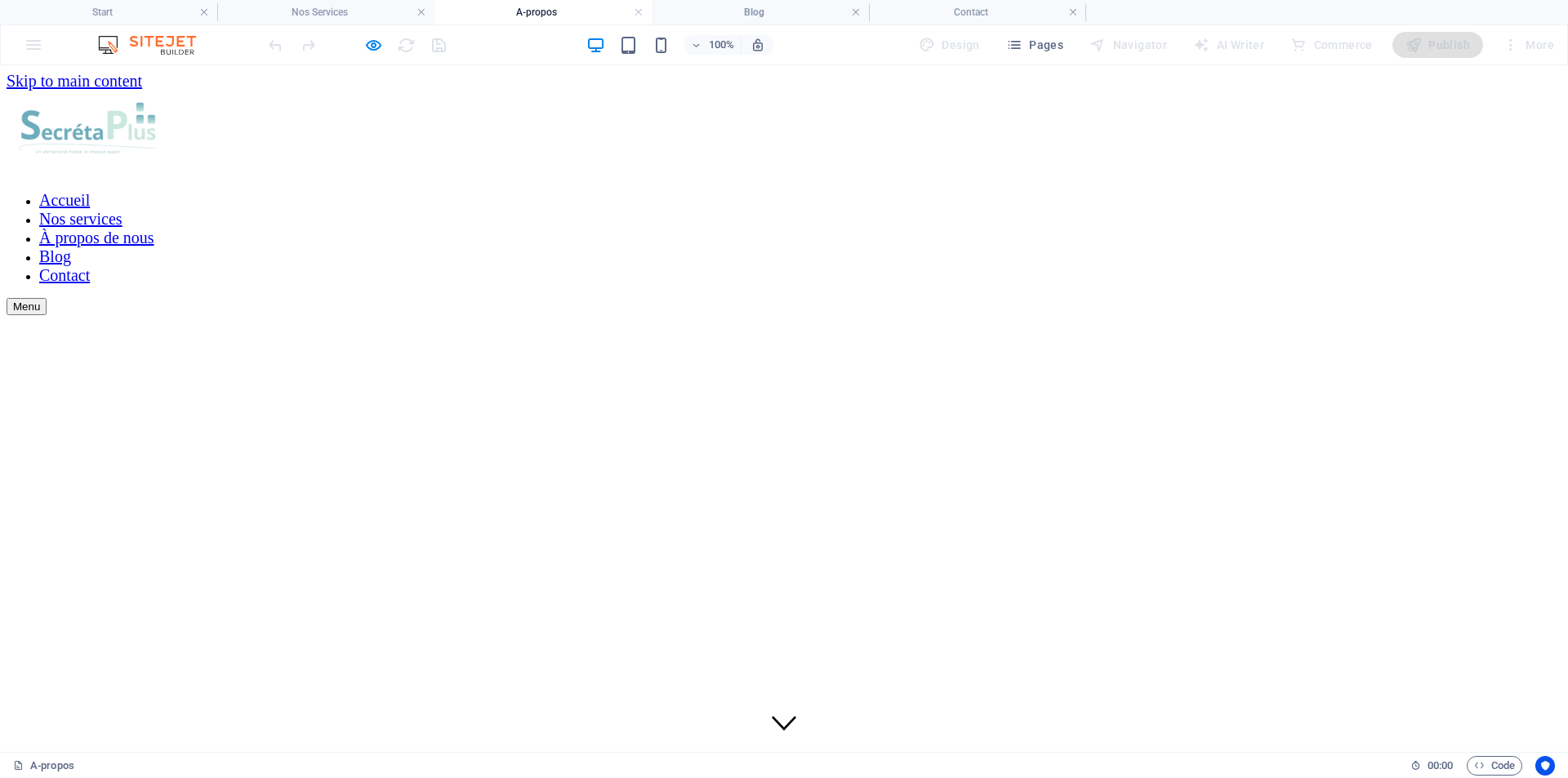
click at [123, 210] on font "Nos services" at bounding box center [81, 219] width 83 height 18
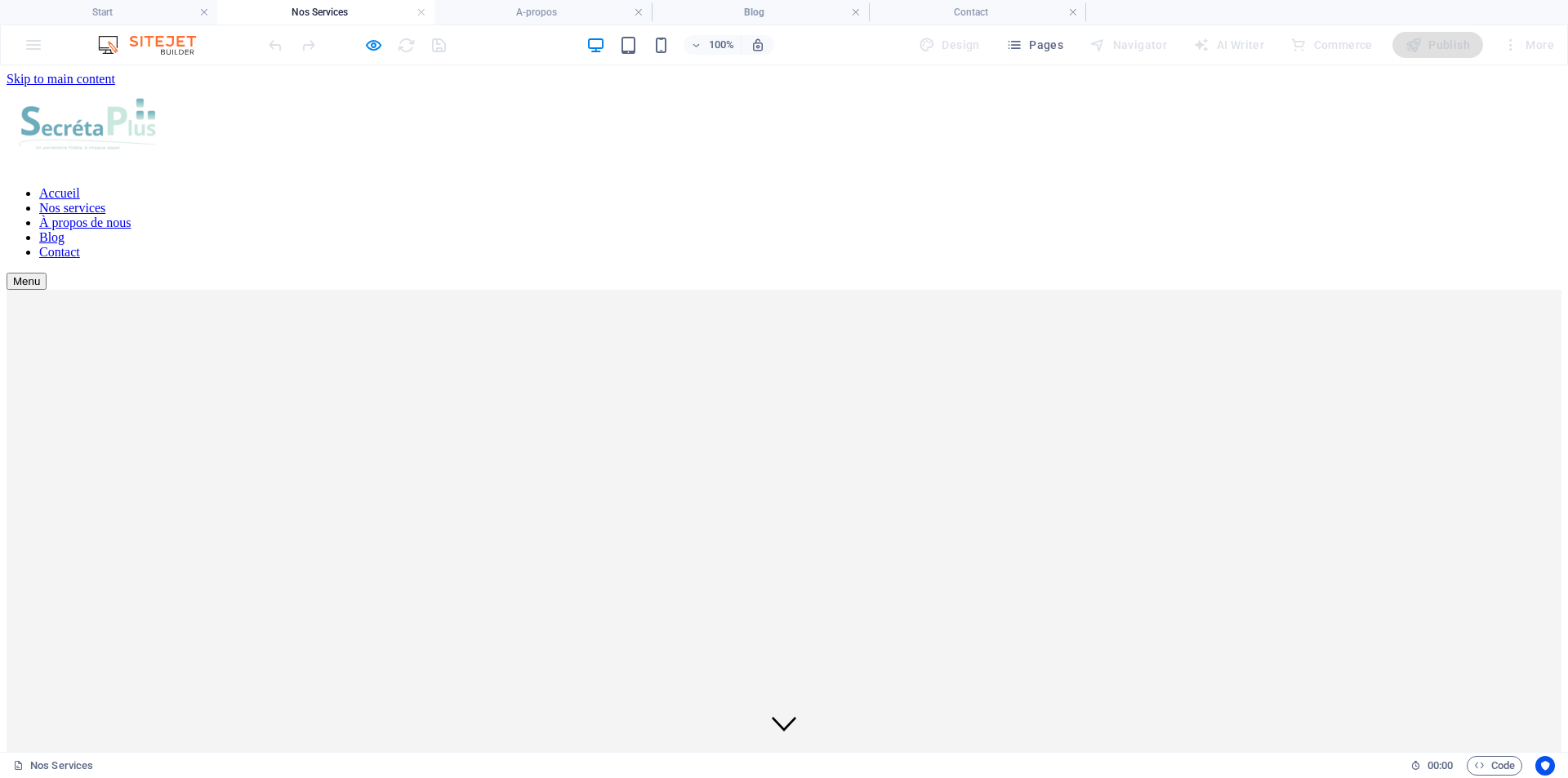
click at [65, 231] on font "Blog" at bounding box center [52, 237] width 25 height 14
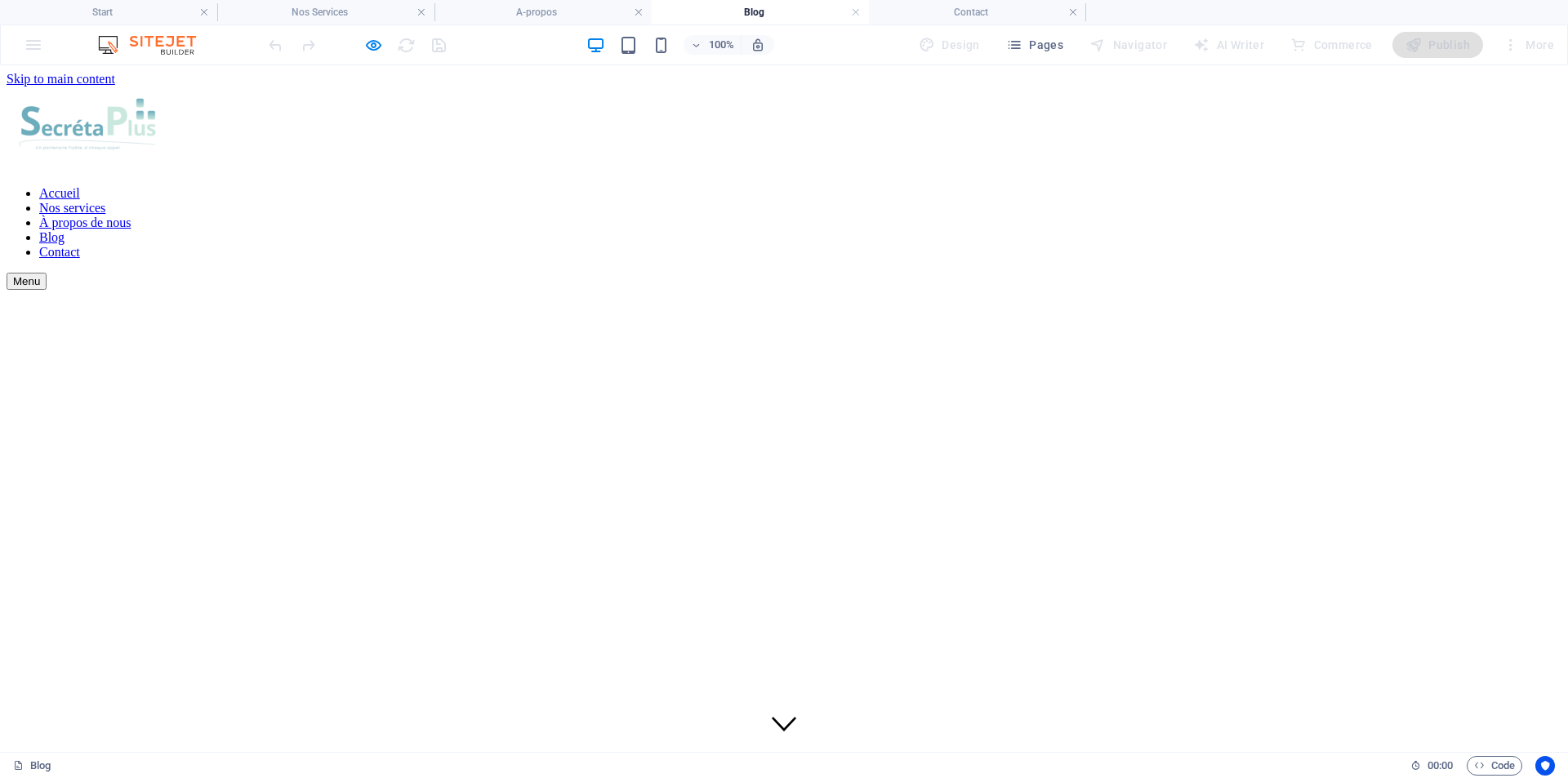
click at [80, 245] on font "Contact" at bounding box center [60, 251] width 41 height 14
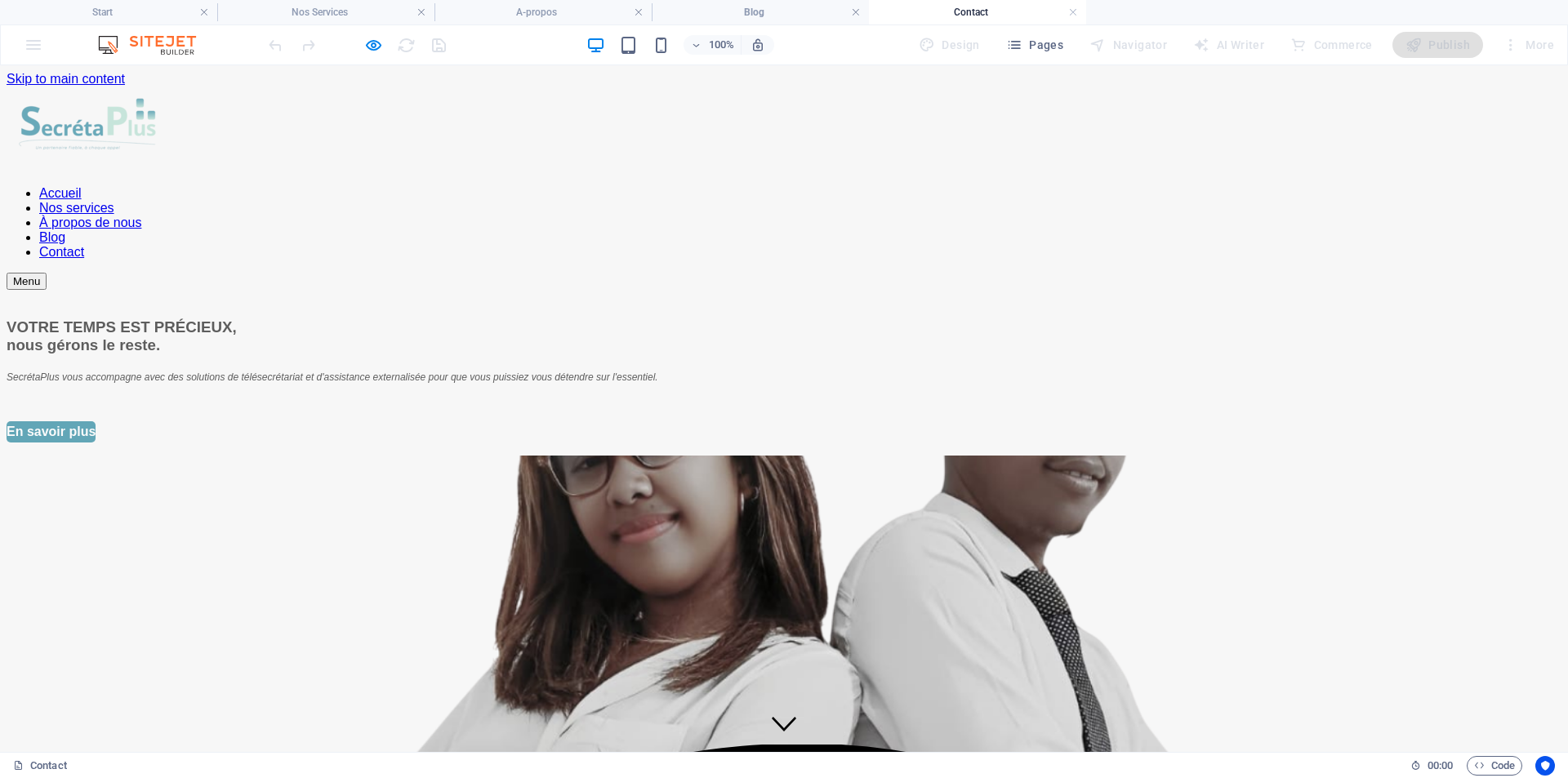
click at [142, 216] on font "À propos de nous" at bounding box center [90, 223] width 102 height 14
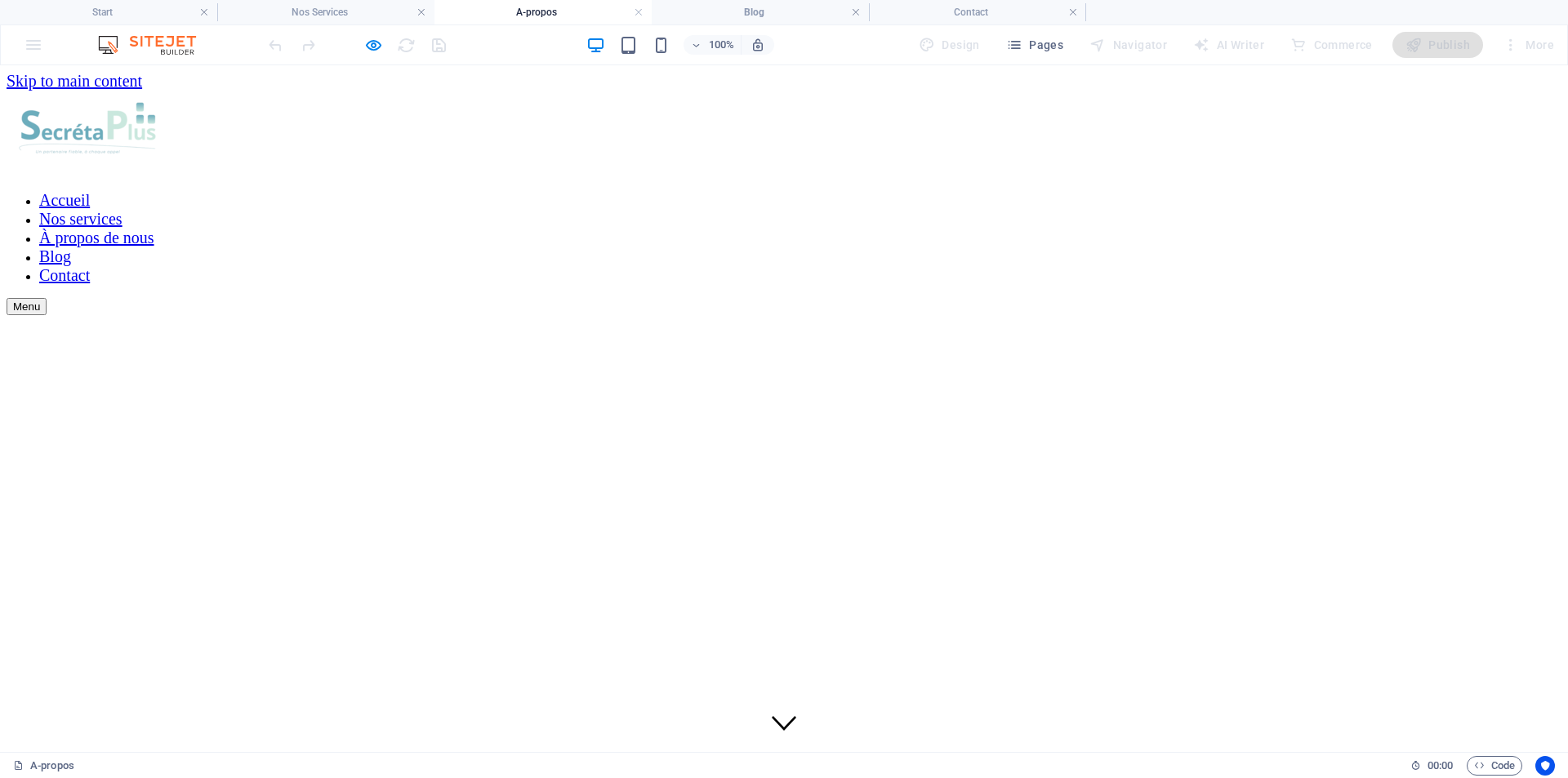
click at [123, 210] on font "Nos services" at bounding box center [81, 219] width 83 height 18
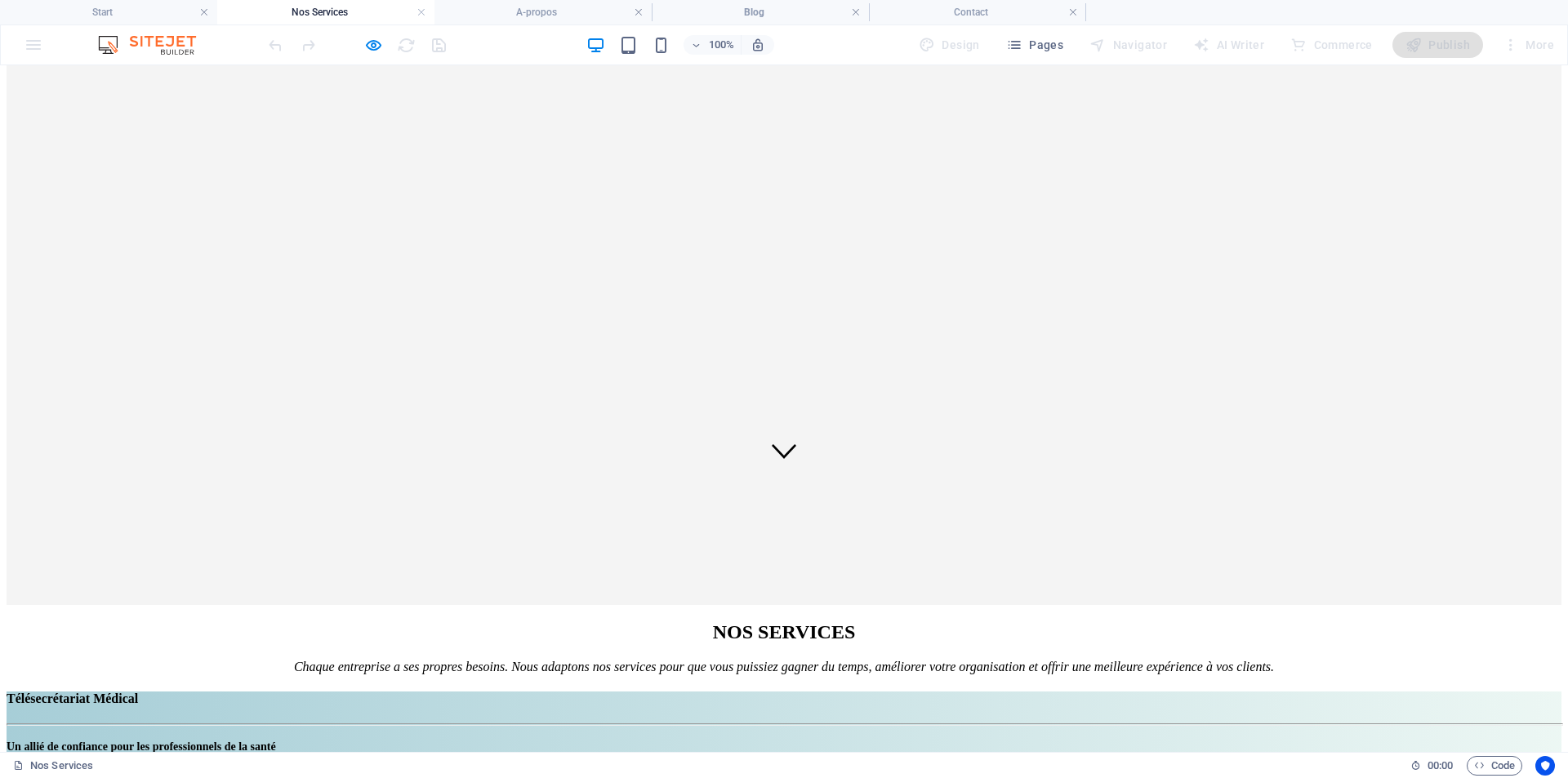
scroll to position [245, 0]
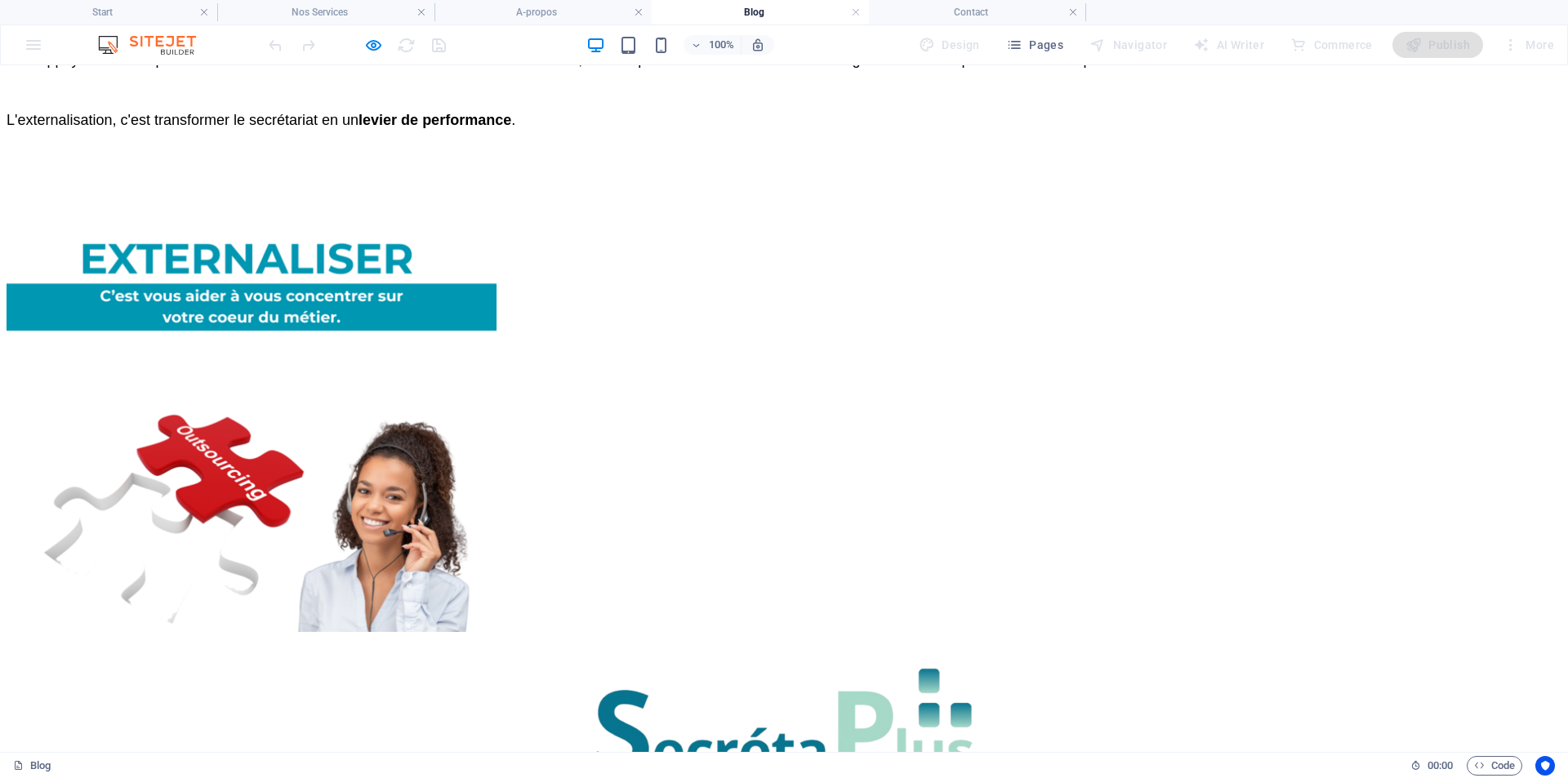
scroll to position [3022, 0]
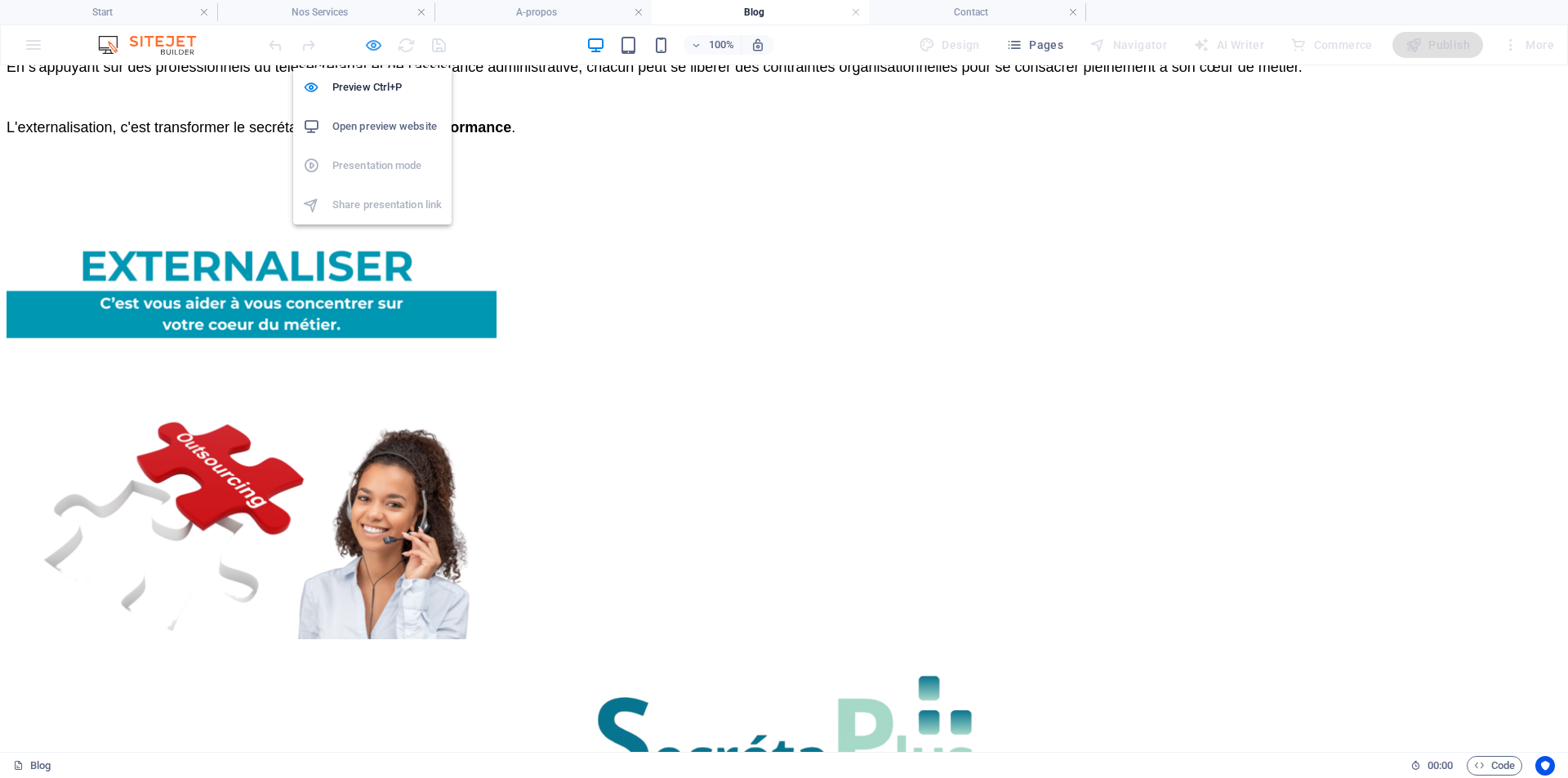
click at [371, 50] on icon "button" at bounding box center [373, 45] width 19 height 19
select select "px"
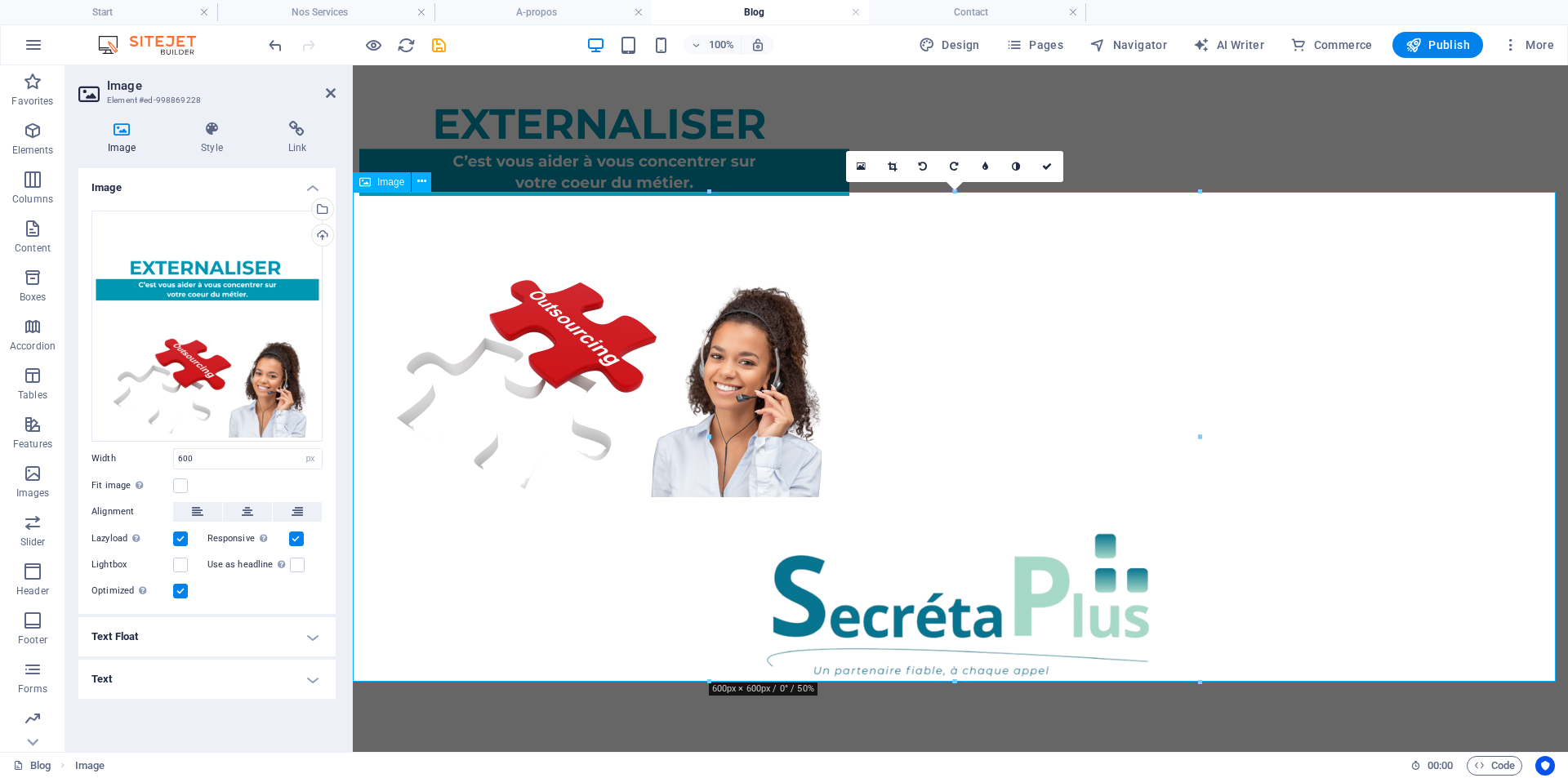
scroll to position [2845, 0]
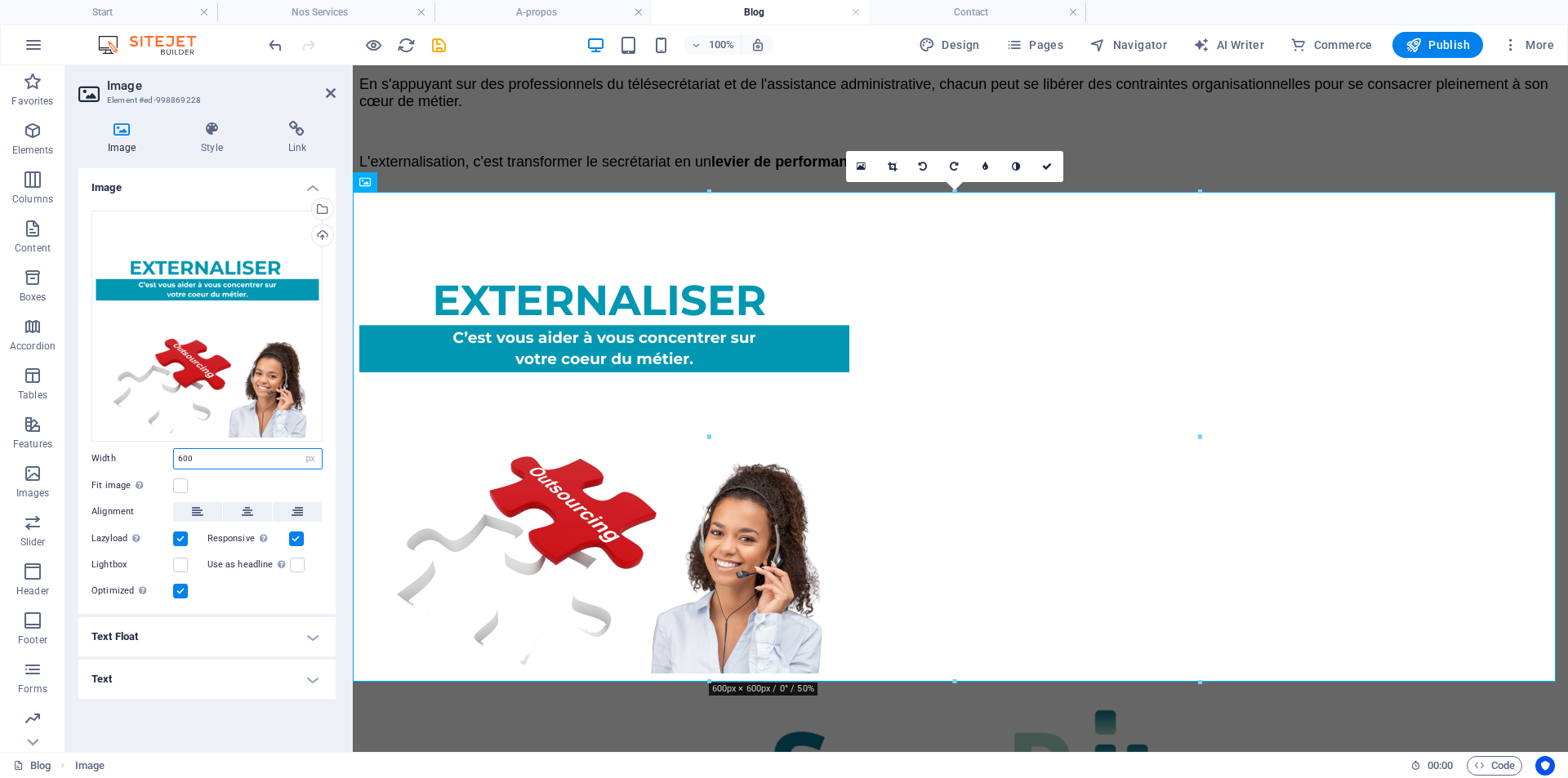
drag, startPoint x: 194, startPoint y: 456, endPoint x: 177, endPoint y: 457, distance: 17.0
click at [177, 457] on input "600" at bounding box center [248, 459] width 148 height 20
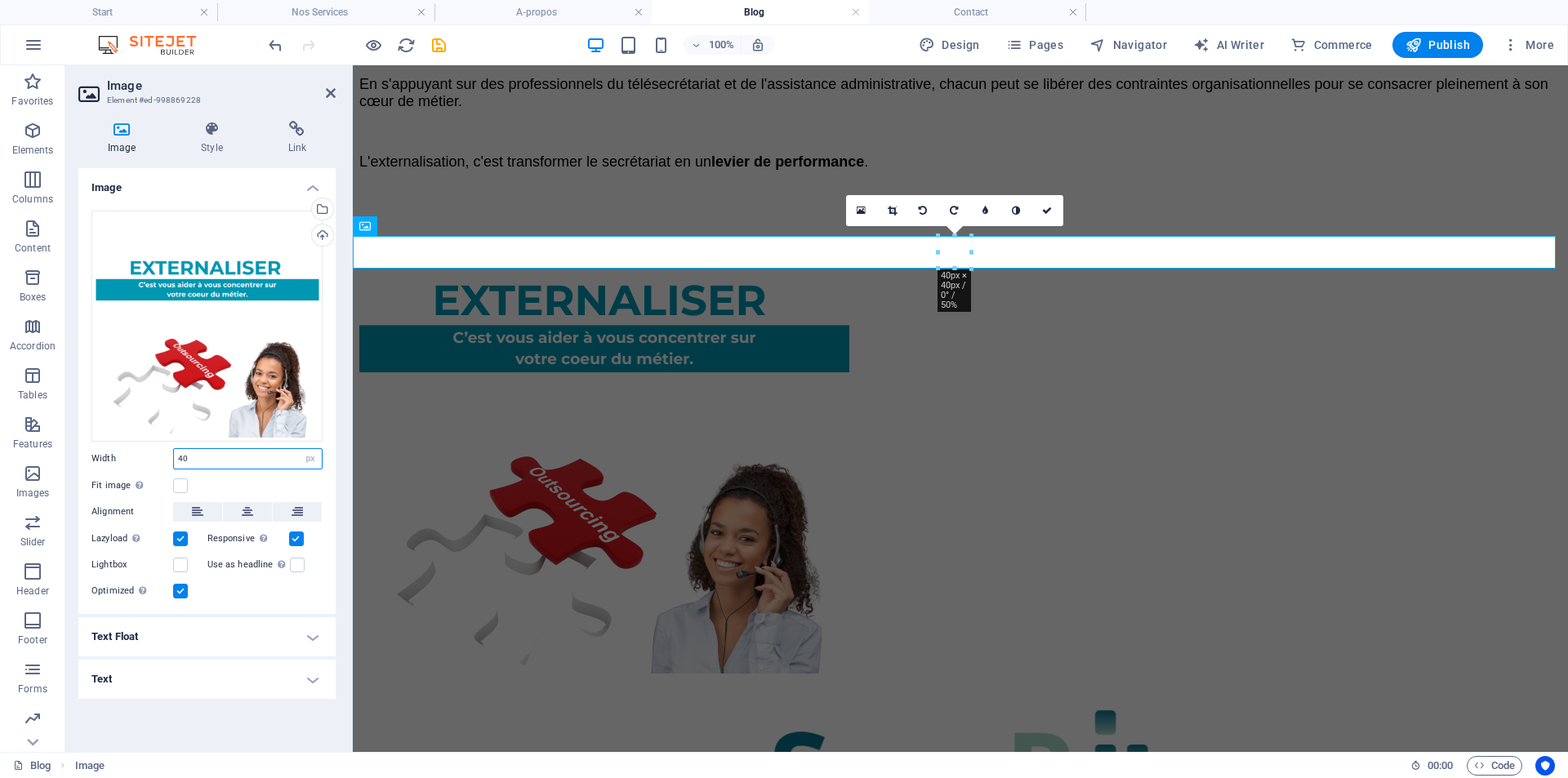
scroll to position [2801, 0]
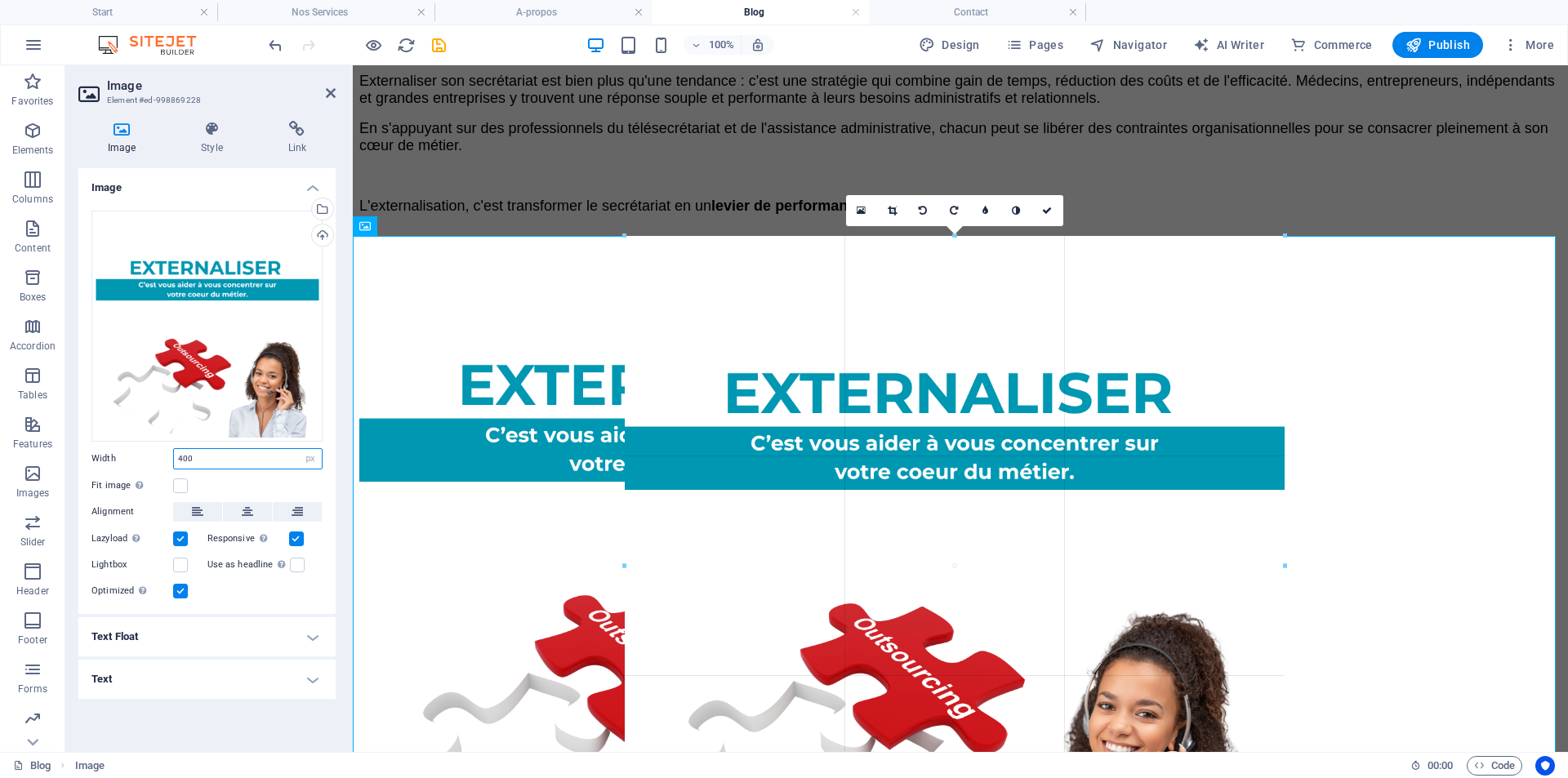
drag, startPoint x: 1117, startPoint y: 398, endPoint x: 964, endPoint y: 332, distance: 166.6
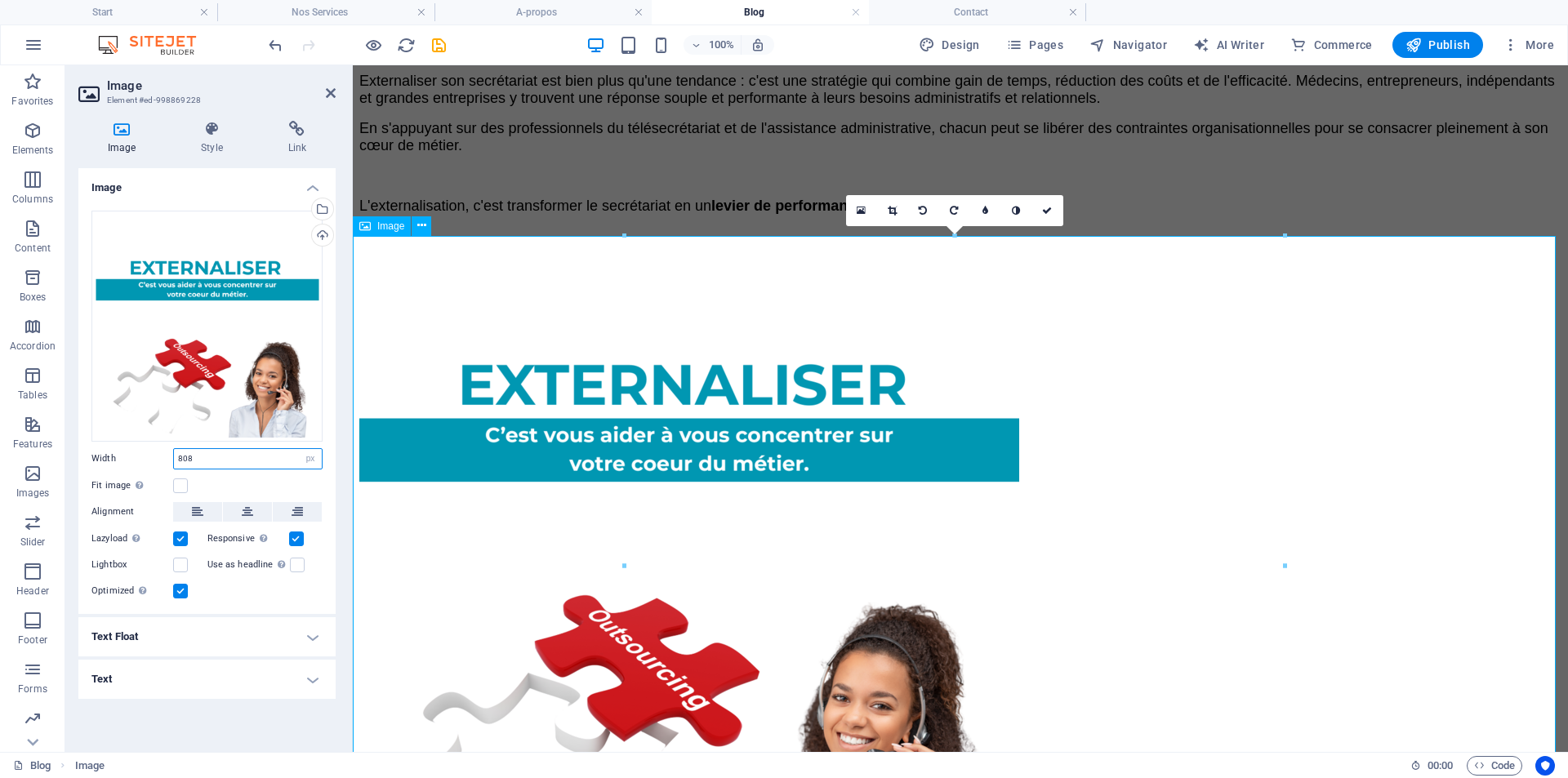
type input "808"
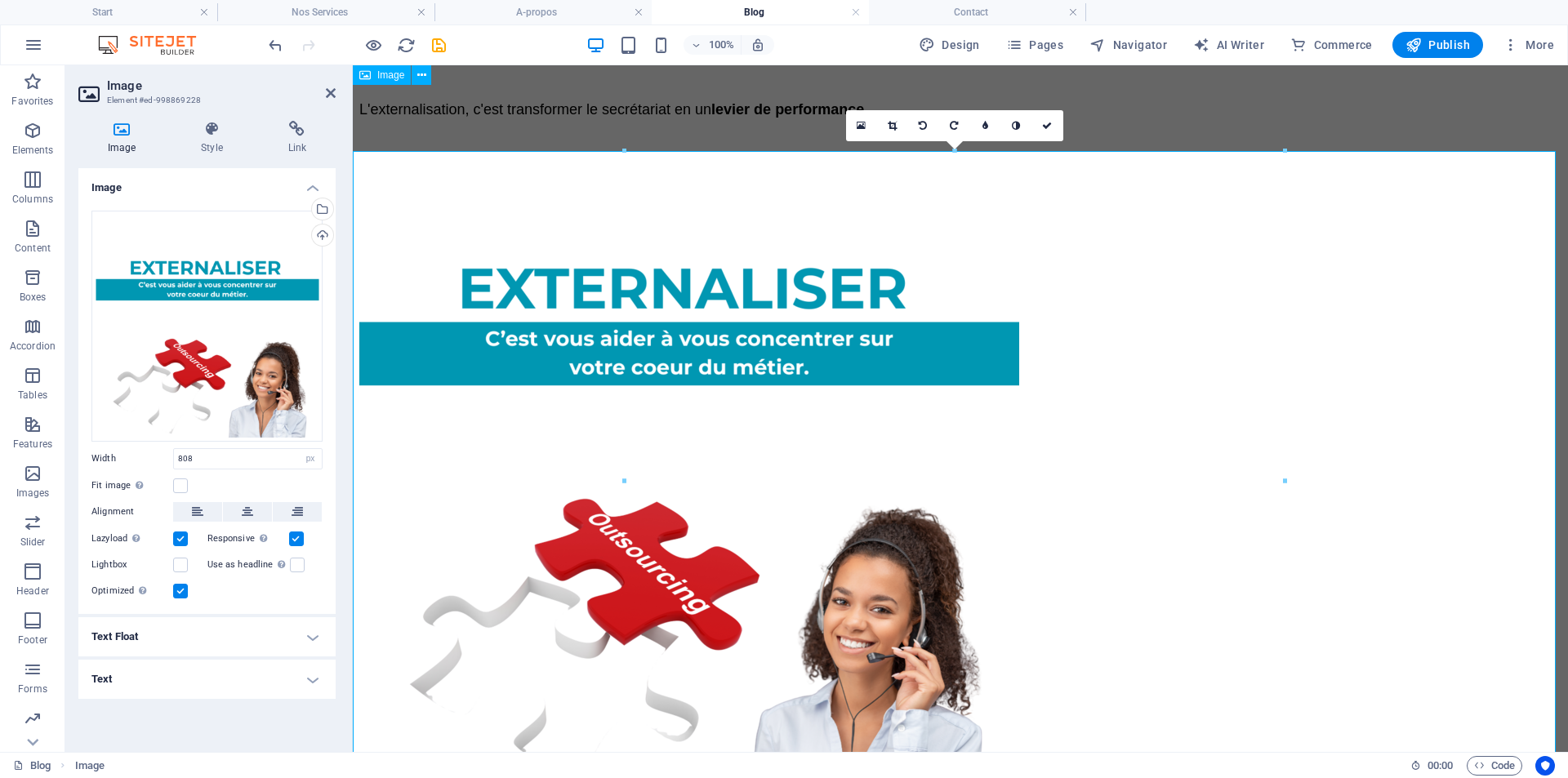
scroll to position [2883, 0]
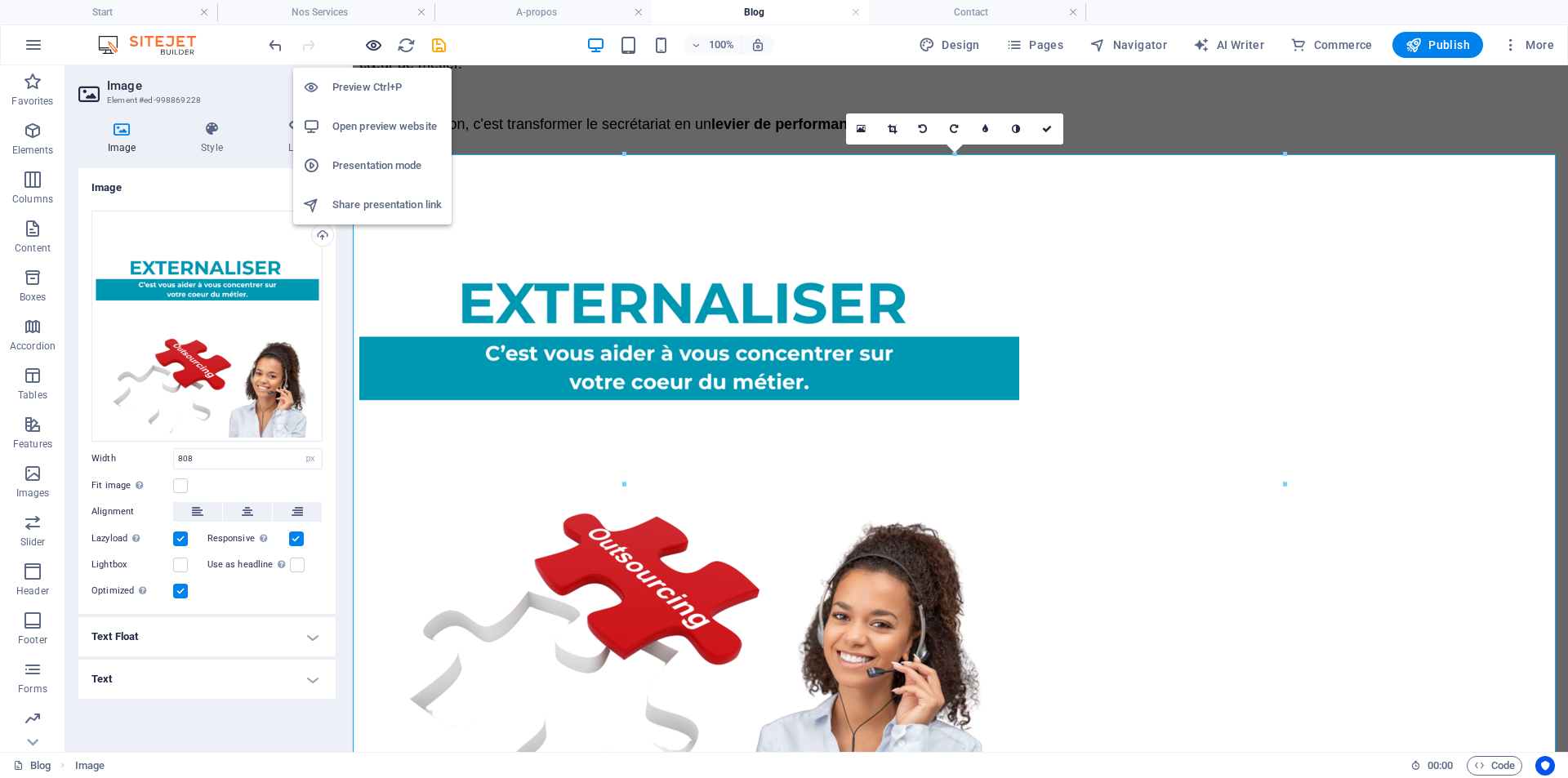
click at [371, 43] on icon "button" at bounding box center [373, 45] width 19 height 19
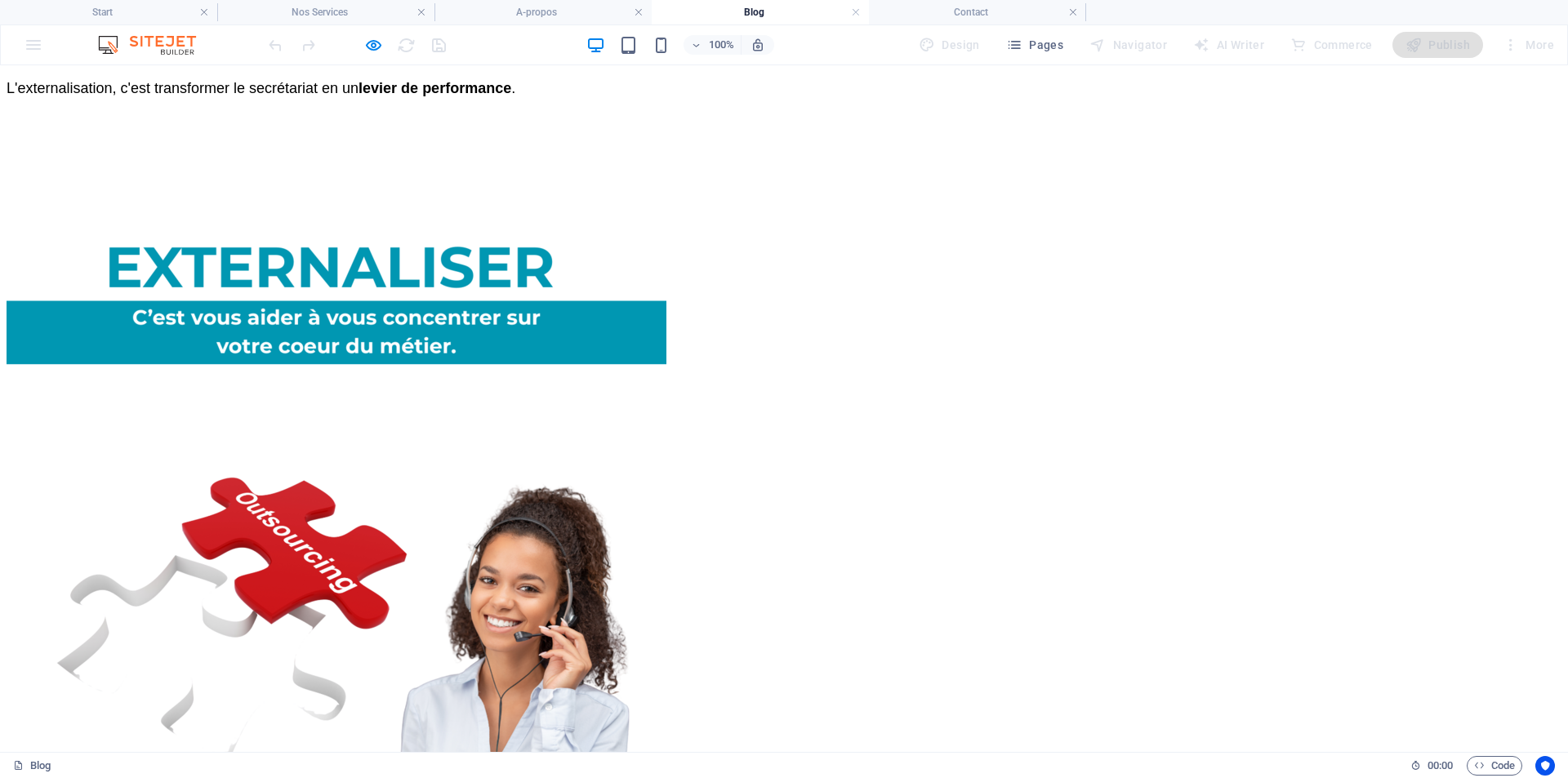
scroll to position [3060, 0]
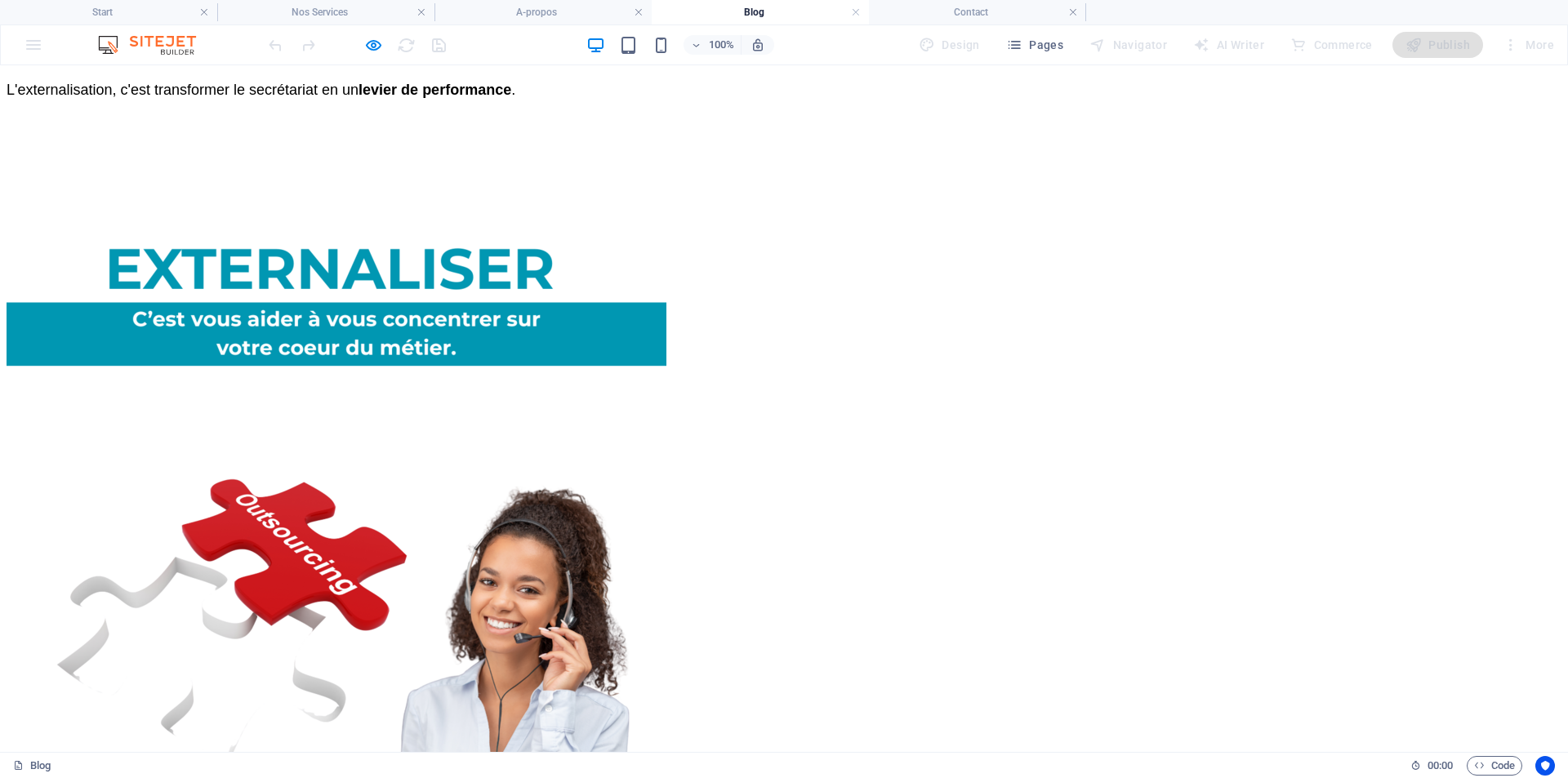
click at [667, 524] on img at bounding box center [336, 442] width 660 height 660
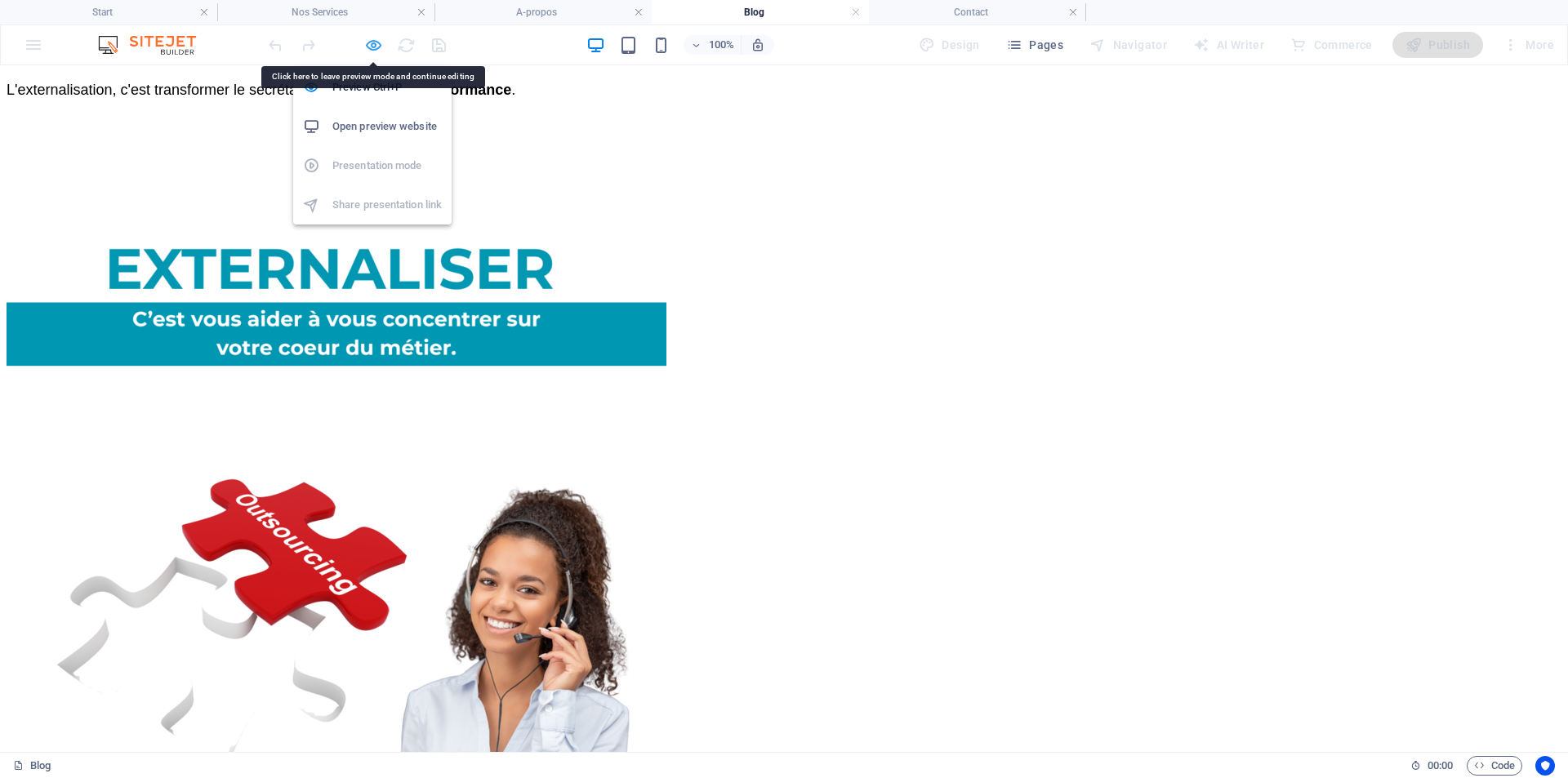
click at [370, 47] on icon "button" at bounding box center [373, 45] width 19 height 19
select select "px"
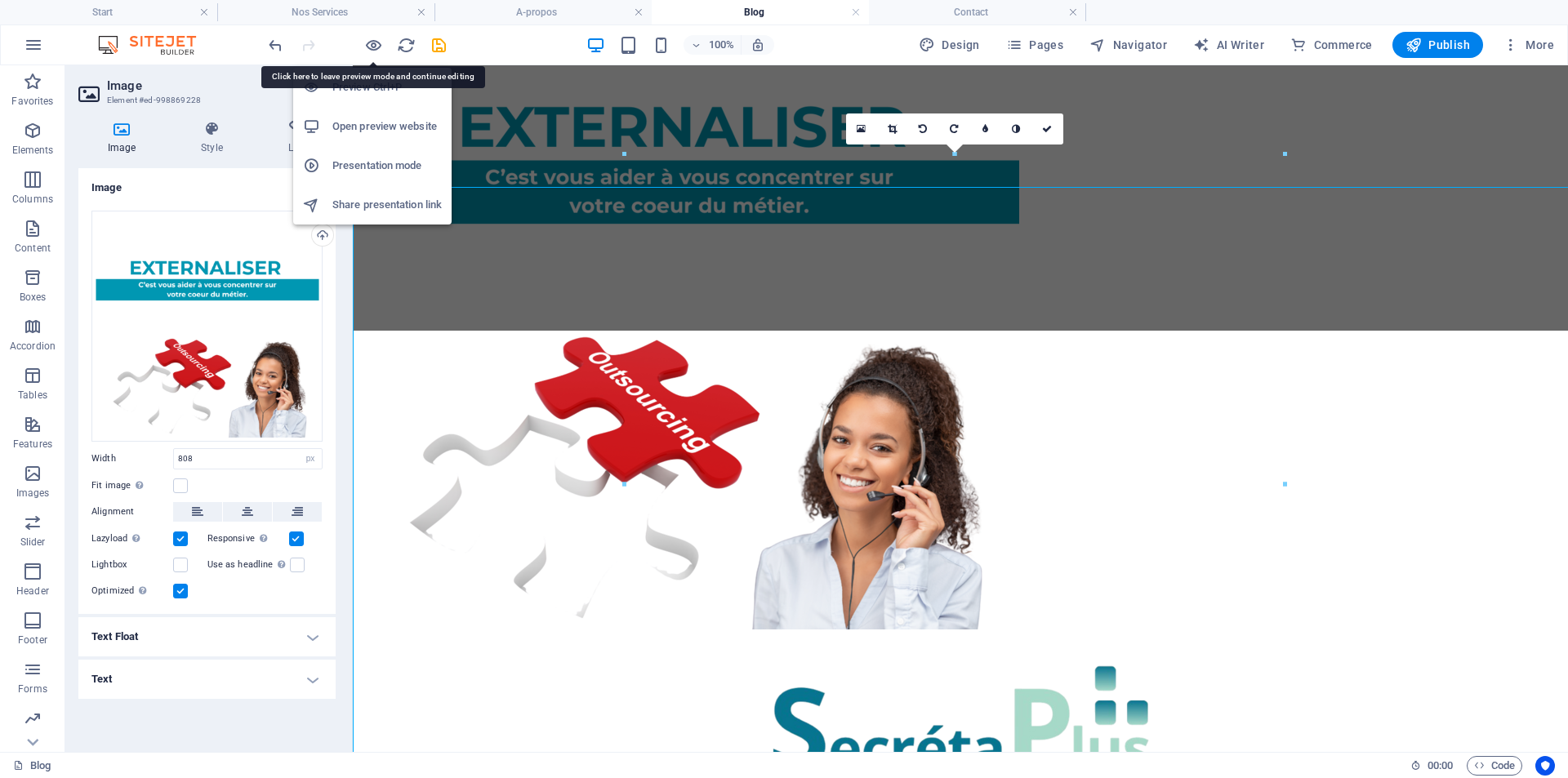
scroll to position [2883, 0]
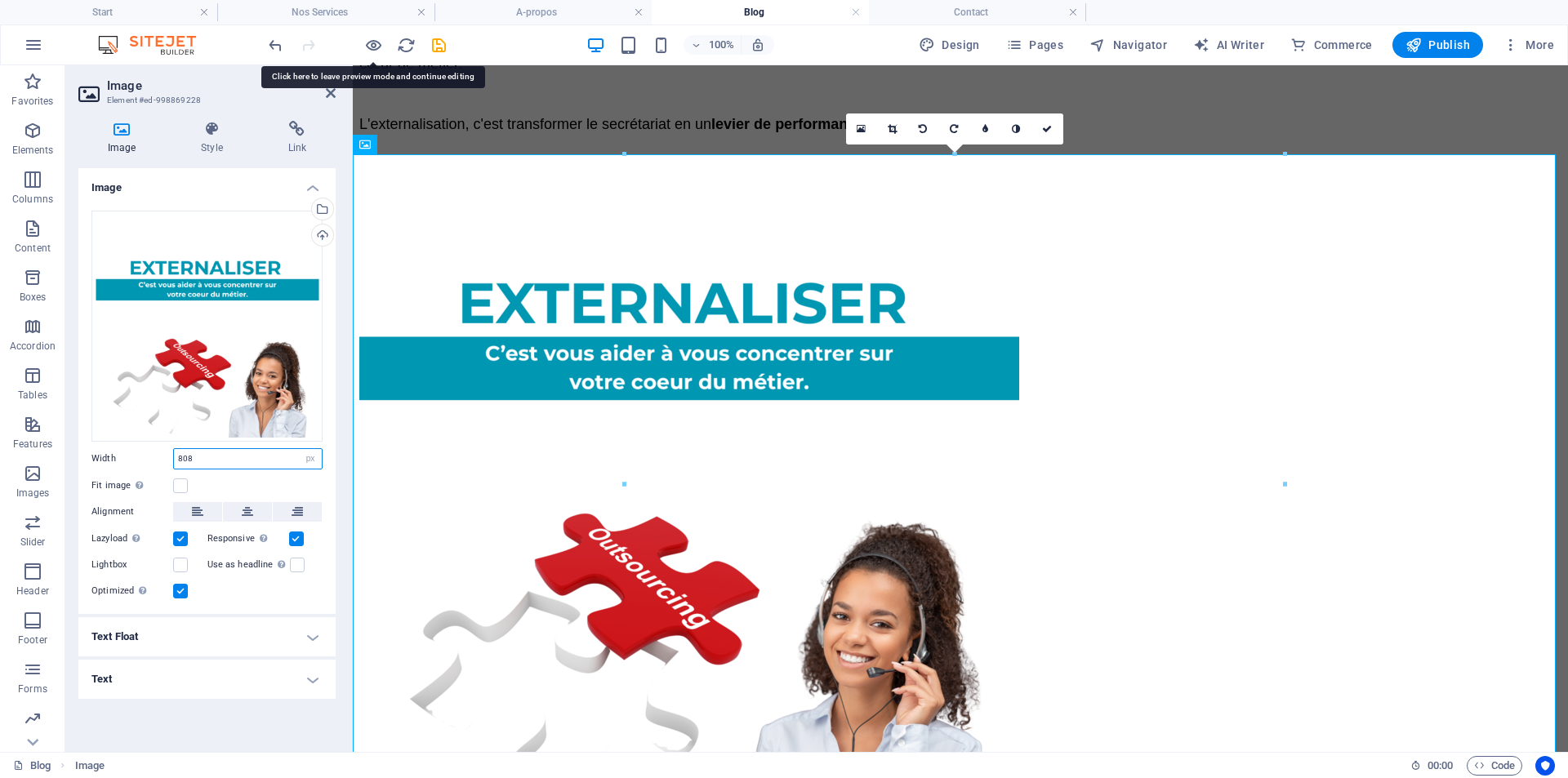
click at [202, 457] on input "808" at bounding box center [248, 459] width 148 height 20
drag, startPoint x: 202, startPoint y: 457, endPoint x: 177, endPoint y: 457, distance: 25.0
click at [177, 457] on input "808" at bounding box center [248, 459] width 148 height 20
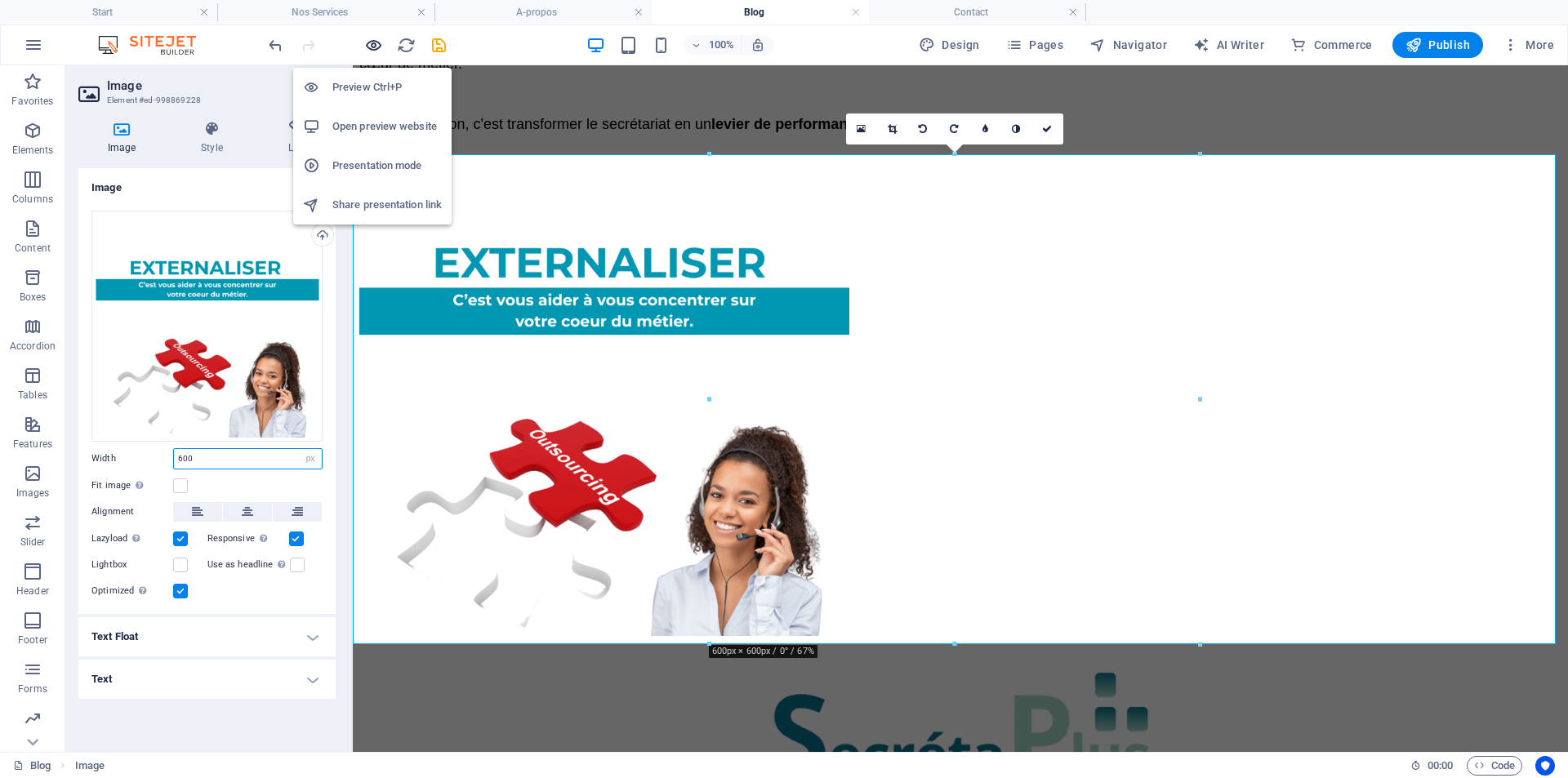
type input "600"
click at [372, 44] on icon "button" at bounding box center [373, 45] width 19 height 19
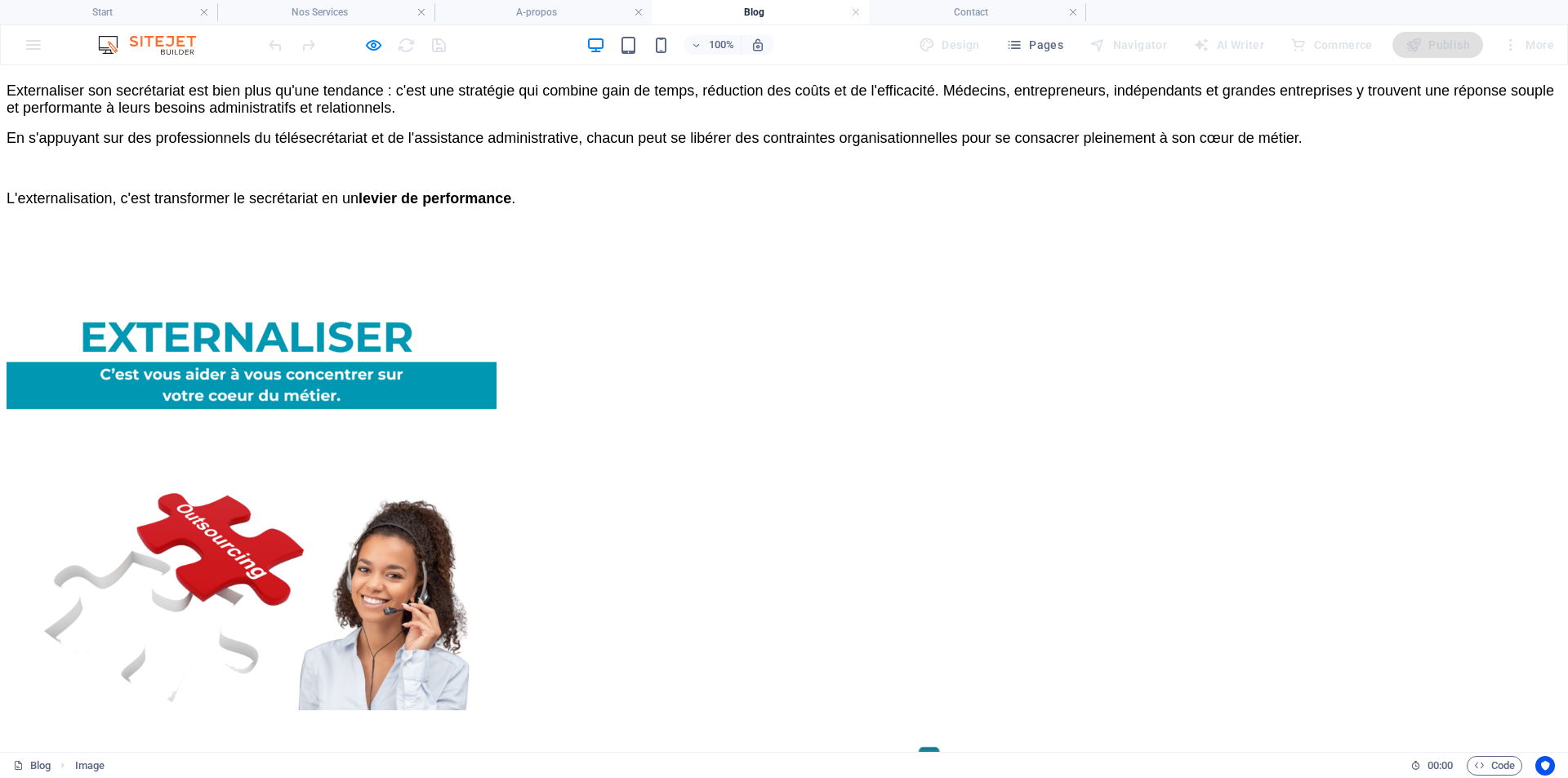
scroll to position [2978, 0]
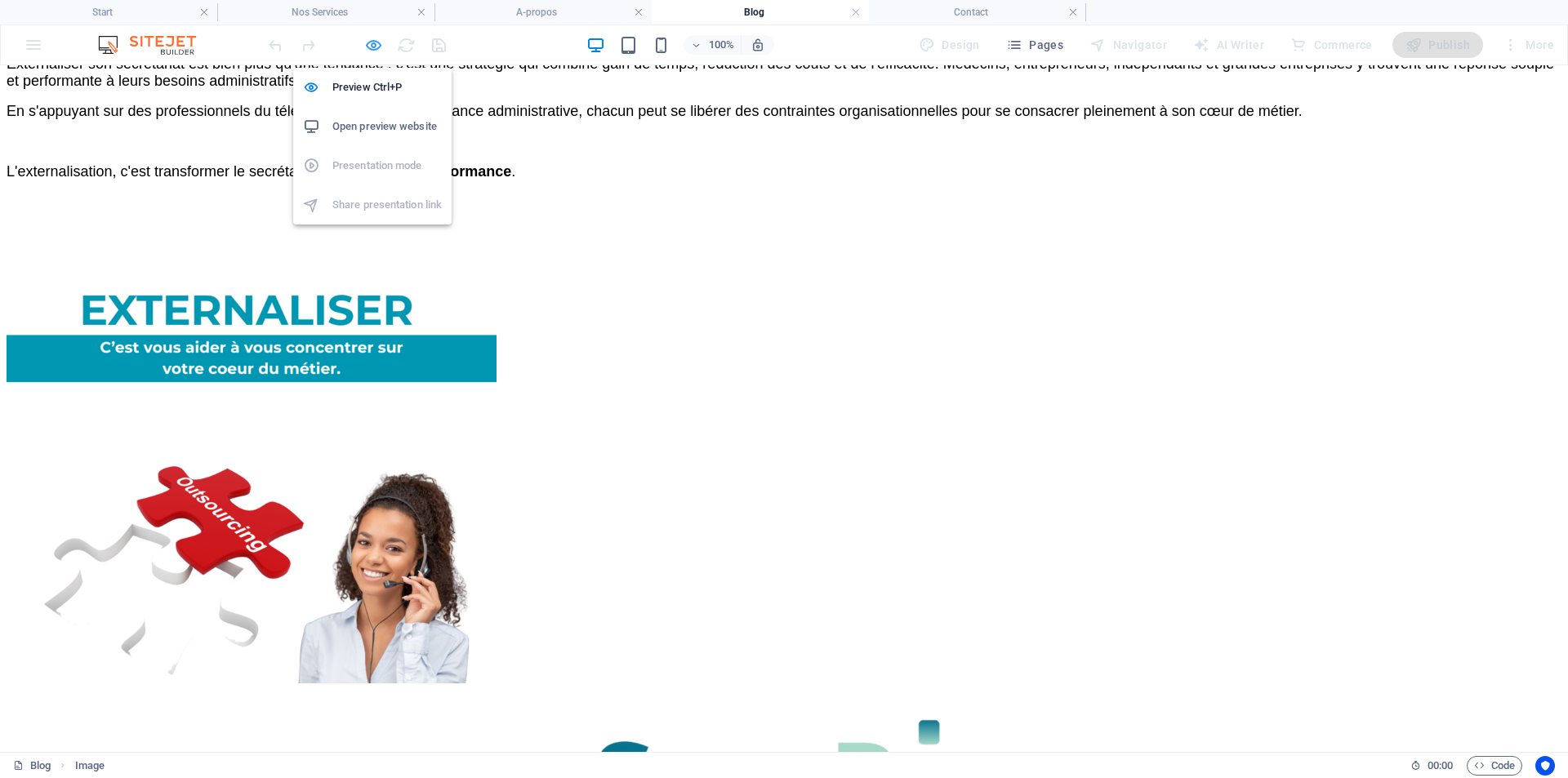
click at [371, 43] on icon "button" at bounding box center [373, 45] width 19 height 19
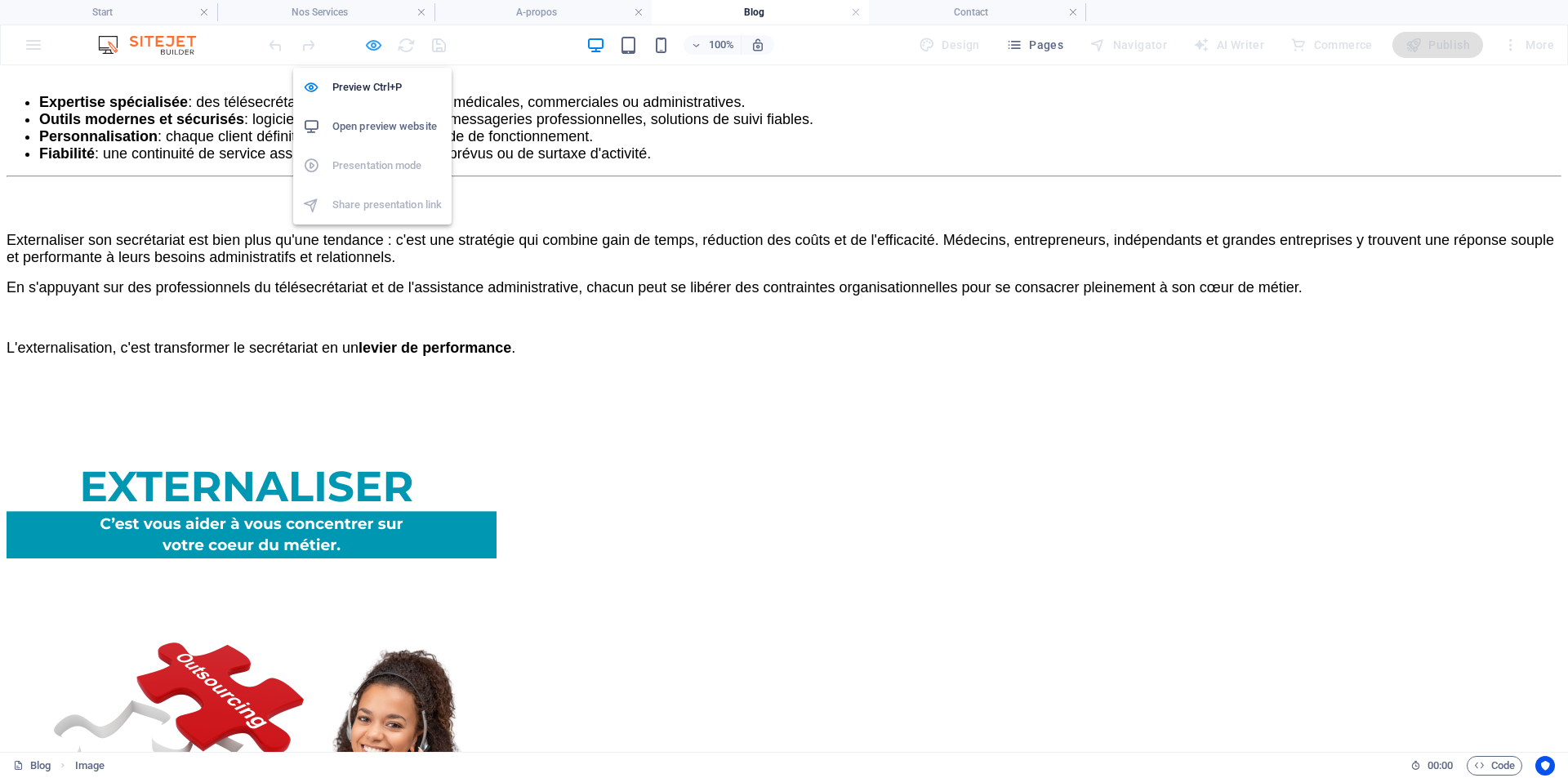
select select "px"
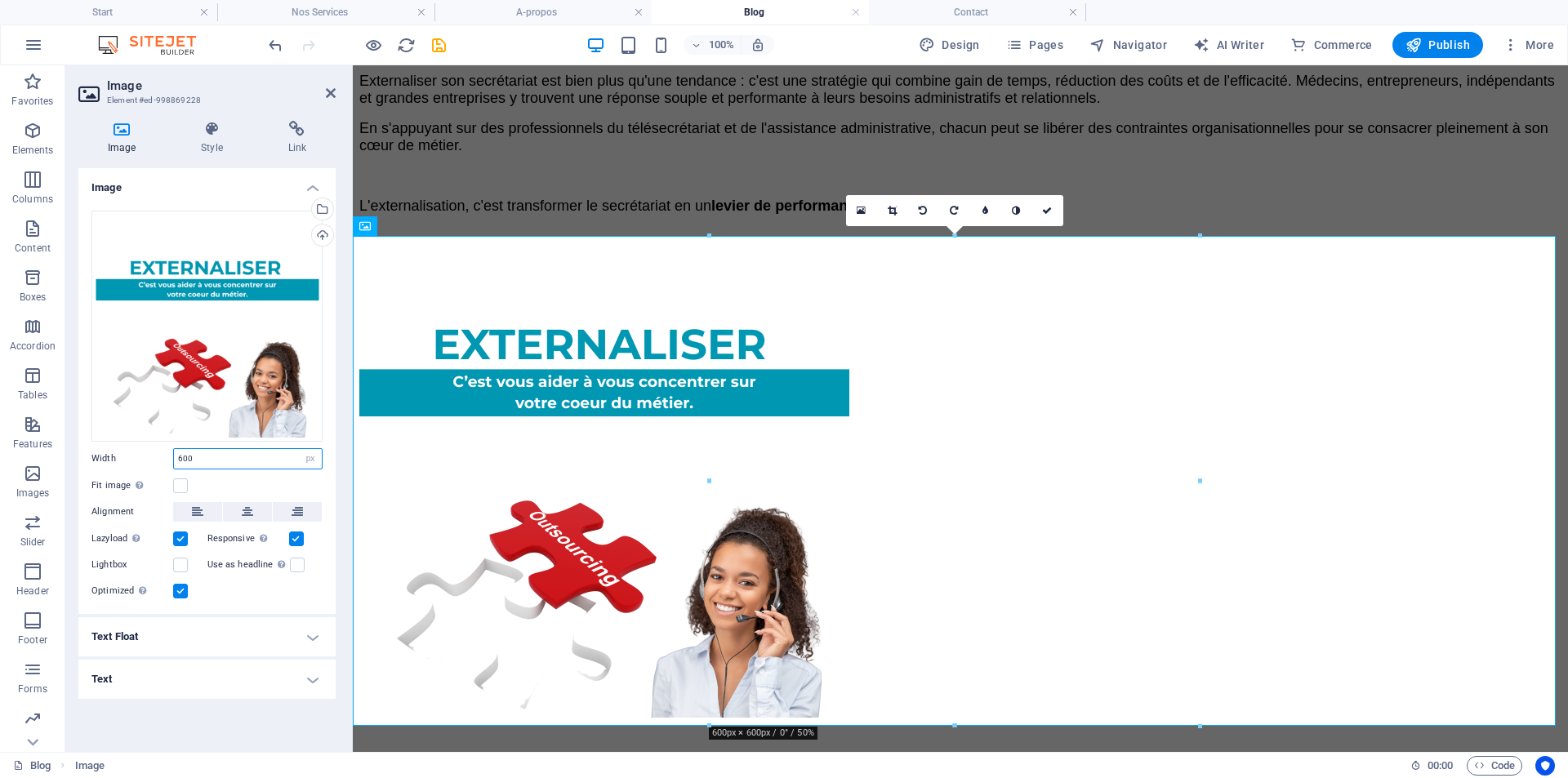
drag, startPoint x: 202, startPoint y: 455, endPoint x: 171, endPoint y: 456, distance: 31.0
click at [171, 456] on div "Width 600 Default auto px rem % em vh vw" at bounding box center [207, 459] width 231 height 21
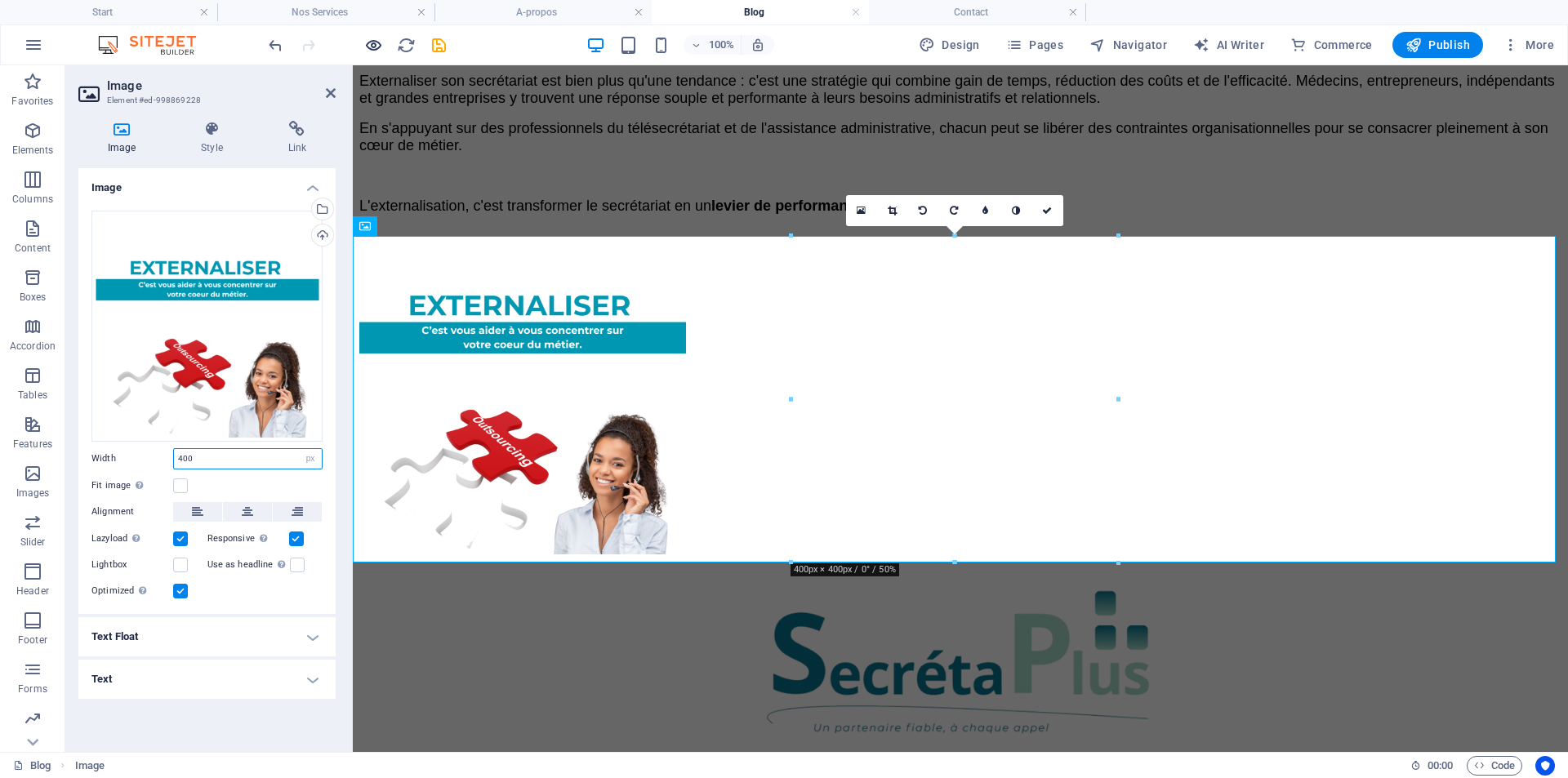
type input "400"
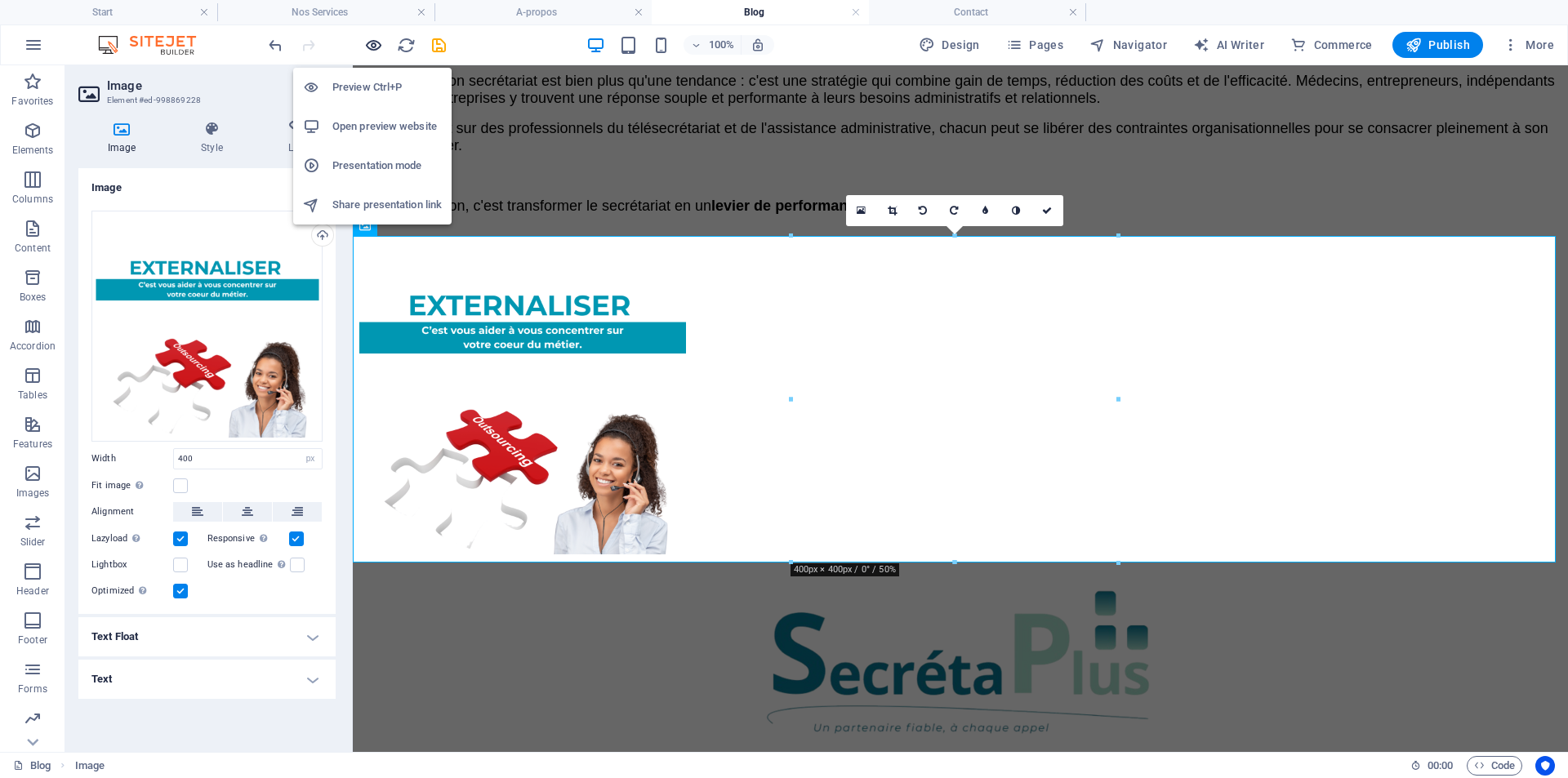
click at [372, 45] on icon "button" at bounding box center [373, 45] width 19 height 19
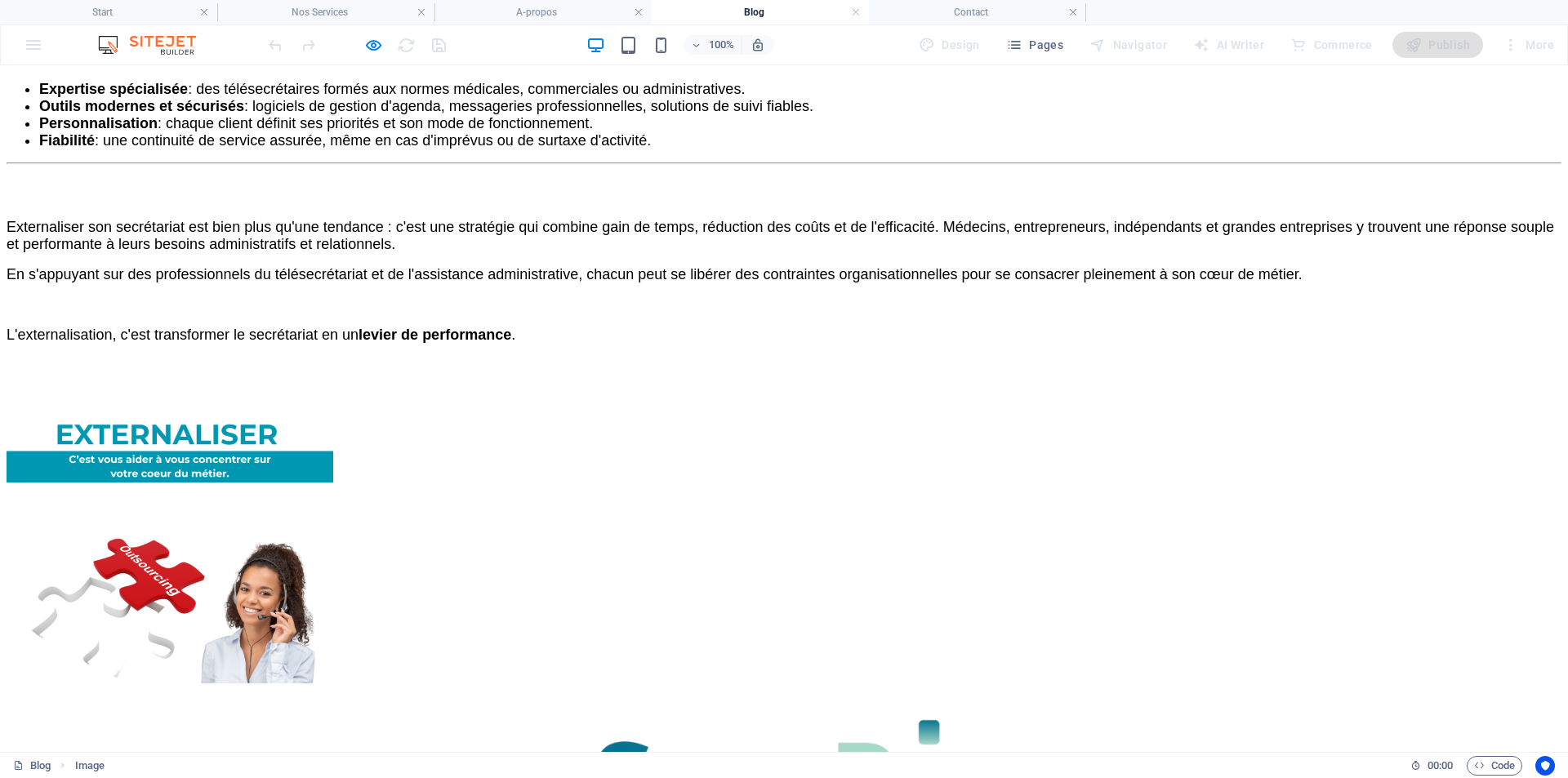
scroll to position [2978, 0]
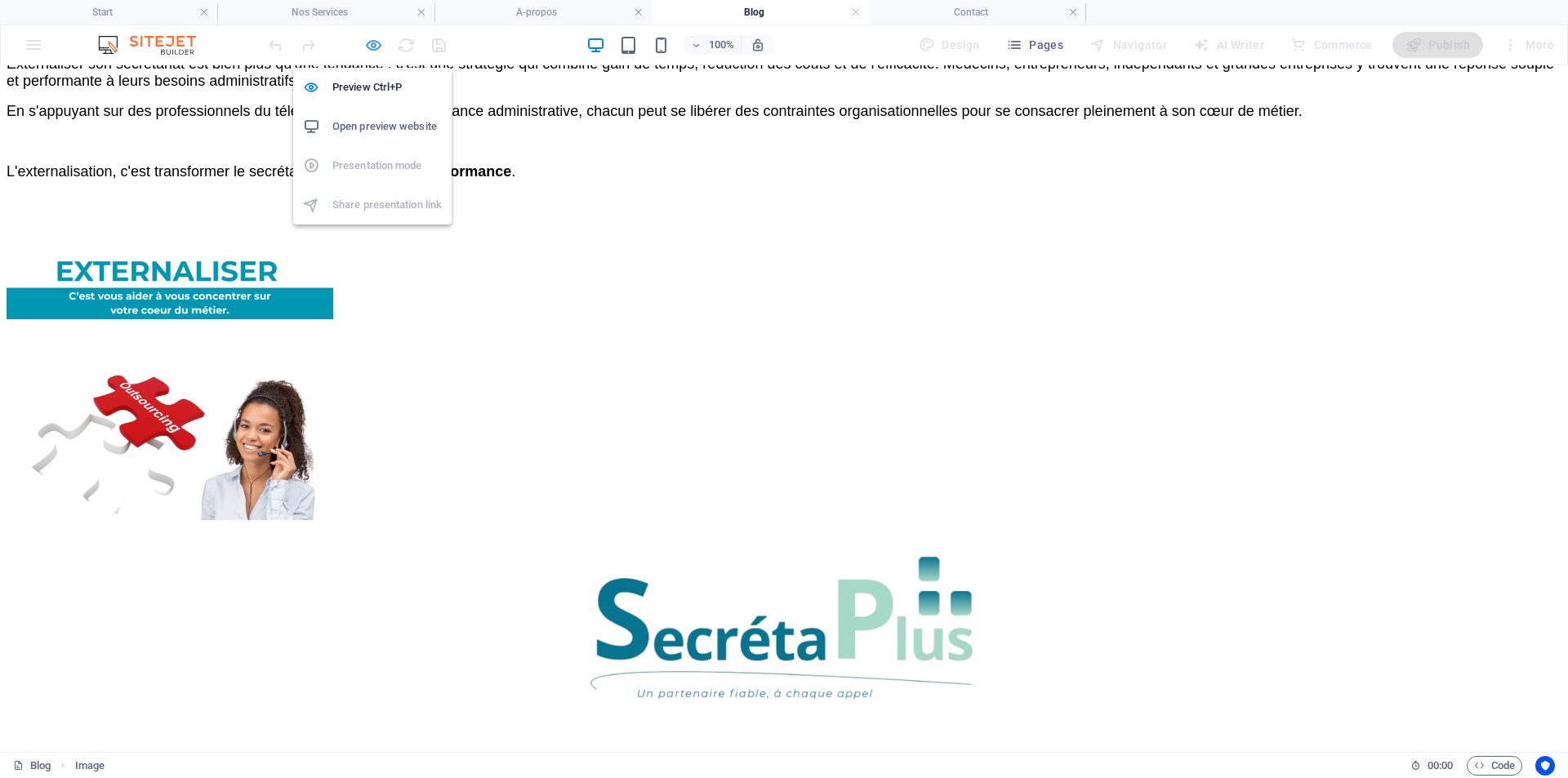
click at [371, 47] on icon "button" at bounding box center [373, 45] width 19 height 19
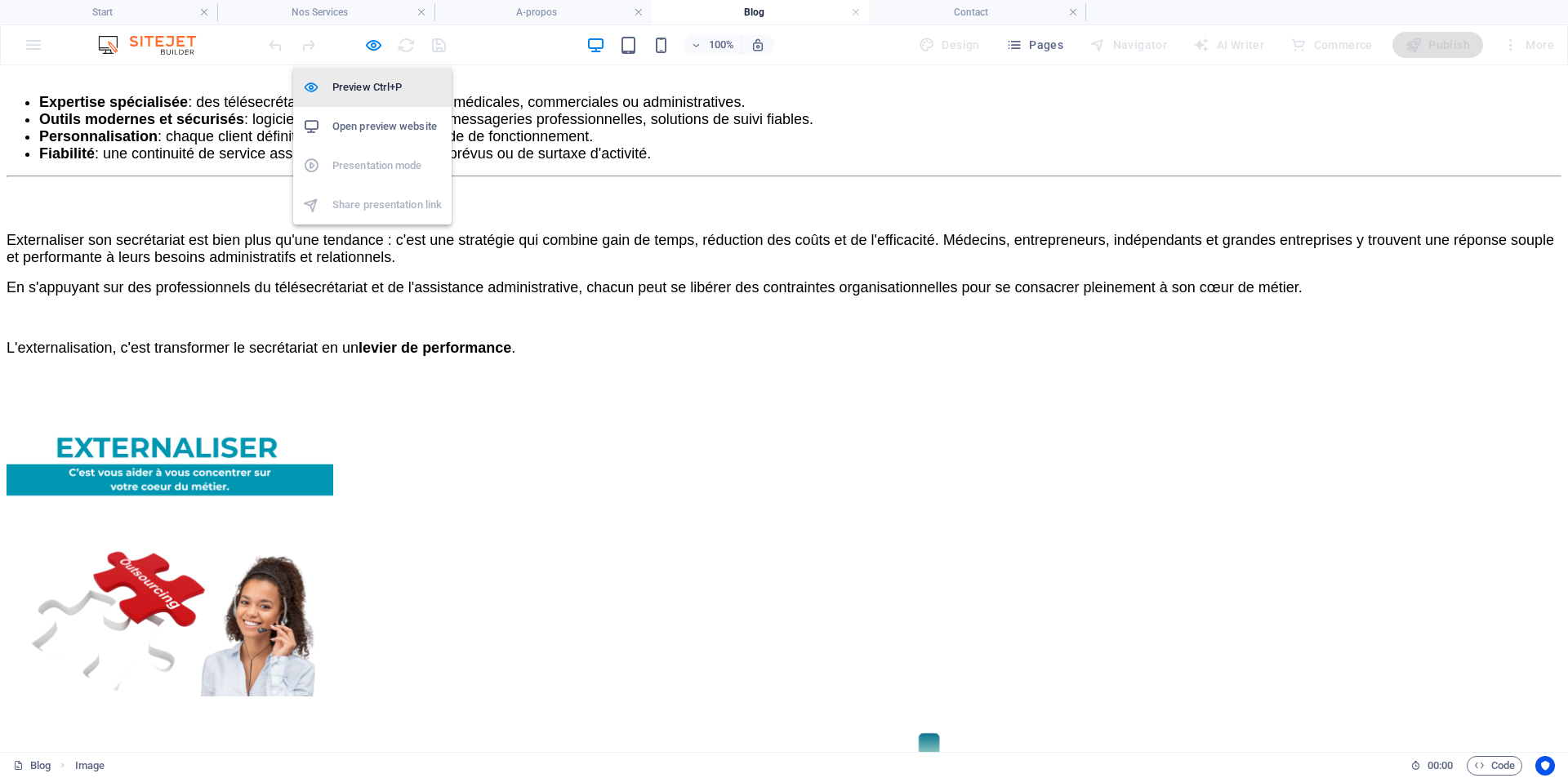
select select "px"
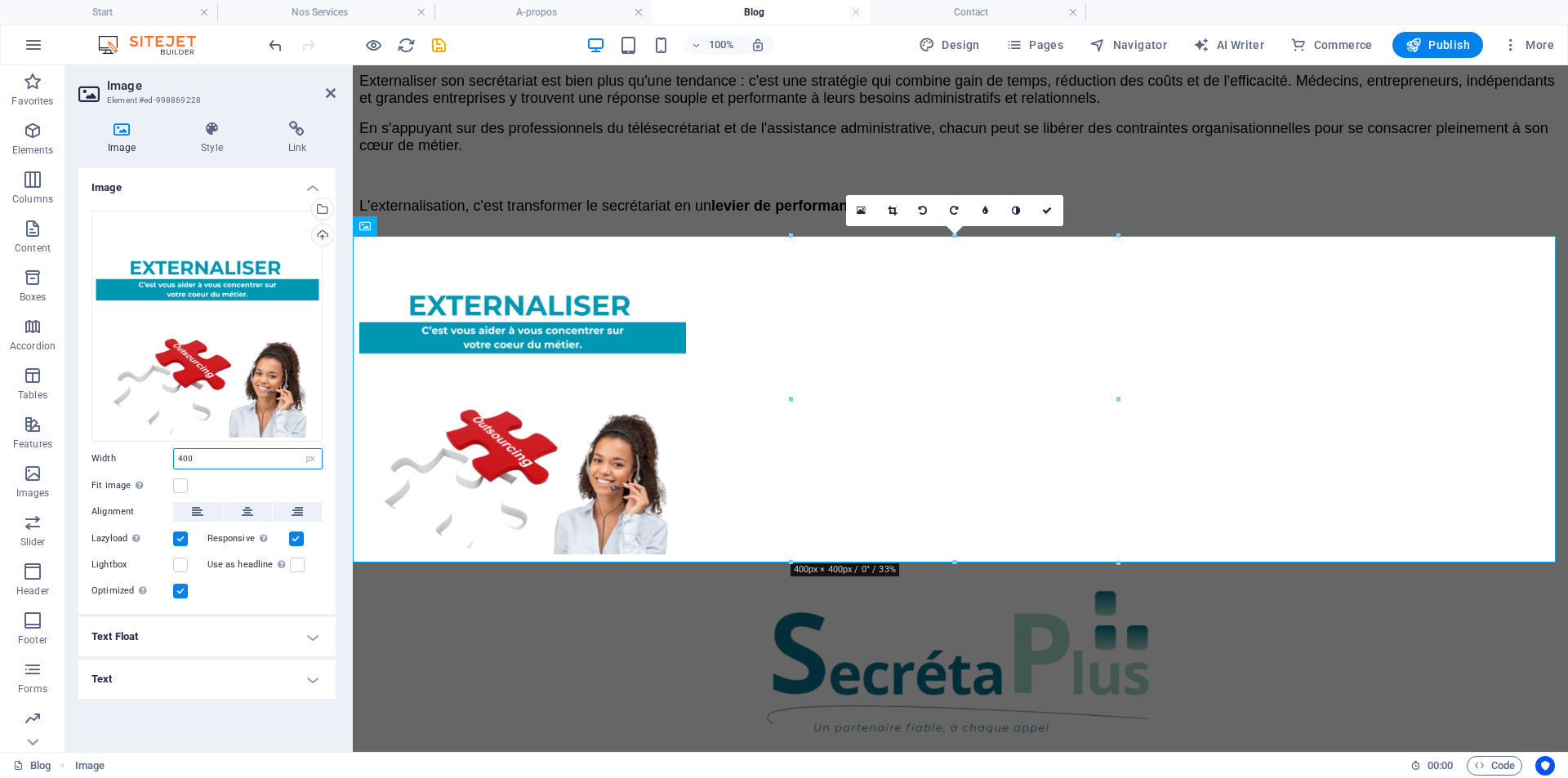
drag, startPoint x: 206, startPoint y: 461, endPoint x: 136, endPoint y: 461, distance: 70.0
click at [136, 461] on div "Width 400 Default auto px rem % em vh vw" at bounding box center [207, 459] width 231 height 21
type input "8"
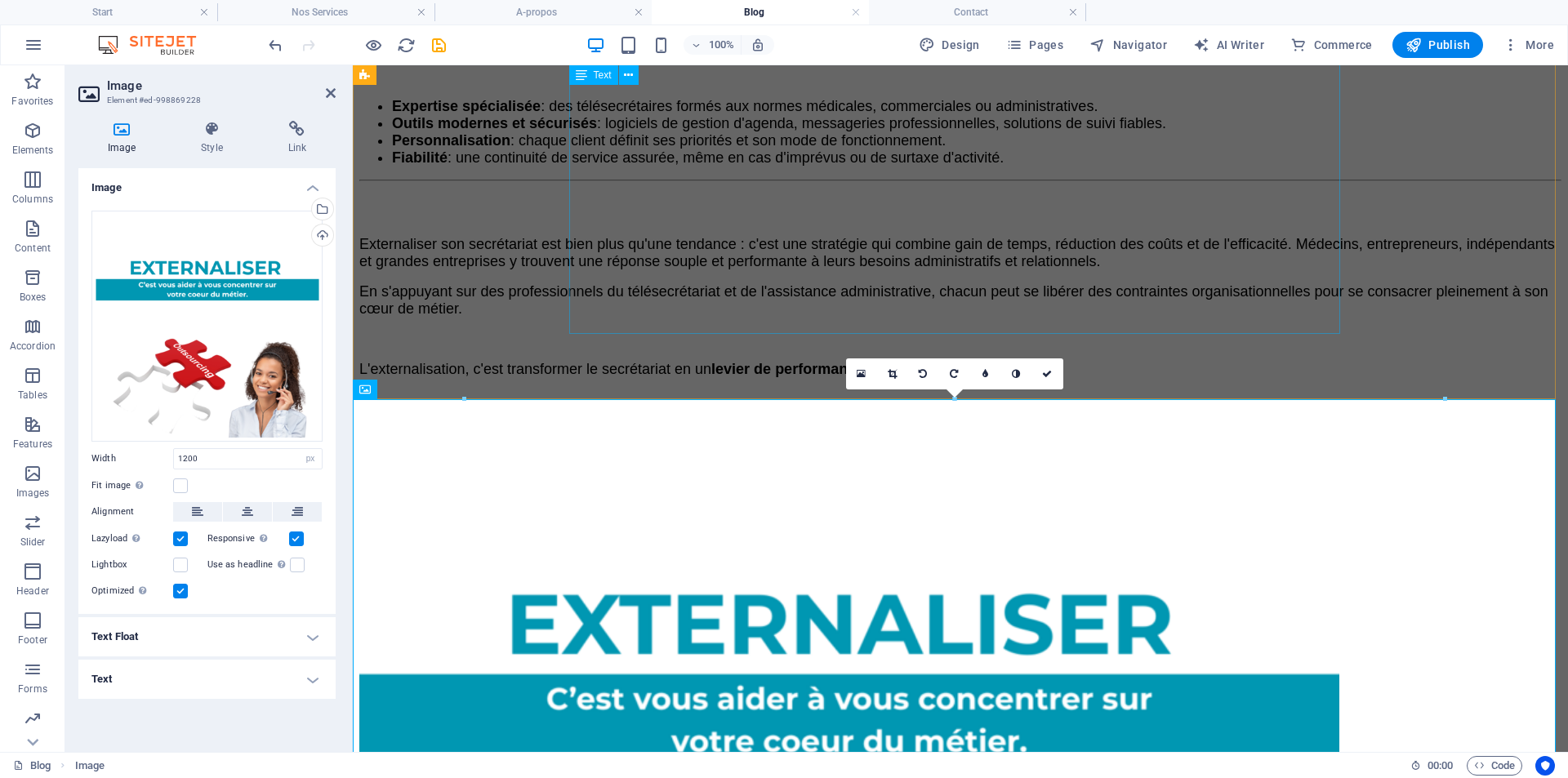
scroll to position [2719, 0]
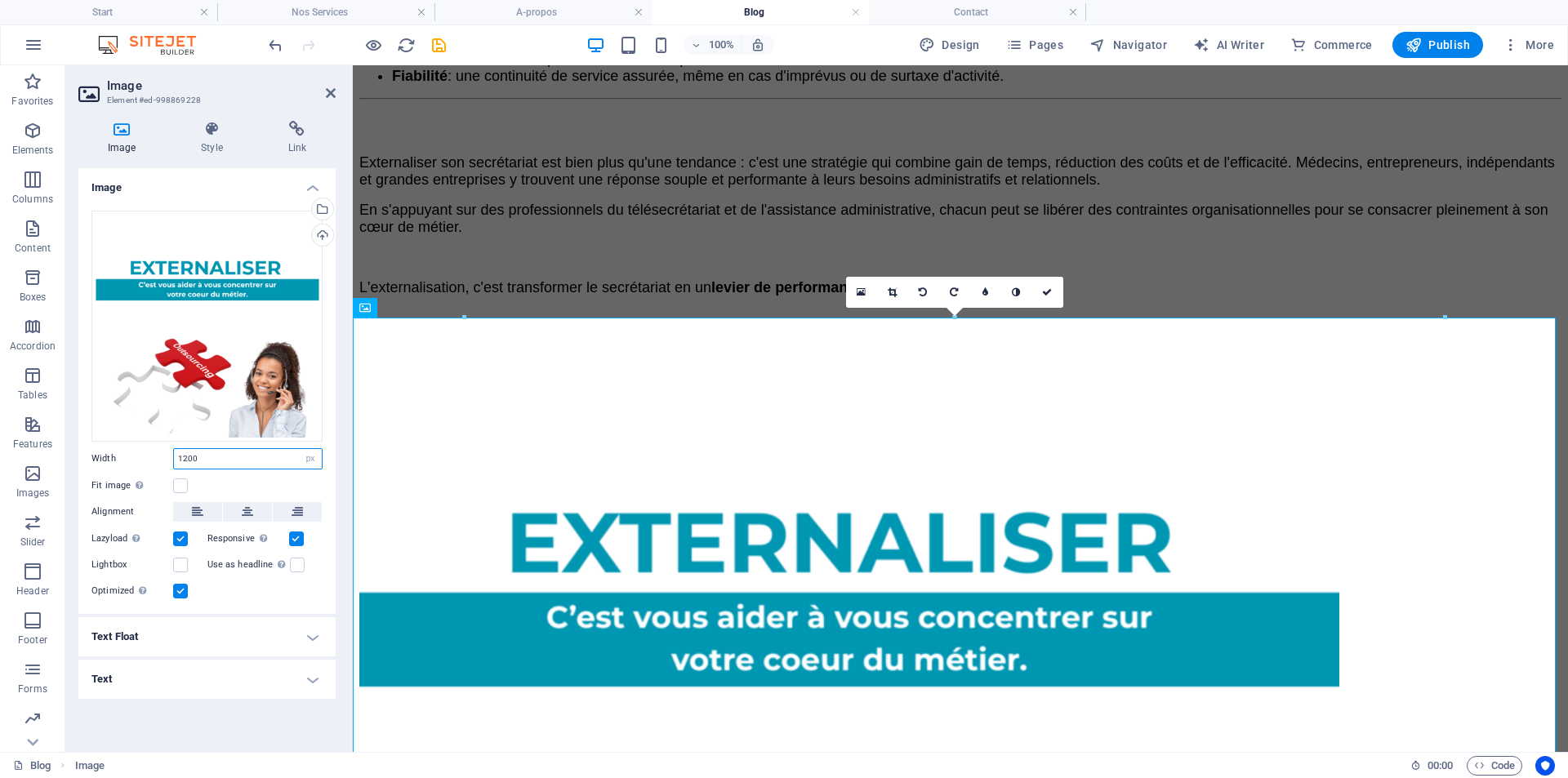
click at [201, 456] on input "1200" at bounding box center [248, 459] width 148 height 20
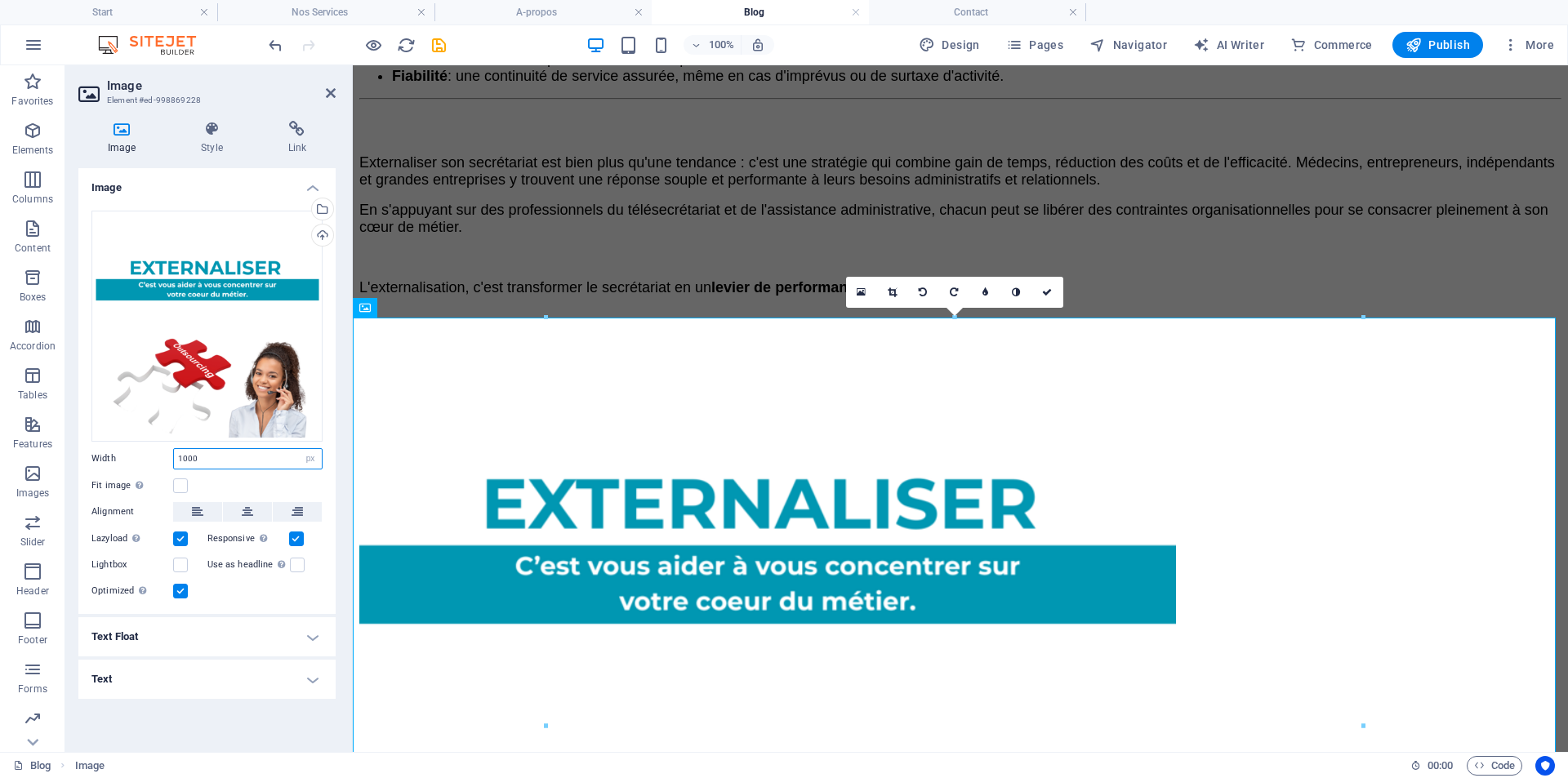
drag, startPoint x: 202, startPoint y: 457, endPoint x: 164, endPoint y: 461, distance: 38.2
click at [164, 461] on div "Width 1000 Default auto px rem % em vh vw" at bounding box center [207, 459] width 231 height 21
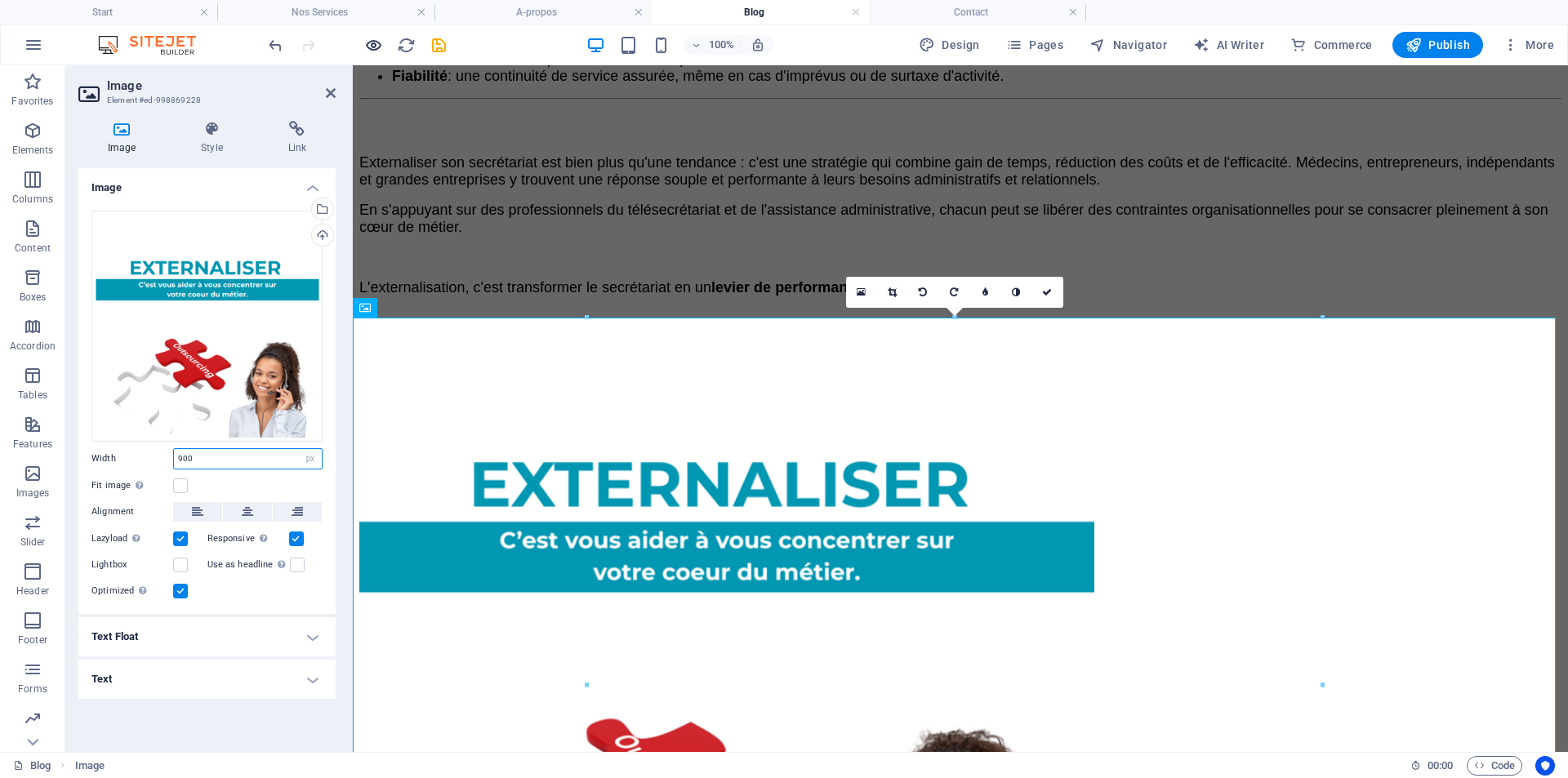
type input "900"
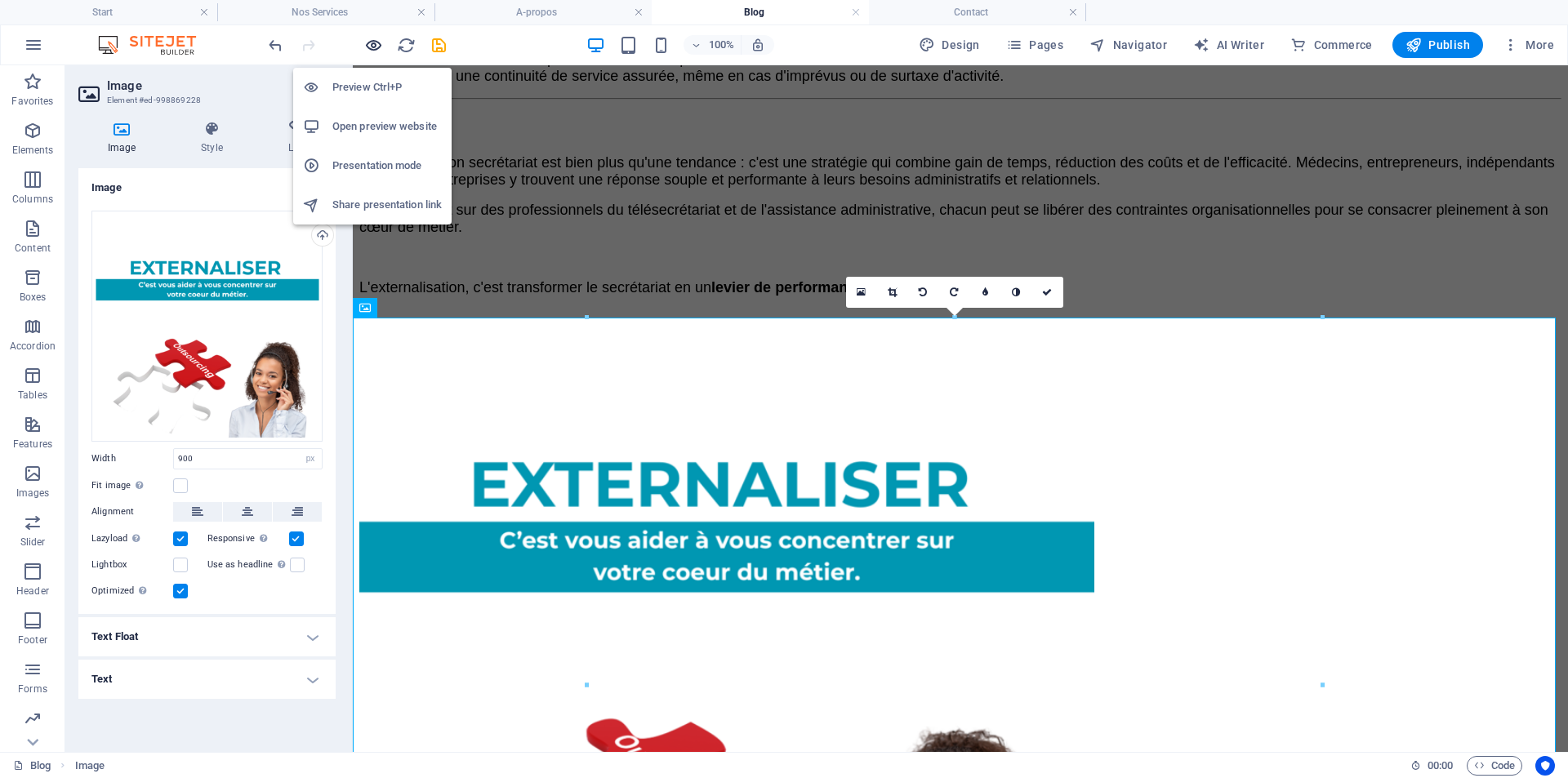
click at [380, 43] on icon "button" at bounding box center [373, 45] width 19 height 19
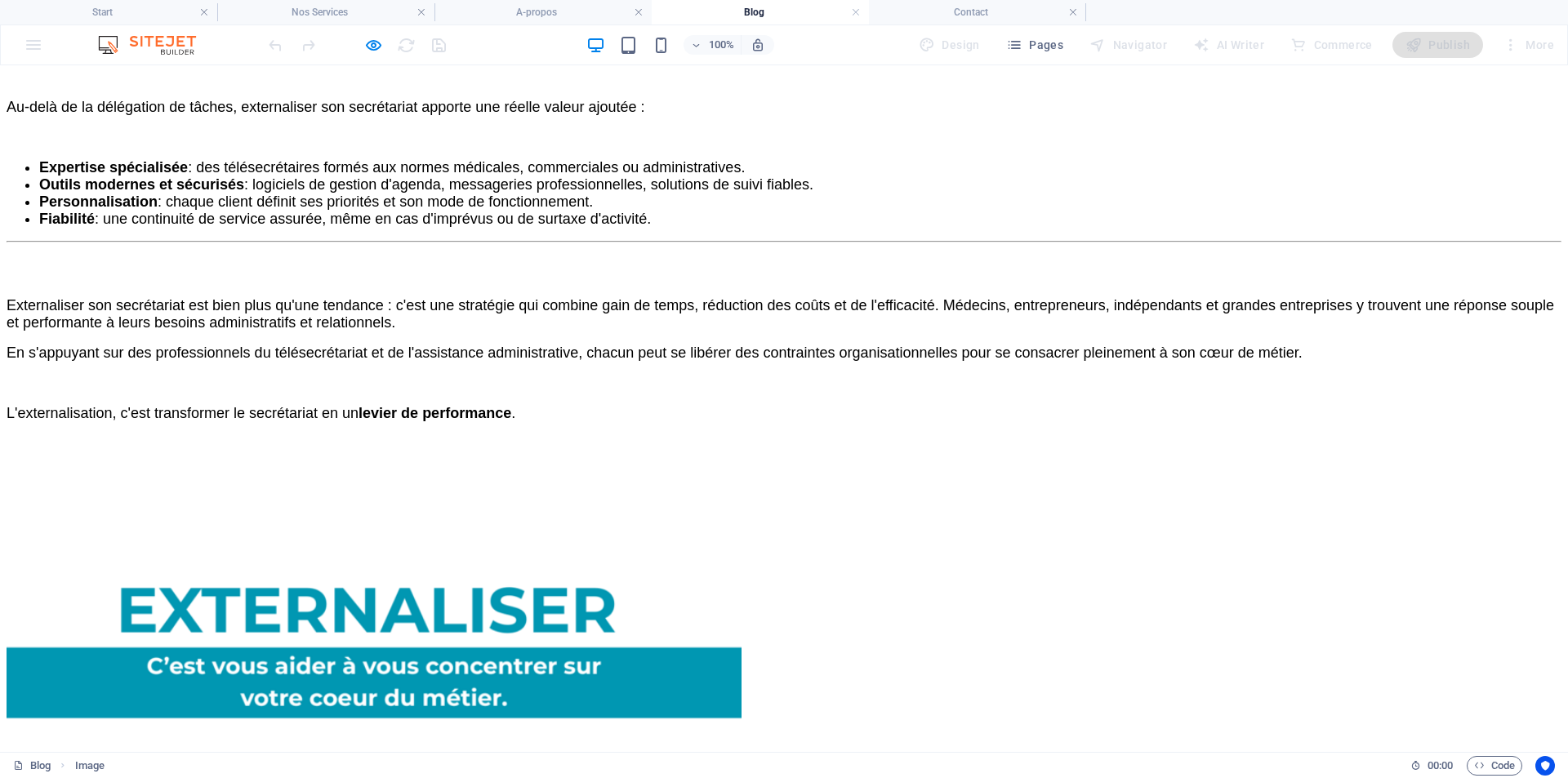
scroll to position [2896, 0]
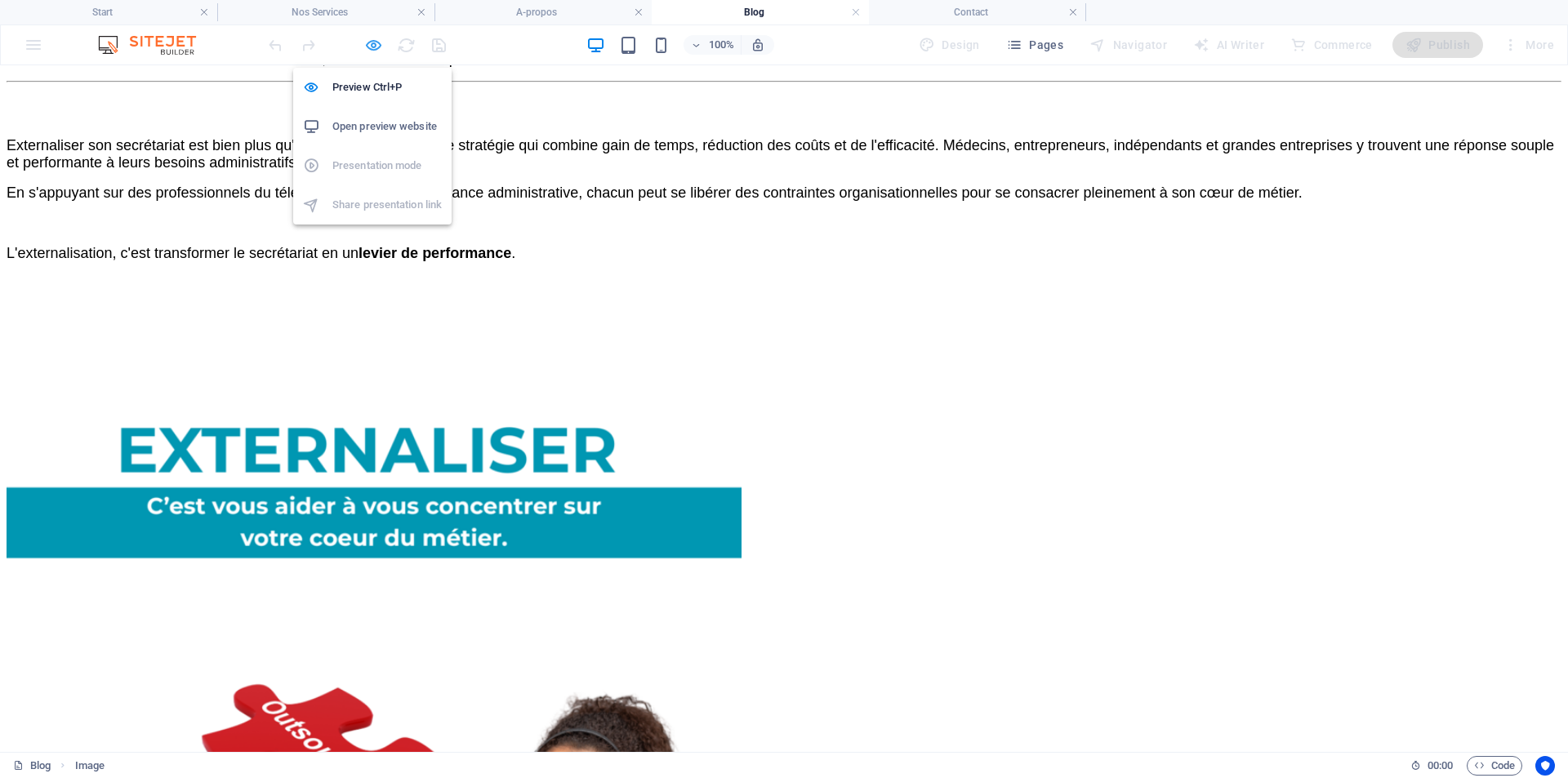
click at [371, 46] on icon "button" at bounding box center [373, 45] width 19 height 19
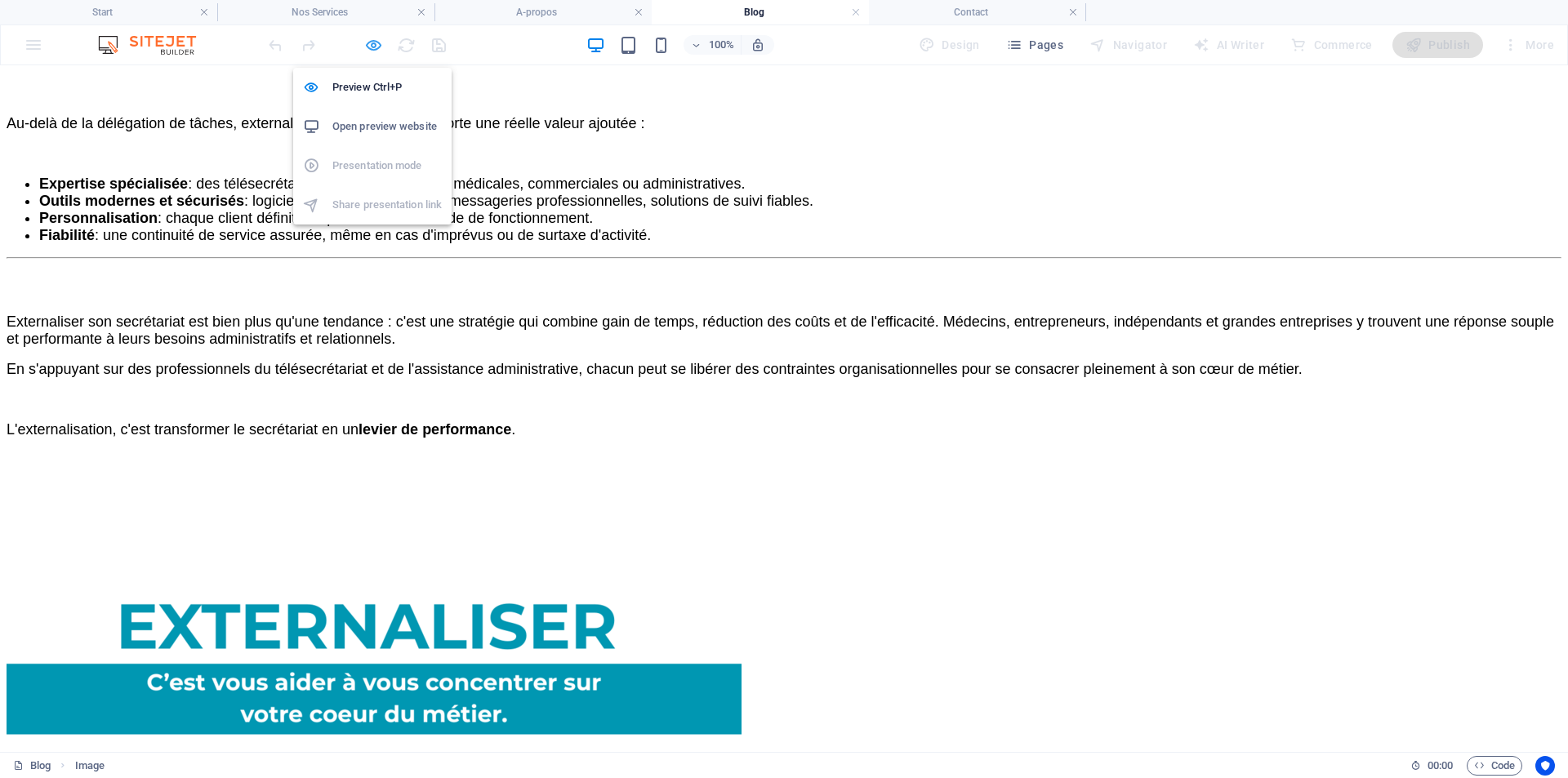
select select "px"
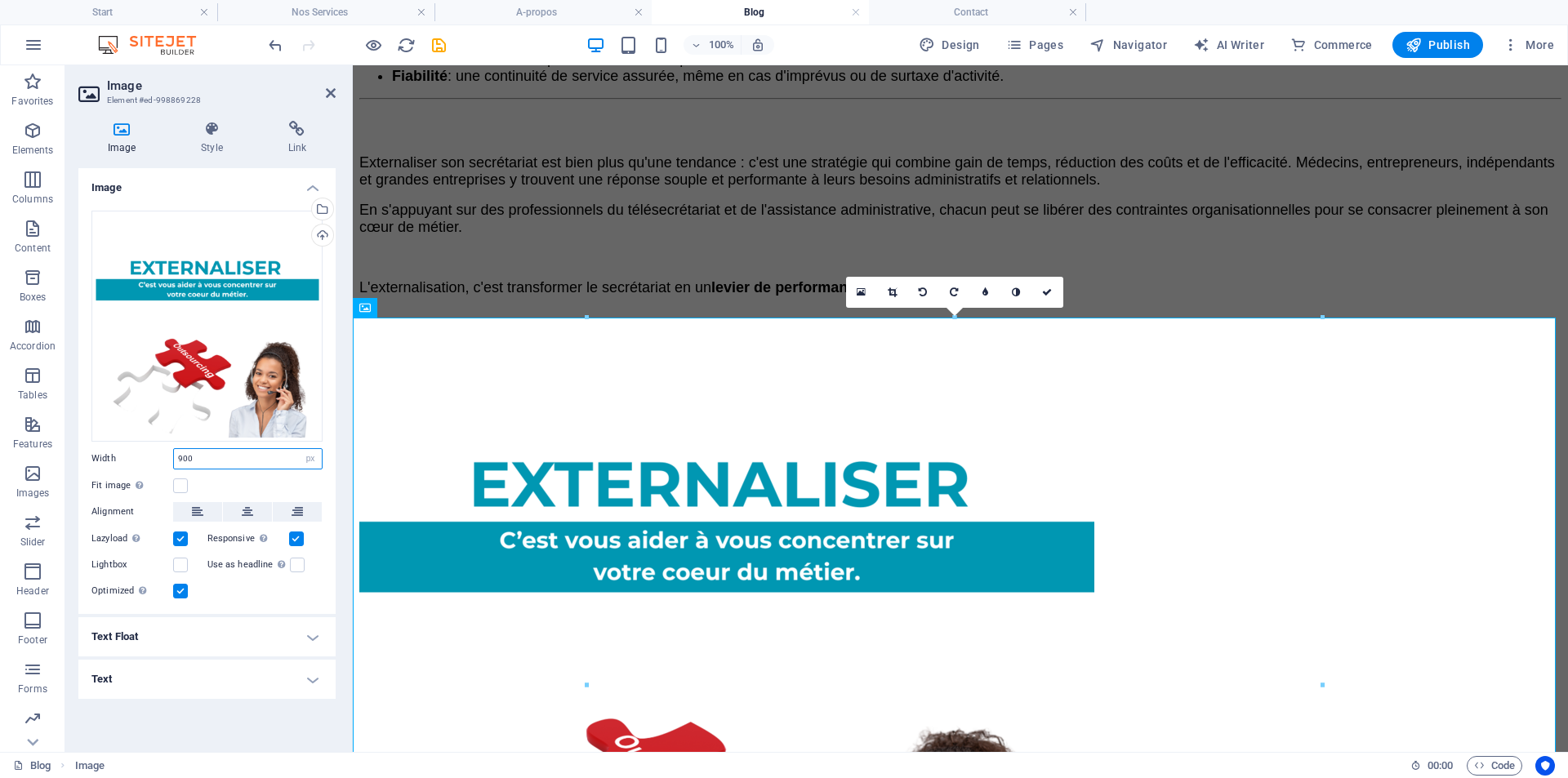
click at [200, 456] on input "900" at bounding box center [248, 459] width 148 height 20
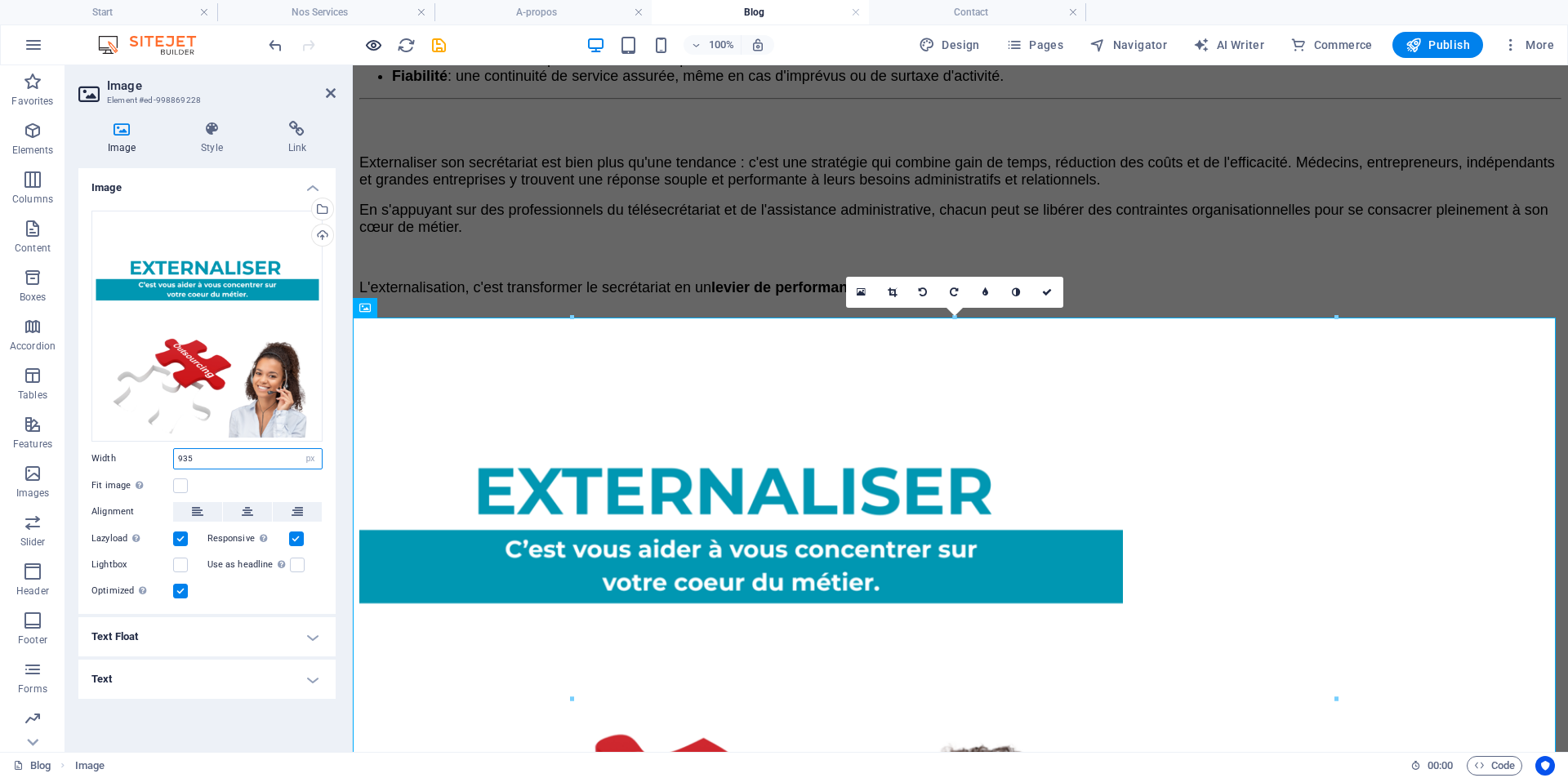
type input "935"
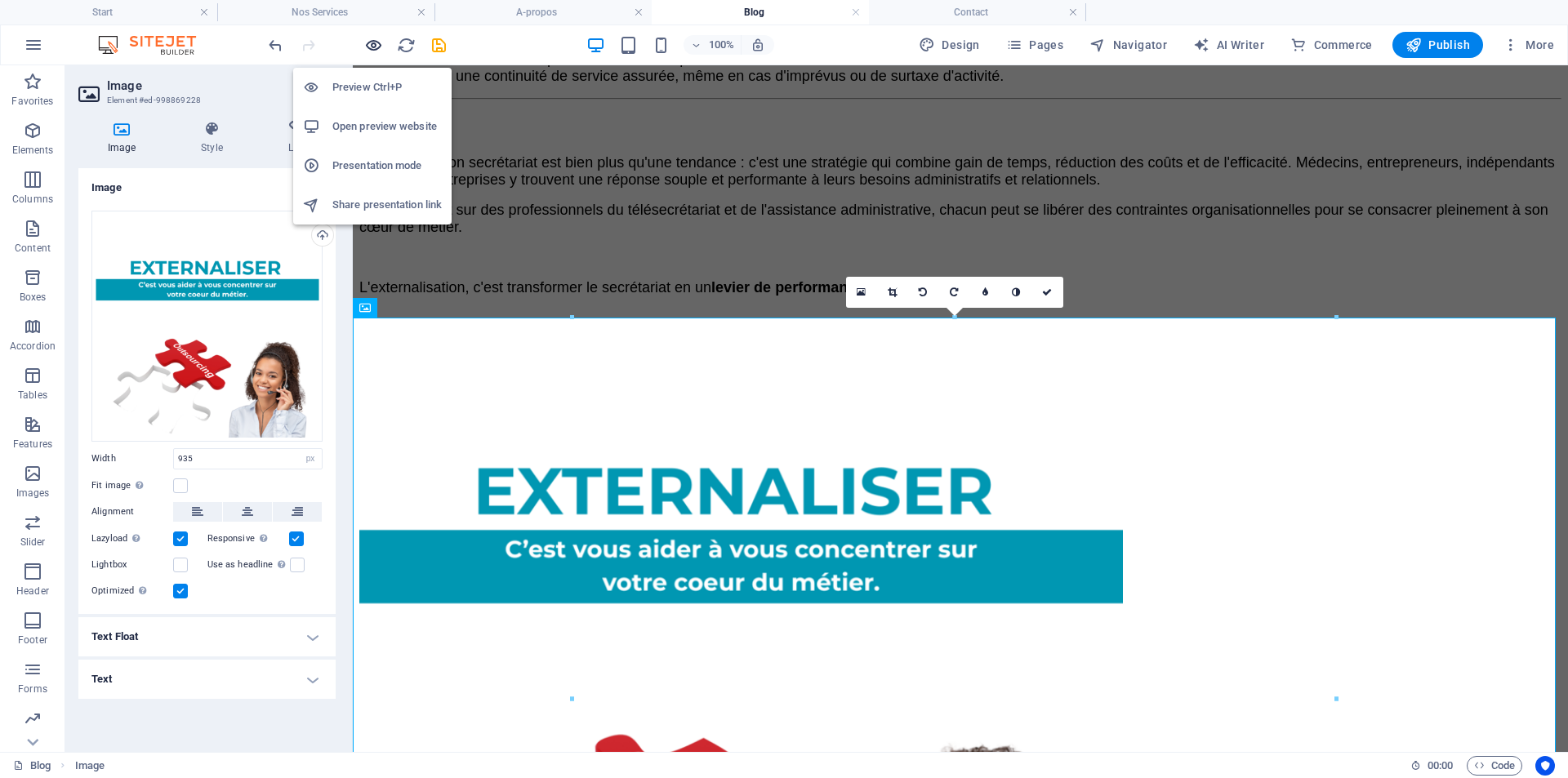
click at [374, 39] on icon "button" at bounding box center [373, 45] width 19 height 19
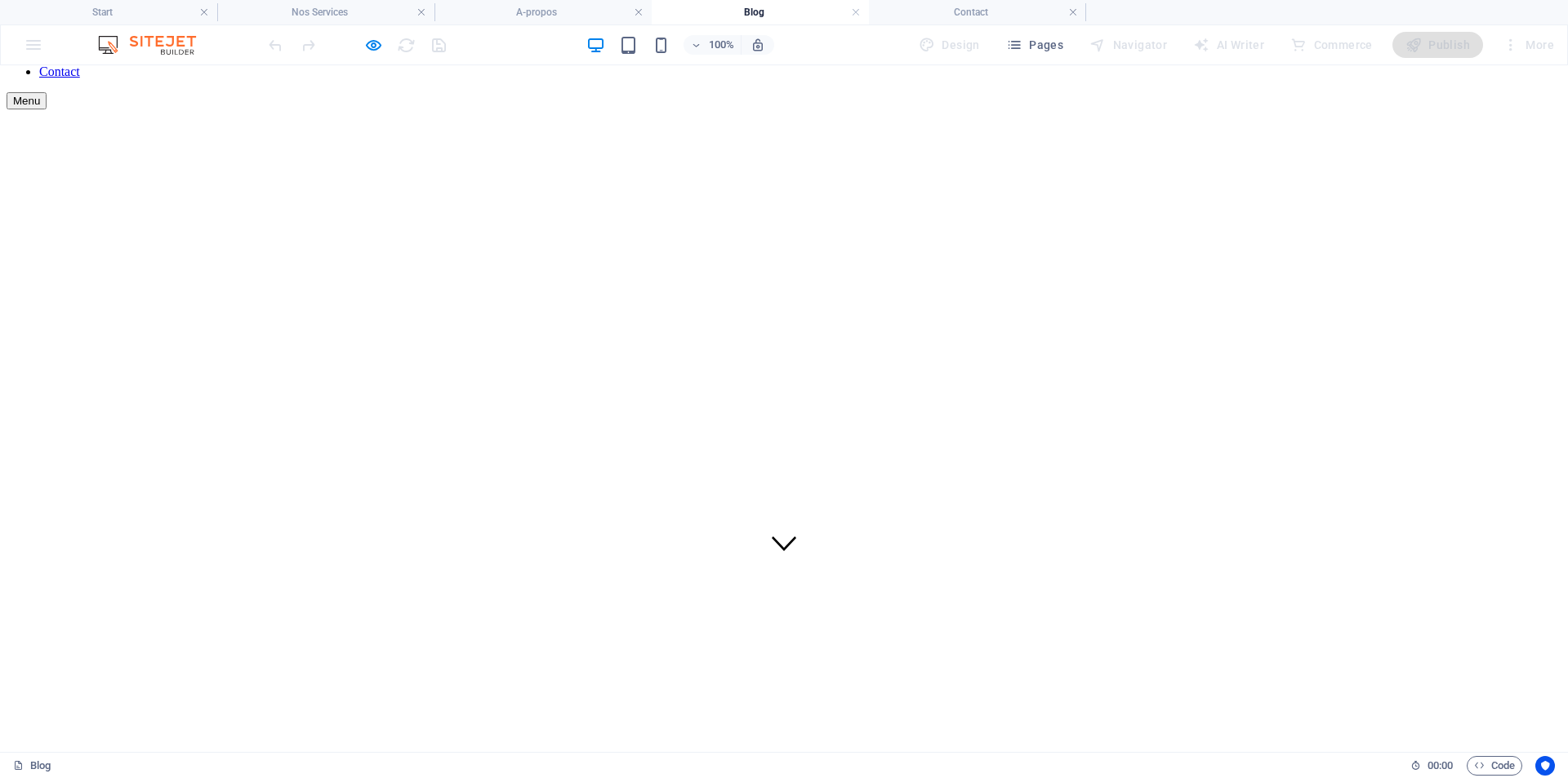
scroll to position [245, 0]
click at [375, 41] on icon "button" at bounding box center [373, 45] width 19 height 19
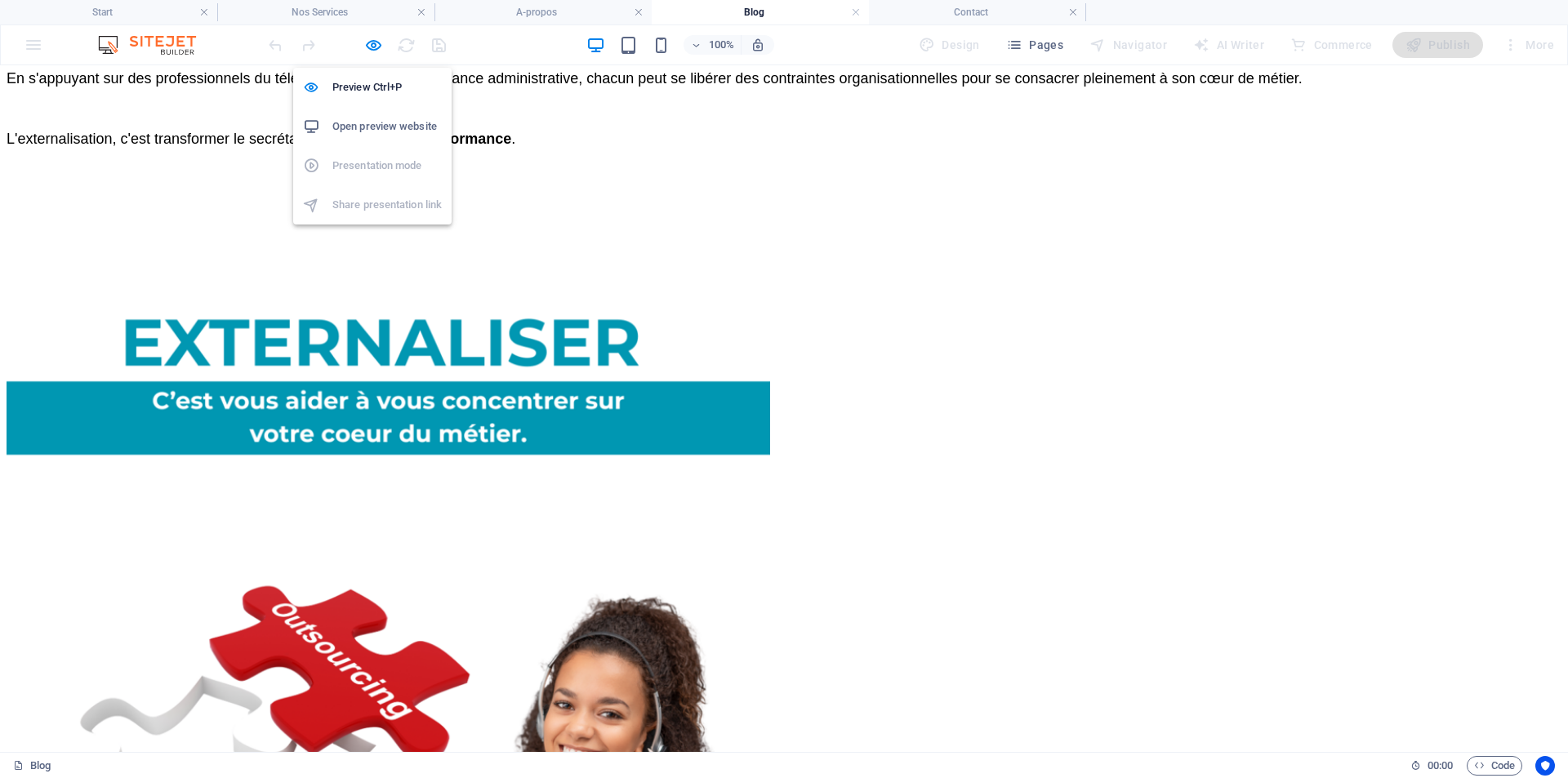
select select "px"
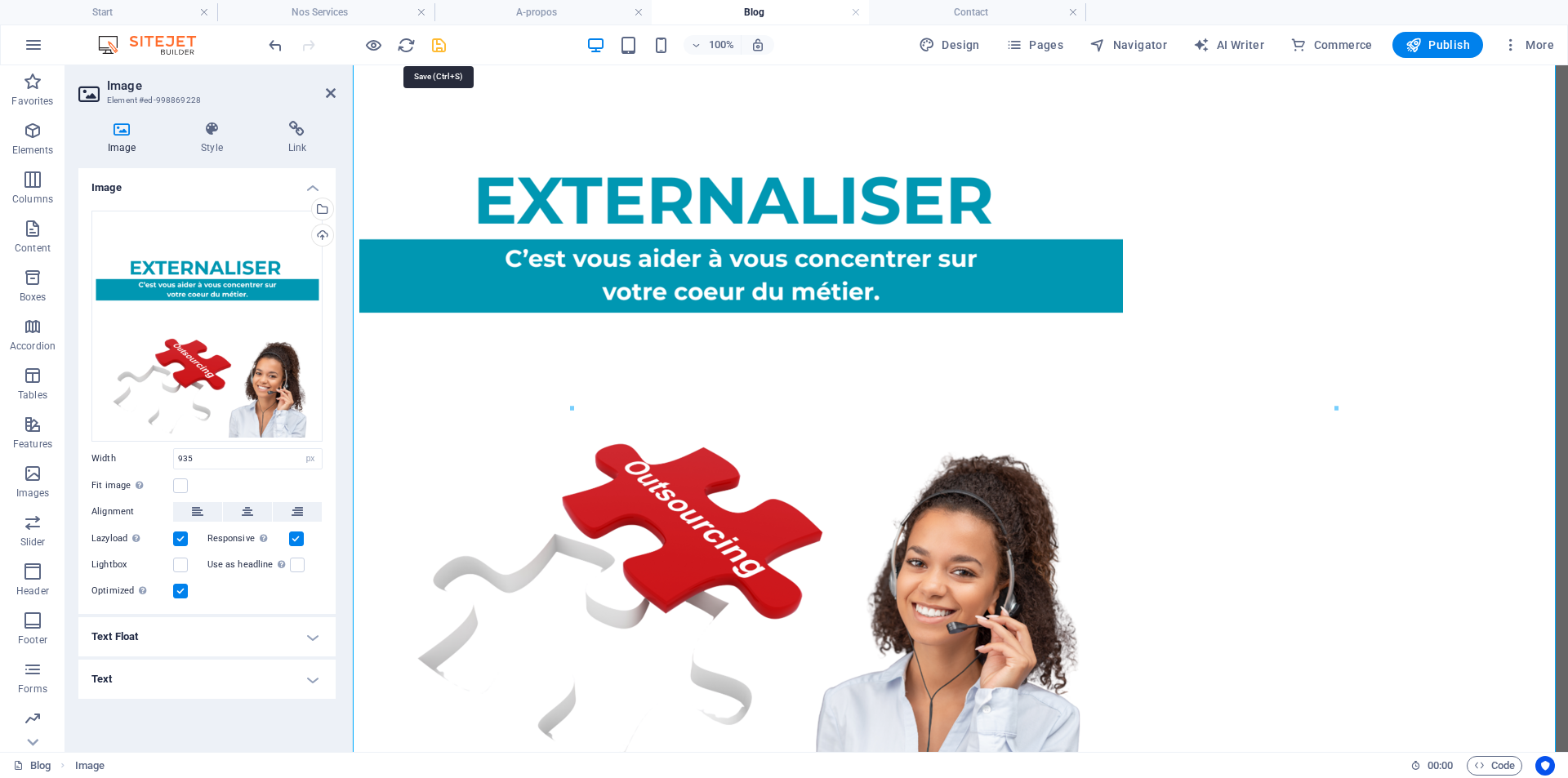
click at [438, 43] on icon "save" at bounding box center [438, 45] width 19 height 19
select select "px"
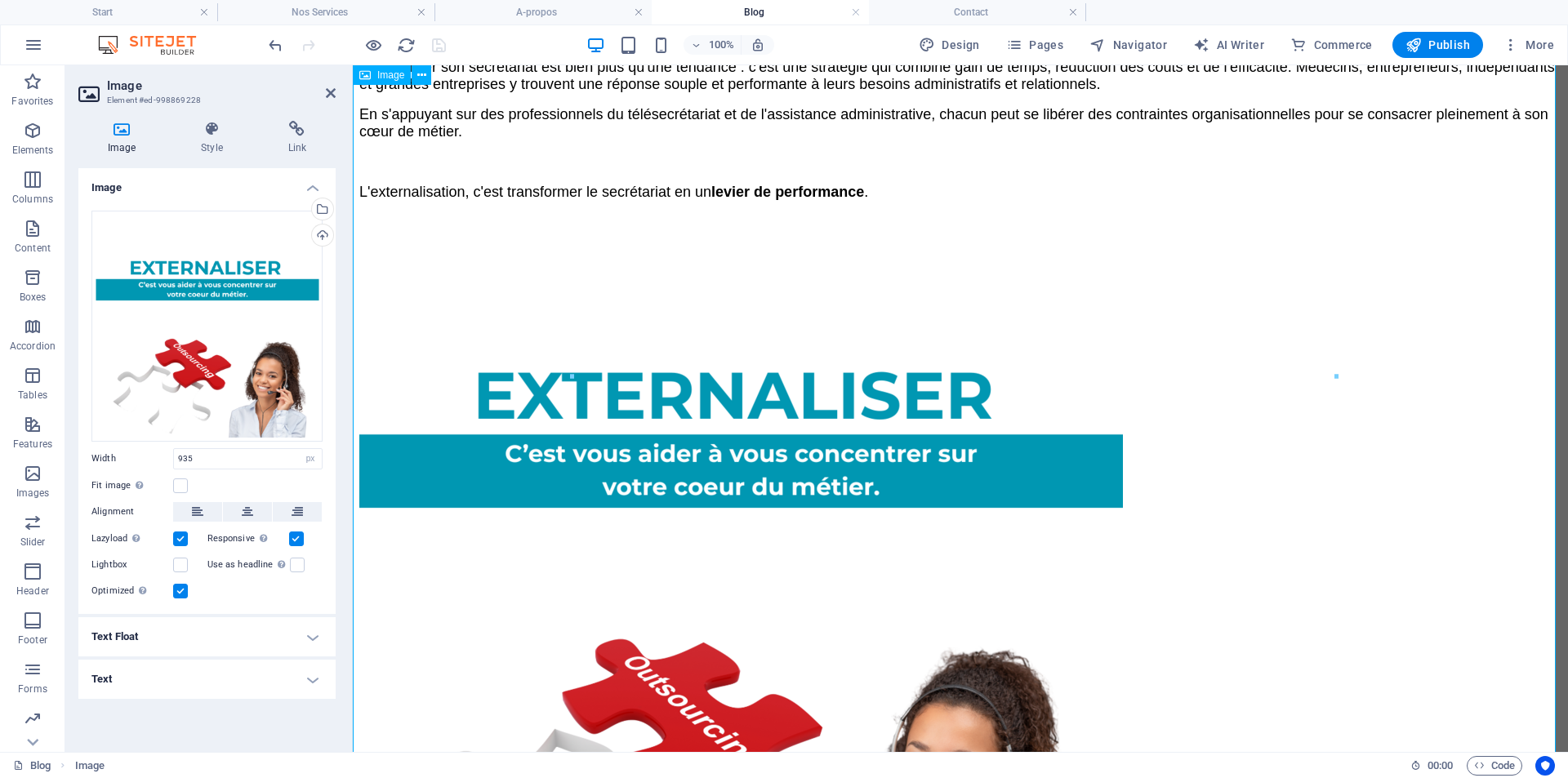
scroll to position [2797, 0]
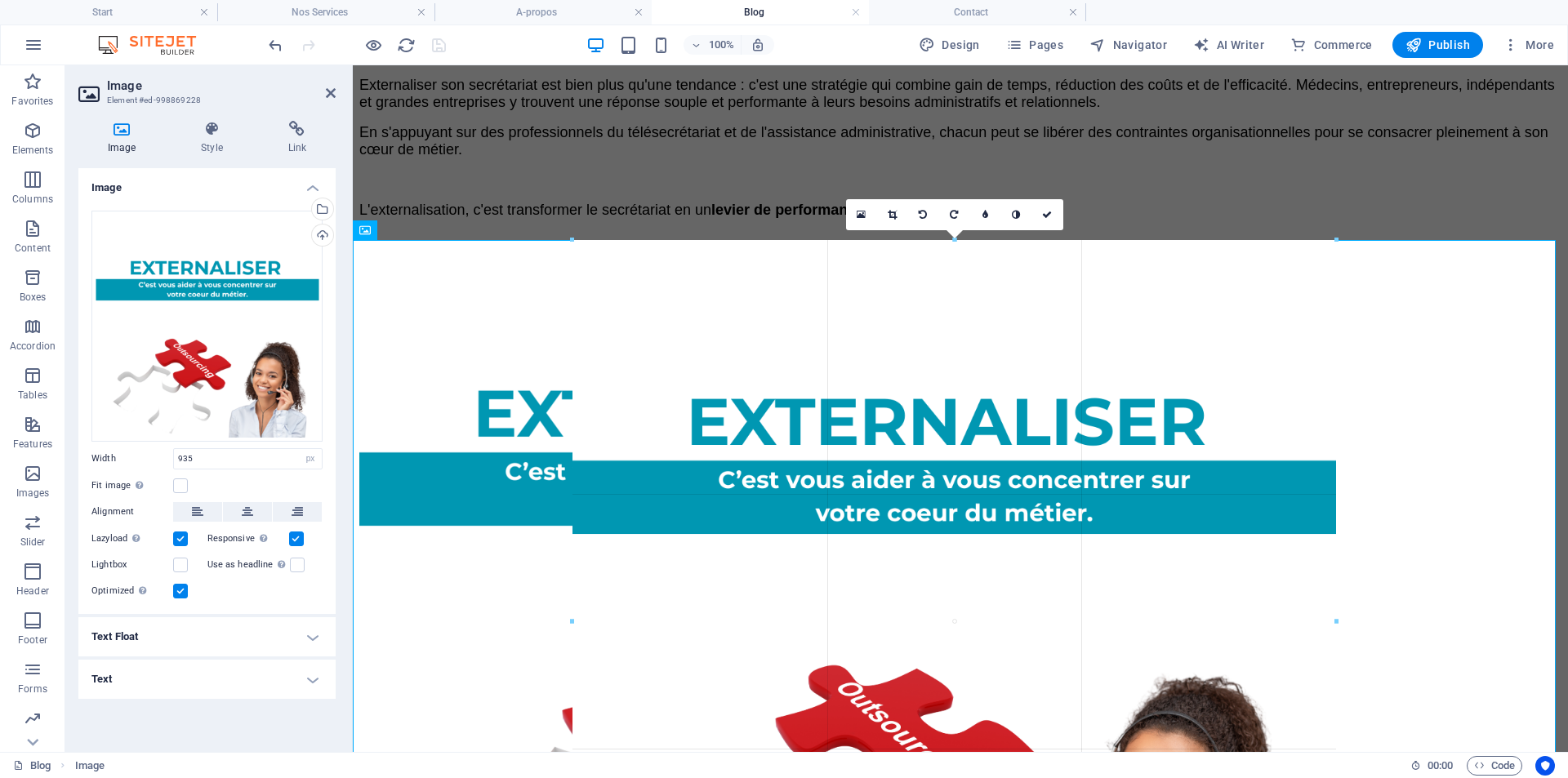
drag, startPoint x: 571, startPoint y: 239, endPoint x: 573, endPoint y: 271, distance: 32.1
click at [573, 271] on div "180 170 160 150 140 130 120 110 100 90 80 70 60 50 40 30 20 10 0 -10 -20 -30 -4…" at bounding box center [954, 621] width 763 height 763
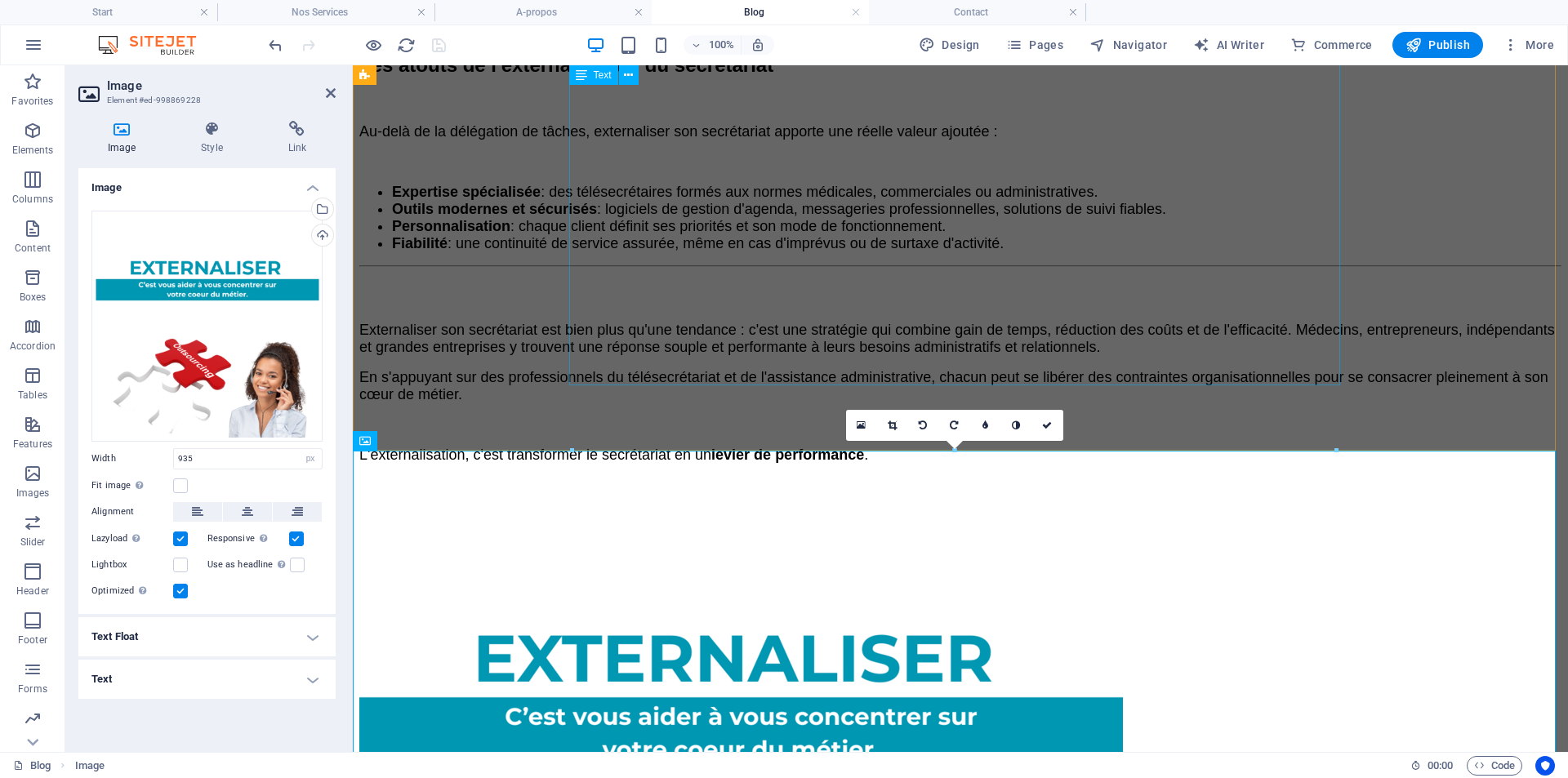
scroll to position [2633, 0]
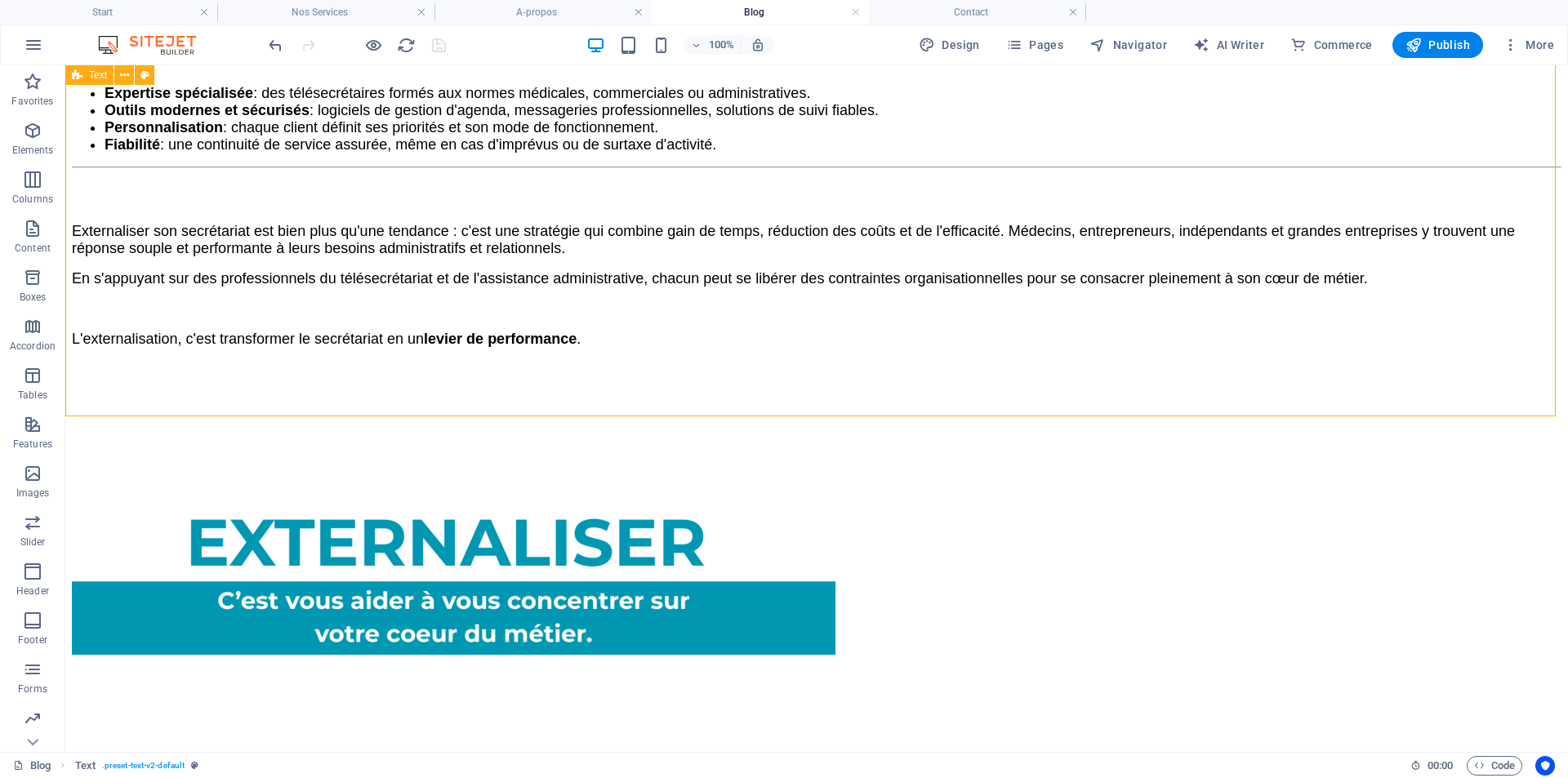
scroll to position [2533, 0]
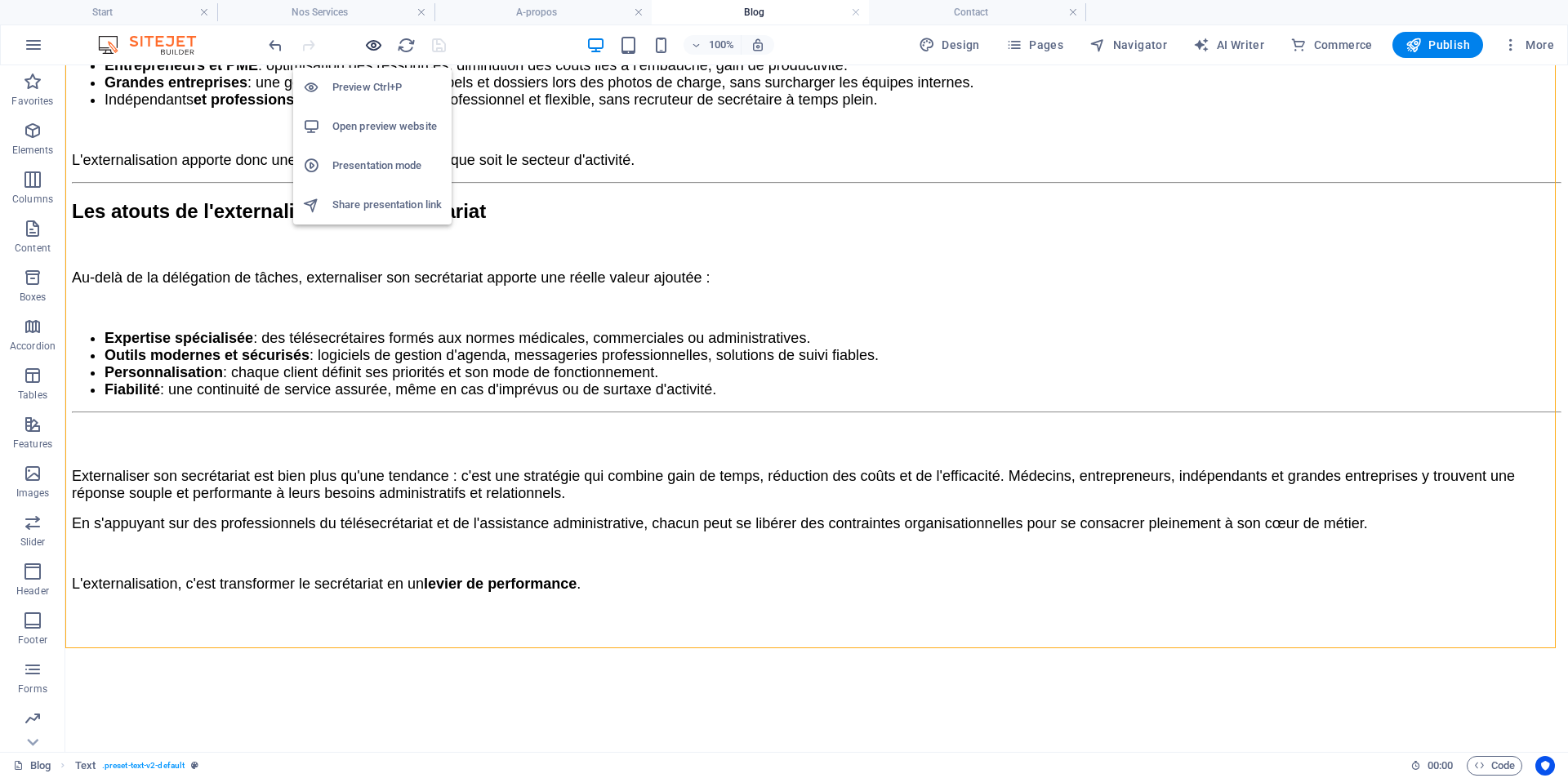
click at [377, 47] on icon "button" at bounding box center [373, 45] width 19 height 19
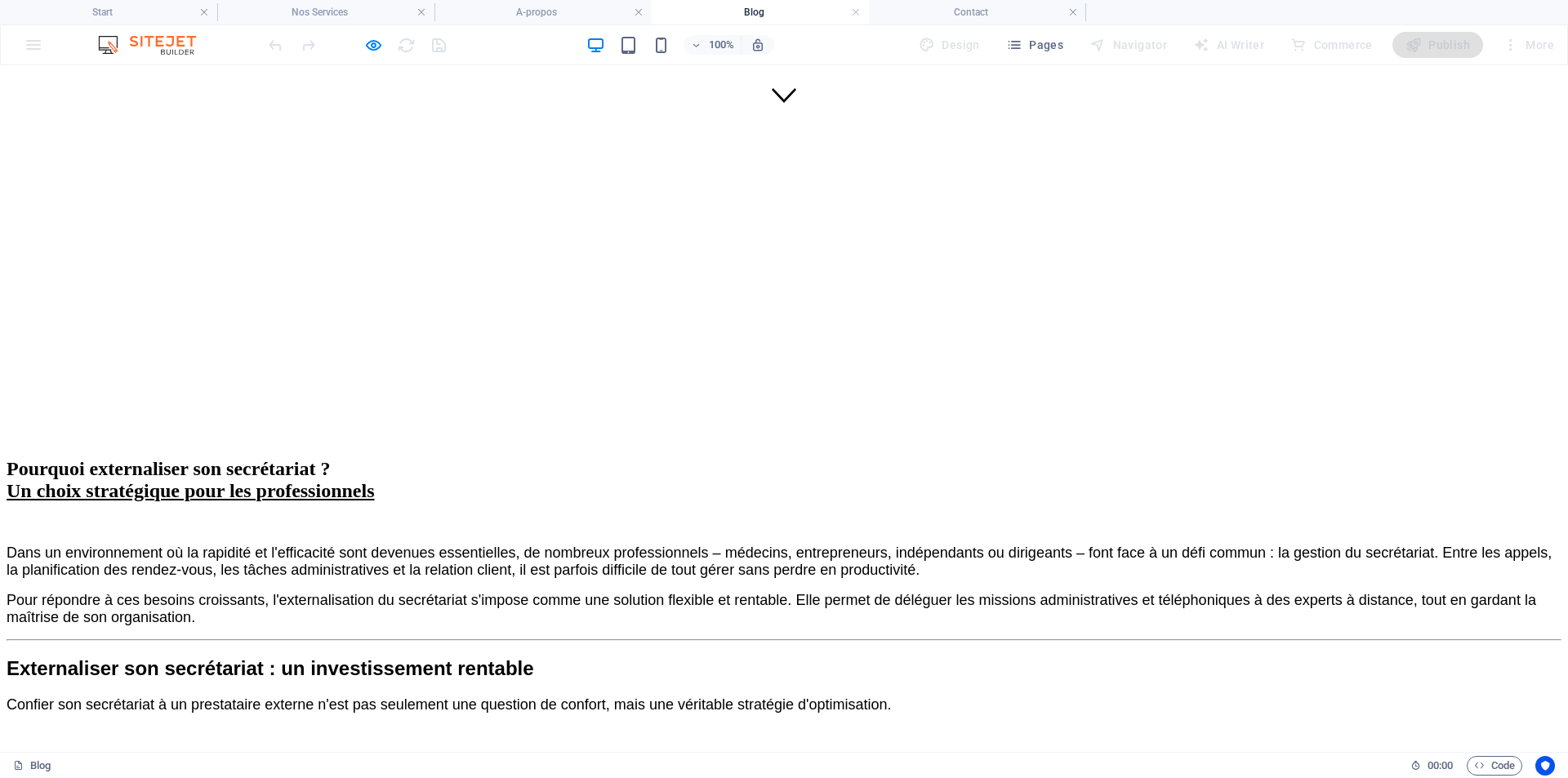
scroll to position [687, 0]
